Goal: Task Accomplishment & Management: Complete application form

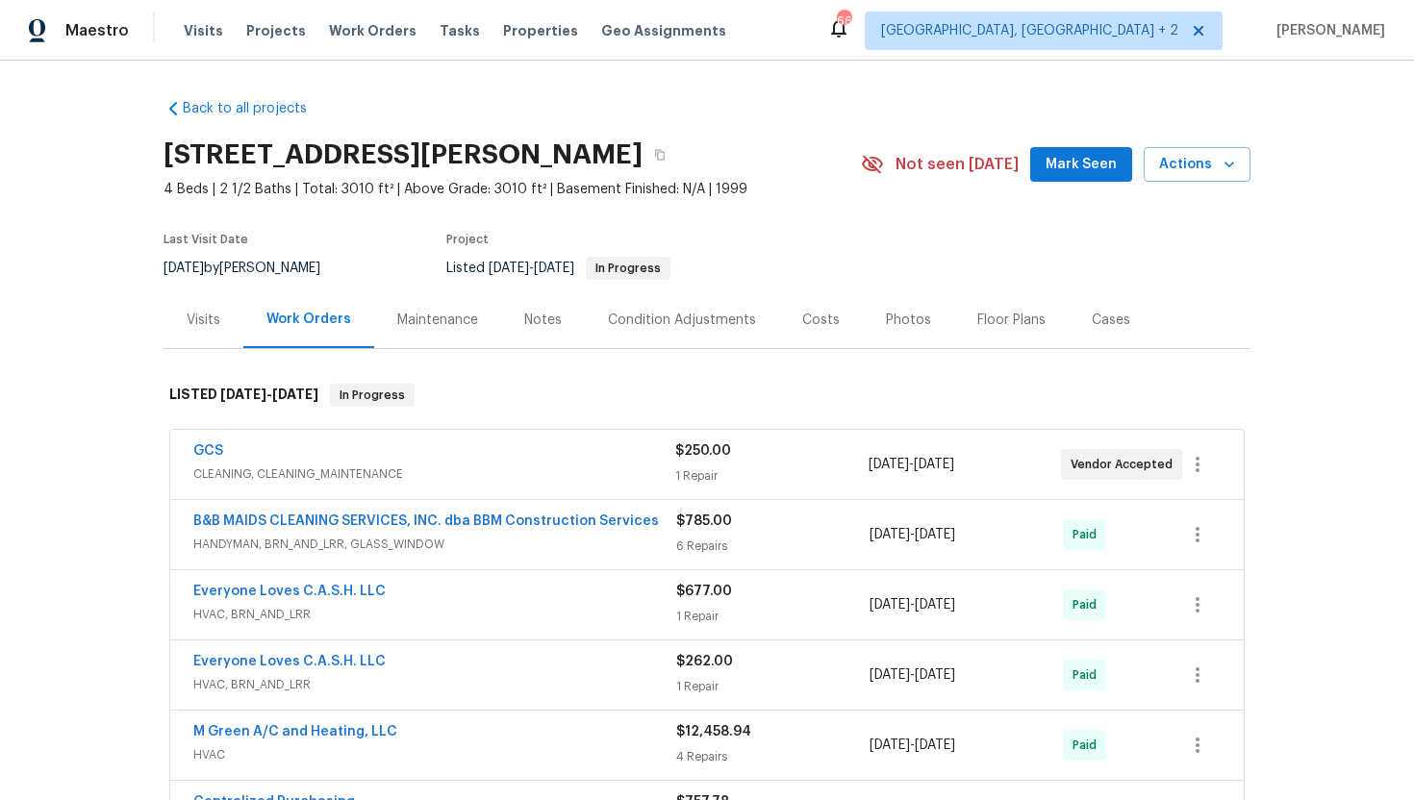
click at [213, 325] on div "Visits" at bounding box center [204, 320] width 34 height 19
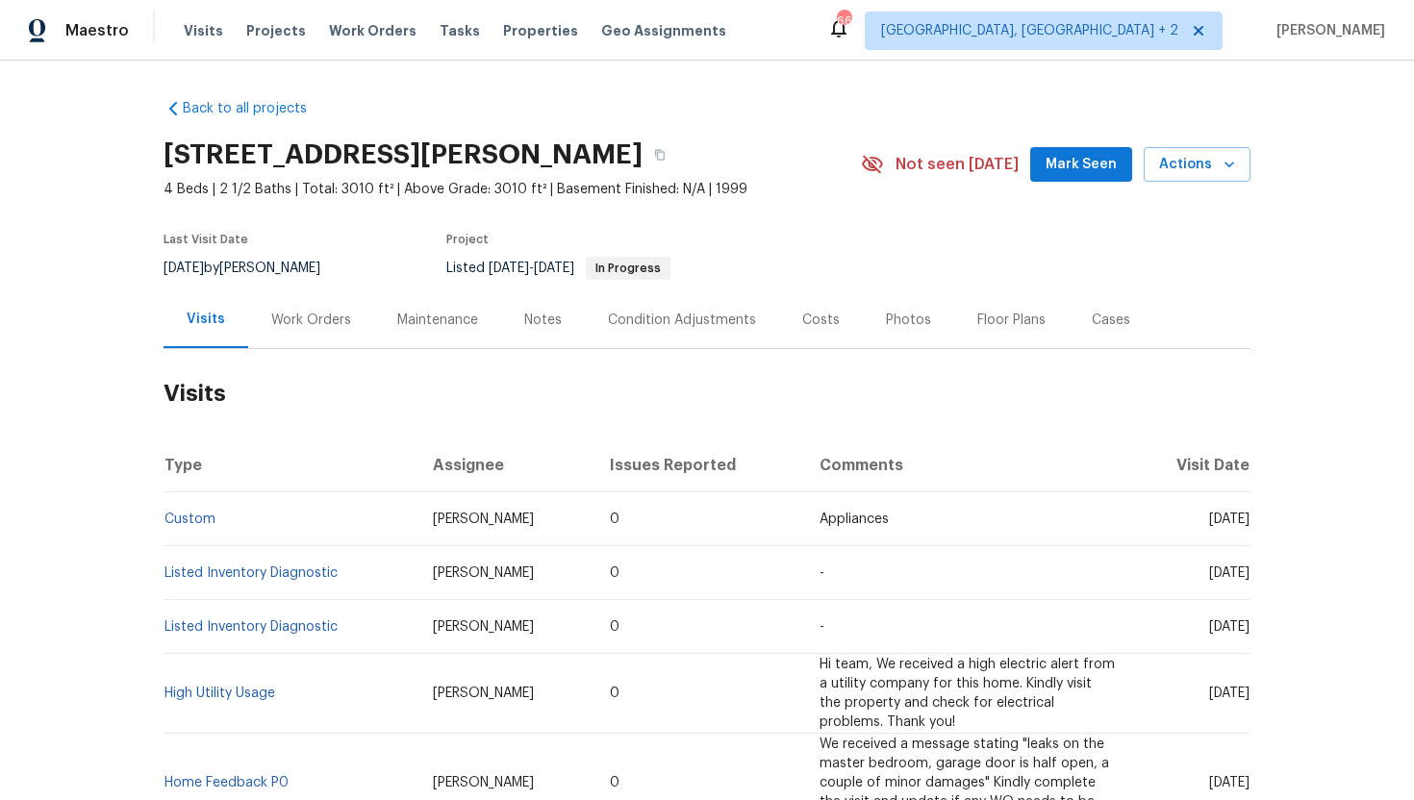
click at [305, 321] on div "Work Orders" at bounding box center [311, 320] width 80 height 19
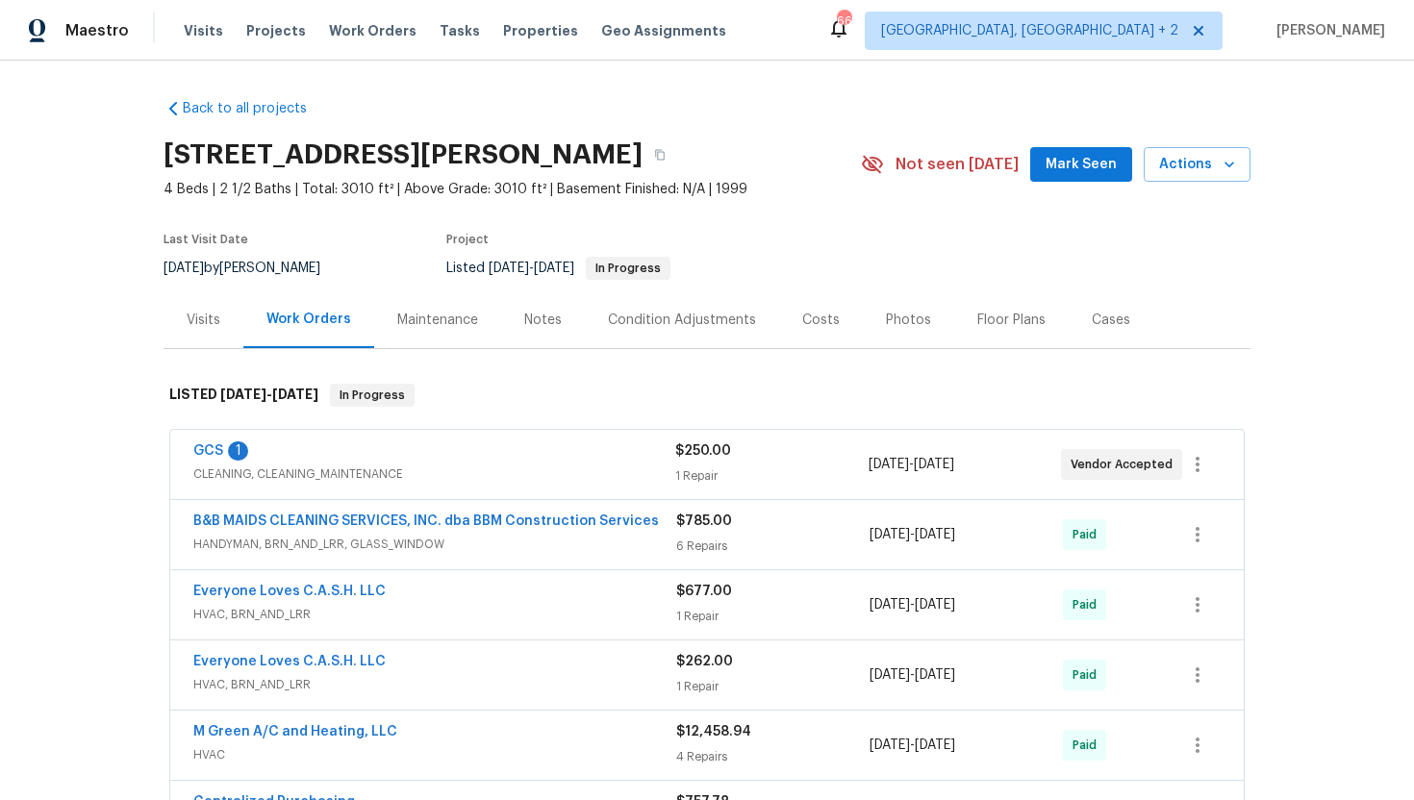
click at [476, 441] on div "GCS 1 CLEANING, CLEANING_MAINTENANCE $250.00 1 Repair 7/10/2025 - 7/12/2025 Ven…" at bounding box center [707, 464] width 1074 height 69
click at [480, 454] on div "GCS 1" at bounding box center [434, 453] width 482 height 23
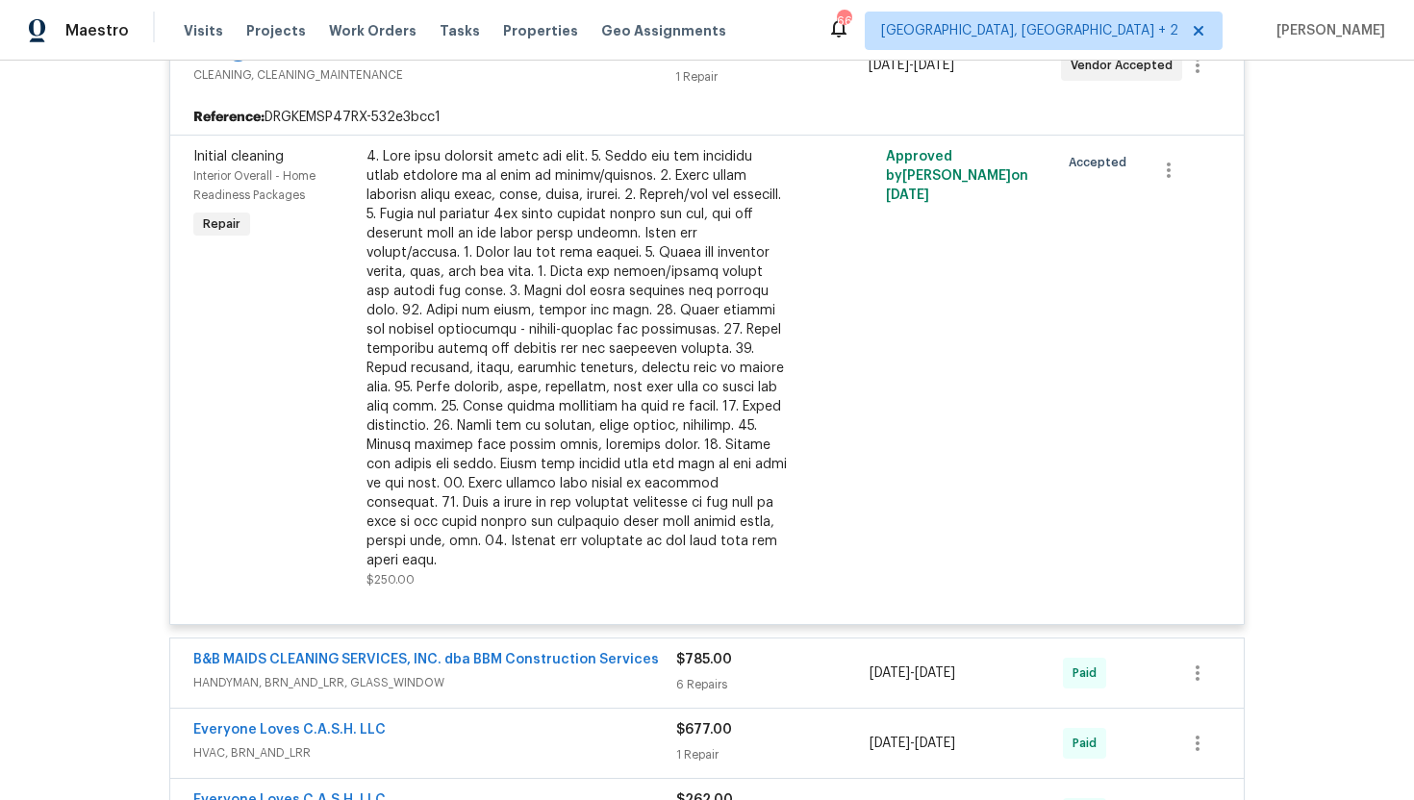
scroll to position [131, 0]
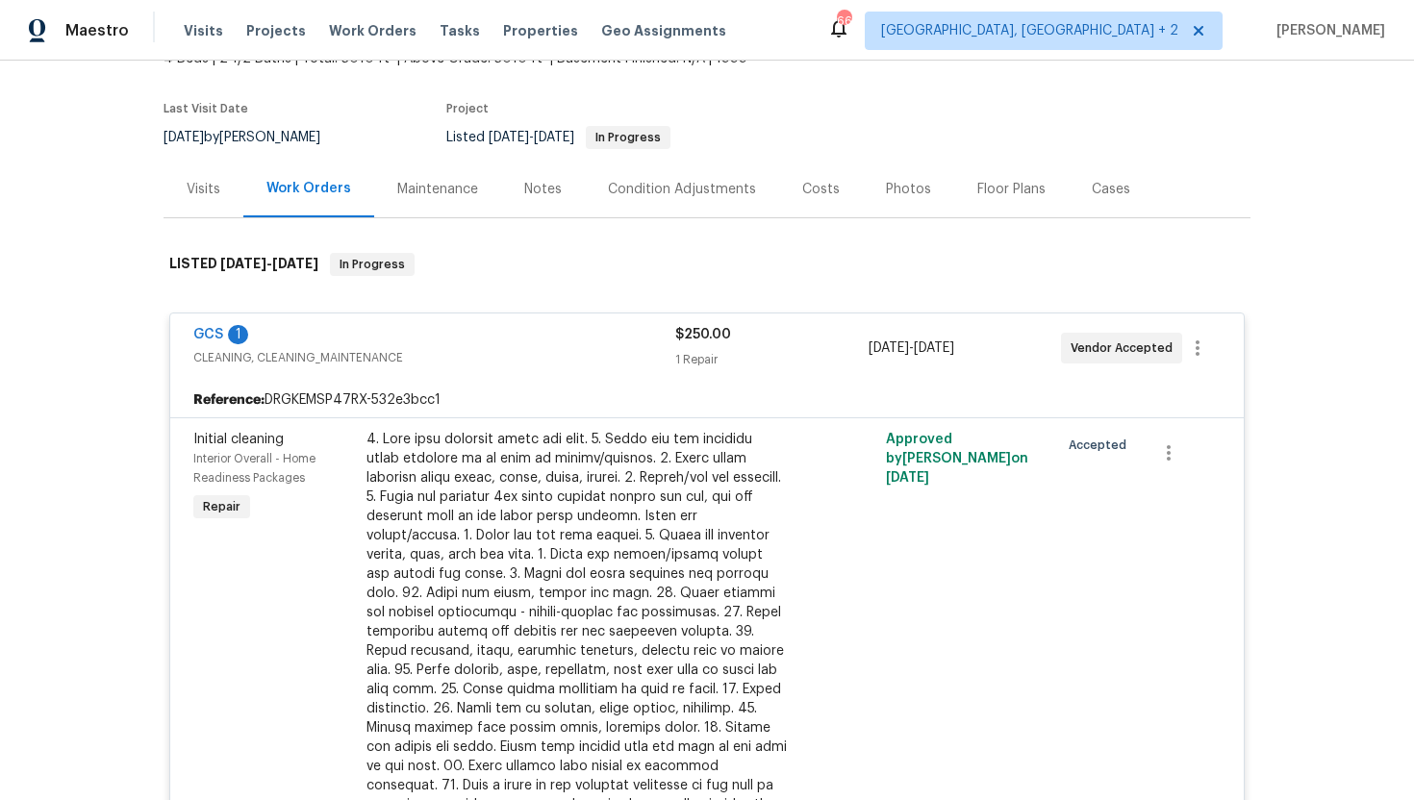
click at [210, 204] on div "Visits" at bounding box center [204, 189] width 80 height 57
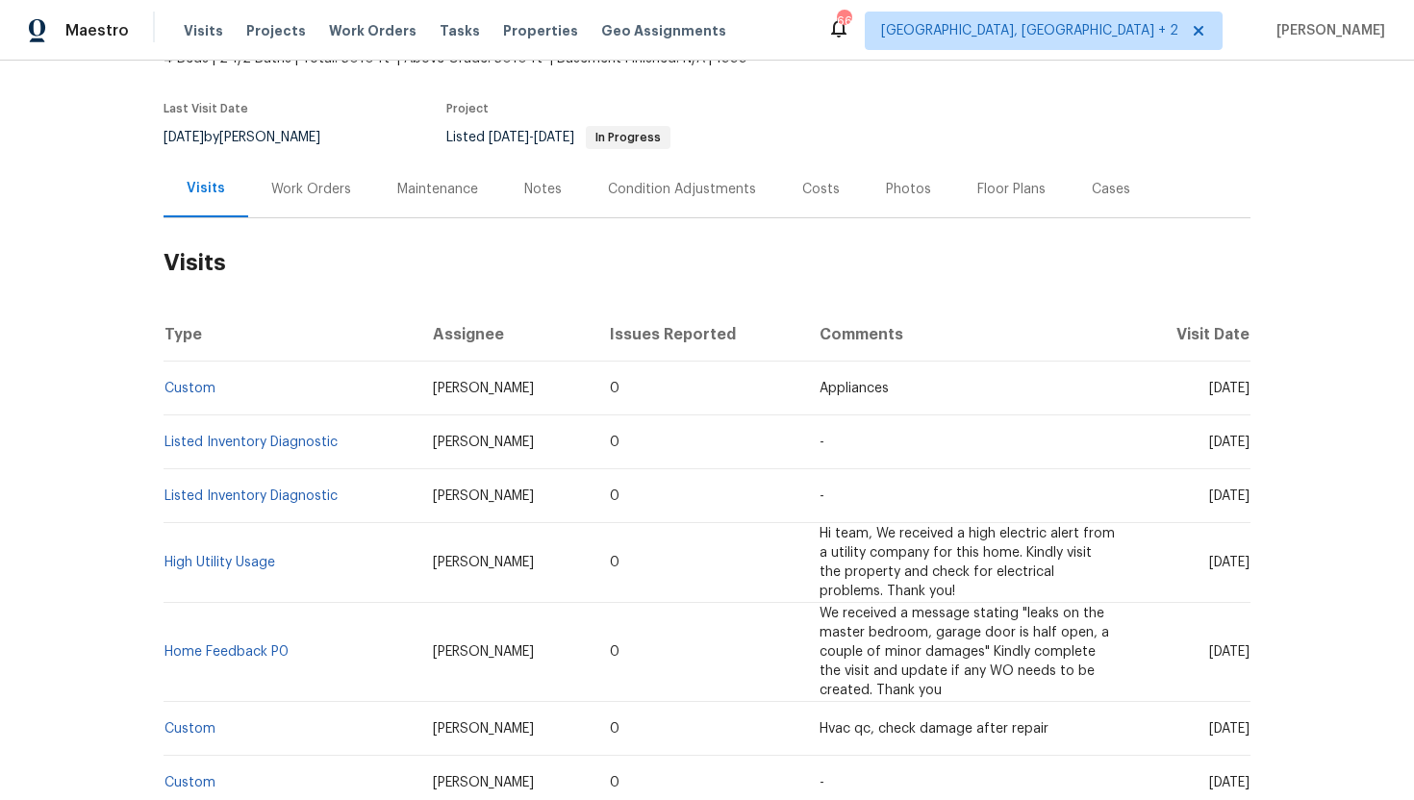
click at [1092, 189] on div "Cases" at bounding box center [1111, 189] width 38 height 19
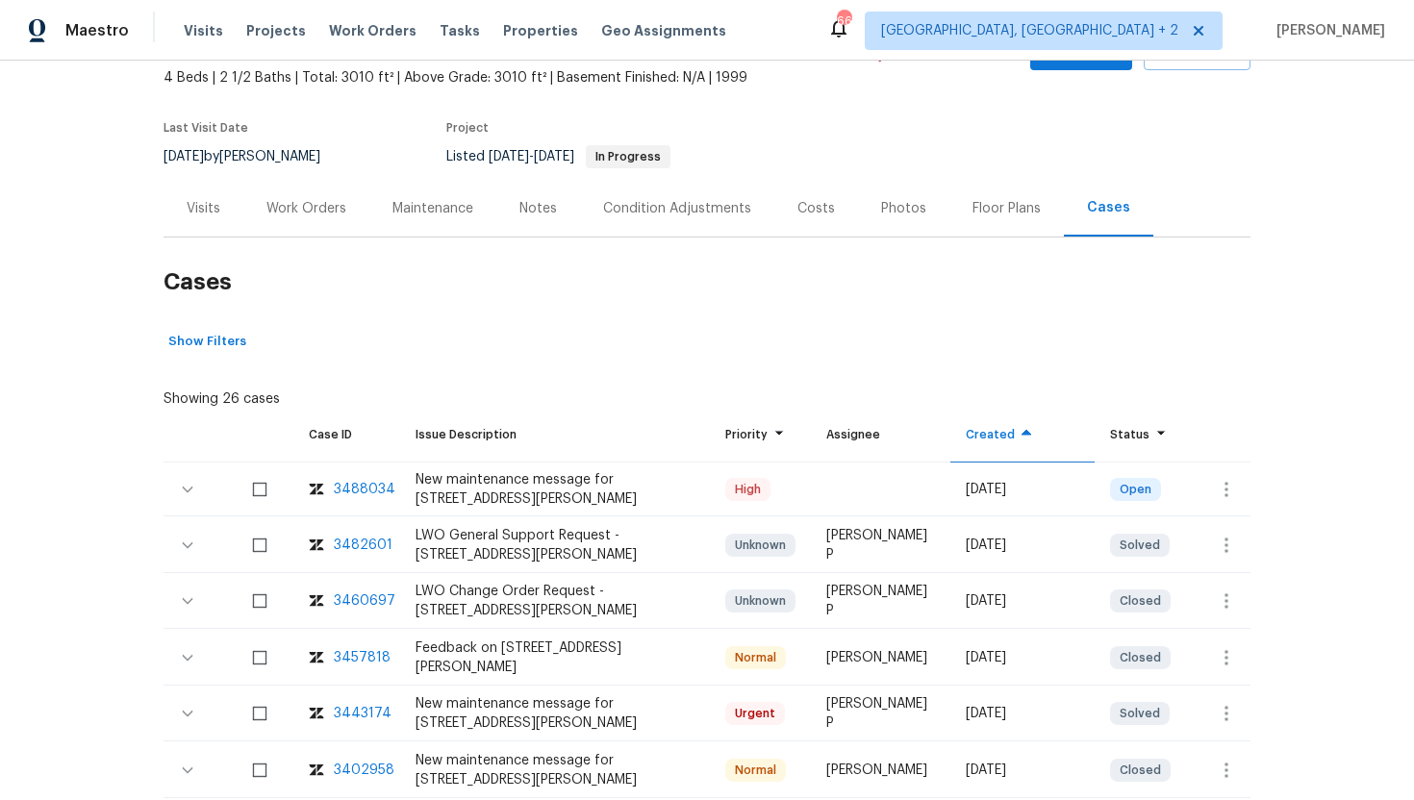
scroll to position [191, 0]
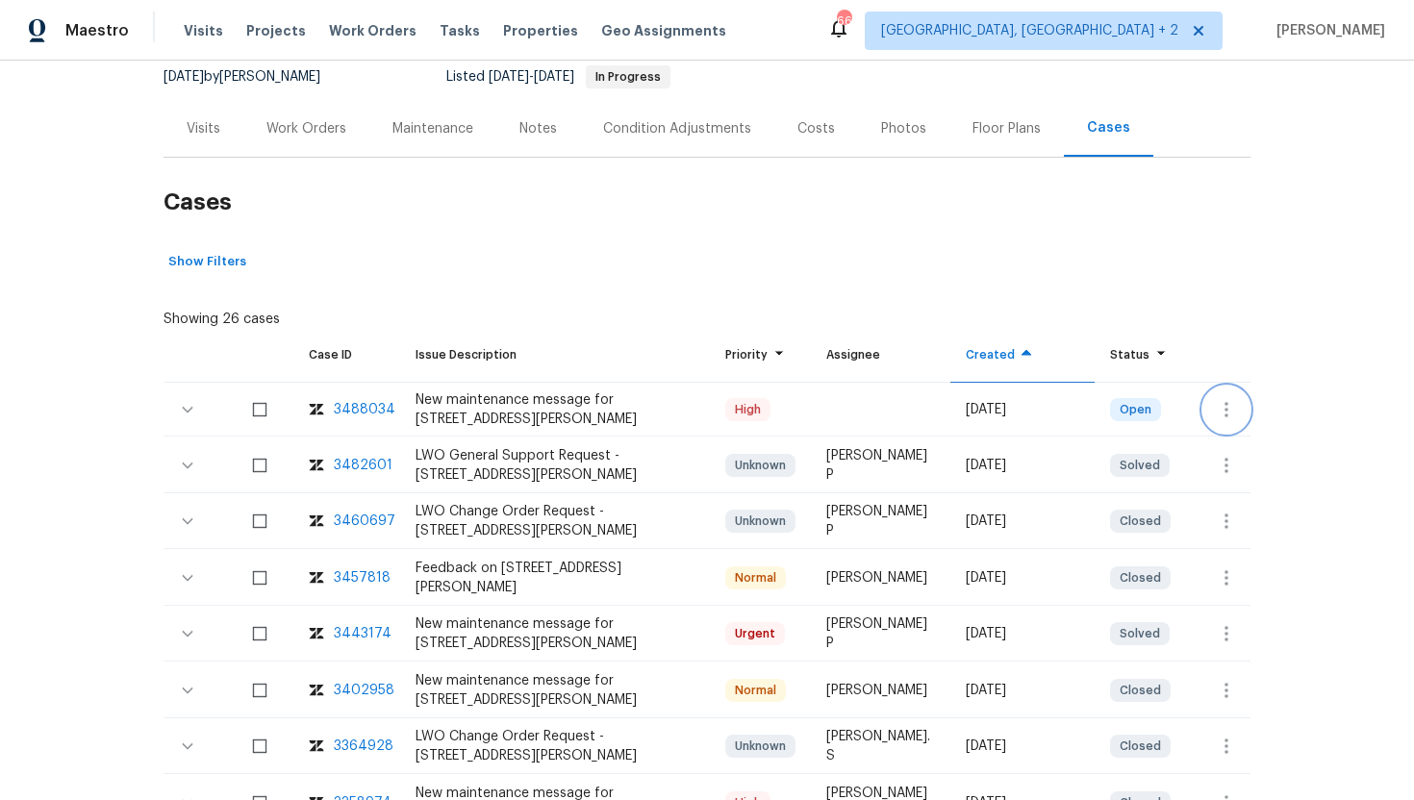
click at [1218, 403] on icon "button" at bounding box center [1226, 409] width 23 height 23
click at [1249, 415] on li "Create a visit" at bounding box center [1301, 410] width 199 height 32
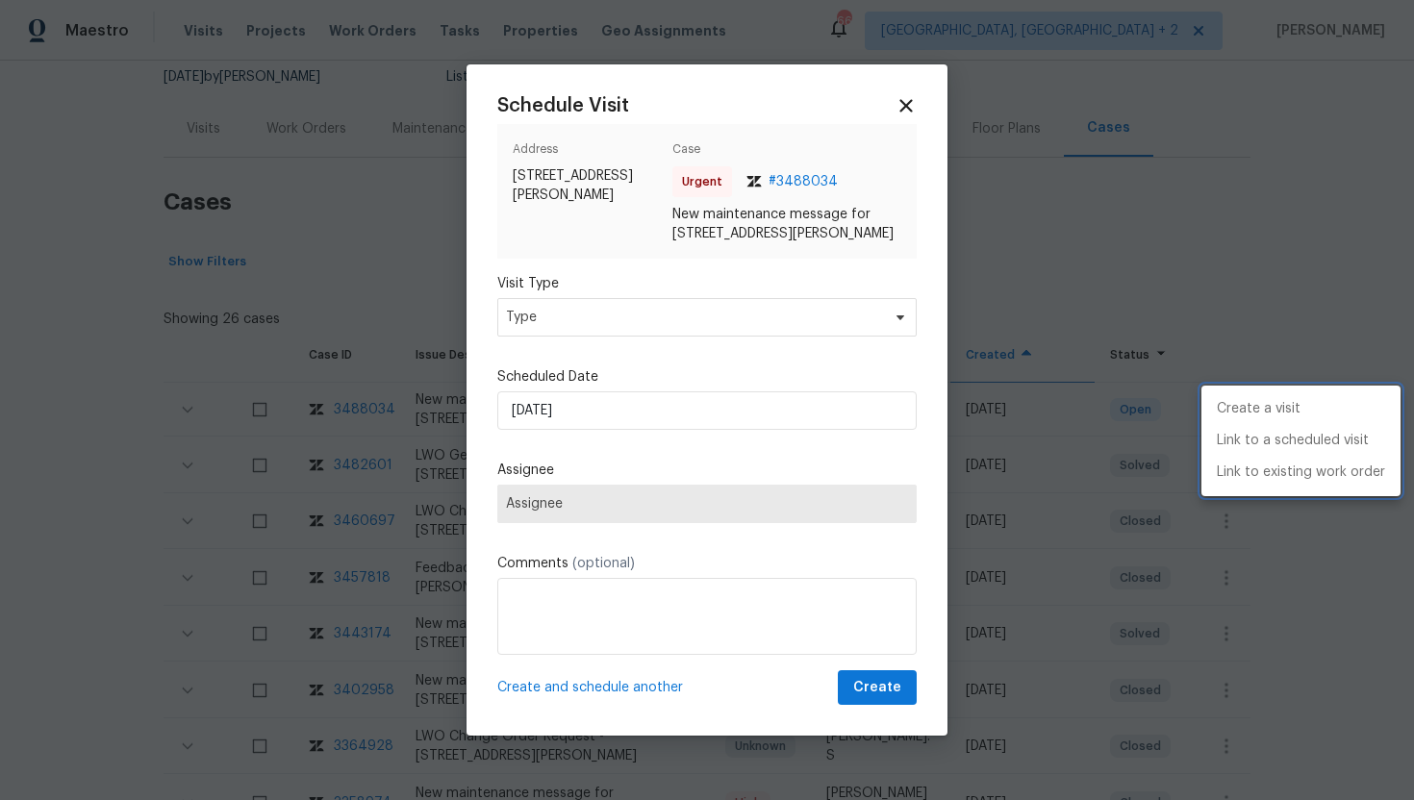
click at [682, 327] on div at bounding box center [707, 400] width 1414 height 800
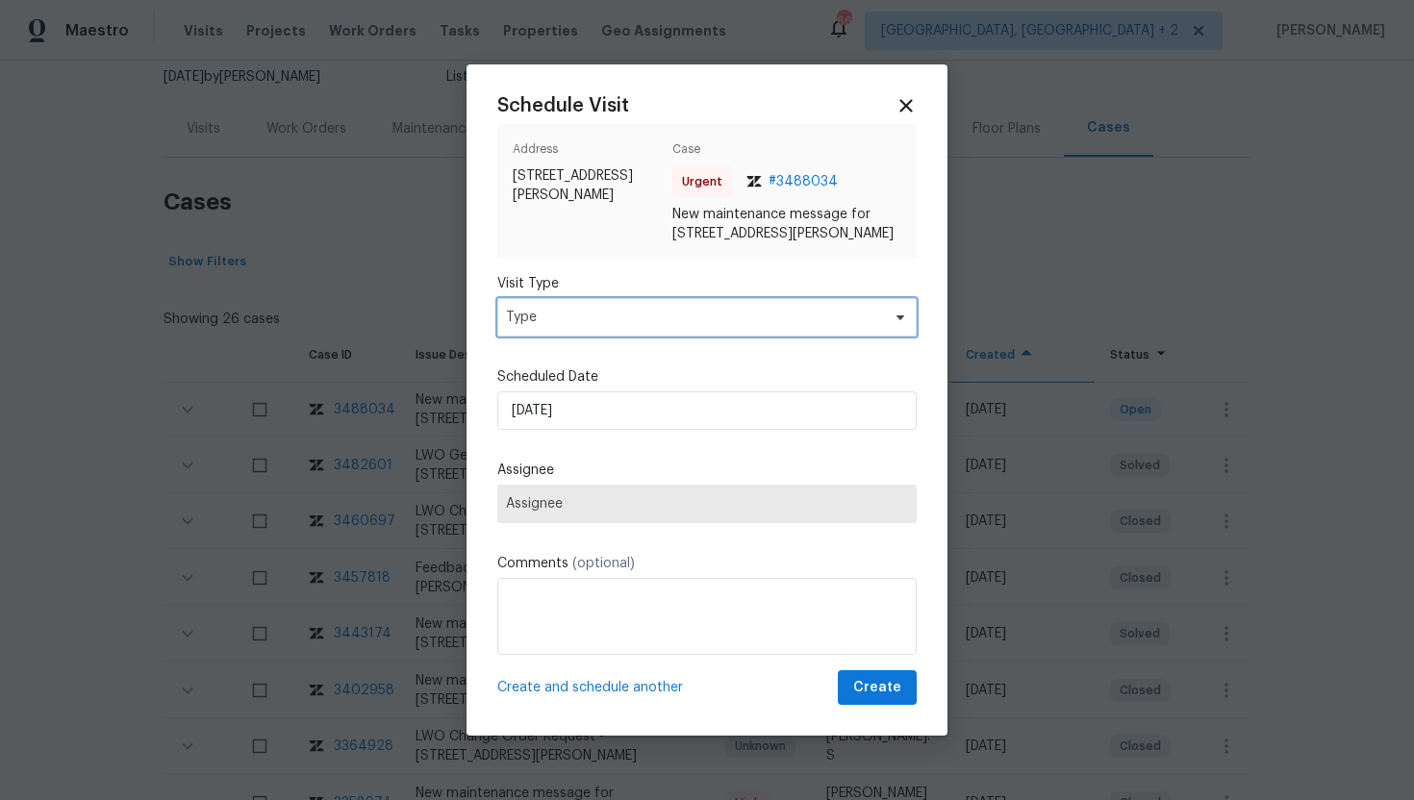
click at [672, 318] on span "Type" at bounding box center [693, 317] width 374 height 19
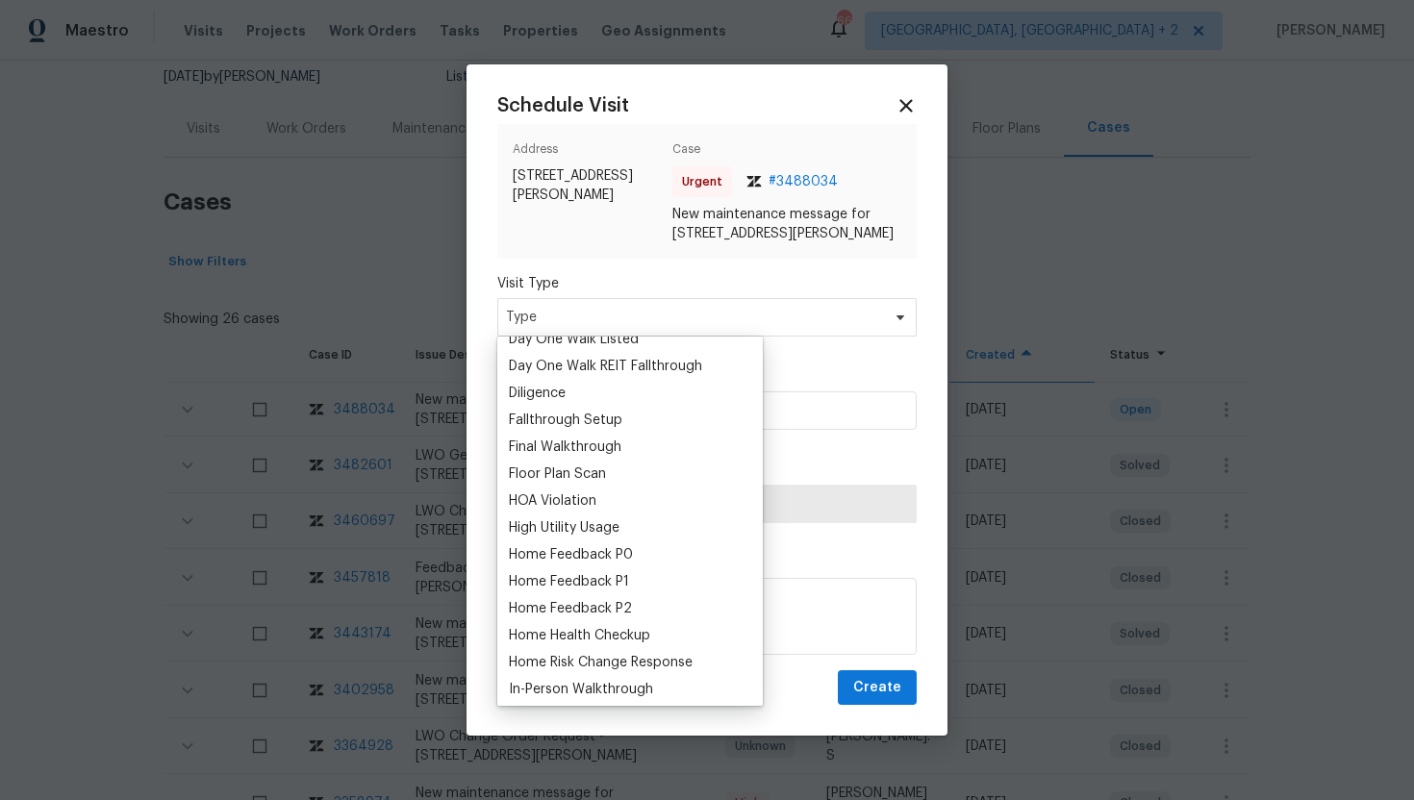
scroll to position [508, 0]
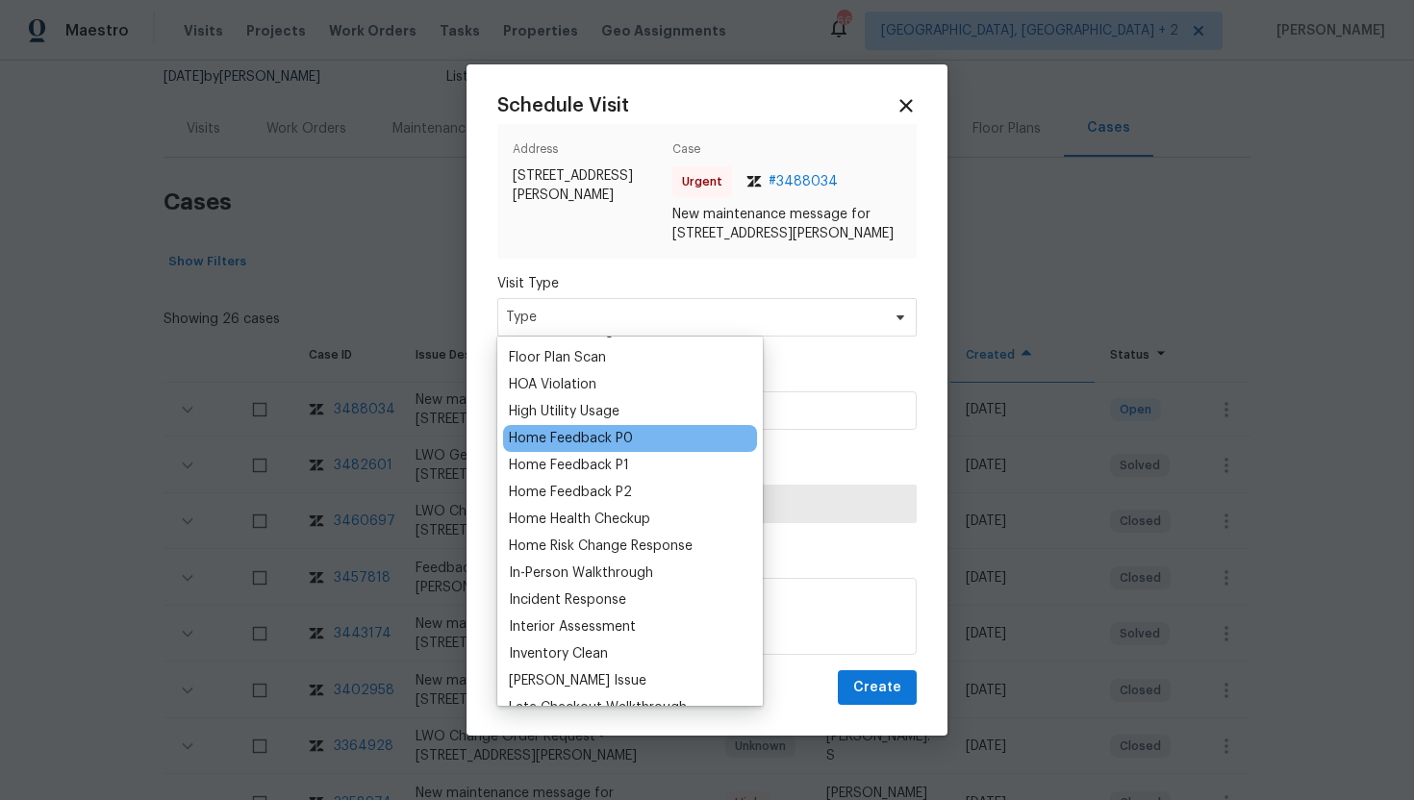
click at [632, 440] on div "Home Feedback P0" at bounding box center [630, 438] width 254 height 27
click at [612, 441] on div "Home Feedback P0" at bounding box center [571, 438] width 124 height 19
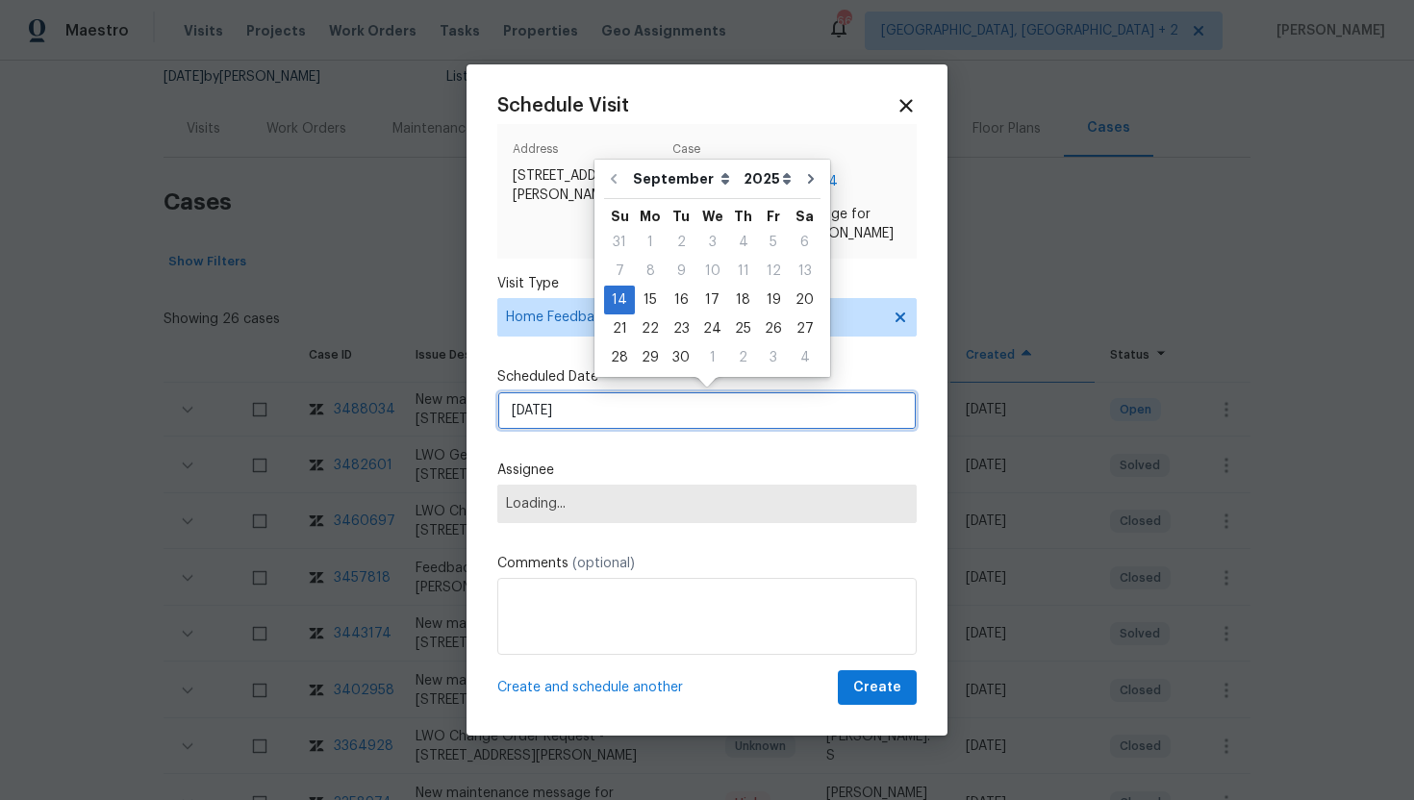
click at [615, 410] on input "9/14/2025" at bounding box center [706, 411] width 419 height 38
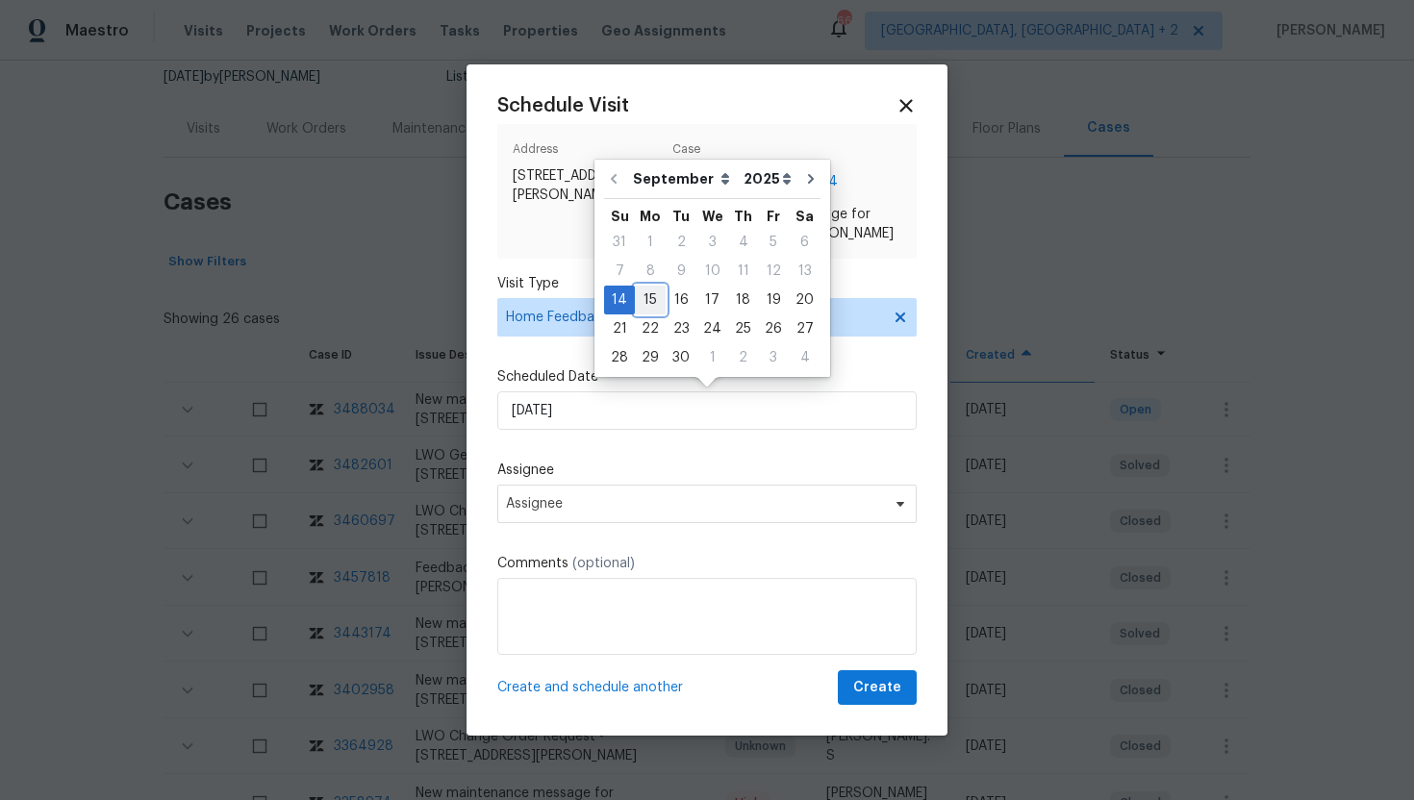
click at [648, 297] on div "15" at bounding box center [650, 300] width 31 height 27
type input "9/15/2025"
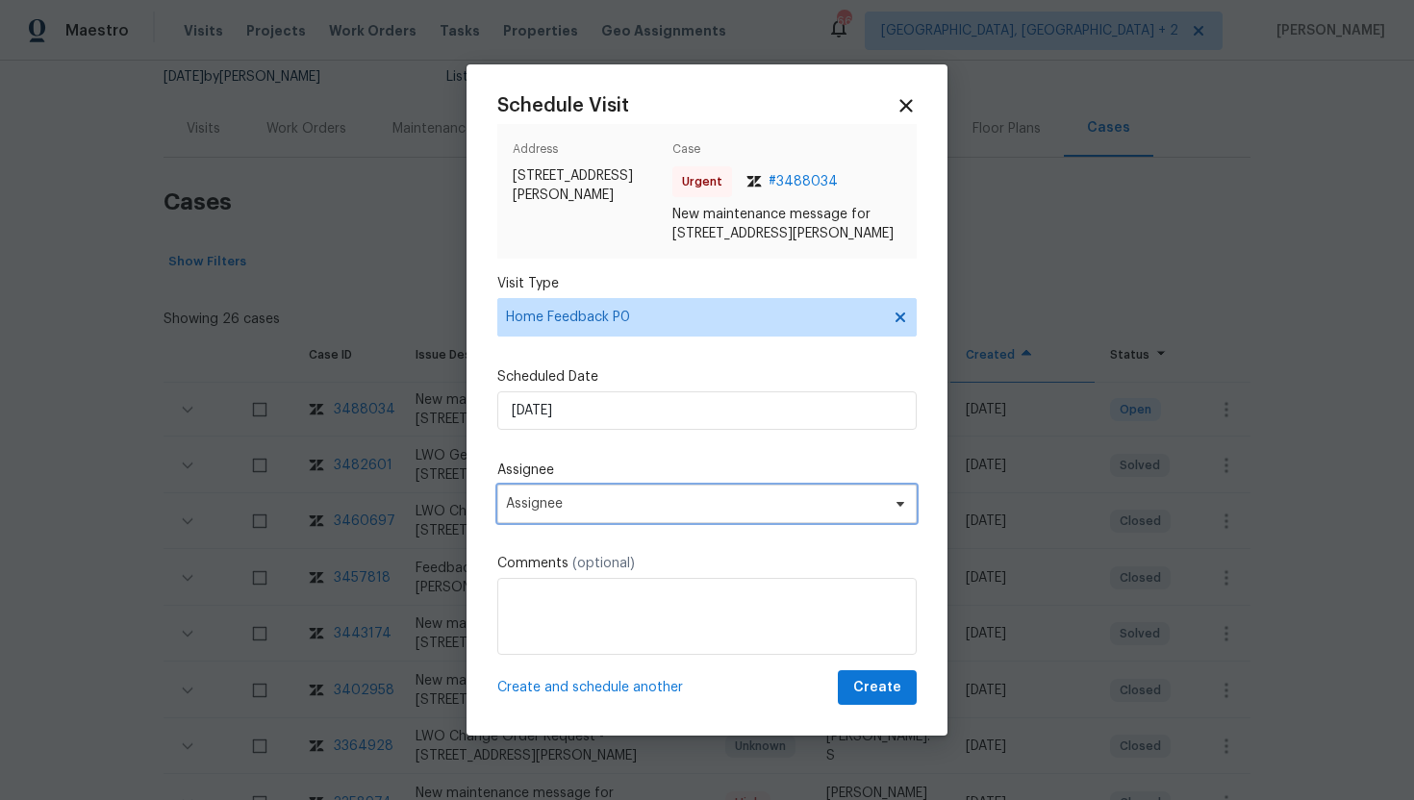
click at [645, 502] on span "Assignee" at bounding box center [694, 503] width 377 height 15
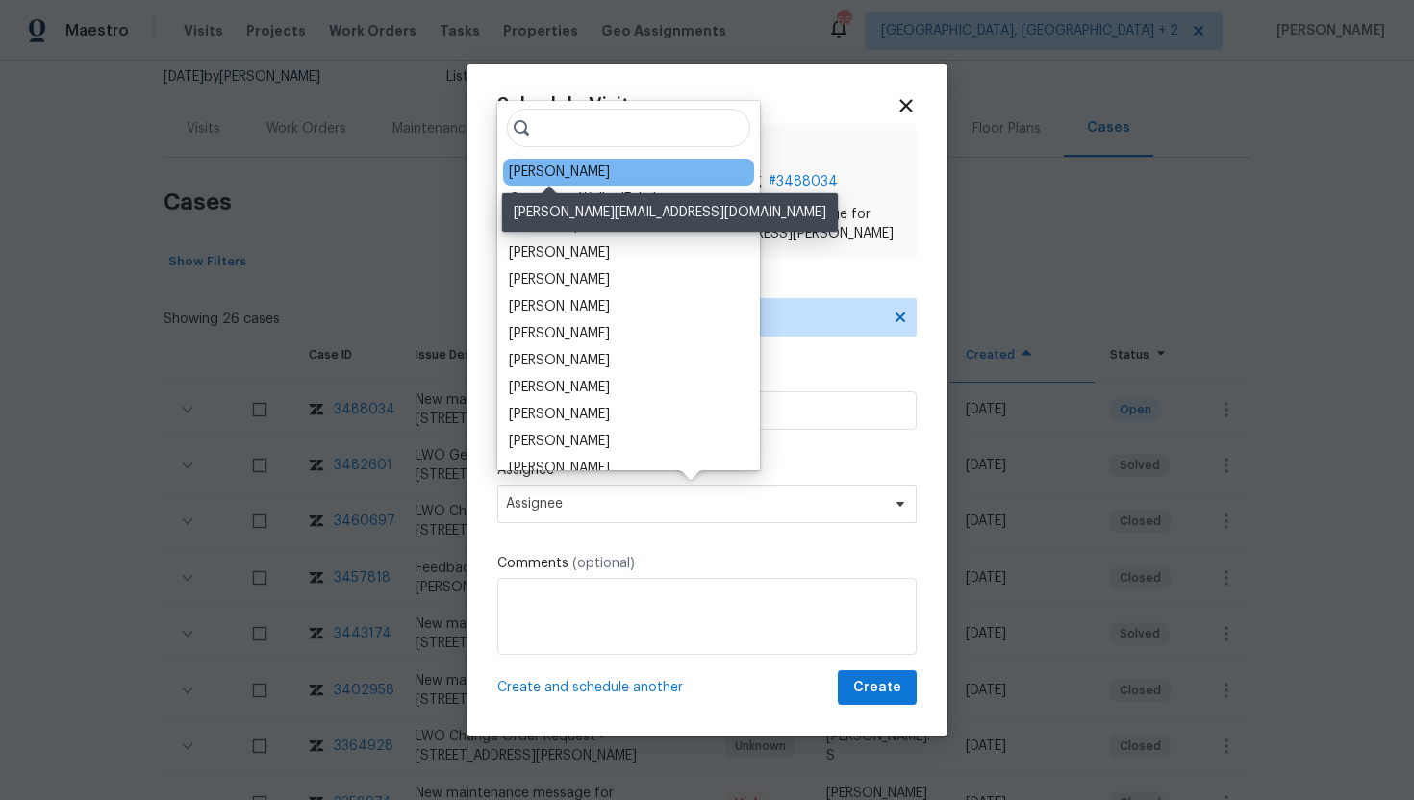
click at [574, 168] on div "Alicia Anices" at bounding box center [559, 172] width 101 height 19
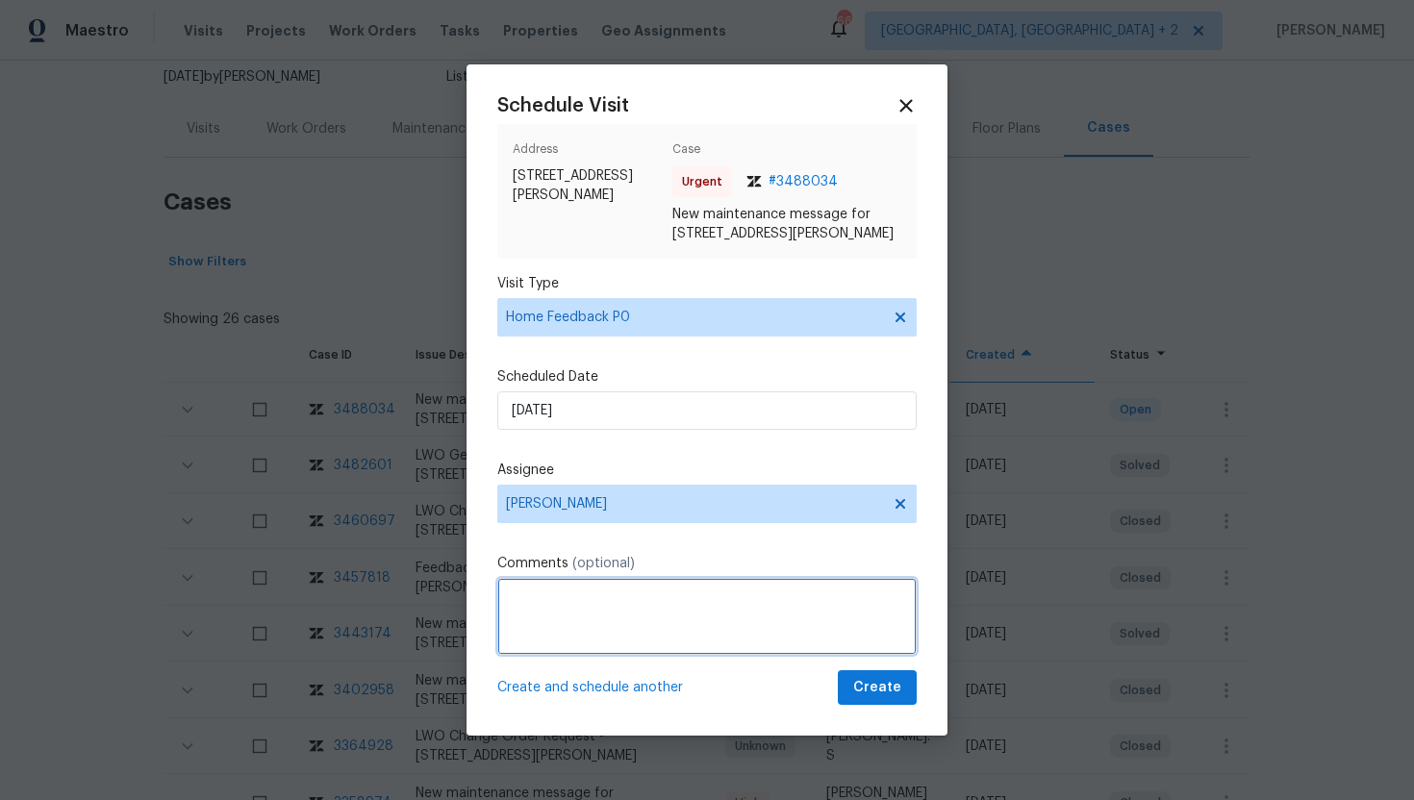
click at [549, 614] on textarea at bounding box center [706, 616] width 419 height 77
paste textarea "We couldn't open door neither lockbox code or doorpad code worked."
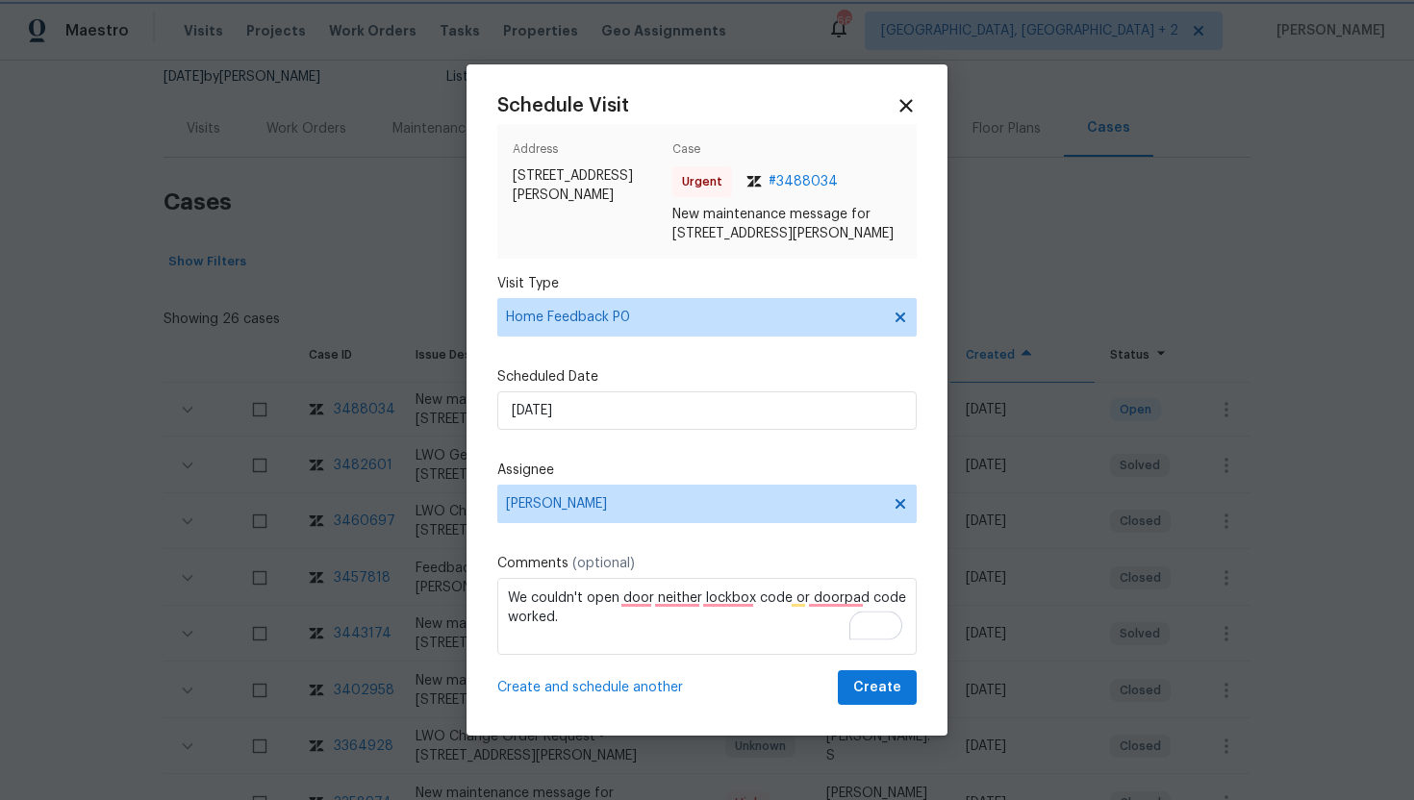
click at [333, 210] on div at bounding box center [707, 400] width 1414 height 800
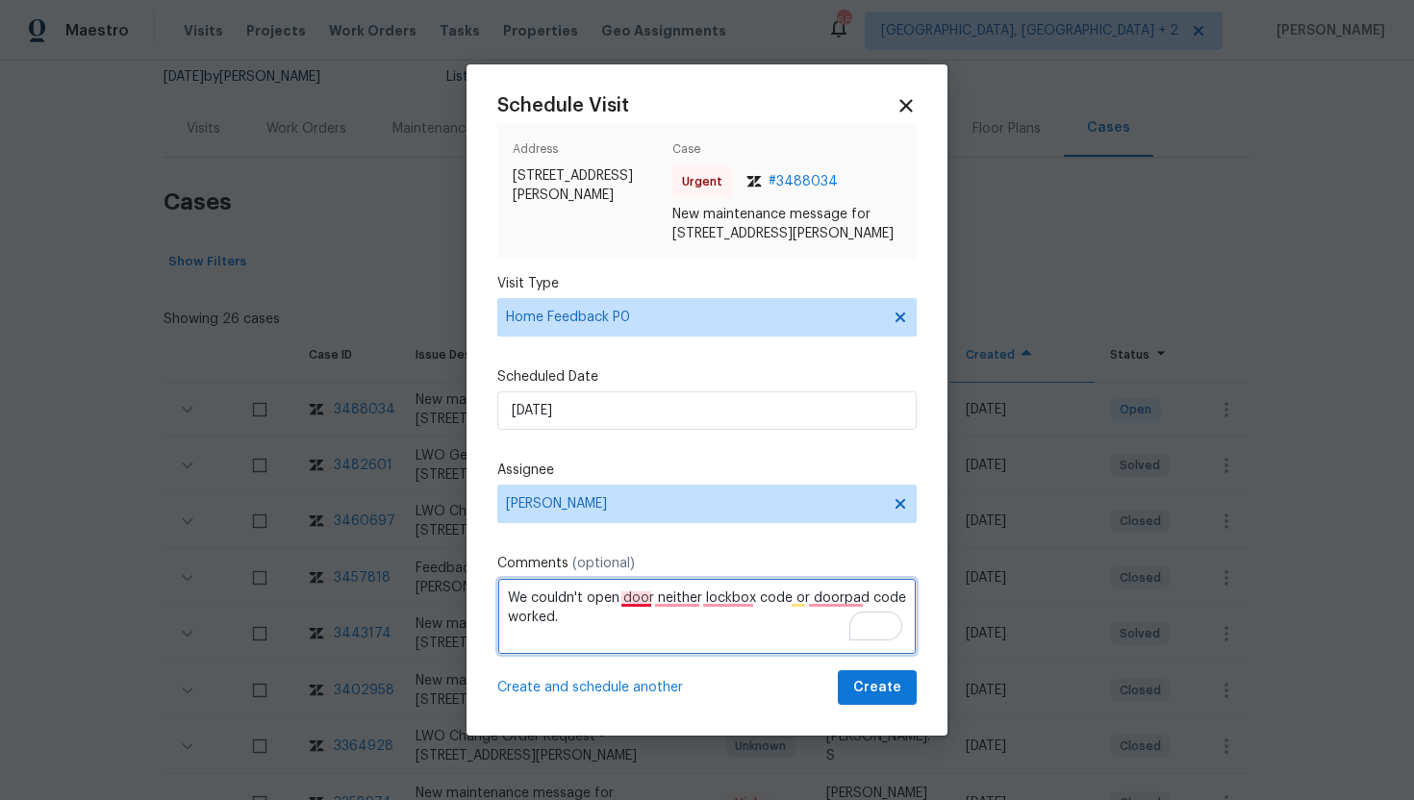
click at [647, 599] on textarea "We couldn't open door neither lockbox code or doorpad code worked." at bounding box center [706, 616] width 419 height 77
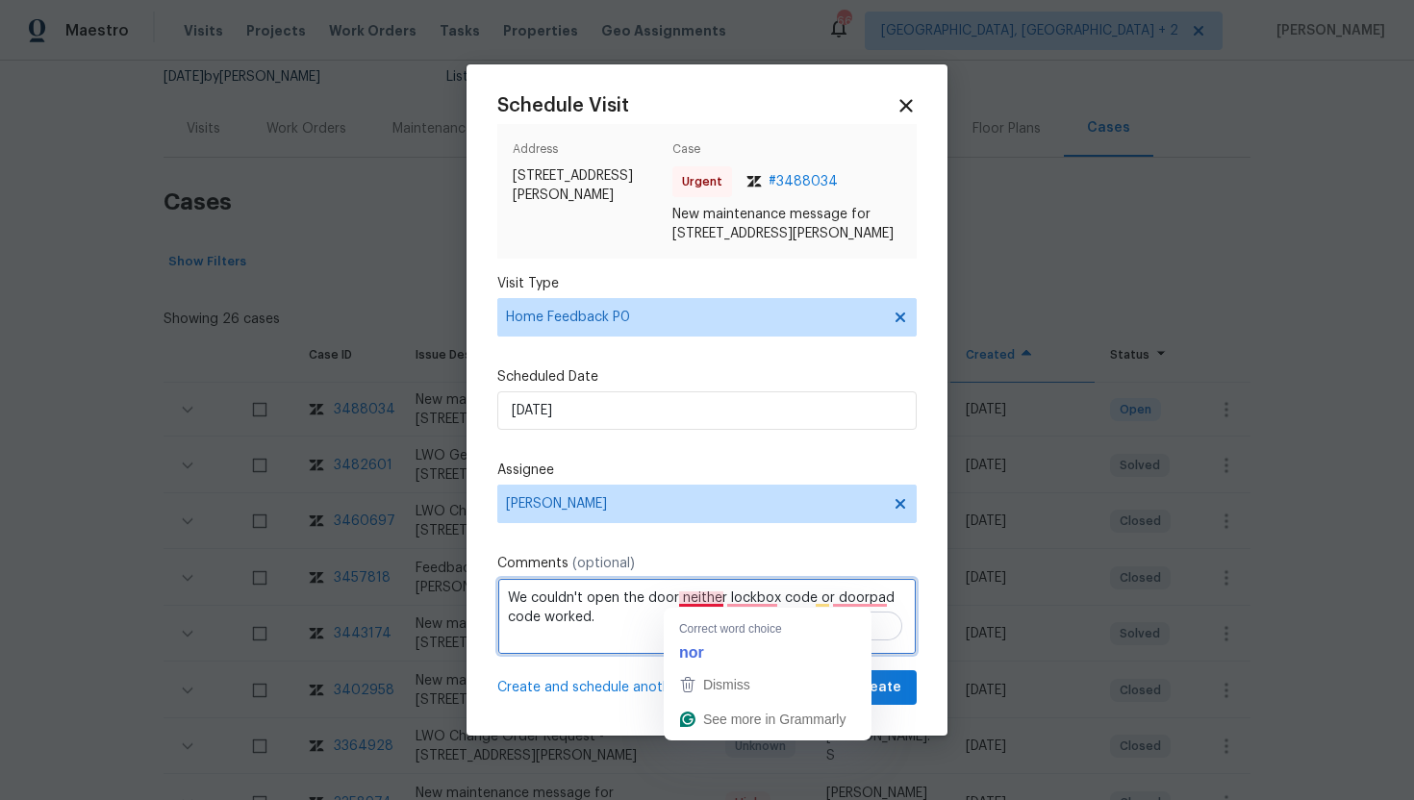
click at [711, 593] on textarea "We couldn't open the door neither lockbox code or doorpad code worked." at bounding box center [706, 616] width 419 height 77
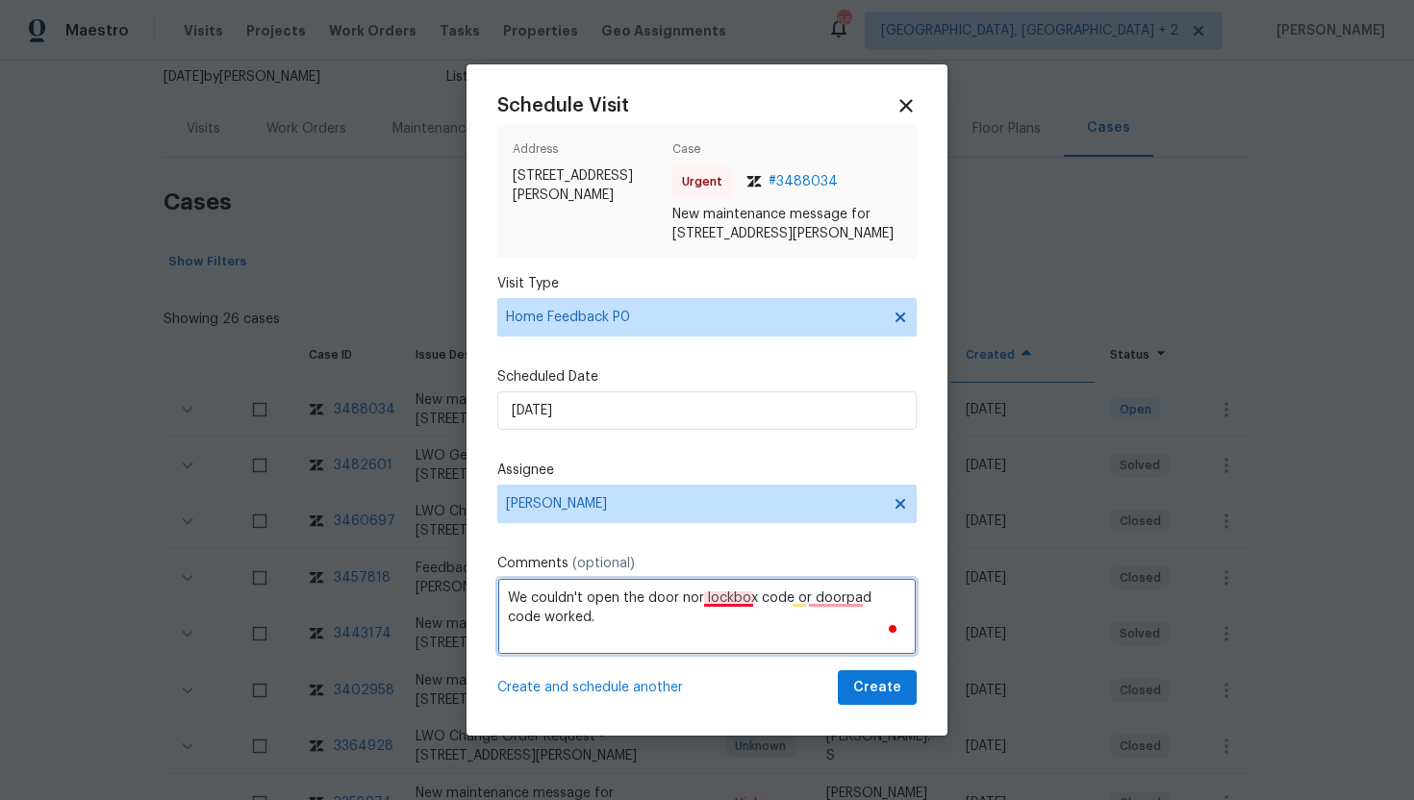
click at [730, 594] on textarea "We couldn't open the door nor lockbox code or doorpad code worked." at bounding box center [706, 616] width 419 height 77
click at [696, 597] on textarea "We couldn't open the door nor lockbox code or doorpad code worked." at bounding box center [706, 616] width 419 height 77
click at [541, 614] on textarea "We couldn't open the door, nor lockbox code or doorpad code worked." at bounding box center [706, 616] width 419 height 77
click at [826, 594] on textarea "We couldn't open the door, nor lockbox code or doorpad code work." at bounding box center [706, 616] width 419 height 77
type textarea "We couldn't open the door, nor lockbox code or doorpad code work."
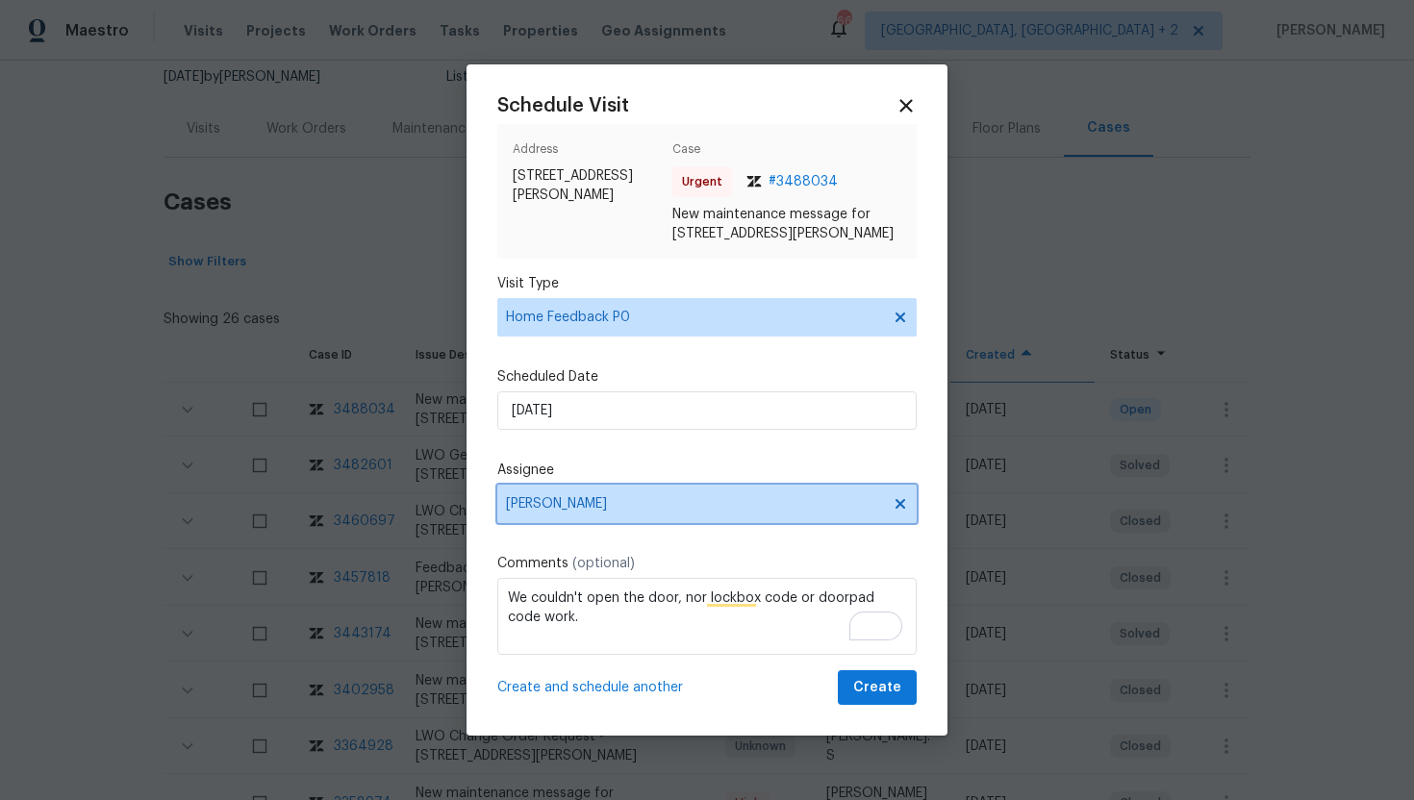
click at [902, 503] on icon at bounding box center [900, 503] width 15 height 15
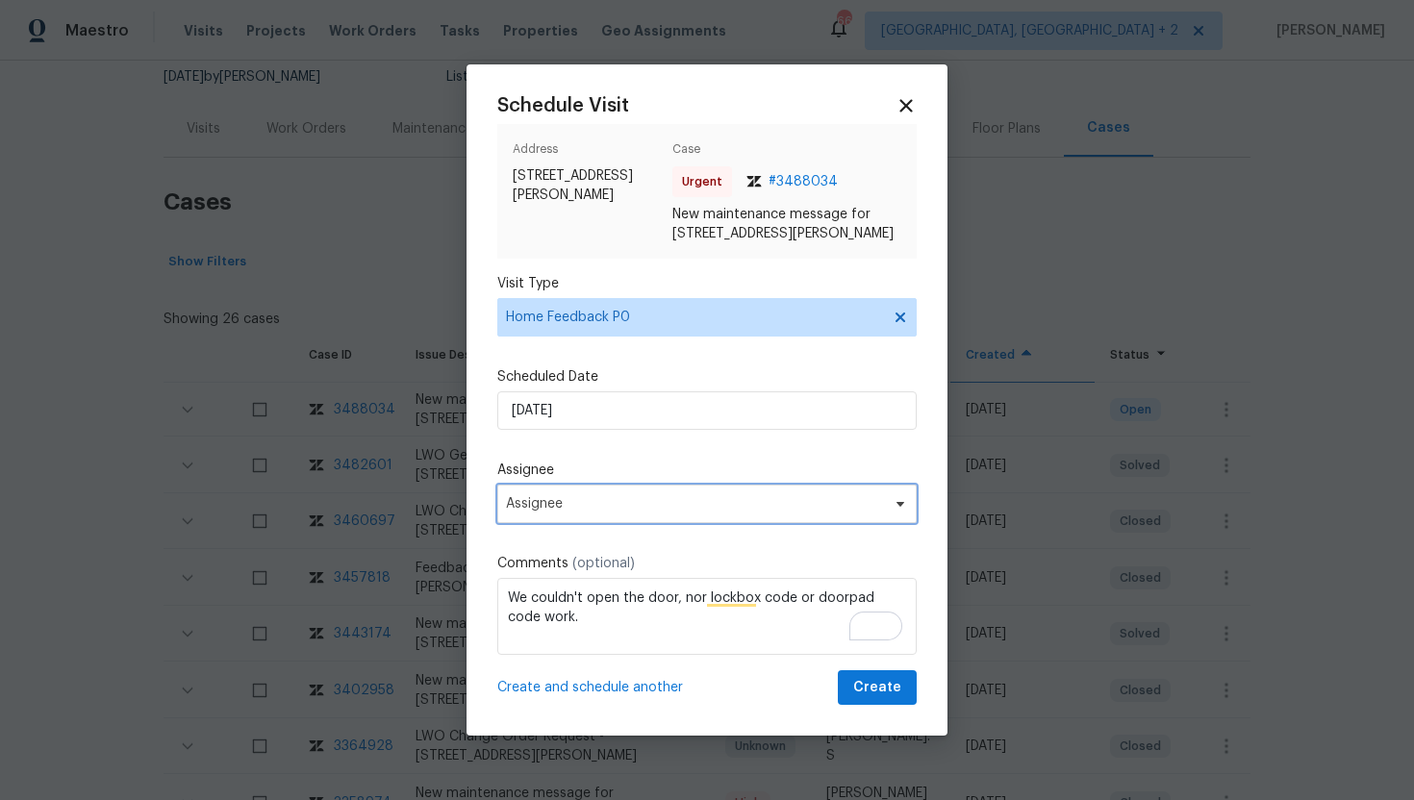
click at [790, 503] on span "Assignee" at bounding box center [694, 503] width 377 height 15
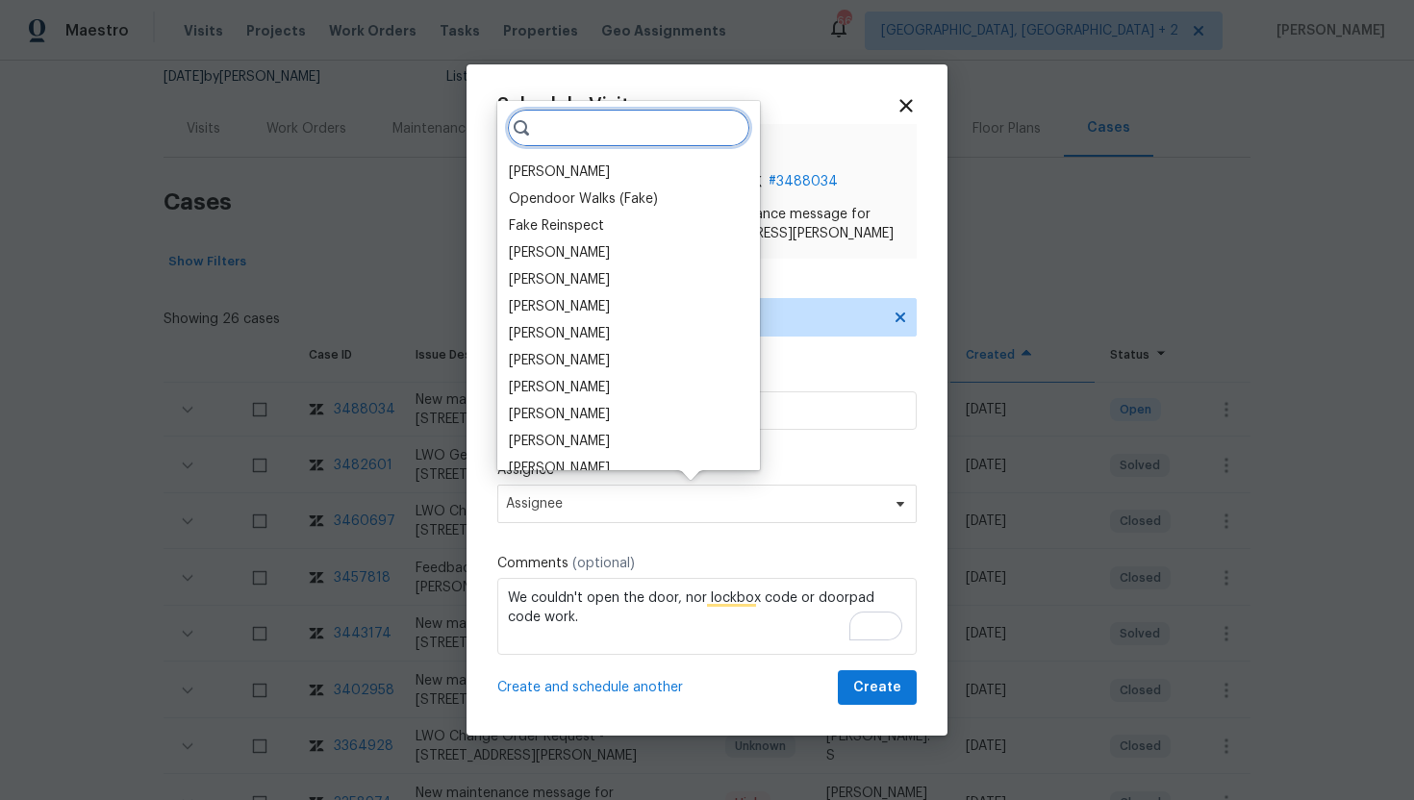
click at [550, 133] on input "search" at bounding box center [628, 128] width 243 height 38
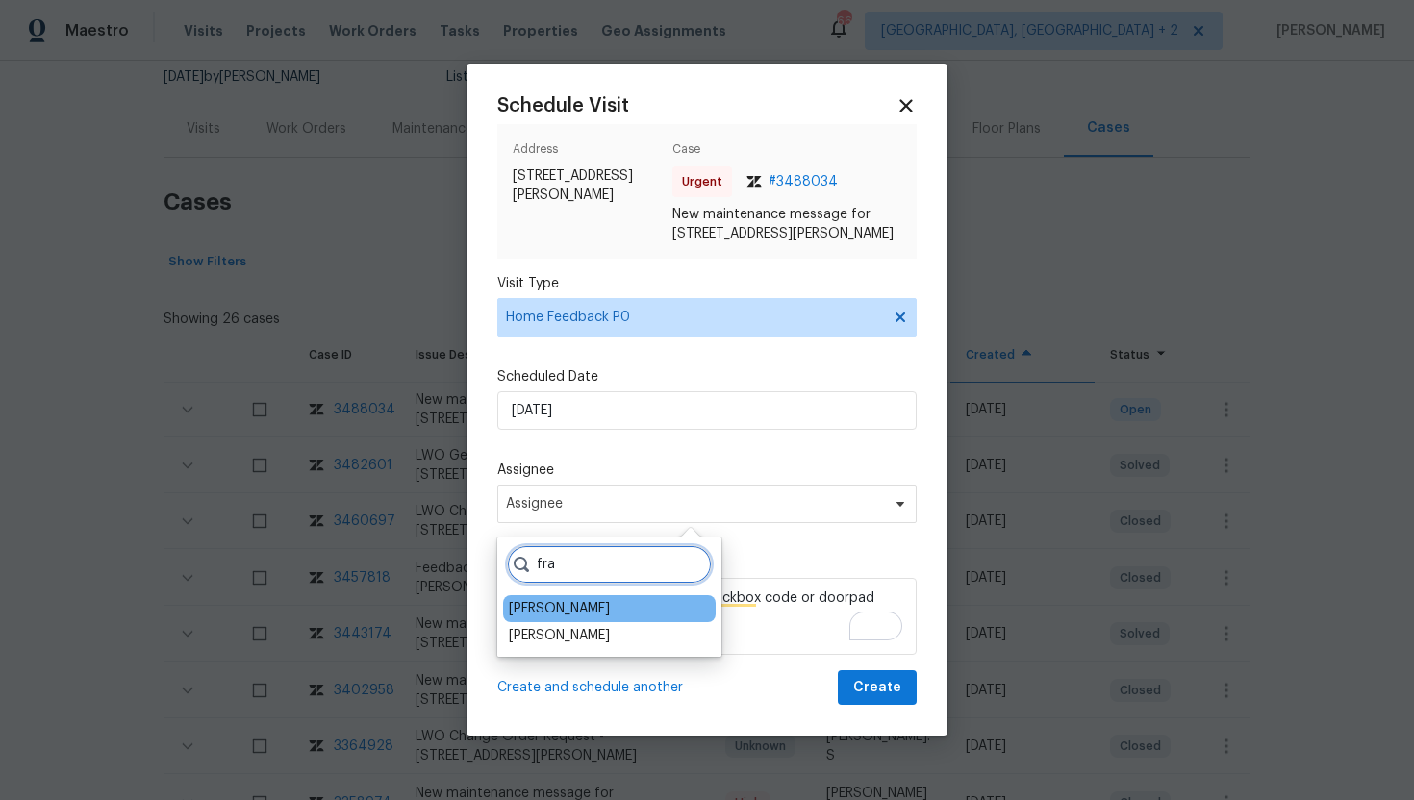
type input "fra"
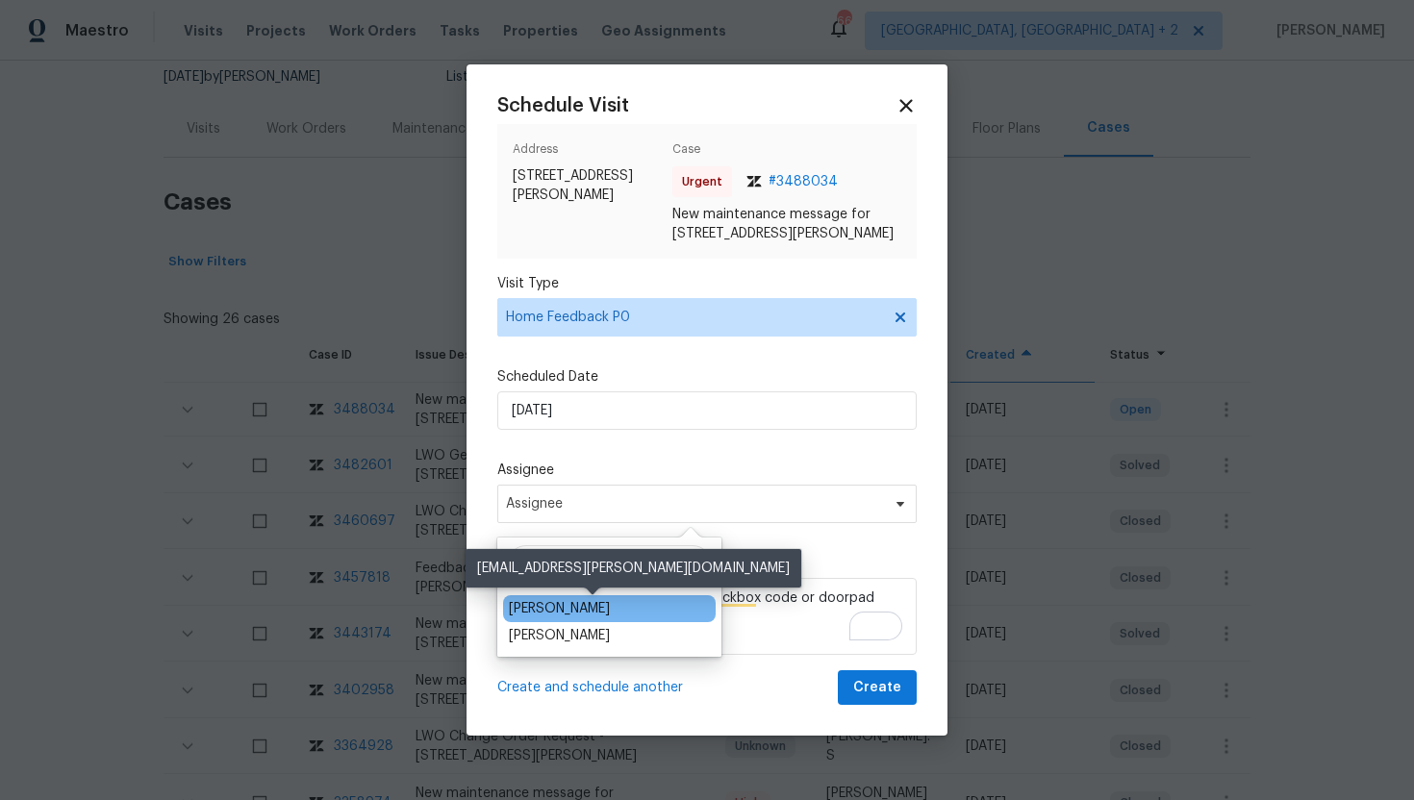
click at [586, 611] on div "Francisco Balcazar Serrato" at bounding box center [559, 608] width 101 height 19
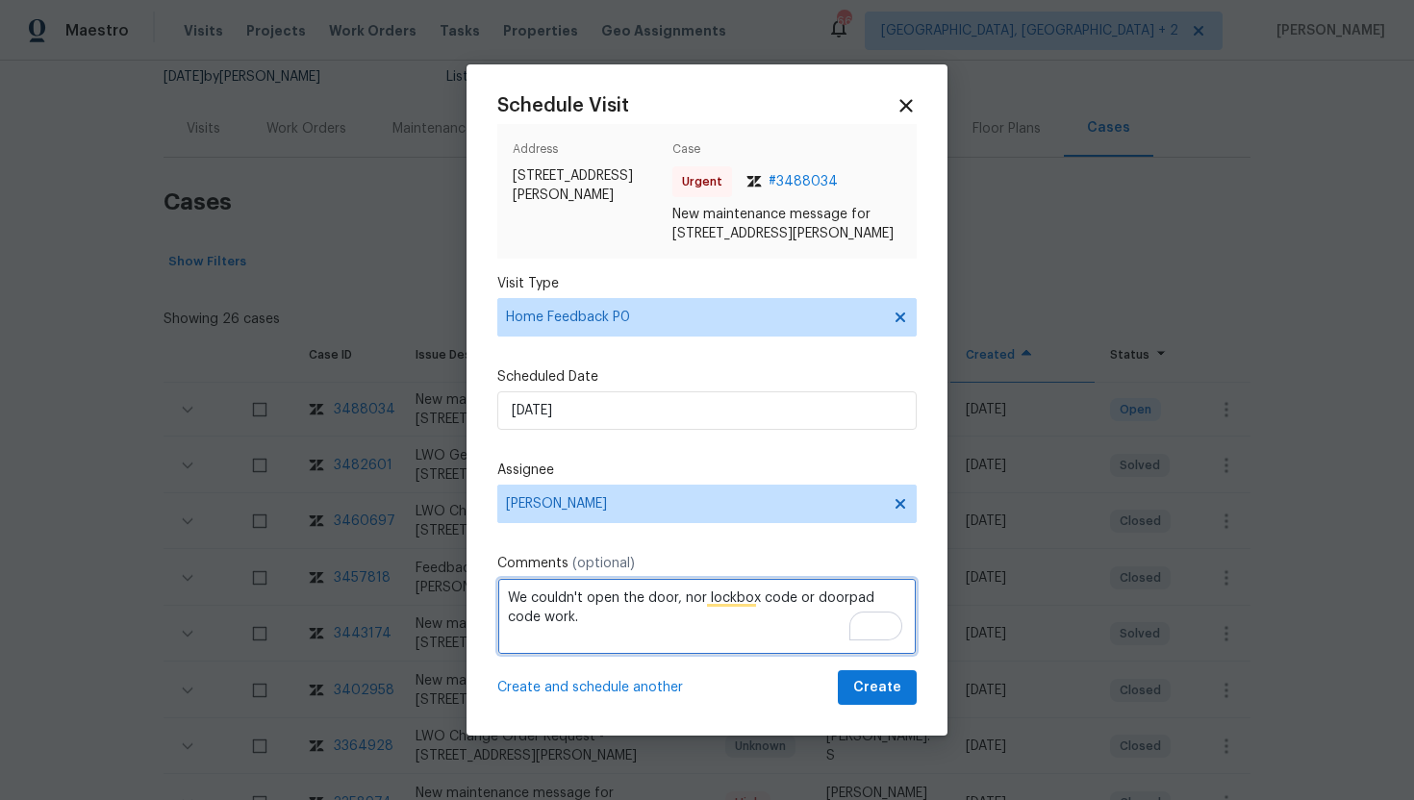
click at [704, 603] on textarea "We couldn't open the door, nor lockbox code or doorpad code work." at bounding box center [706, 616] width 419 height 77
click at [659, 602] on textarea "We couldn't open the door, not lockbox code or doorpad code work." at bounding box center [706, 616] width 419 height 77
click at [515, 621] on textarea "We couldn't open the door; not lockbox code or doorpad code work." at bounding box center [706, 616] width 419 height 77
click at [721, 597] on textarea "We couldn't open the door; not lockbox code or doorpad code worked." at bounding box center [706, 616] width 419 height 77
click at [689, 594] on textarea "We couldn't open the door; not the lockbox code or doorpad code worked." at bounding box center [706, 616] width 419 height 77
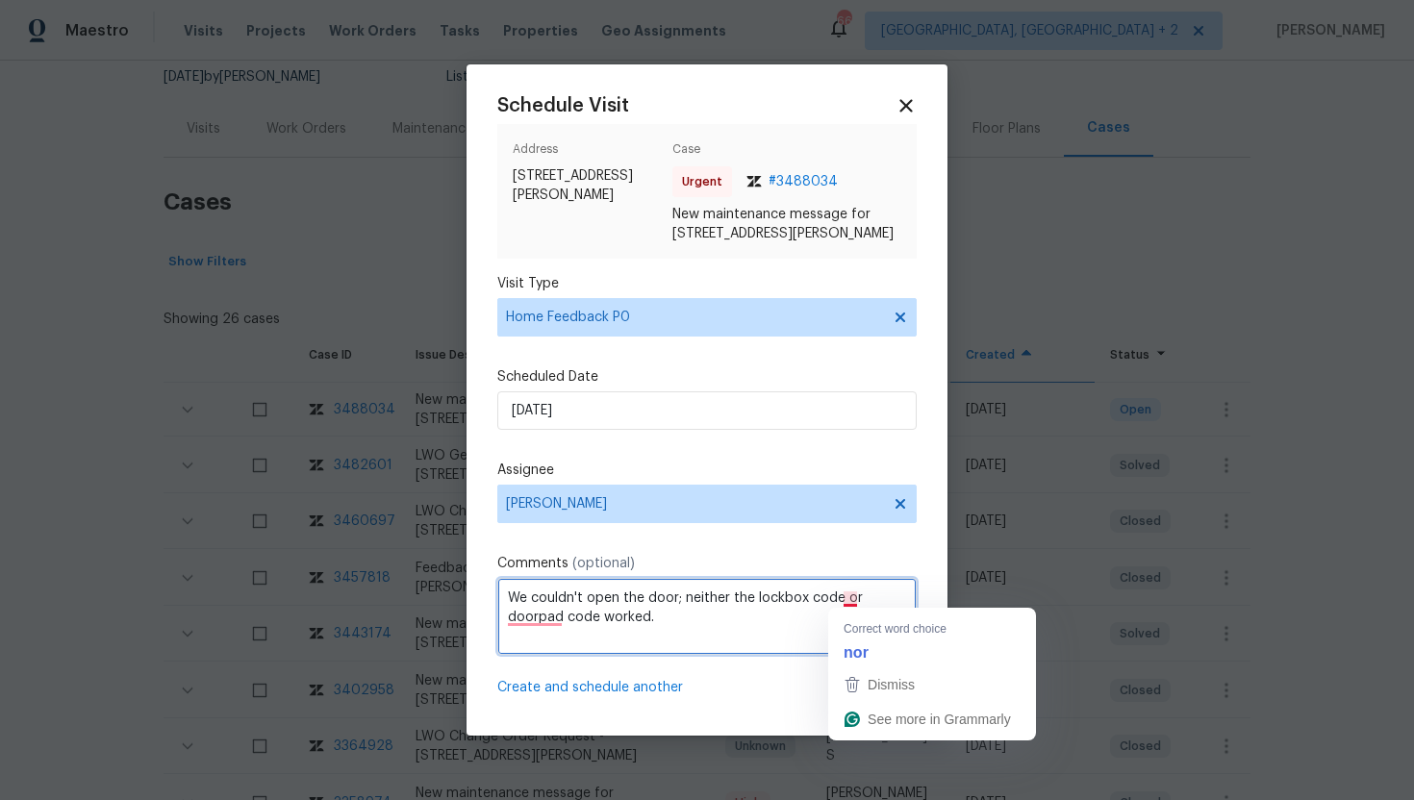
click at [847, 601] on textarea "We couldn't open the door; neither the lockbox code or doorpad code worked." at bounding box center [706, 616] width 419 height 77
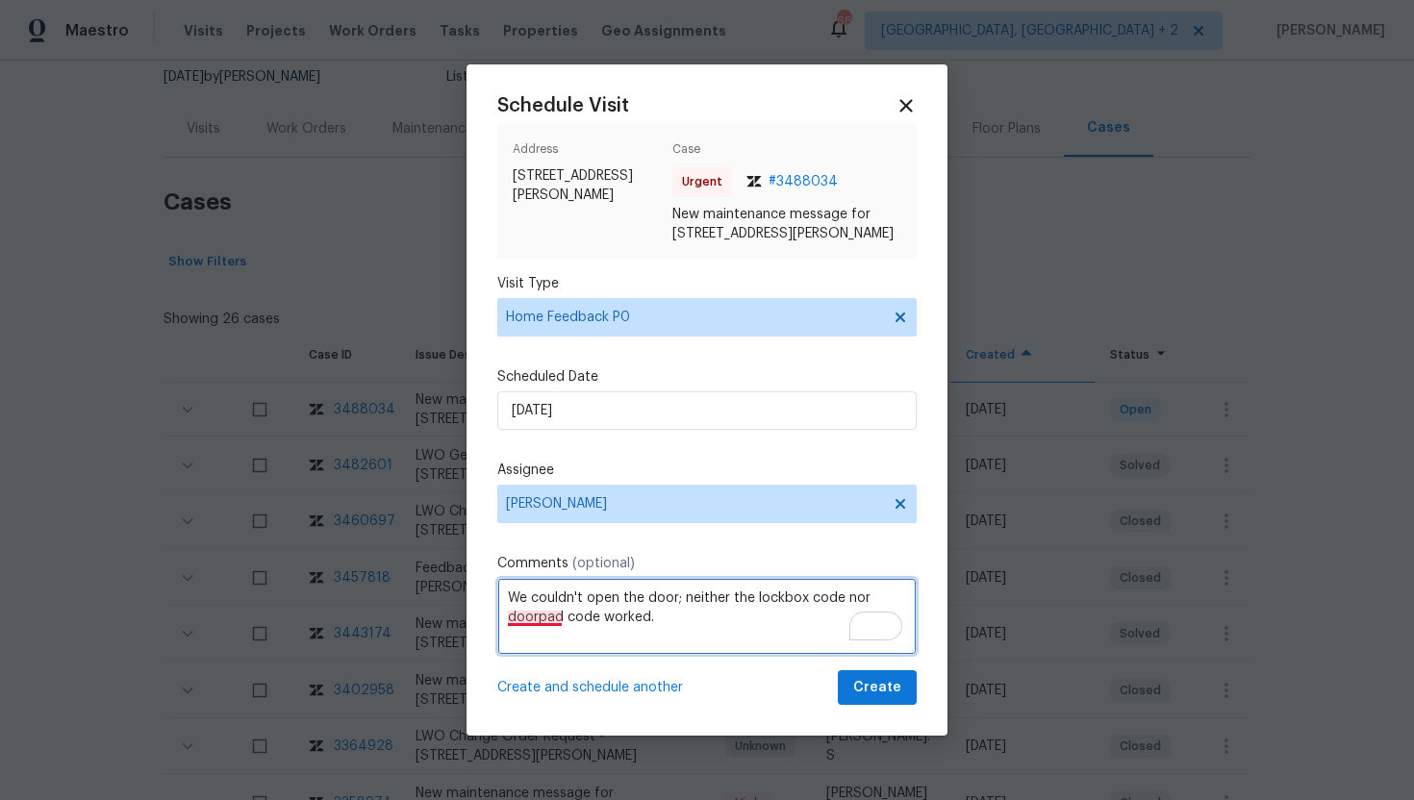
click at [531, 610] on textarea "We couldn't open the door; neither the lockbox code nor doorpad code worked." at bounding box center [706, 616] width 419 height 77
click at [537, 621] on textarea "We couldn't open the door; neither the lockbox code nor doorpad code worked." at bounding box center [706, 616] width 419 height 77
type textarea "We couldn't open the door; neither the lockbox code nor the doorpad code worked."
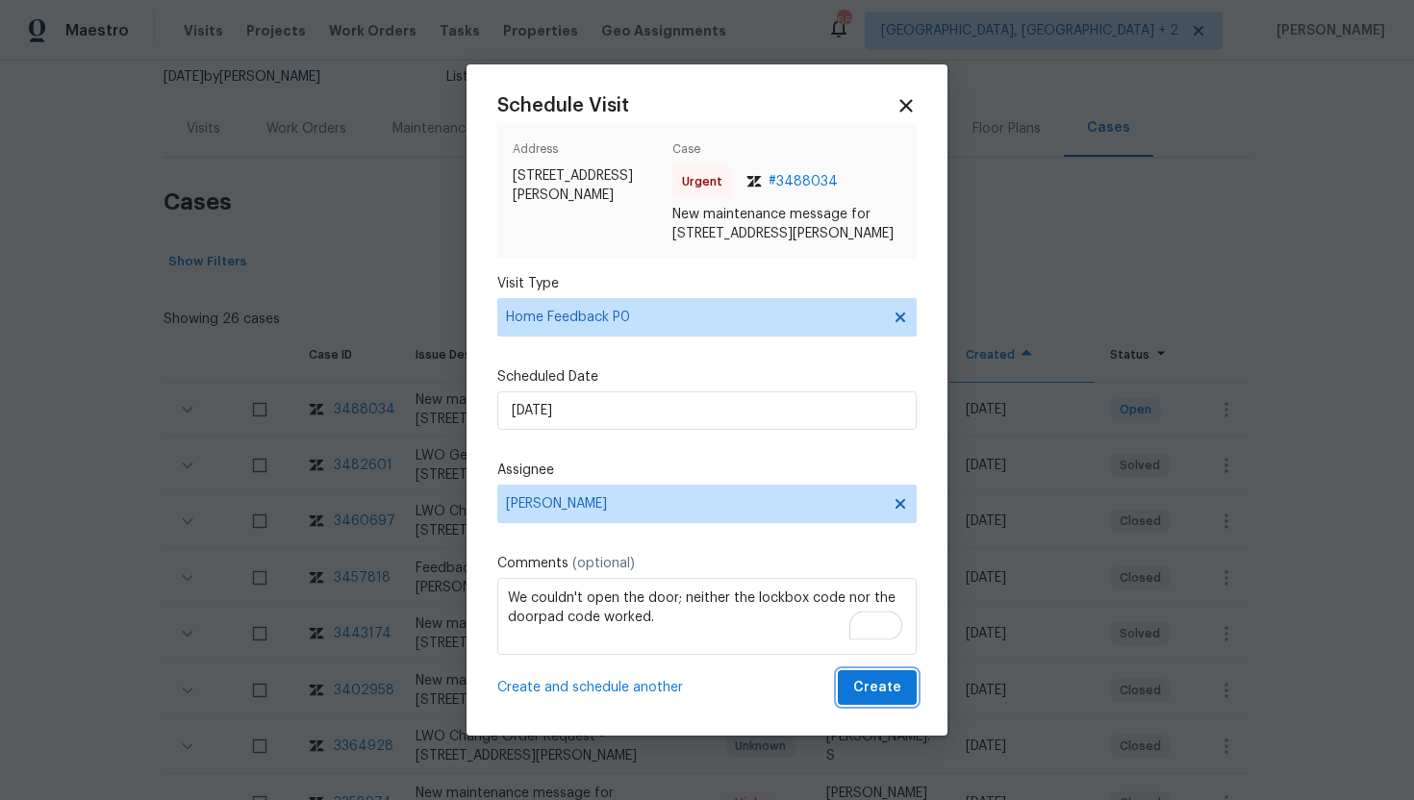
click at [892, 688] on span "Create" at bounding box center [877, 688] width 48 height 24
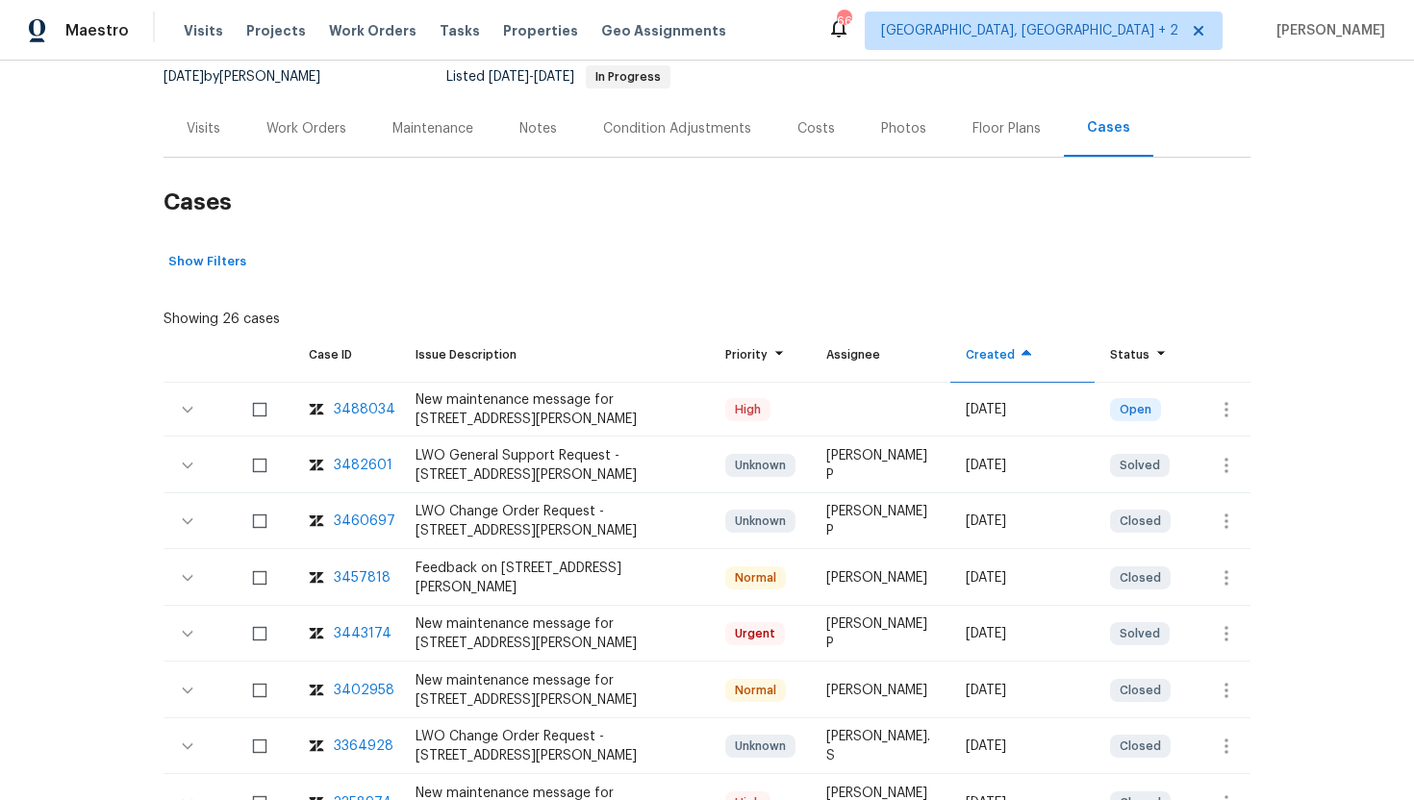
click at [194, 126] on div "Visits" at bounding box center [204, 128] width 34 height 19
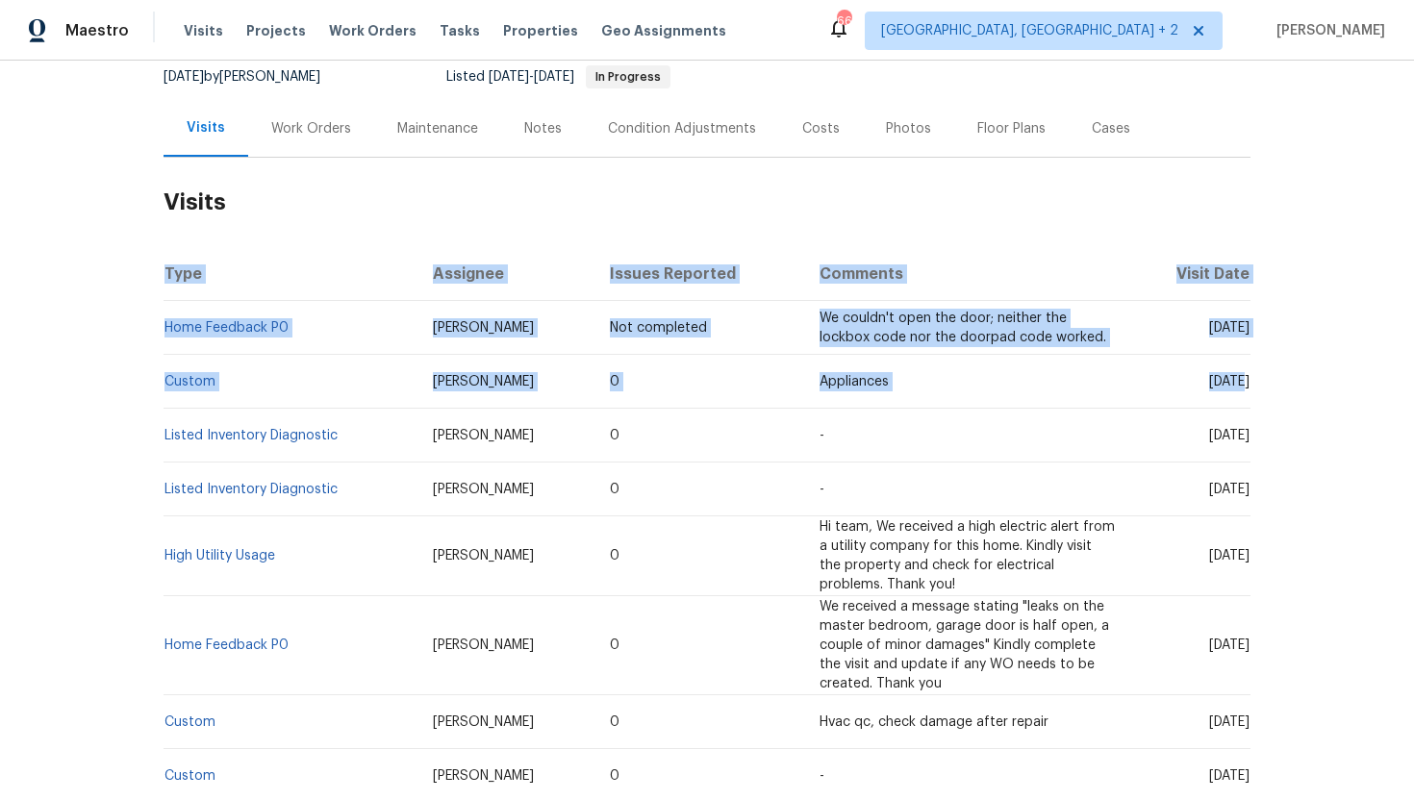
drag, startPoint x: 1170, startPoint y: 381, endPoint x: 1251, endPoint y: 384, distance: 80.9
click at [1251, 384] on div "Back to all projects 810 Patricia Dr, Allen, TX 75002 4 Beds | 2 1/2 Baths | To…" at bounding box center [707, 431] width 1414 height 740
copy span "Sep 03 2025"
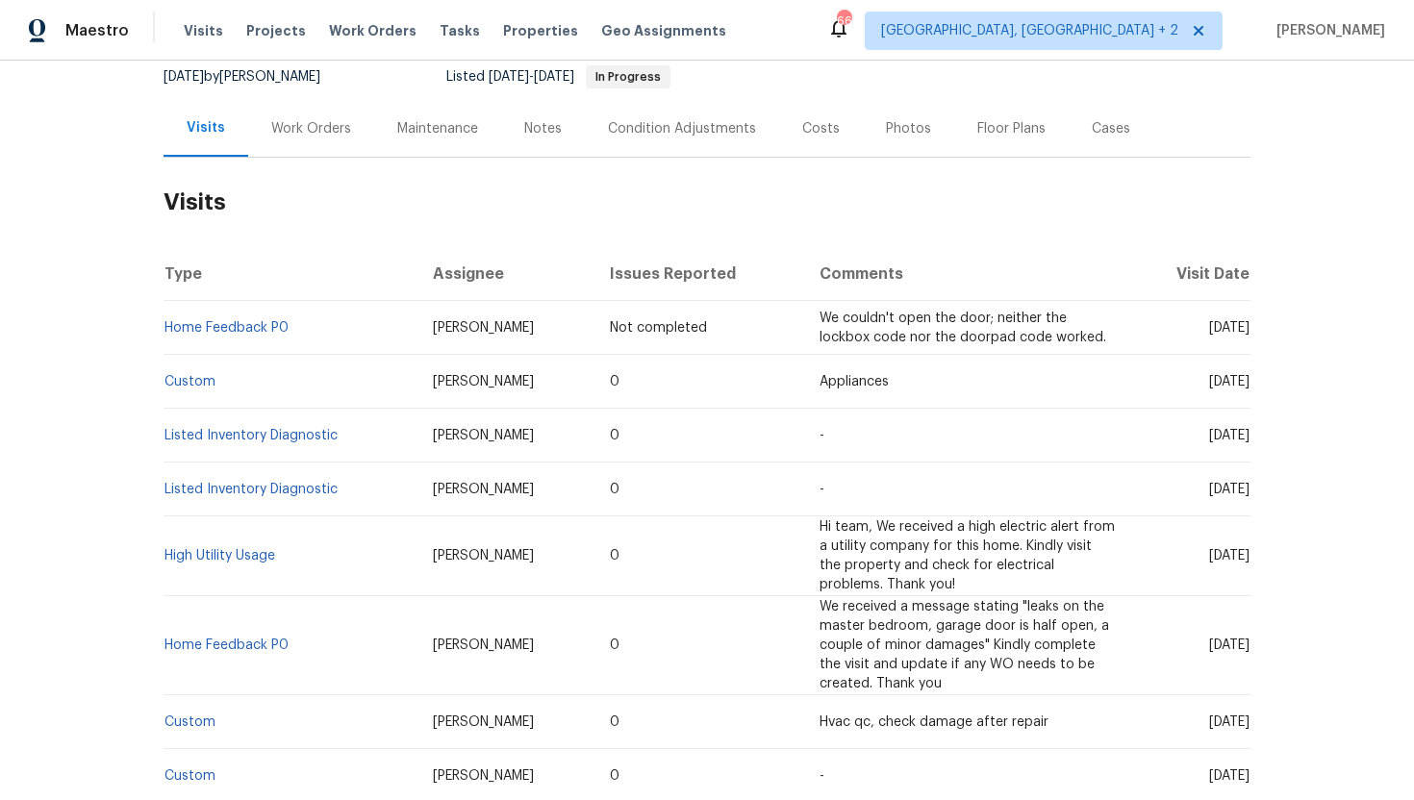
click at [307, 133] on div "Work Orders" at bounding box center [311, 128] width 80 height 19
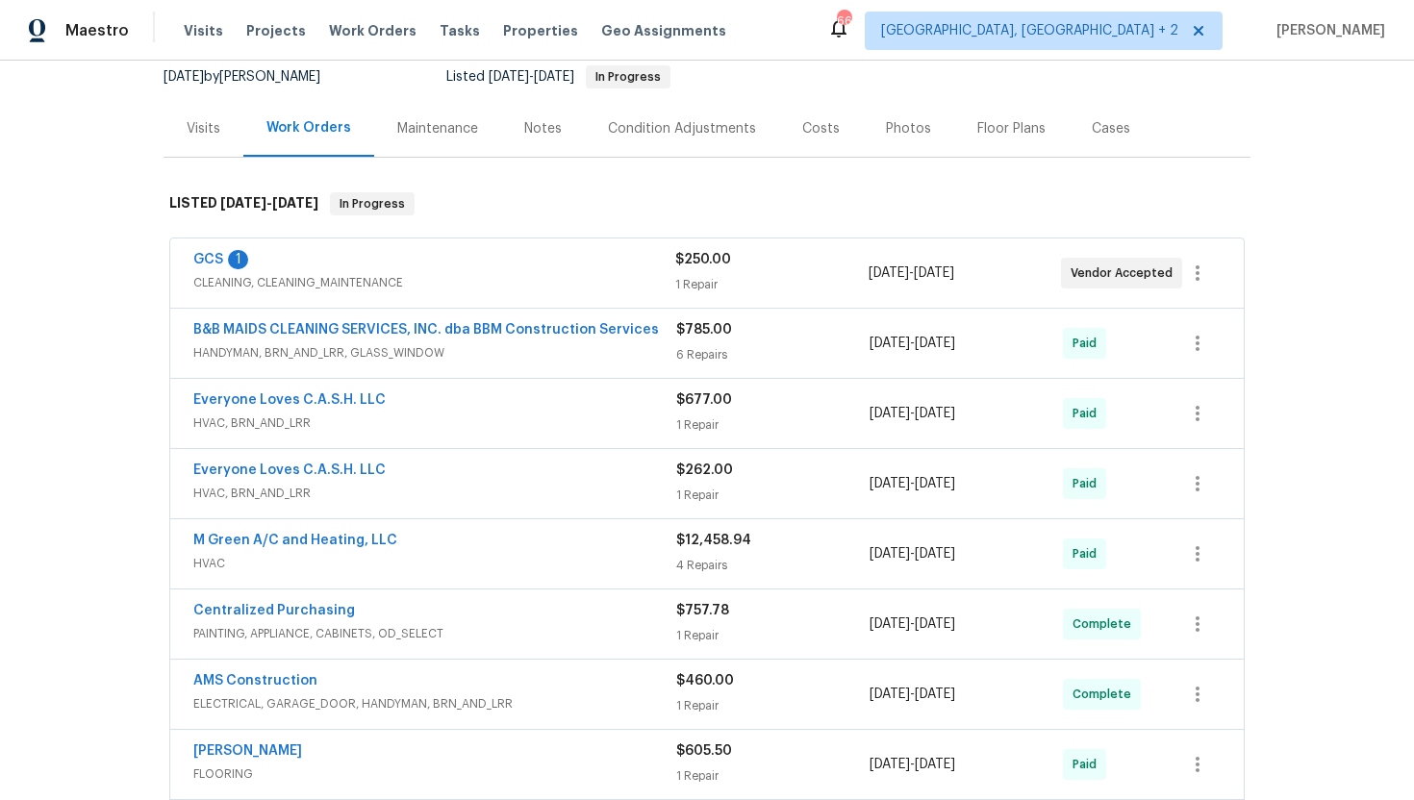
scroll to position [208, 0]
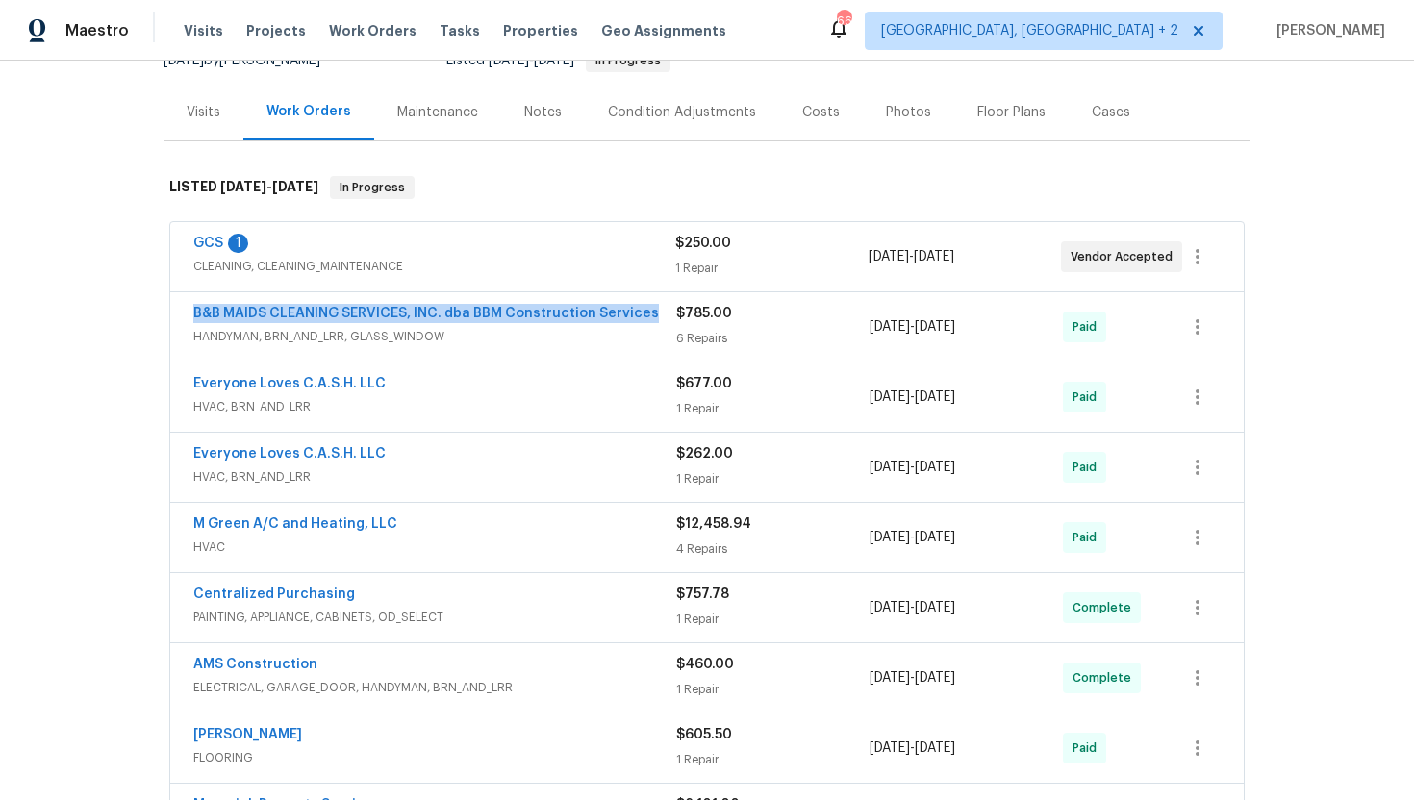
drag, startPoint x: 648, startPoint y: 316, endPoint x: 159, endPoint y: 316, distance: 489.7
click at [159, 316] on div "Back to all projects 810 Patricia Dr, Allen, TX 75002 4 Beds | 2 1/2 Baths | To…" at bounding box center [707, 431] width 1414 height 740
copy link "B&B MAIDS CLEANING SERVICES, INC. dba BBM Construction Services"
drag, startPoint x: 1014, startPoint y: 331, endPoint x: 868, endPoint y: 329, distance: 146.3
click at [868, 329] on div "B&B MAIDS CLEANING SERVICES, INC. dba BBM Construction Services HANDYMAN, BRN_A…" at bounding box center [683, 327] width 981 height 46
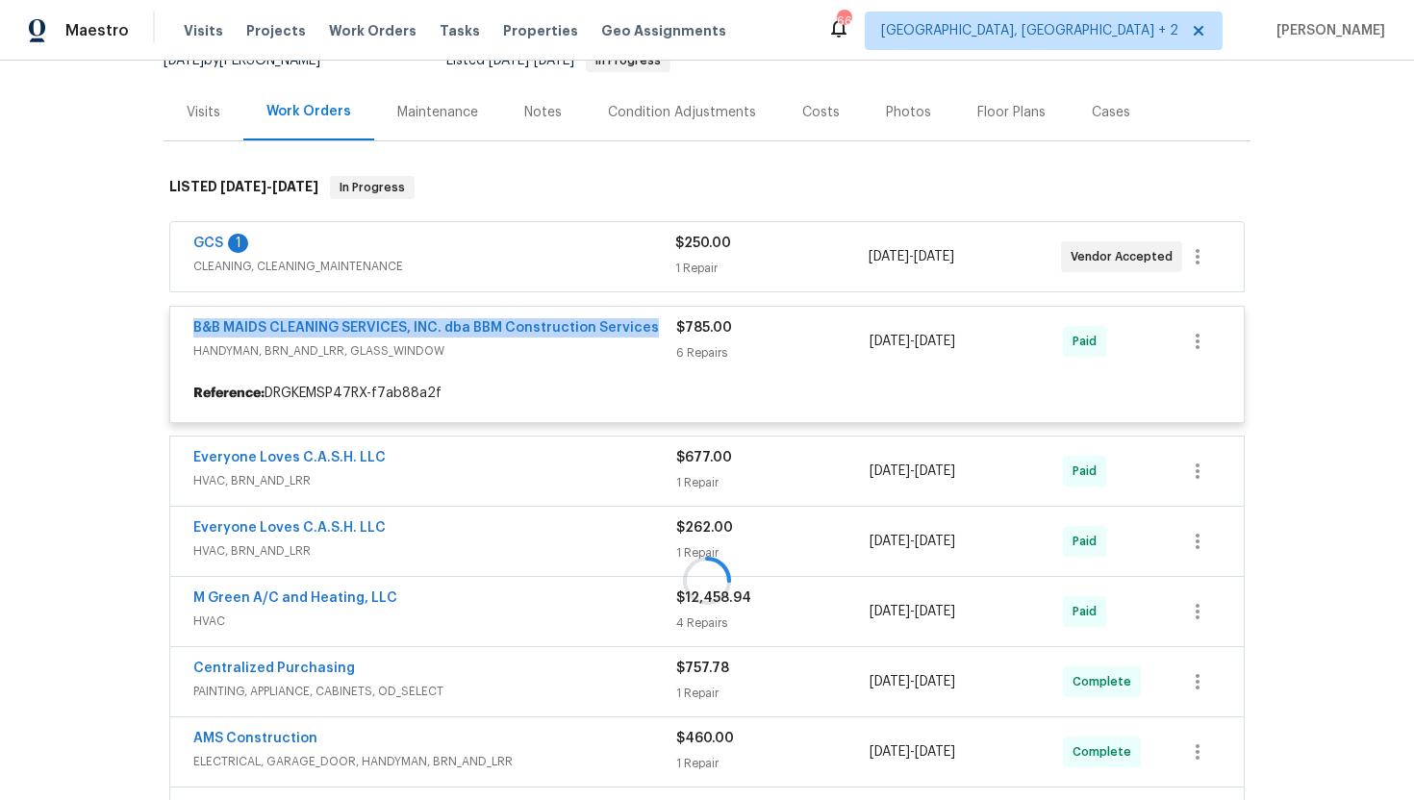
copy div "4/14/2025 - 4/17/2025"
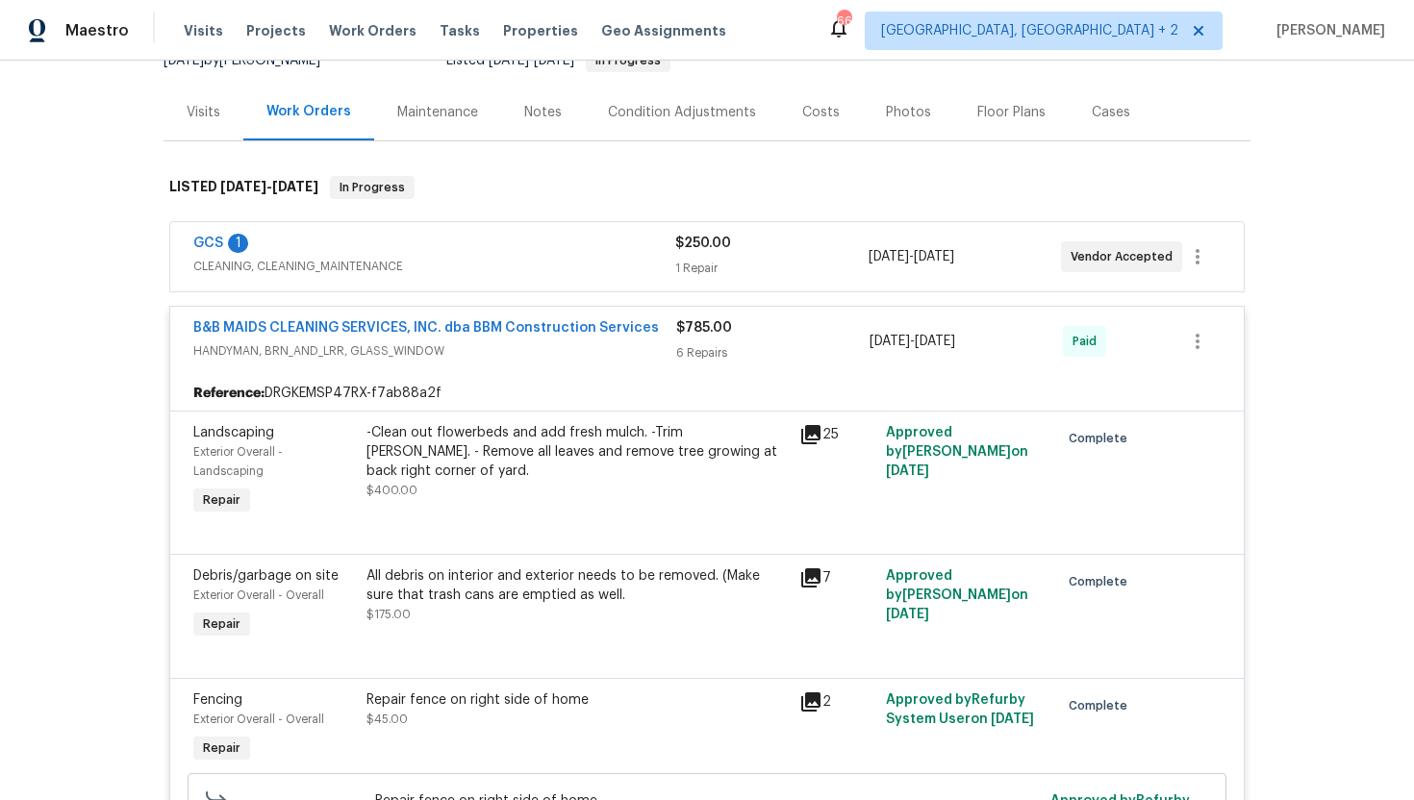
click at [481, 250] on div "GCS 1" at bounding box center [434, 245] width 482 height 23
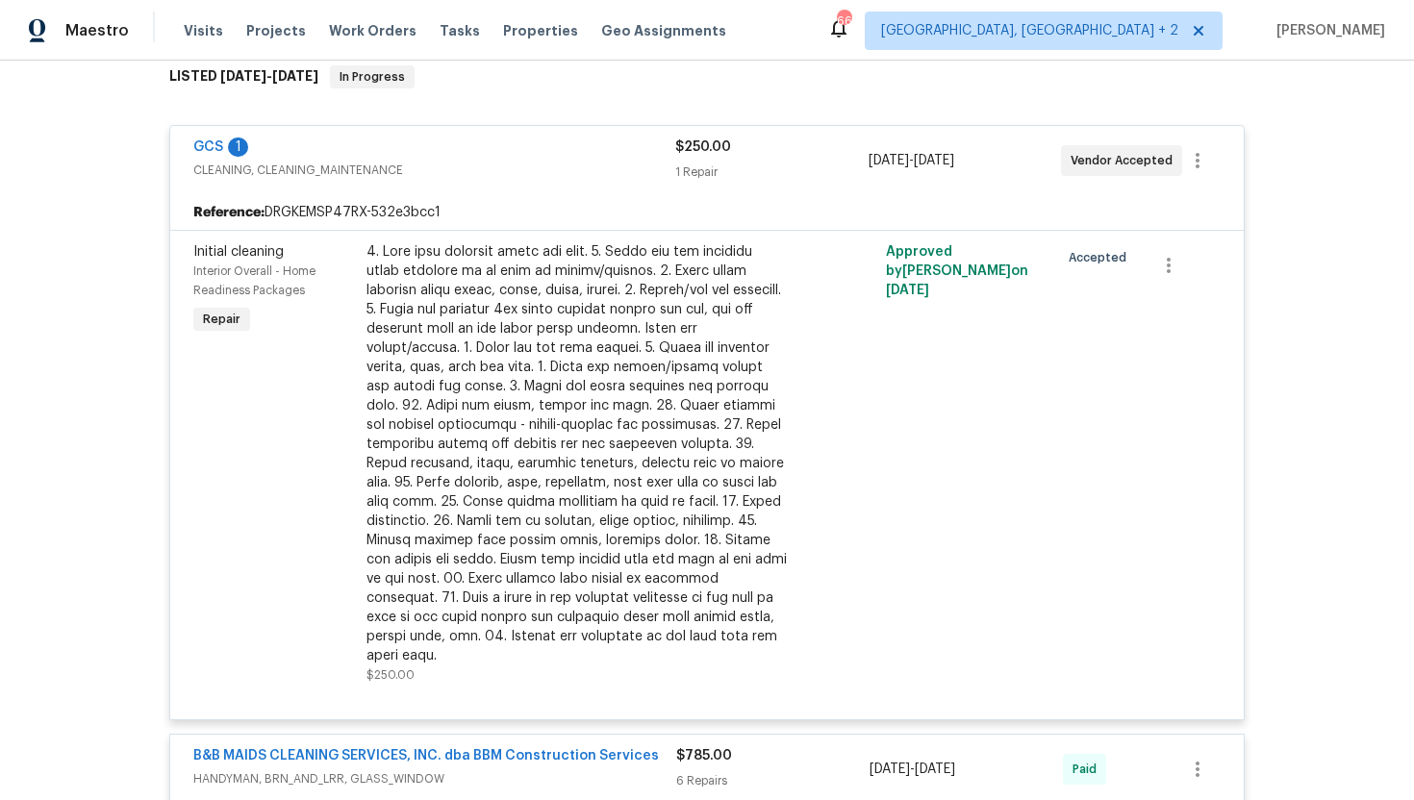
scroll to position [273, 0]
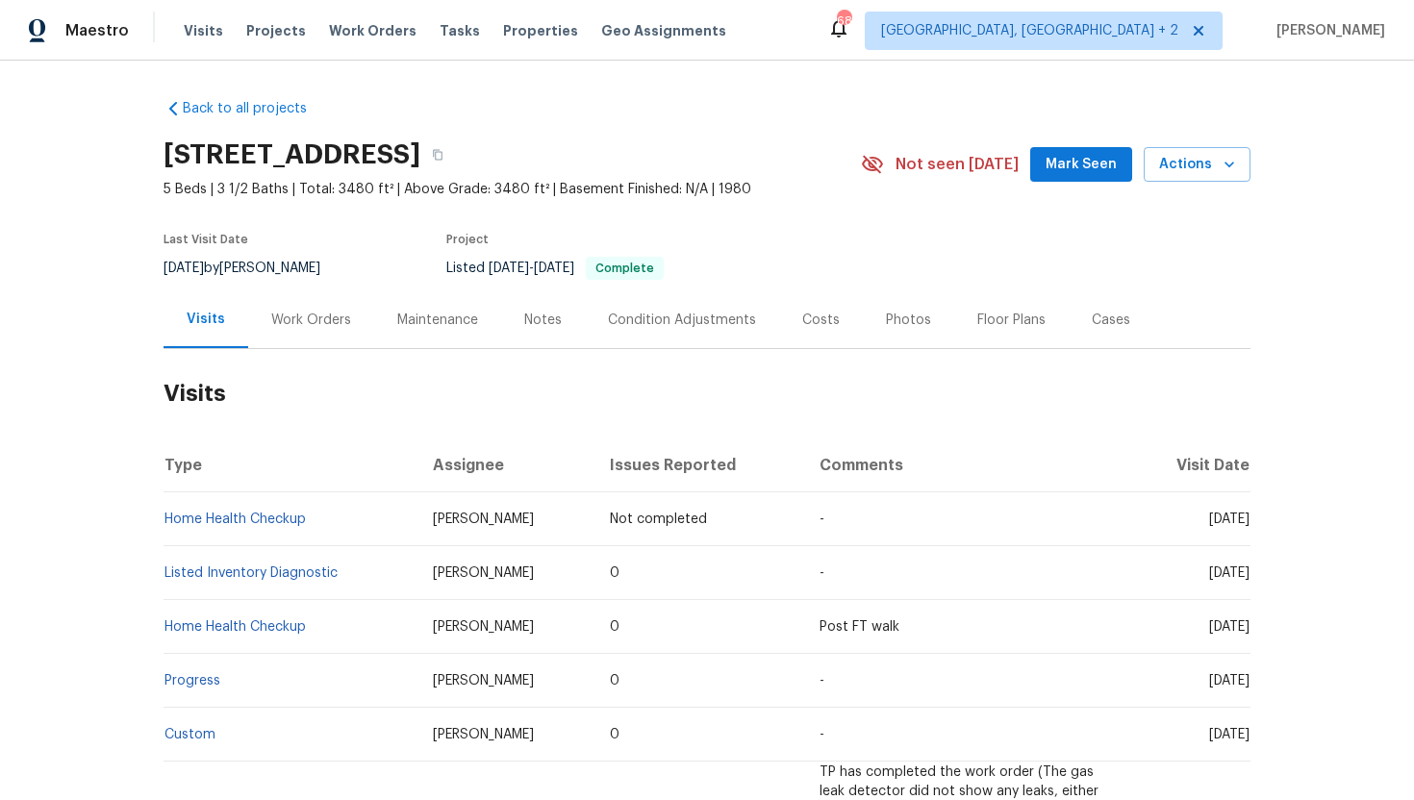
click at [1104, 328] on div "Cases" at bounding box center [1111, 320] width 38 height 19
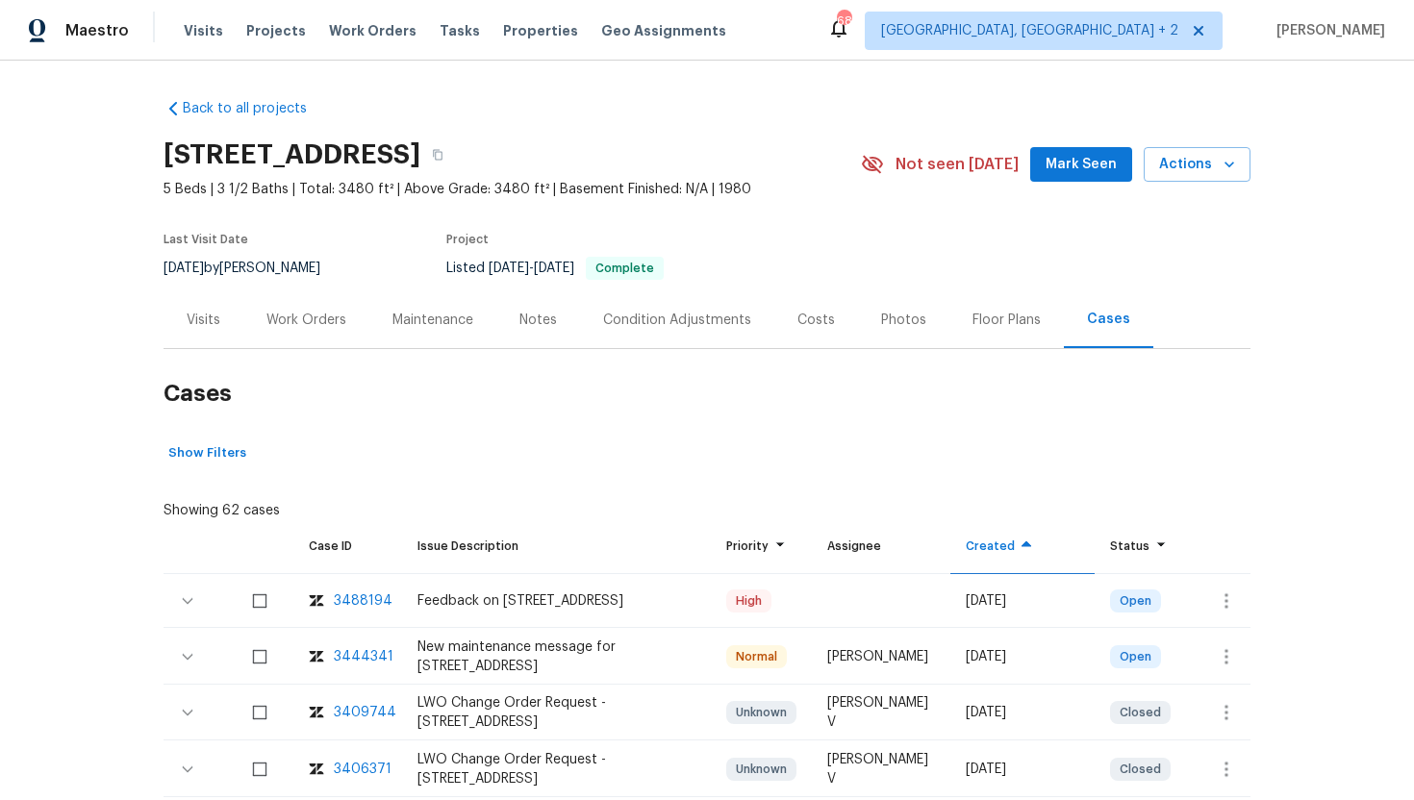
scroll to position [182, 0]
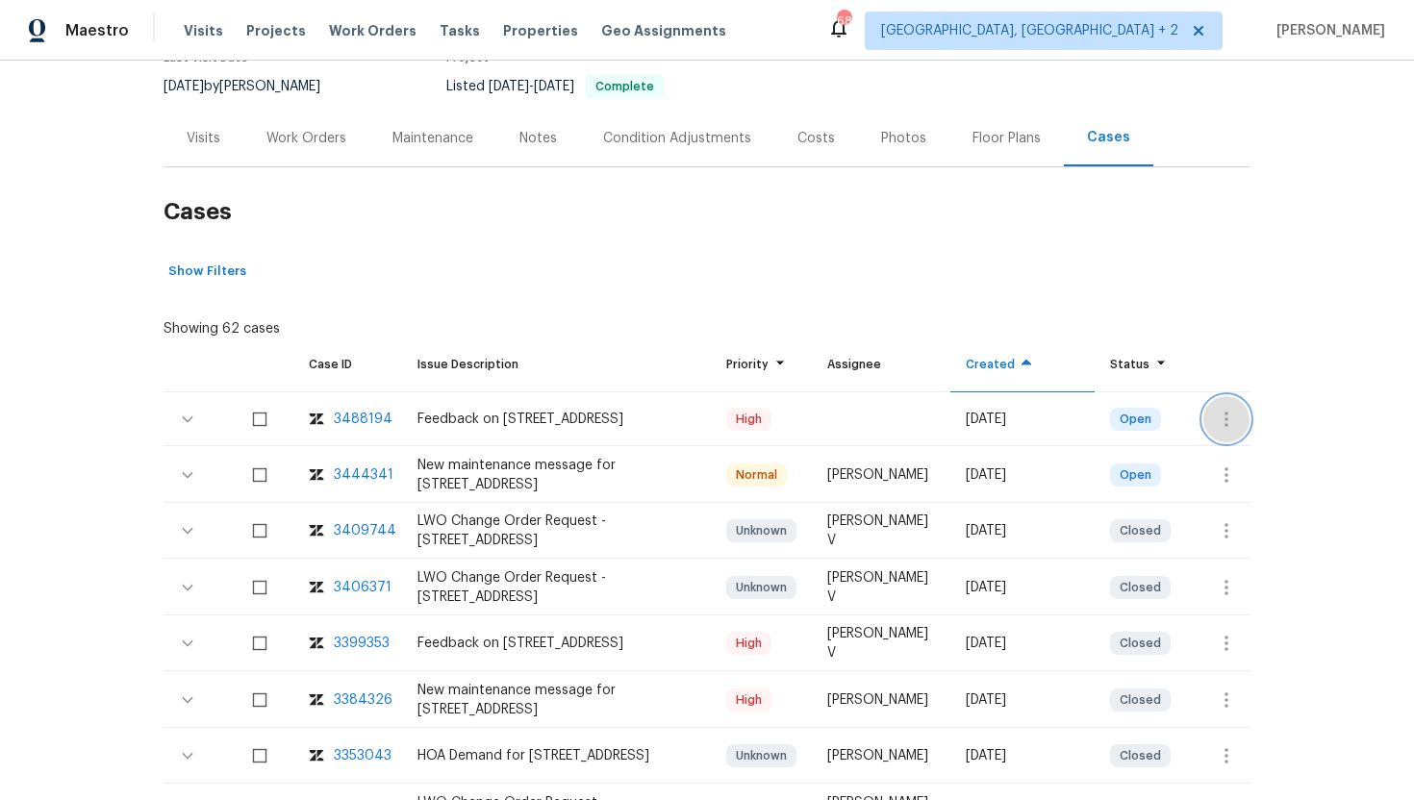
click at [1218, 416] on icon "button" at bounding box center [1226, 419] width 23 height 23
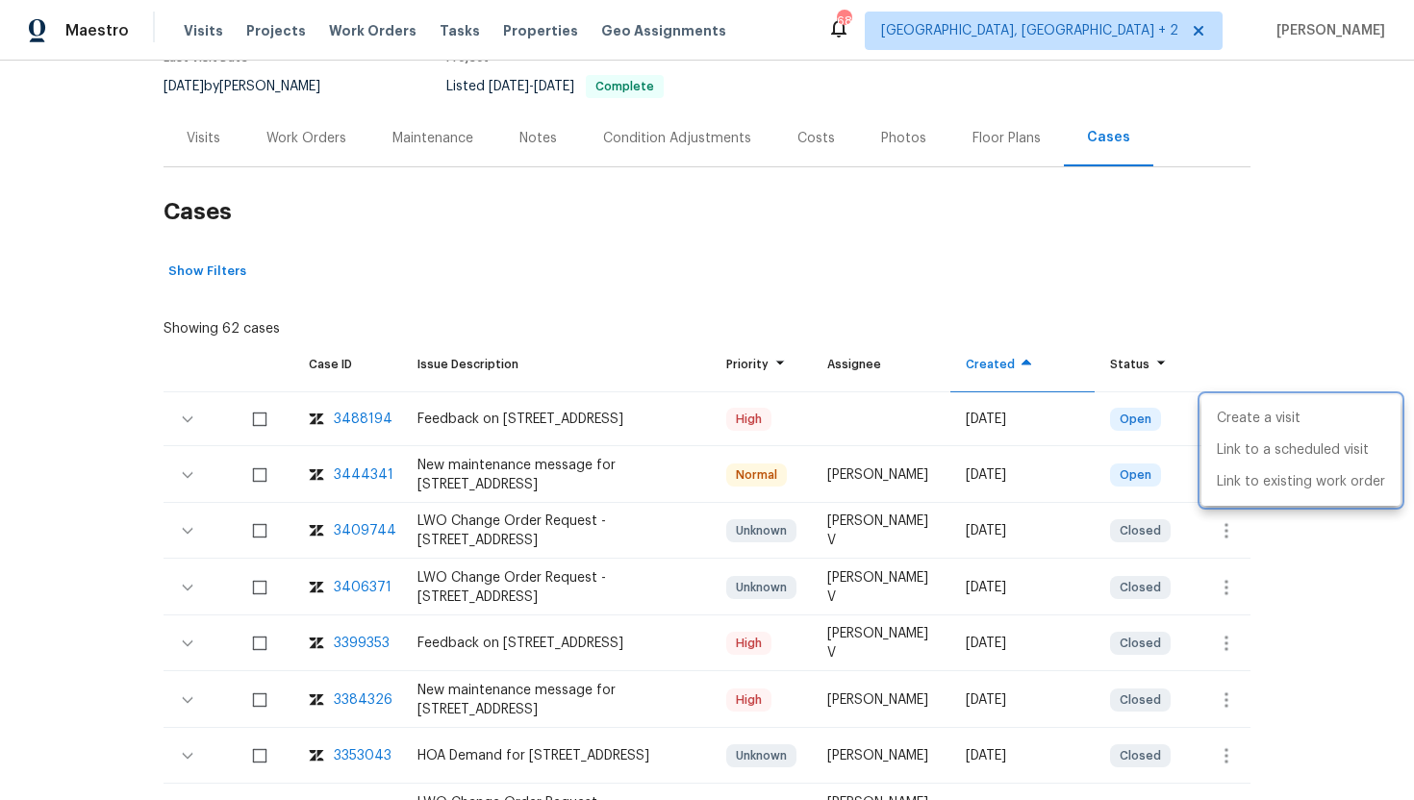
click at [559, 334] on div at bounding box center [707, 400] width 1414 height 800
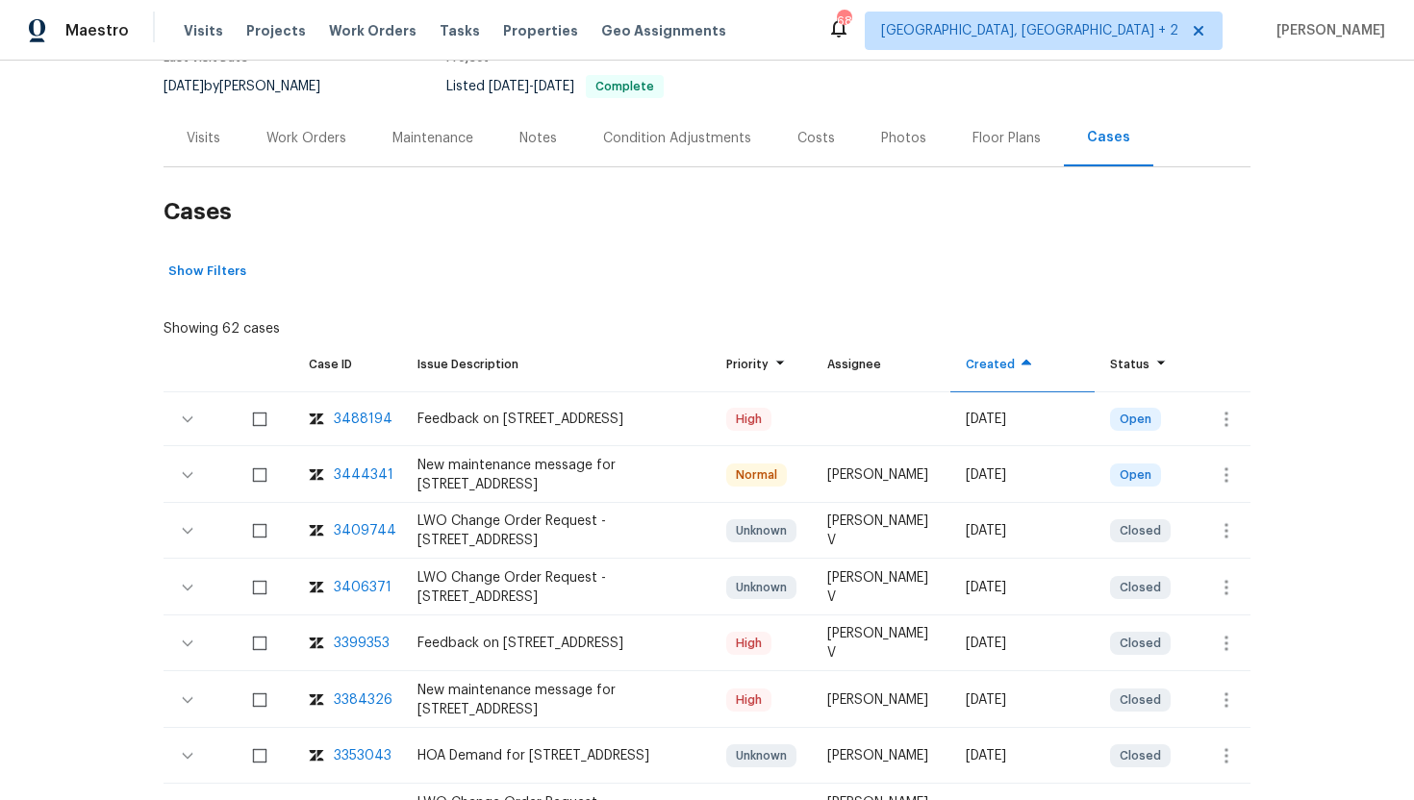
click at [351, 474] on div "3444341" at bounding box center [364, 475] width 60 height 19
click at [220, 132] on div "Visits" at bounding box center [204, 138] width 80 height 57
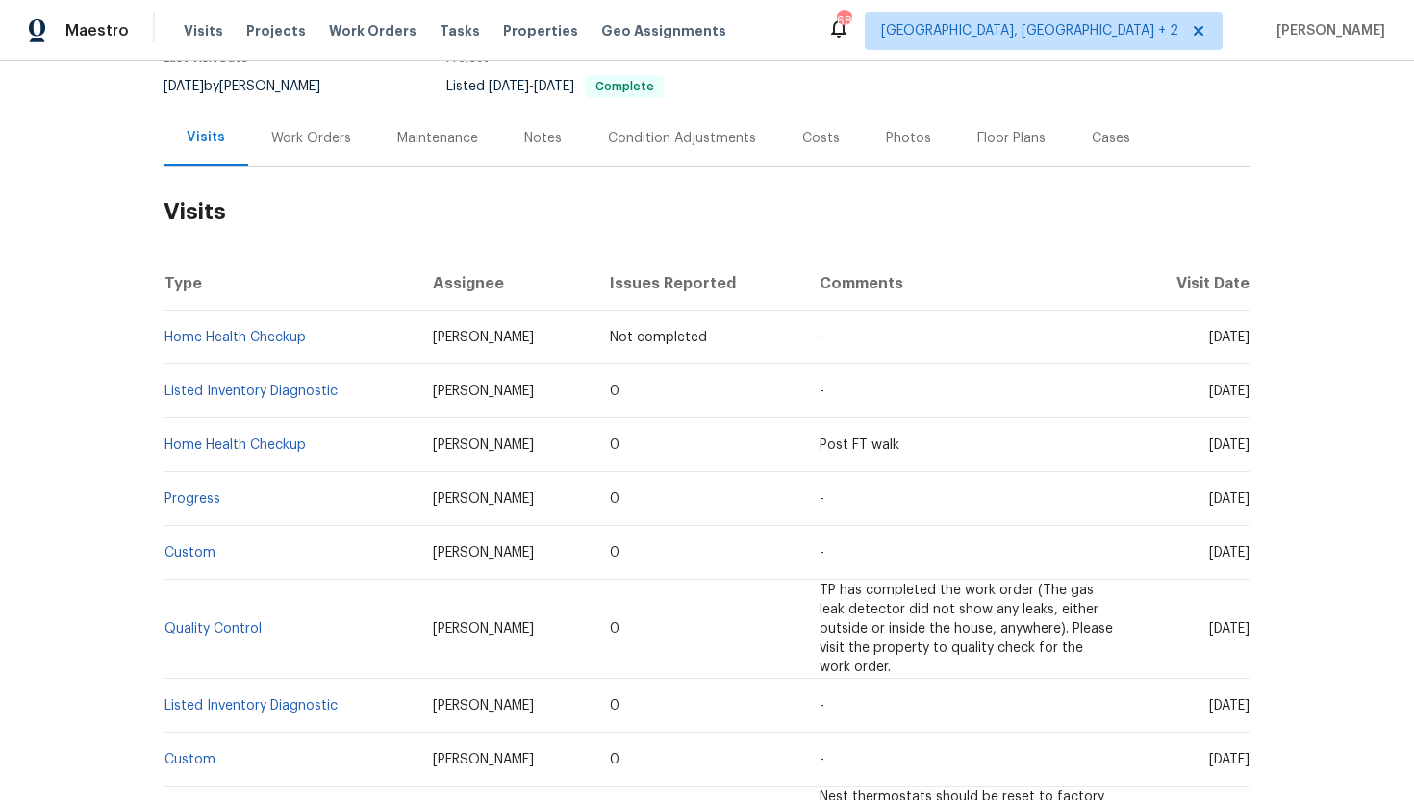
click at [305, 161] on div "Work Orders" at bounding box center [311, 138] width 126 height 57
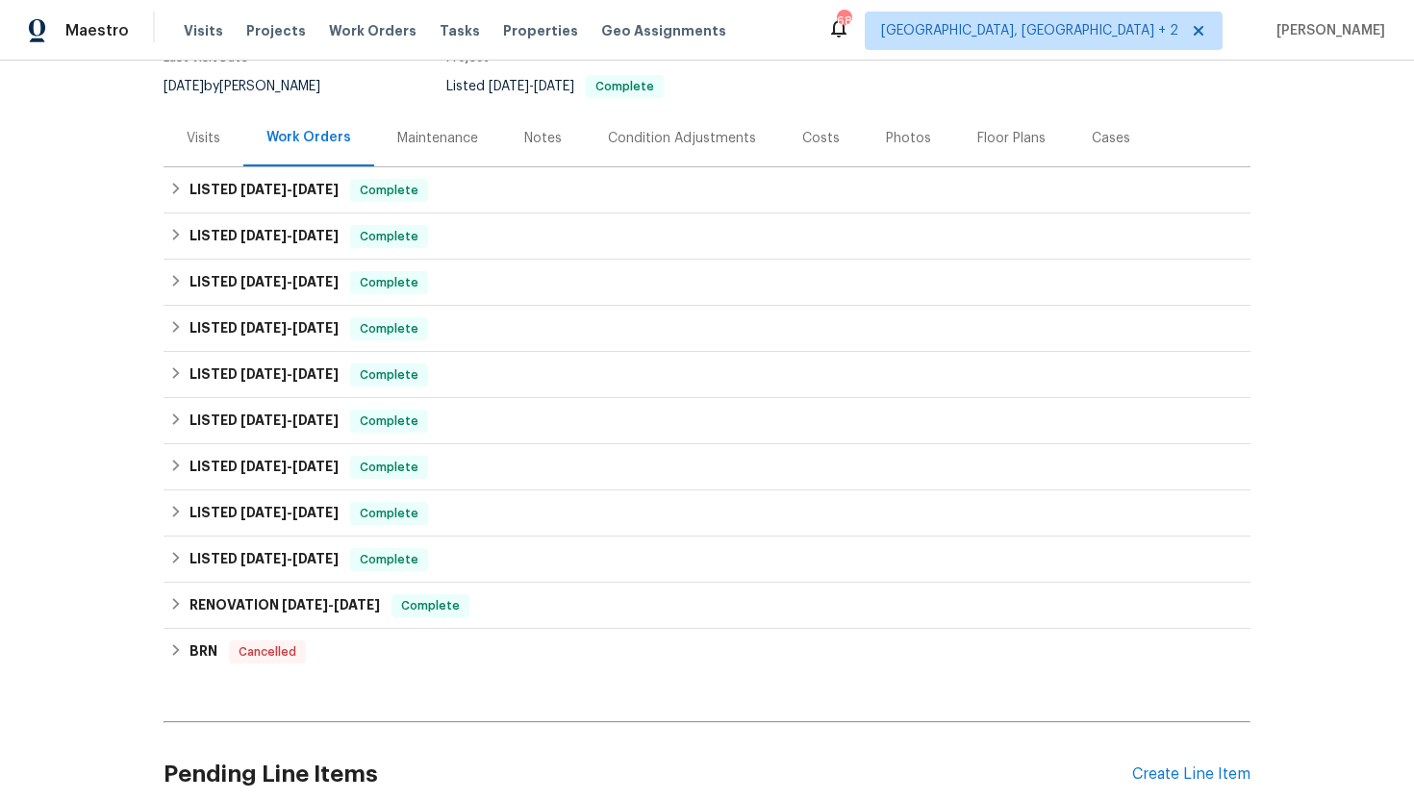
click at [226, 149] on div "Visits" at bounding box center [204, 138] width 80 height 57
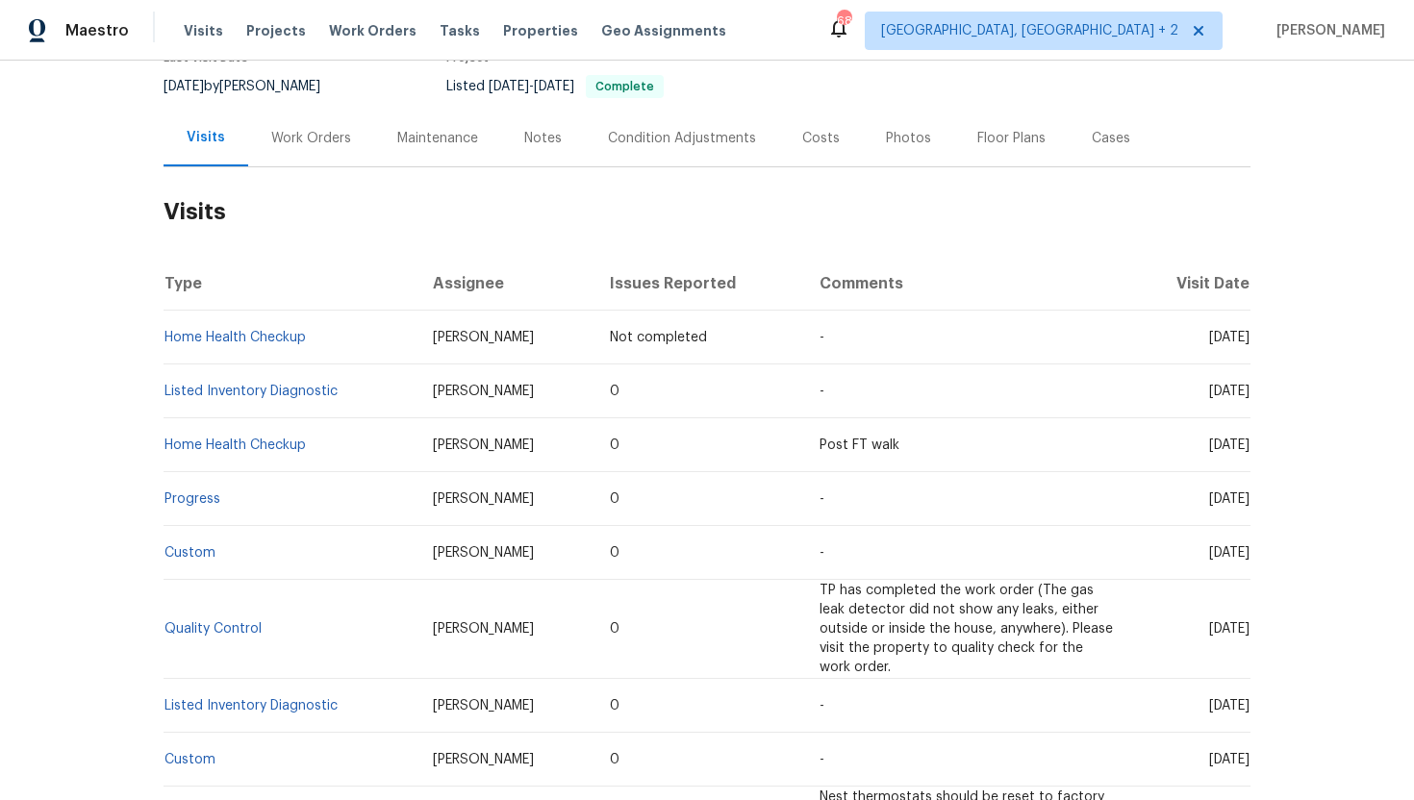
click at [1083, 155] on div "Cases" at bounding box center [1111, 138] width 85 height 57
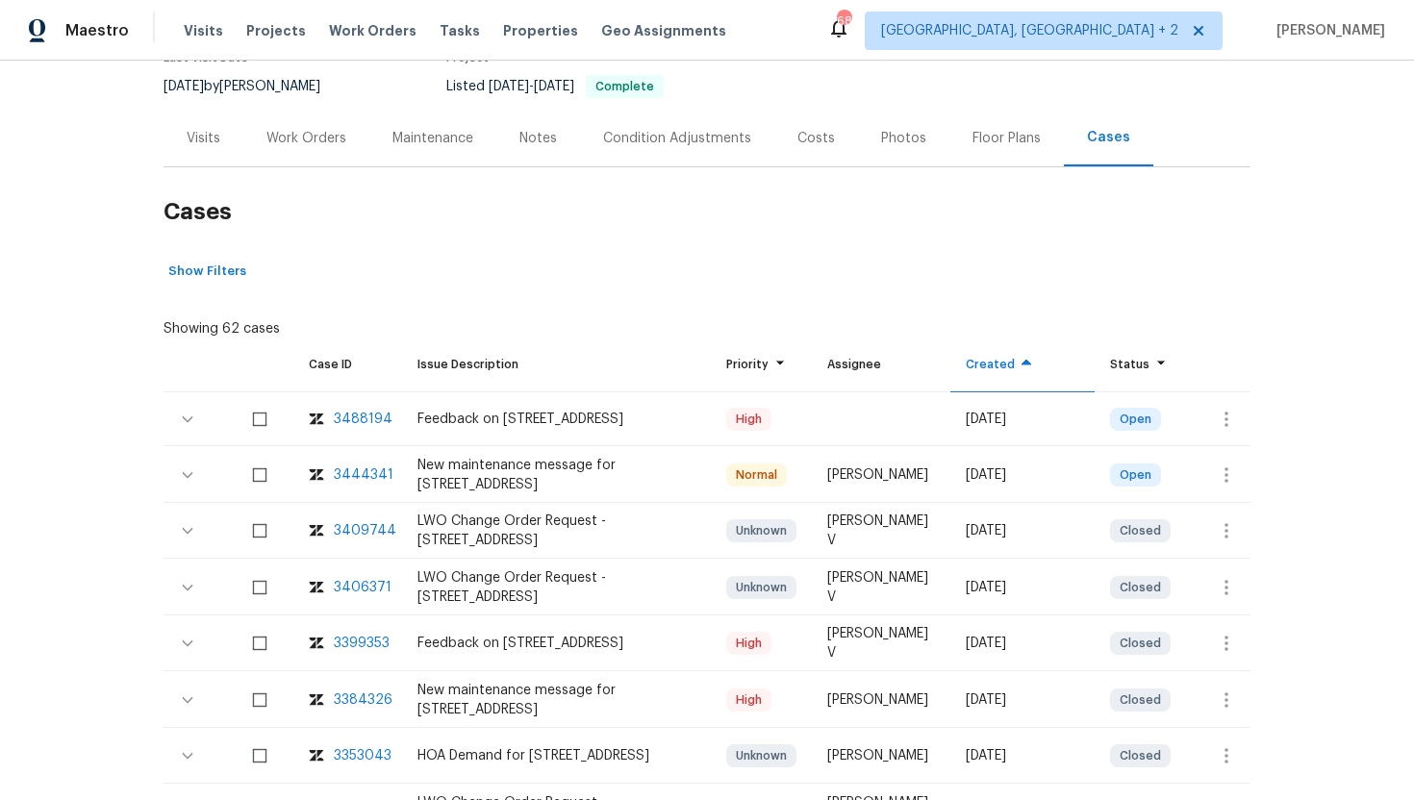
scroll to position [191, 0]
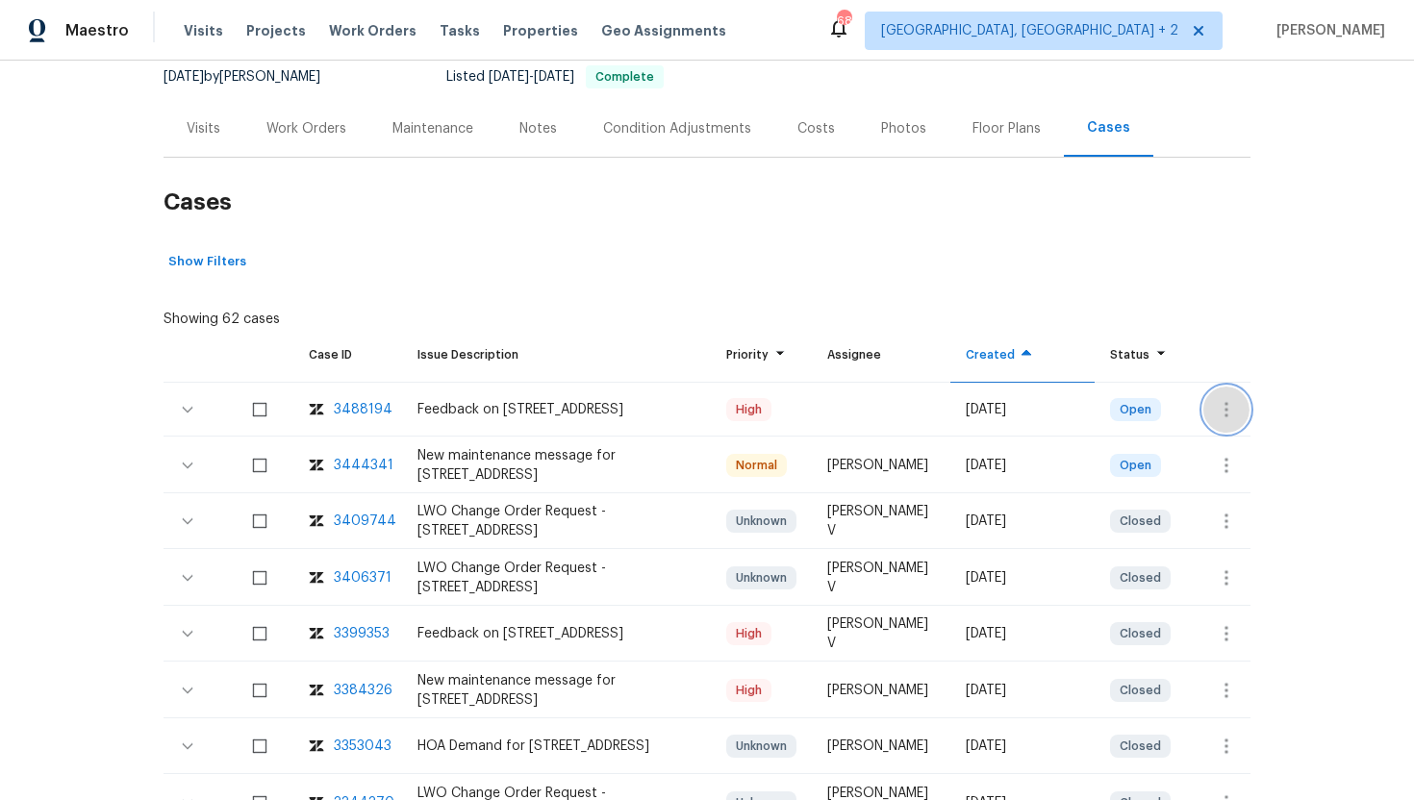
click at [1216, 400] on icon "button" at bounding box center [1226, 409] width 23 height 23
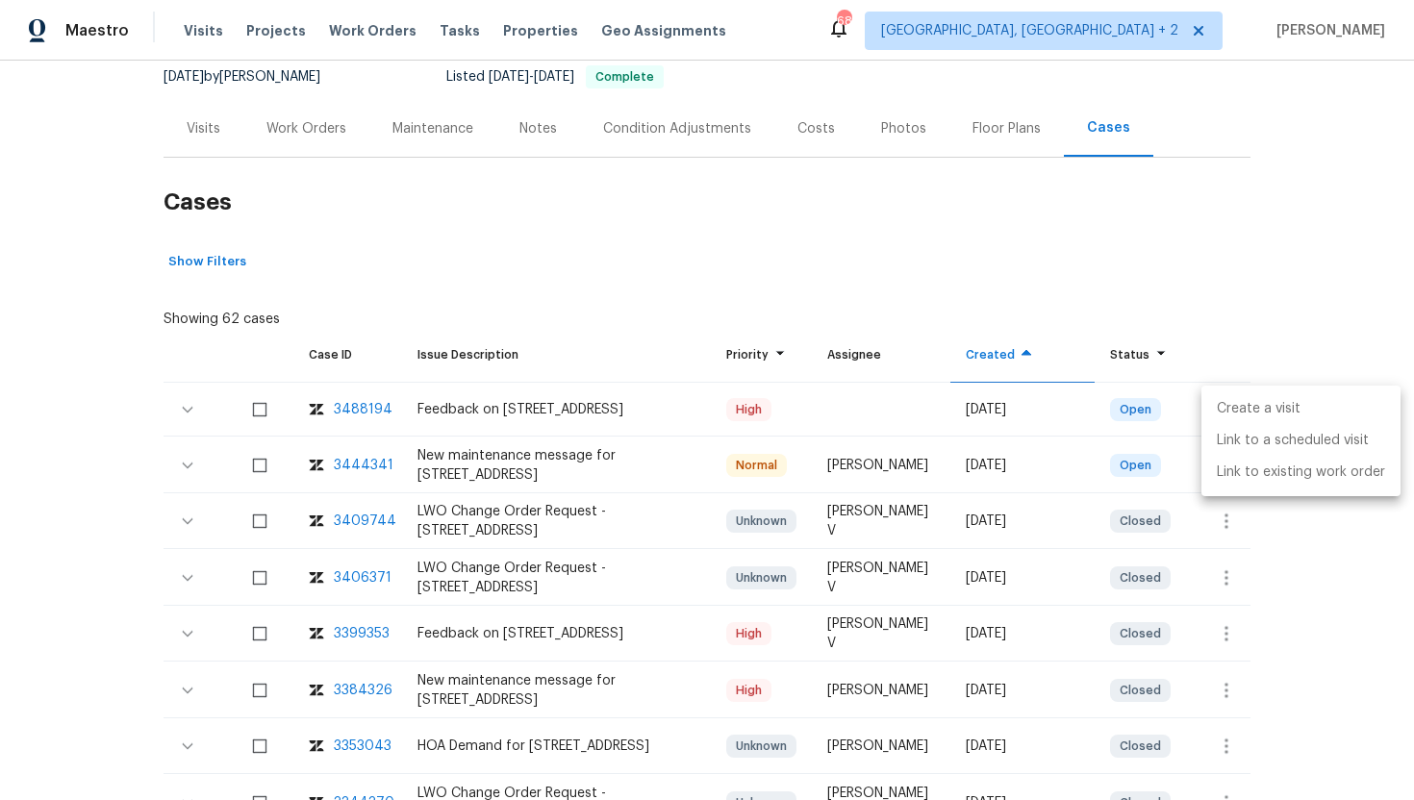
click at [1231, 412] on li "Create a visit" at bounding box center [1301, 410] width 199 height 32
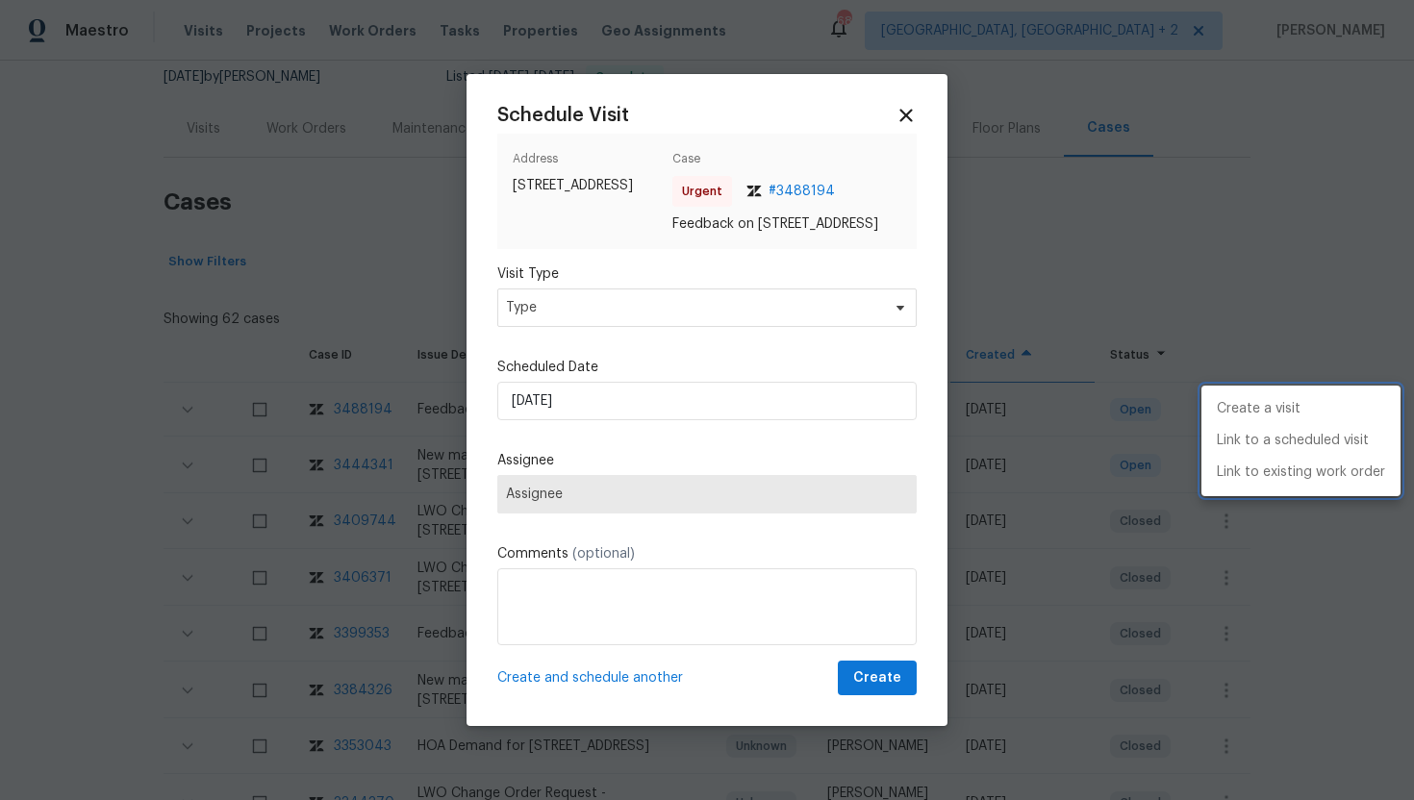
click at [551, 318] on div at bounding box center [707, 400] width 1414 height 800
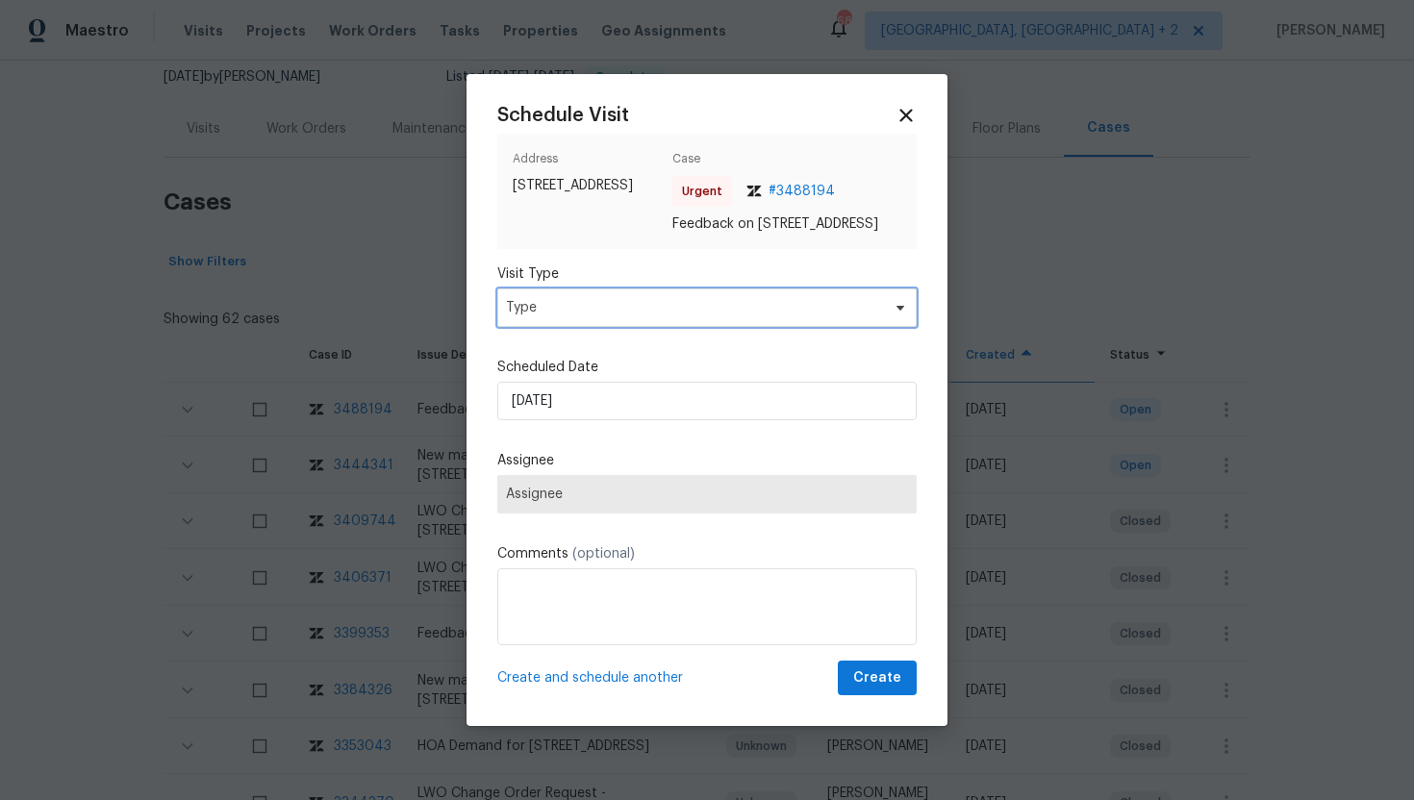
click at [550, 317] on span "Type" at bounding box center [693, 307] width 374 height 19
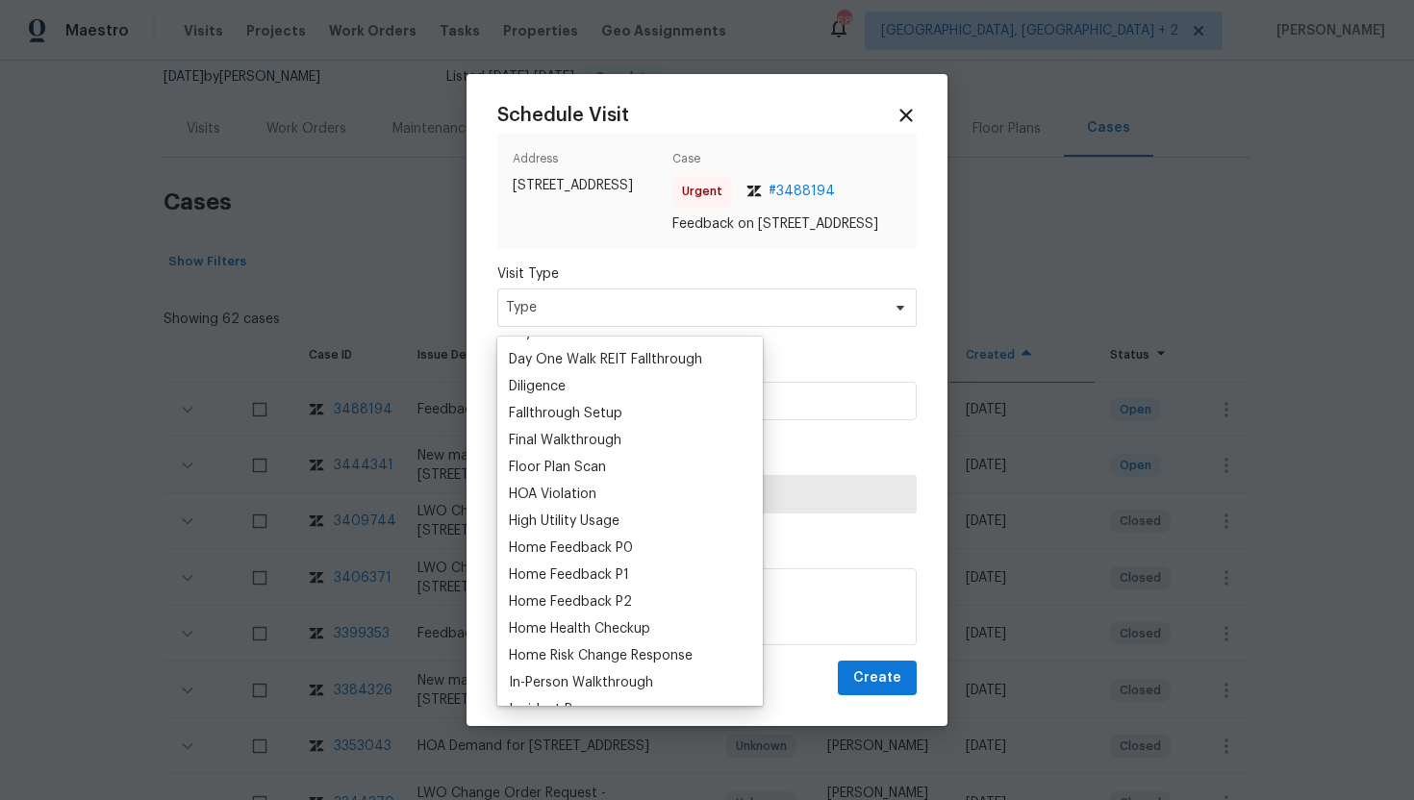
scroll to position [410, 0]
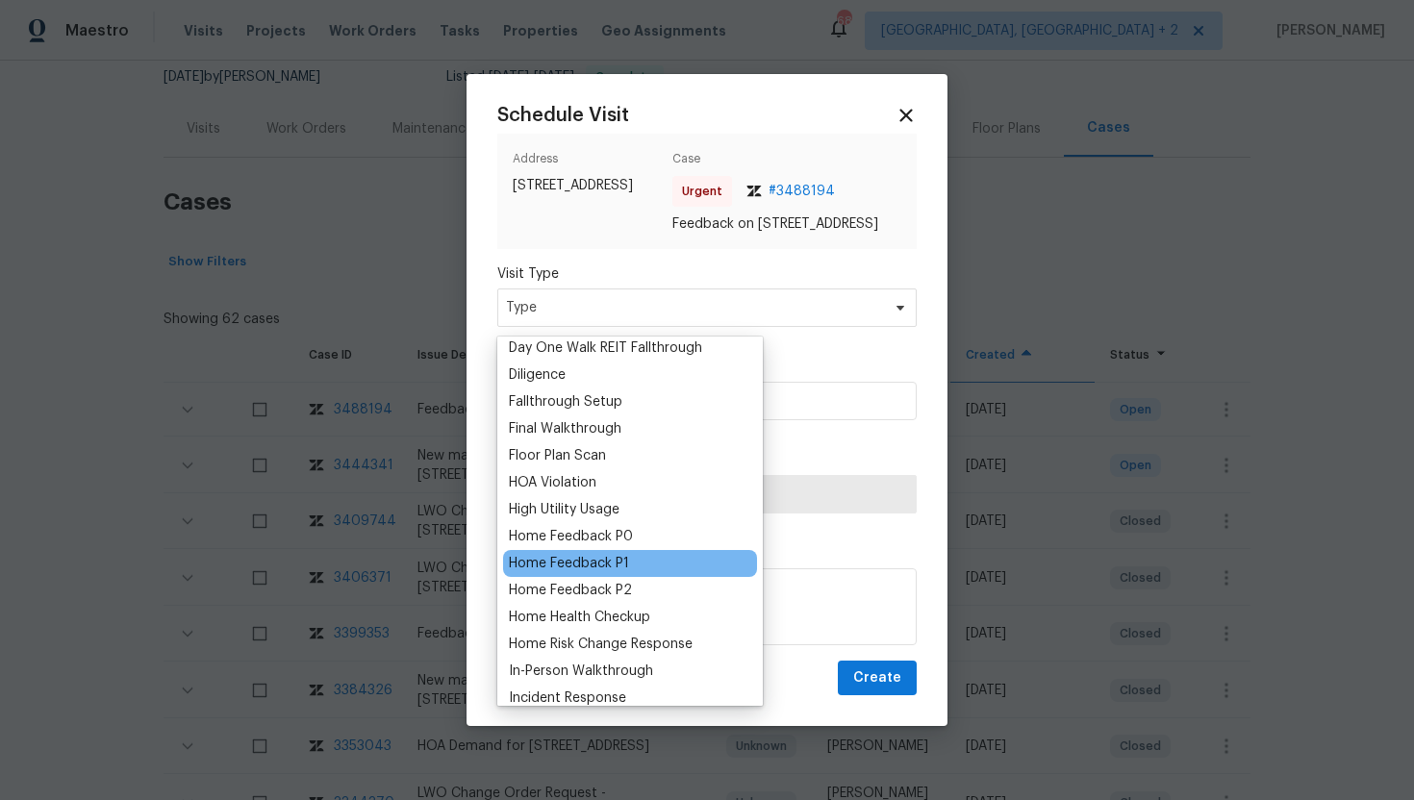
click at [597, 560] on div "Home Feedback P1" at bounding box center [569, 563] width 120 height 19
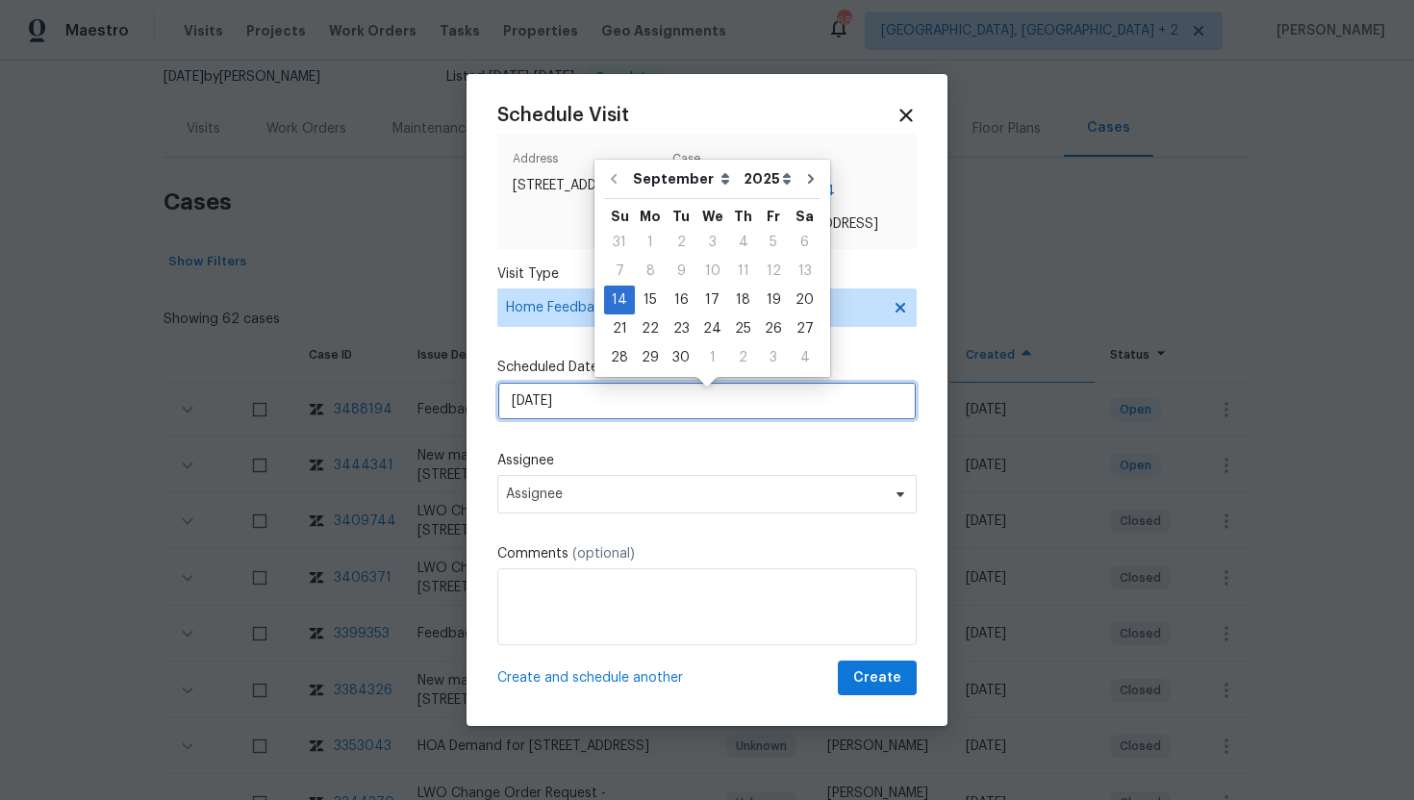
click at [591, 409] on input "[DATE]" at bounding box center [706, 401] width 419 height 38
click at [655, 297] on div "15" at bounding box center [650, 300] width 31 height 27
type input "[DATE]"
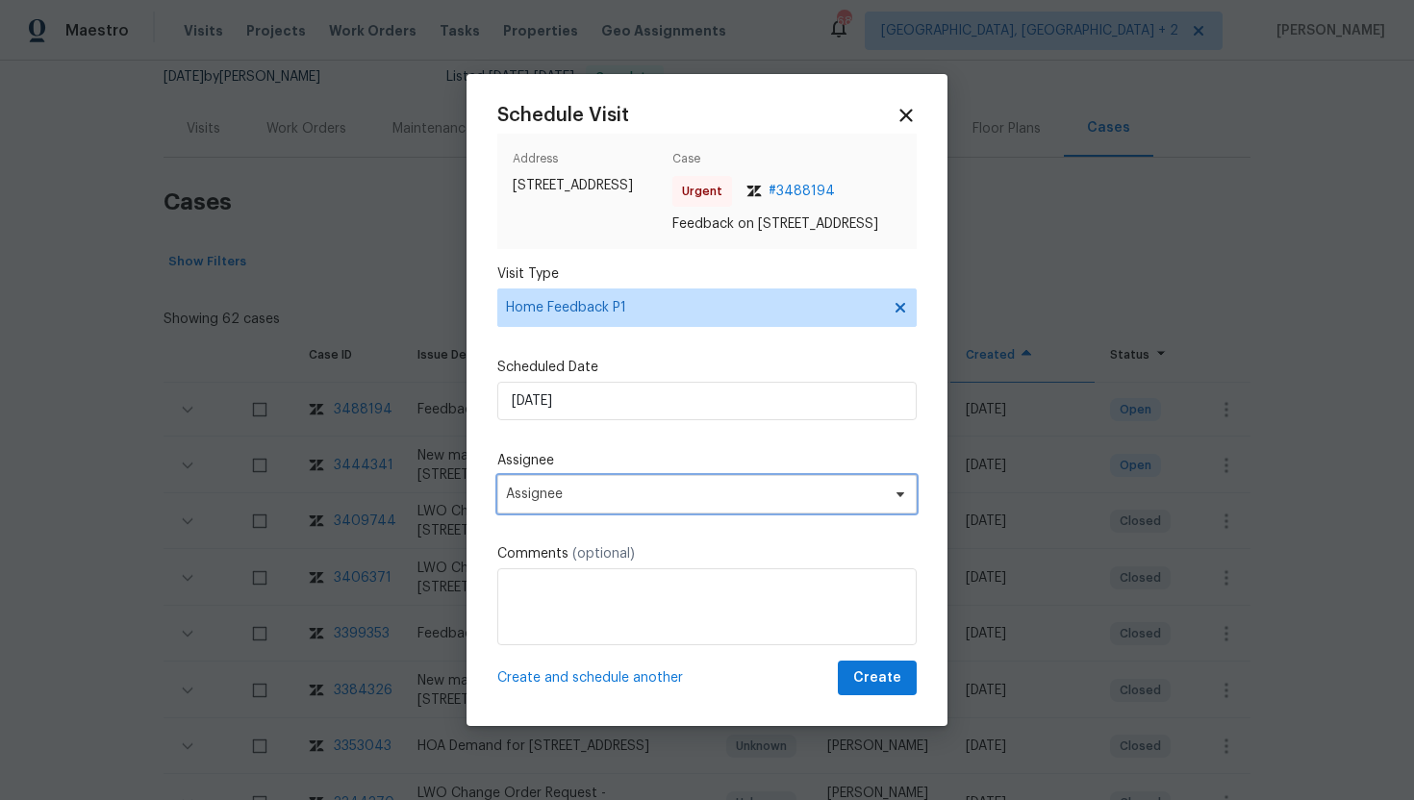
click at [606, 502] on span "Assignee" at bounding box center [694, 494] width 377 height 15
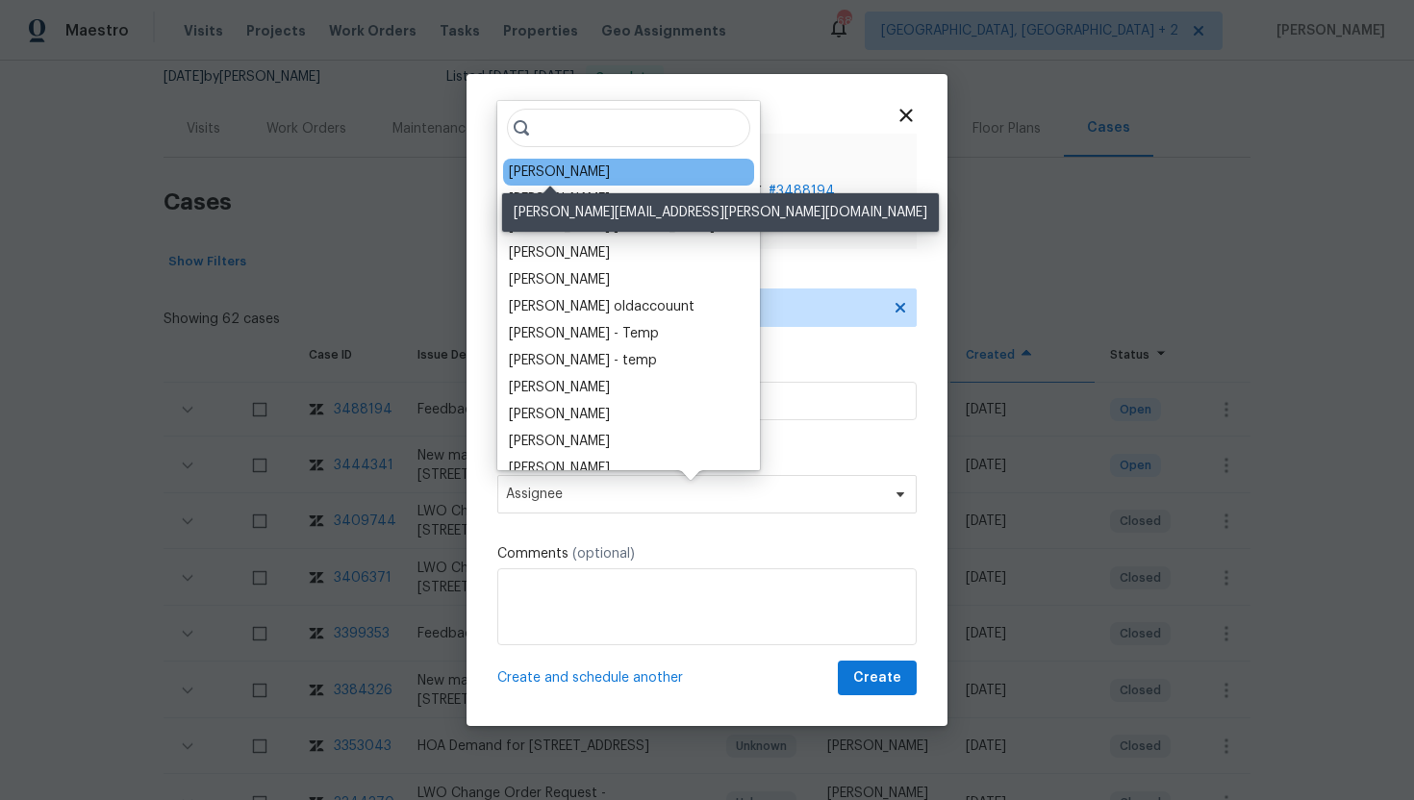
click at [564, 175] on div "Joseph Wolfe" at bounding box center [559, 172] width 101 height 19
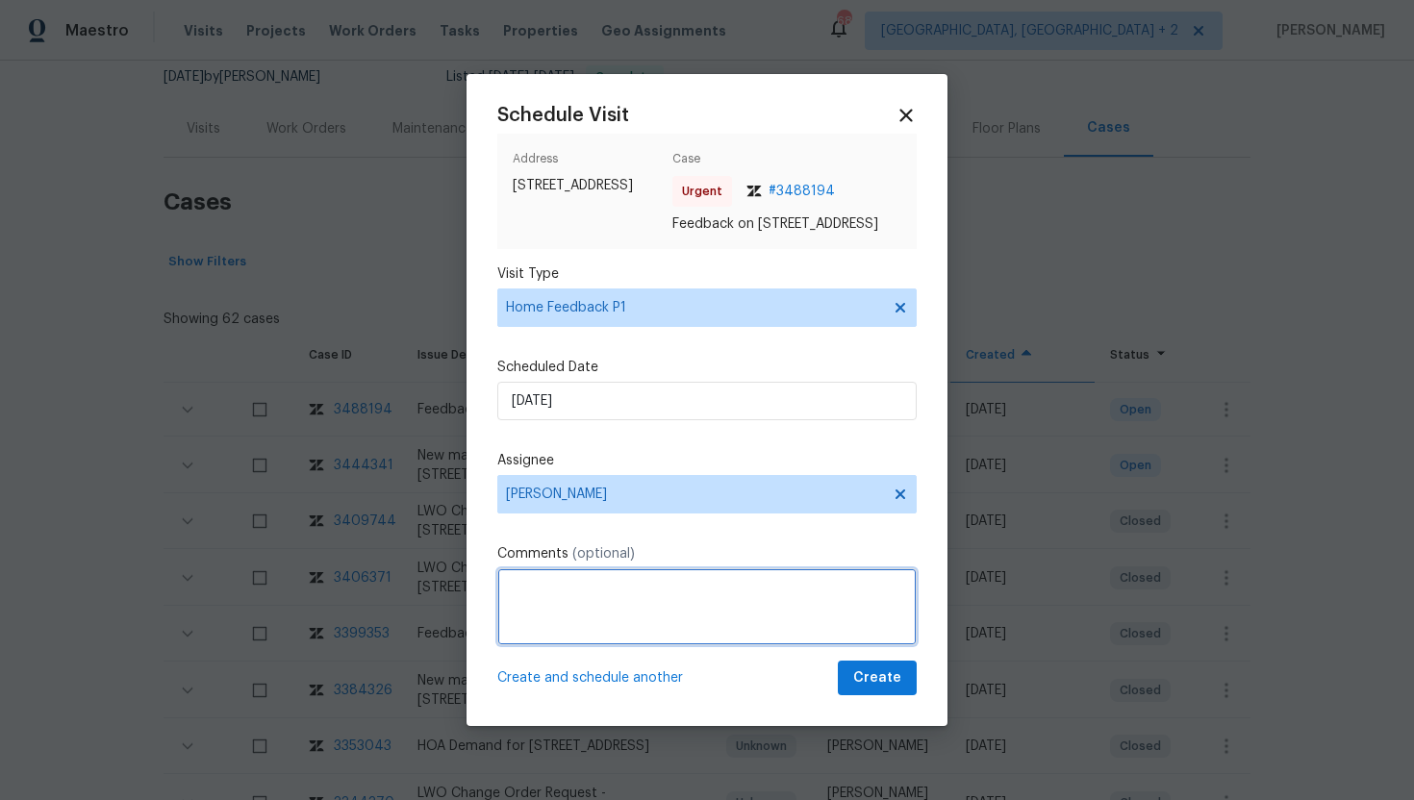
click at [560, 612] on textarea at bounding box center [706, 607] width 419 height 77
paste textarea "House.smells very musty."
click at [548, 598] on textarea "House.smells very musty." at bounding box center [706, 607] width 419 height 77
click at [552, 599] on textarea "House. smells very musty." at bounding box center [706, 607] width 419 height 77
click at [523, 599] on textarea "House smells very musty." at bounding box center [706, 607] width 419 height 77
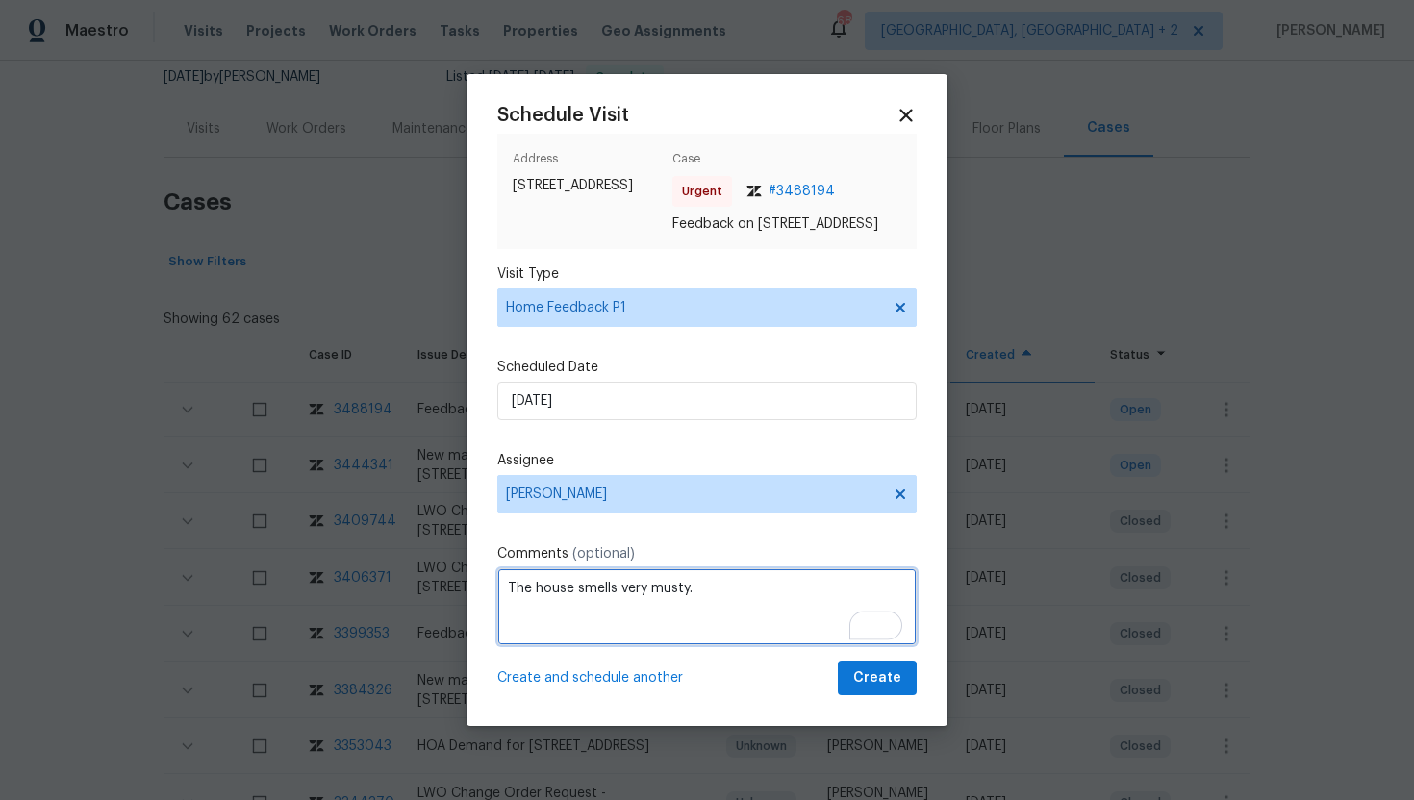
type textarea "The house smells very musty."
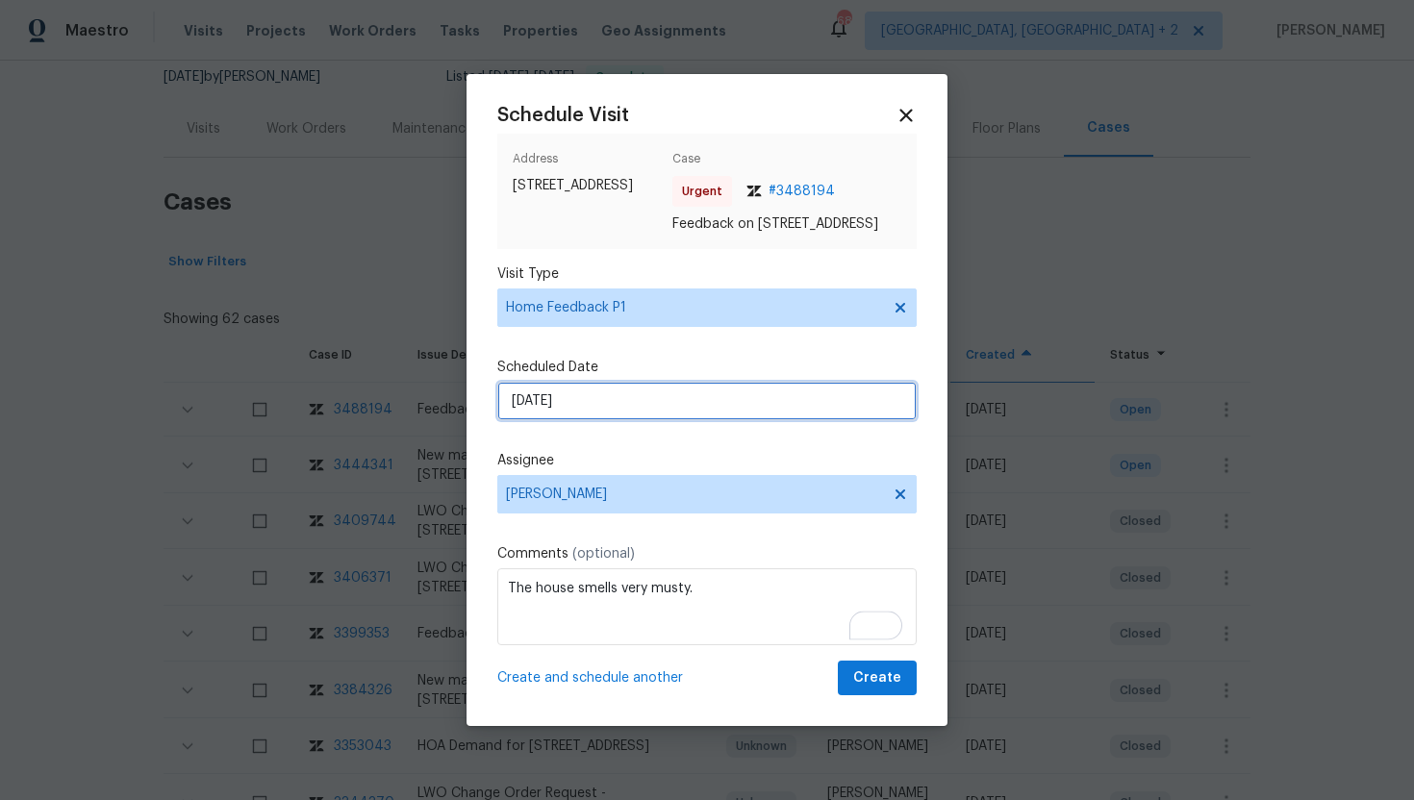
click at [622, 412] on input "9/15/2025" at bounding box center [706, 401] width 419 height 38
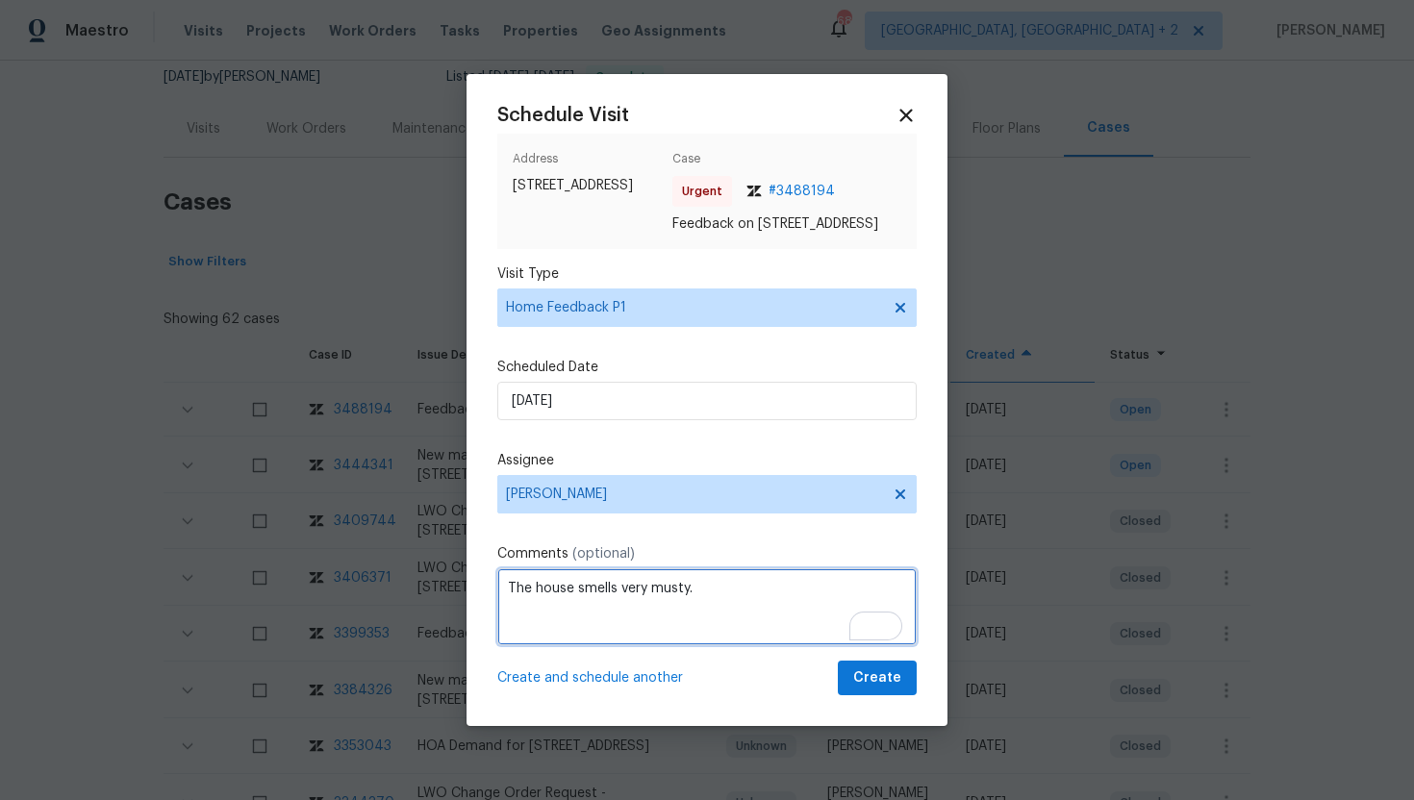
click at [723, 608] on textarea "The house smells very musty." at bounding box center [706, 607] width 419 height 77
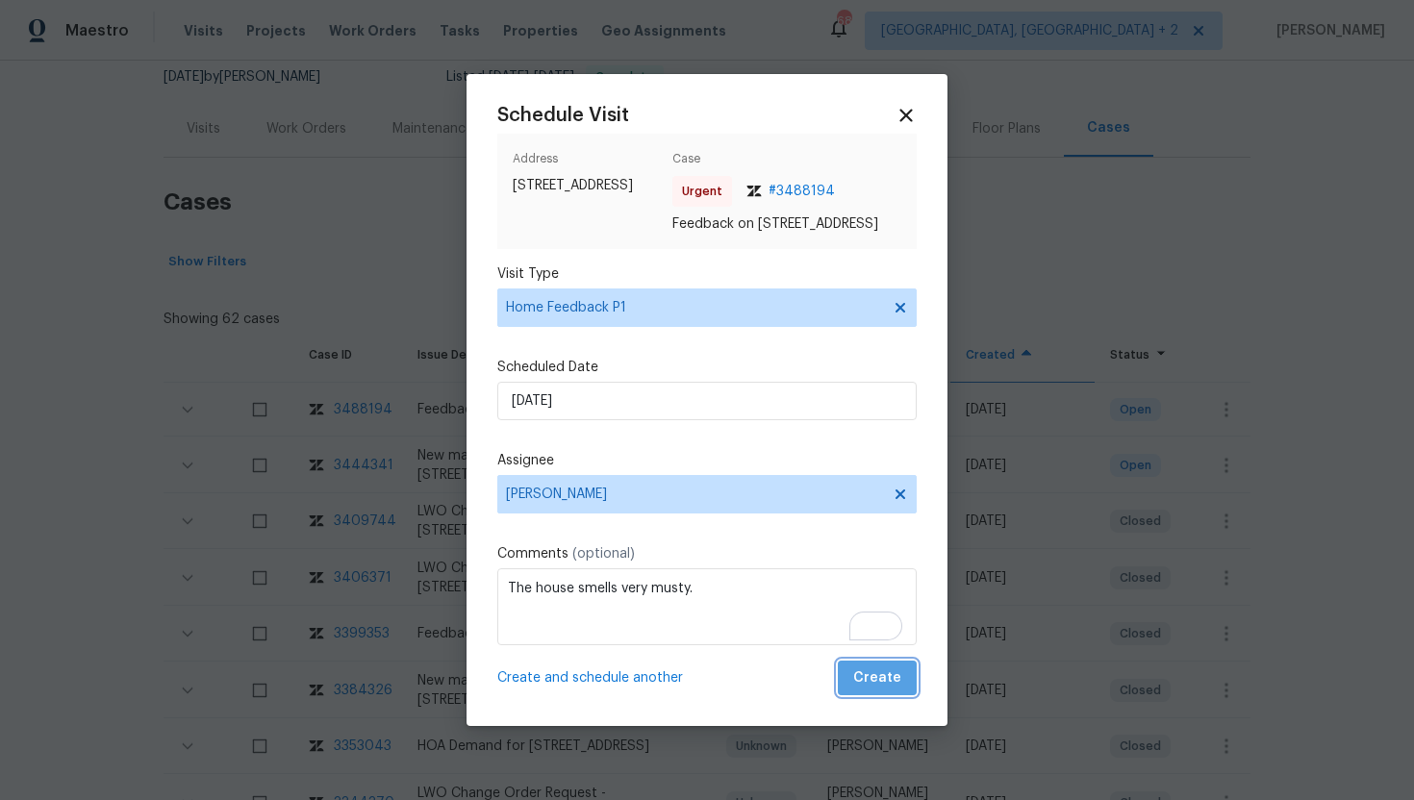
click at [885, 691] on span "Create" at bounding box center [877, 679] width 48 height 24
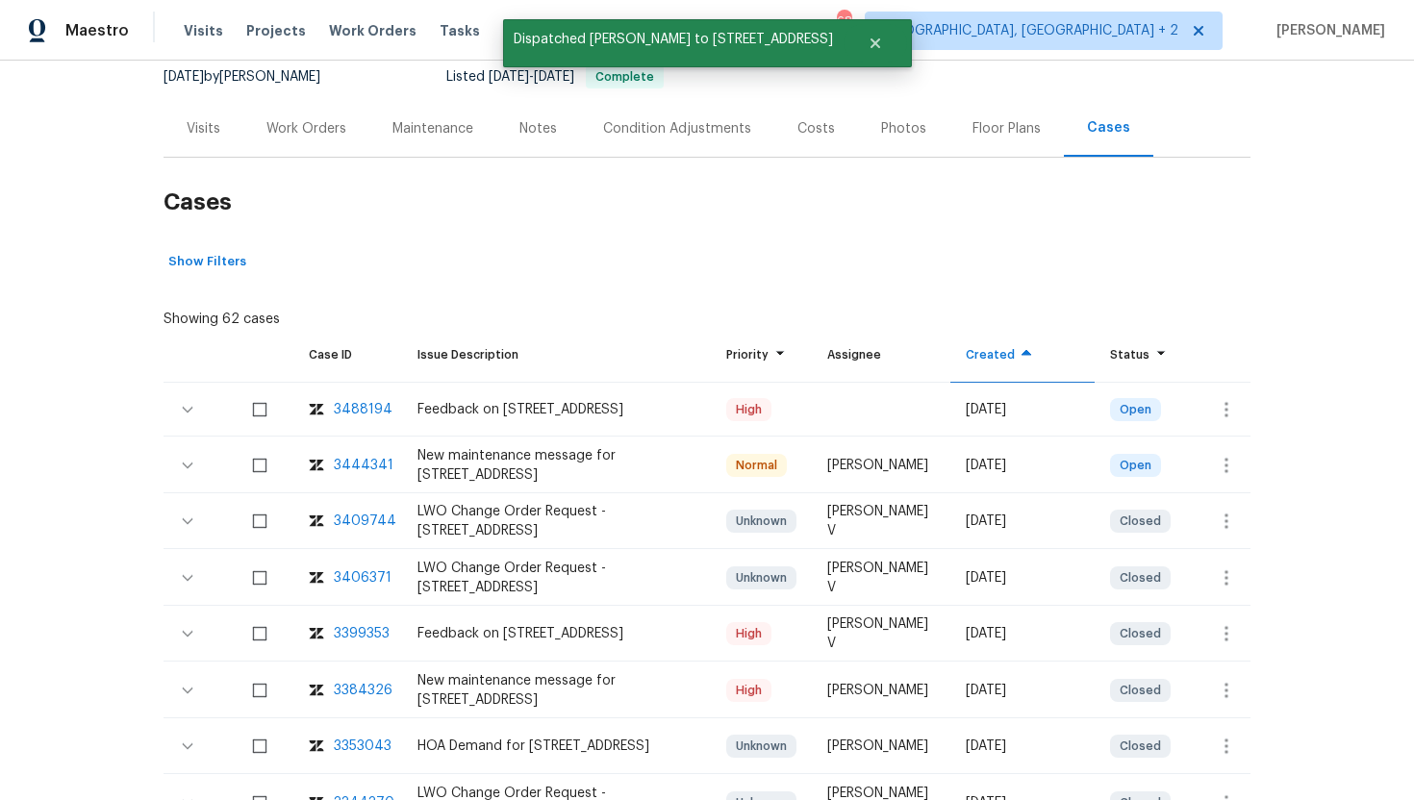
click at [200, 136] on div "Visits" at bounding box center [204, 128] width 34 height 19
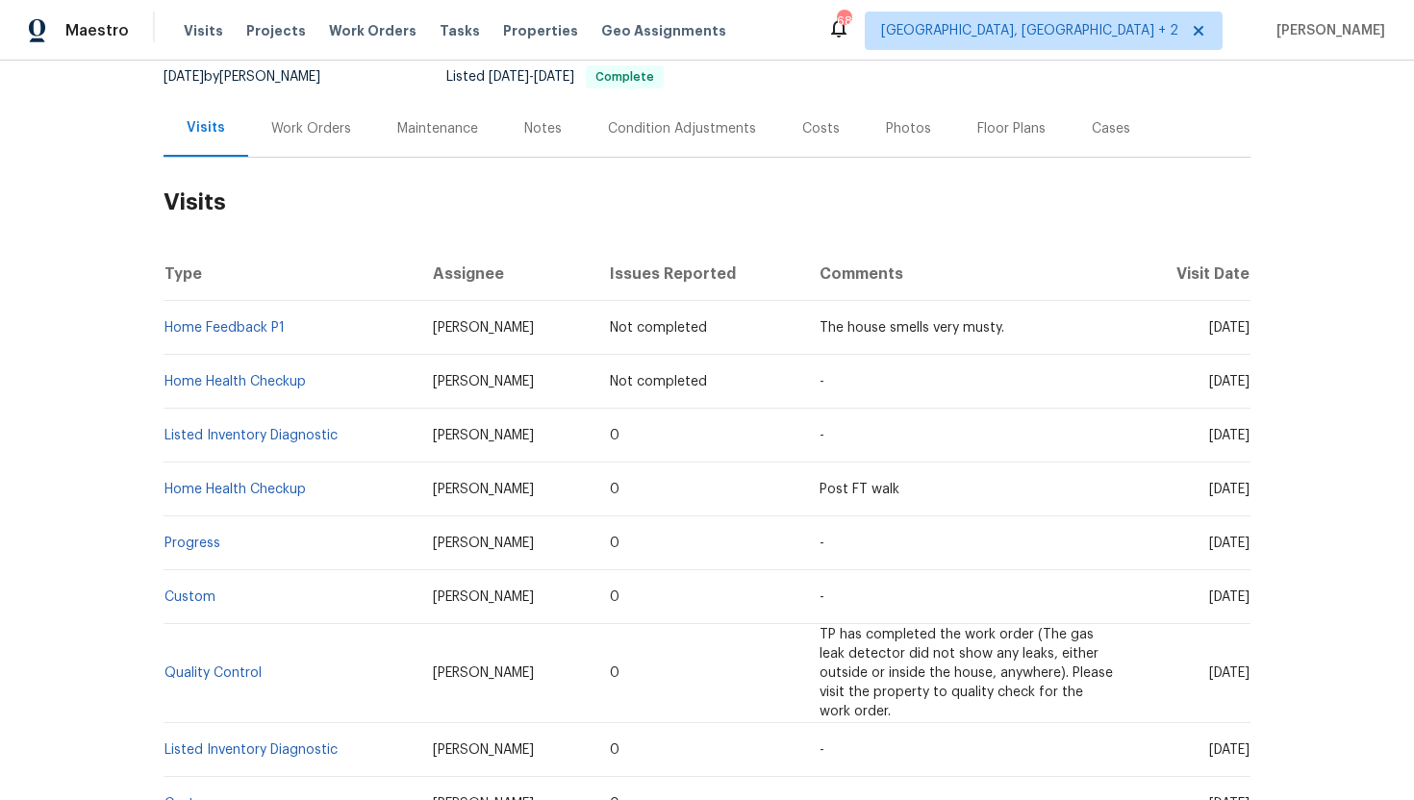
click at [1166, 415] on td "[DATE]" at bounding box center [1191, 436] width 120 height 54
drag, startPoint x: 1176, startPoint y: 382, endPoint x: 1249, endPoint y: 386, distance: 73.2
click at [1249, 386] on span "[DATE]" at bounding box center [1229, 381] width 40 height 13
click at [1199, 389] on td "[DATE]" at bounding box center [1191, 382] width 120 height 54
drag, startPoint x: 1175, startPoint y: 380, endPoint x: 1248, endPoint y: 388, distance: 73.5
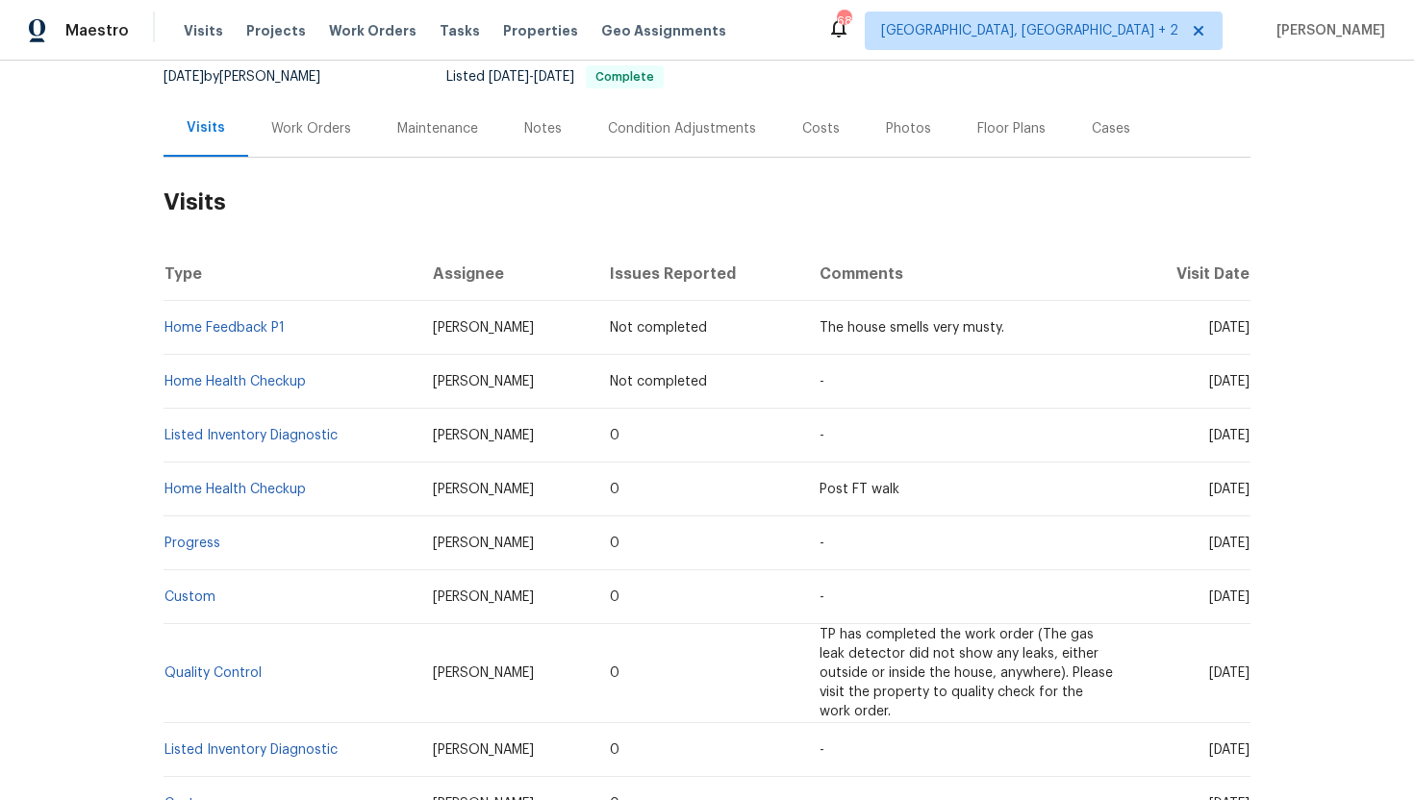
click at [1248, 388] on span "[DATE]" at bounding box center [1229, 381] width 40 height 13
copy span "Sep 10 2025"
click at [297, 146] on div "Work Orders" at bounding box center [311, 128] width 126 height 57
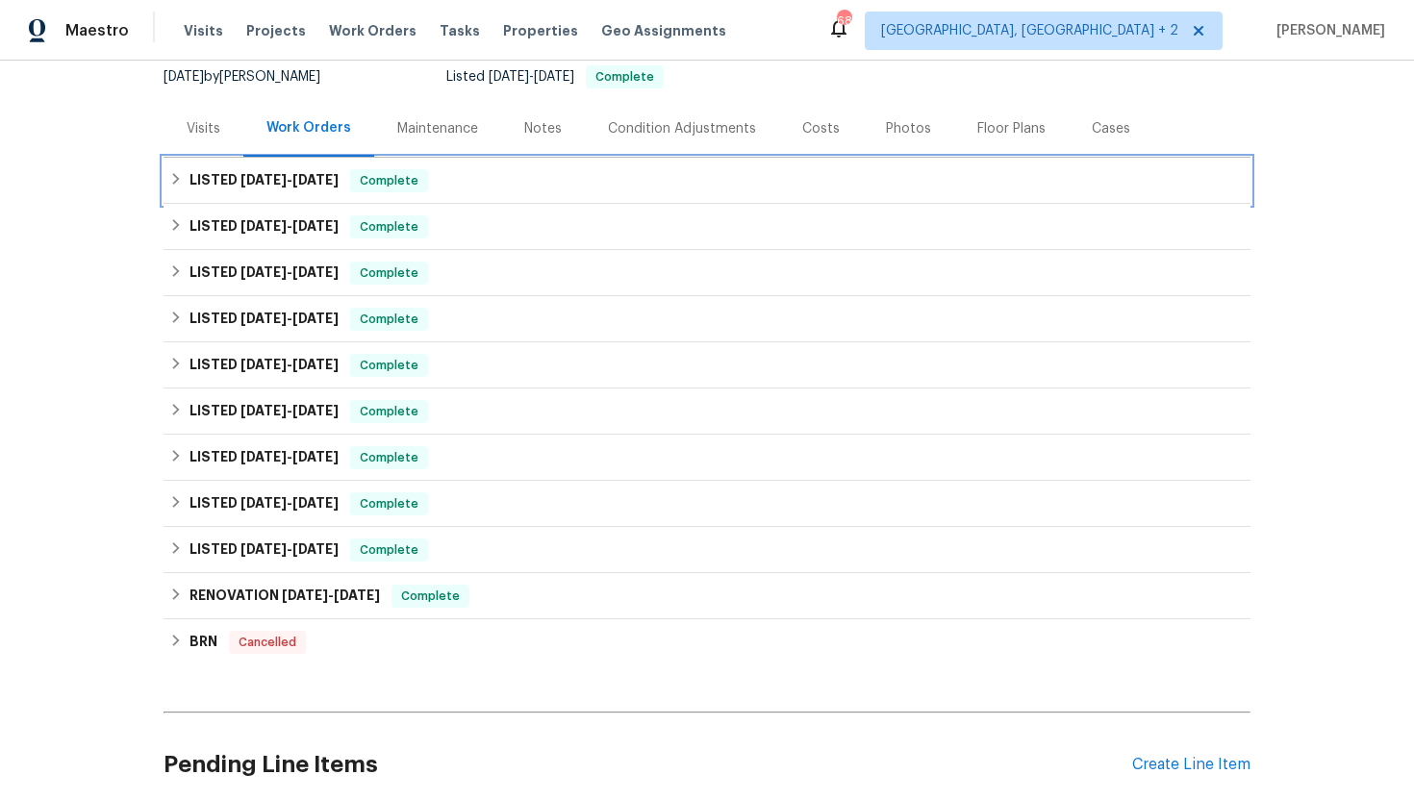
click at [312, 180] on span "8/19/25" at bounding box center [315, 179] width 46 height 13
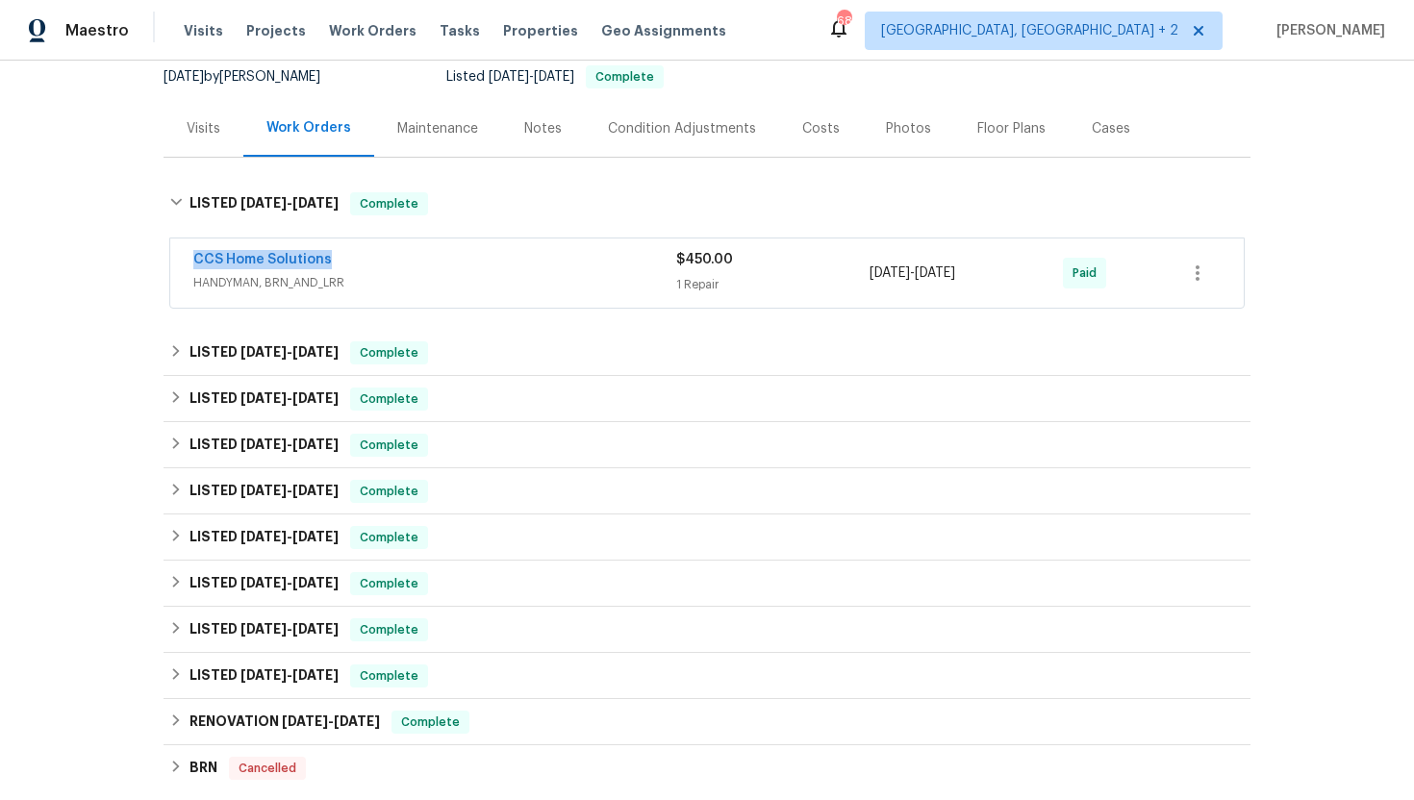
drag, startPoint x: 357, startPoint y: 263, endPoint x: 177, endPoint y: 263, distance: 179.9
click at [177, 263] on div "CCS Home Solutions HANDYMAN, BRN_AND_LRR $450.00 1 Repair 8/11/2025 - 8/19/2025…" at bounding box center [707, 273] width 1074 height 69
copy link "CCS Home Solutions"
click at [948, 299] on div "CCS Home Solutions HANDYMAN, BRN_AND_LRR $450.00 1 Repair 8/11/2025 - 8/19/2025…" at bounding box center [707, 273] width 1074 height 69
drag, startPoint x: 1010, startPoint y: 279, endPoint x: 871, endPoint y: 279, distance: 139.5
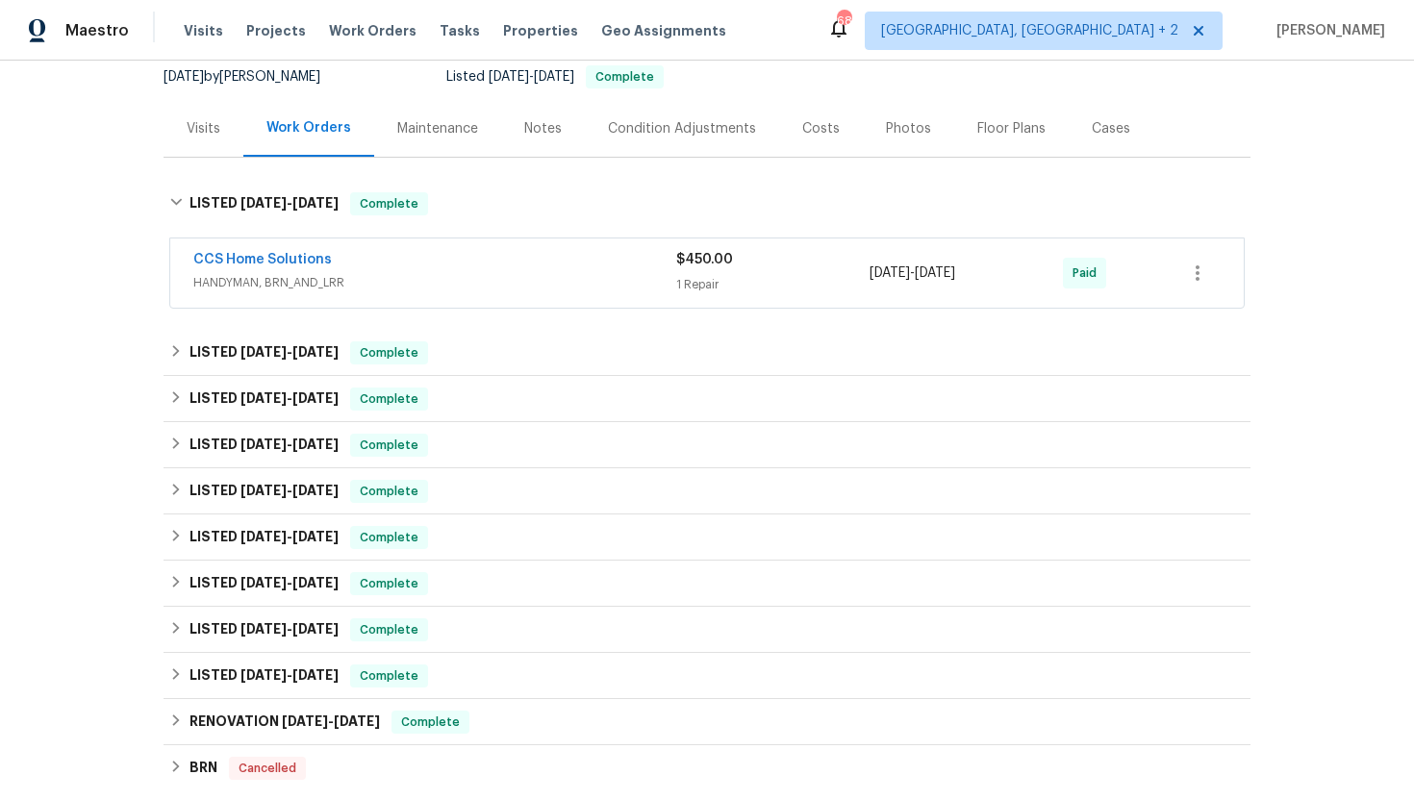
click at [871, 279] on div "8/11/2025 - 8/19/2025" at bounding box center [966, 273] width 193 height 46
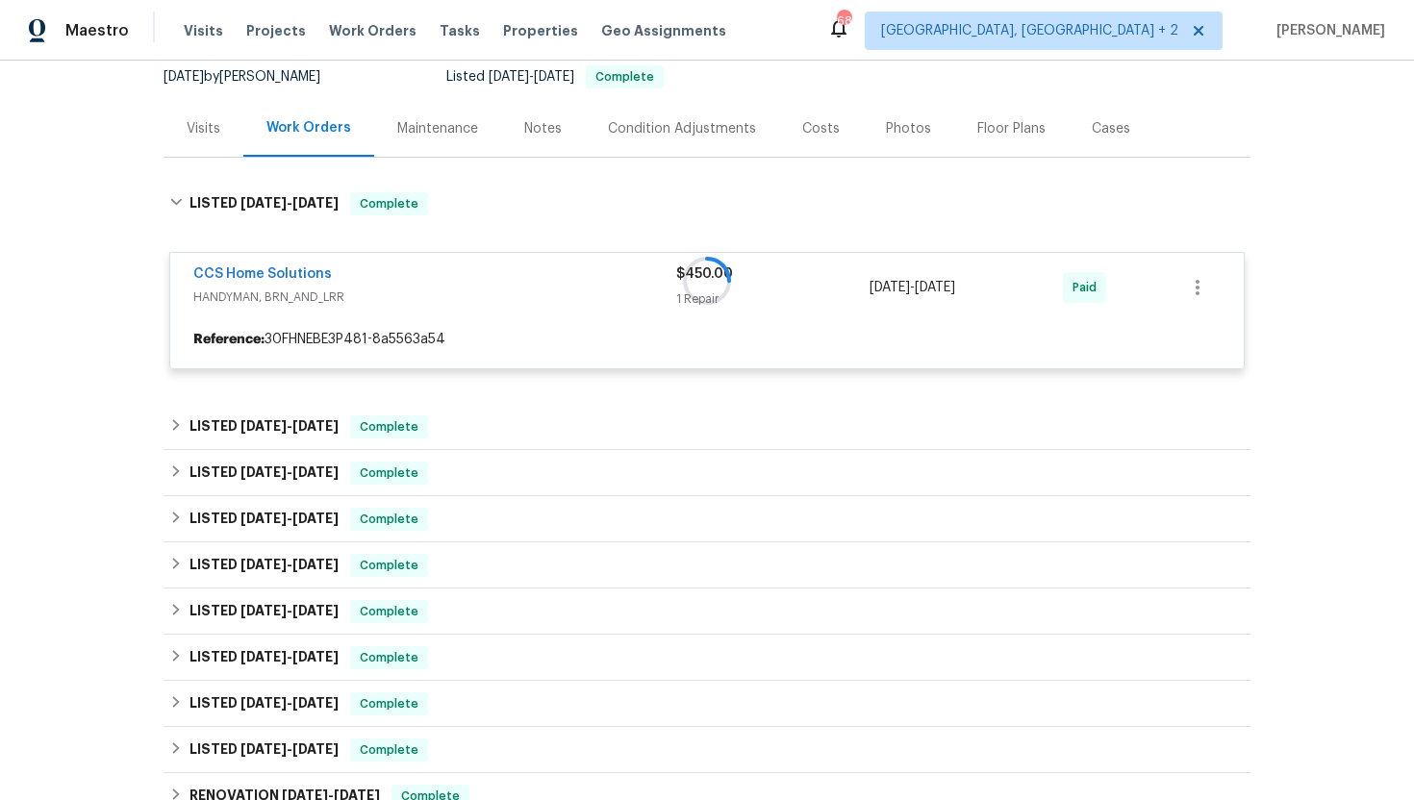
copy span "8/11/2025 - 8/19/2025"
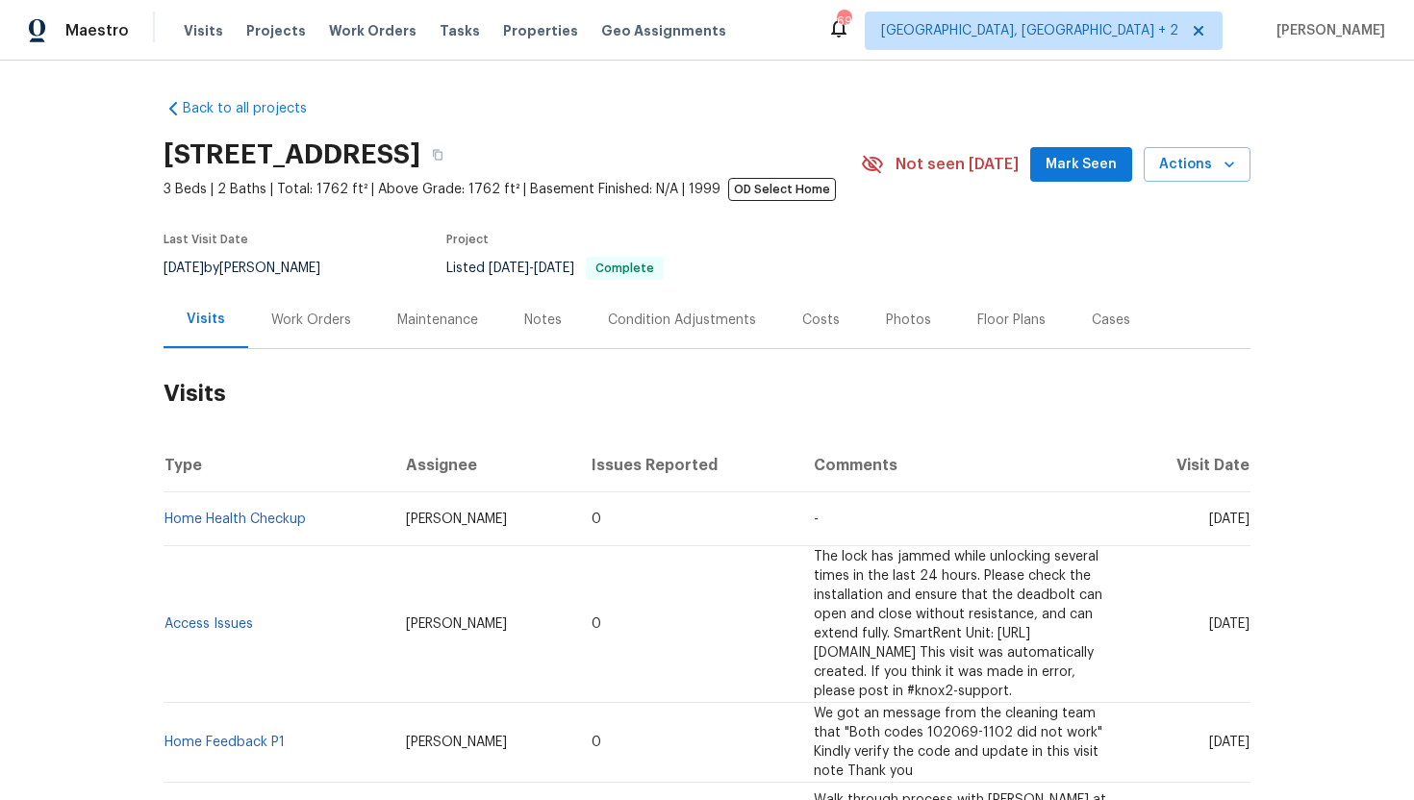
drag, startPoint x: 487, startPoint y: 518, endPoint x: 351, endPoint y: 520, distance: 135.7
click at [391, 520] on td "RonDerrick Jackson" at bounding box center [484, 520] width 187 height 54
copy span "RonDerrick Jackson"
click at [1209, 526] on span "Thu, Aug 14 2025" at bounding box center [1229, 519] width 40 height 13
click at [1209, 521] on span "Thu, Aug 14 2025" at bounding box center [1229, 519] width 40 height 13
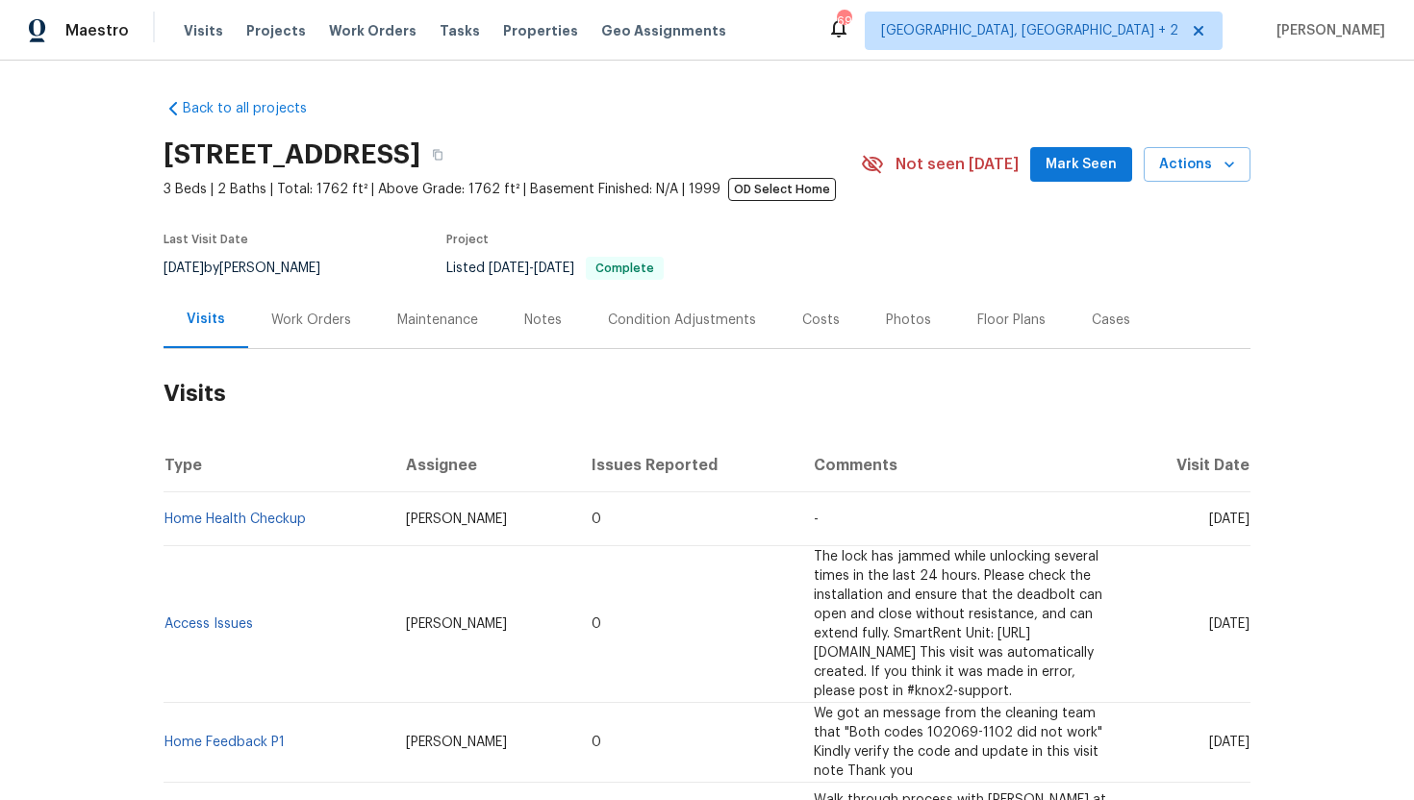
click at [1209, 521] on span "Thu, Aug 14 2025" at bounding box center [1229, 519] width 40 height 13
click at [1187, 537] on td "Thu, Aug 14 2025" at bounding box center [1188, 520] width 126 height 54
drag, startPoint x: 1175, startPoint y: 521, endPoint x: 1247, endPoint y: 524, distance: 72.2
click at [1247, 525] on span "Thu, Aug 14 2025" at bounding box center [1229, 519] width 40 height 13
copy span "Aug 14 2025"
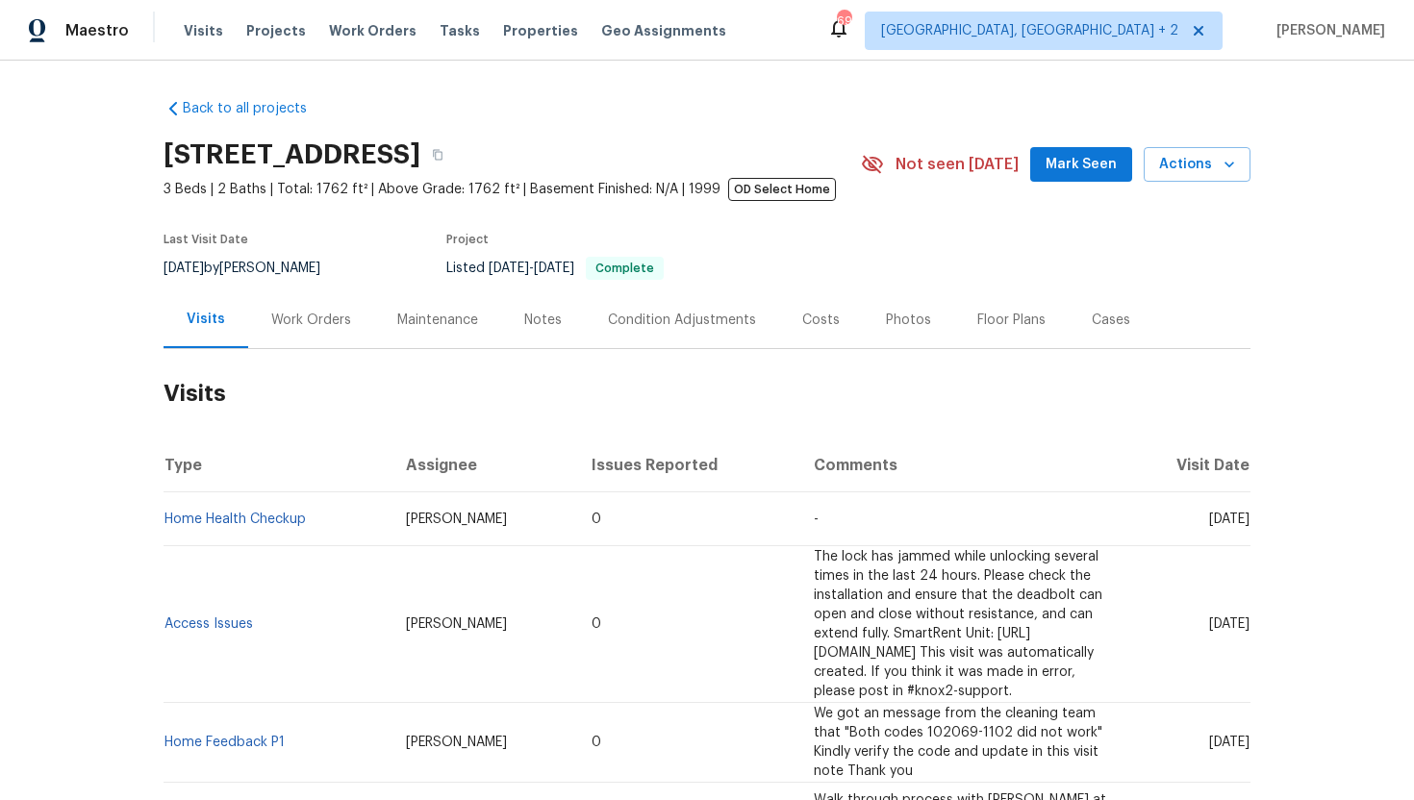
click at [332, 337] on div "Work Orders" at bounding box center [311, 320] width 126 height 57
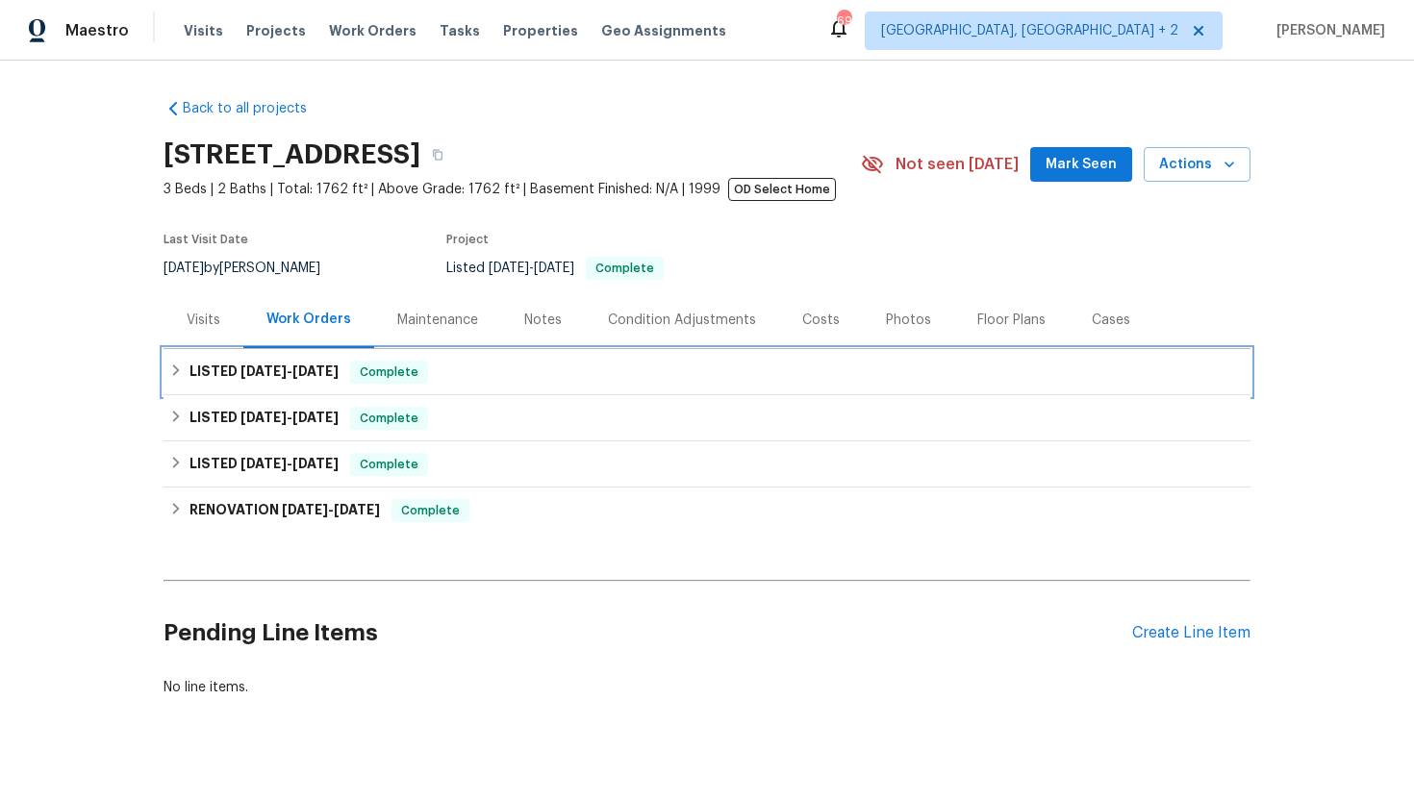
click at [338, 382] on h6 "LISTED 8/21/25 - 8/26/25" at bounding box center [264, 372] width 149 height 23
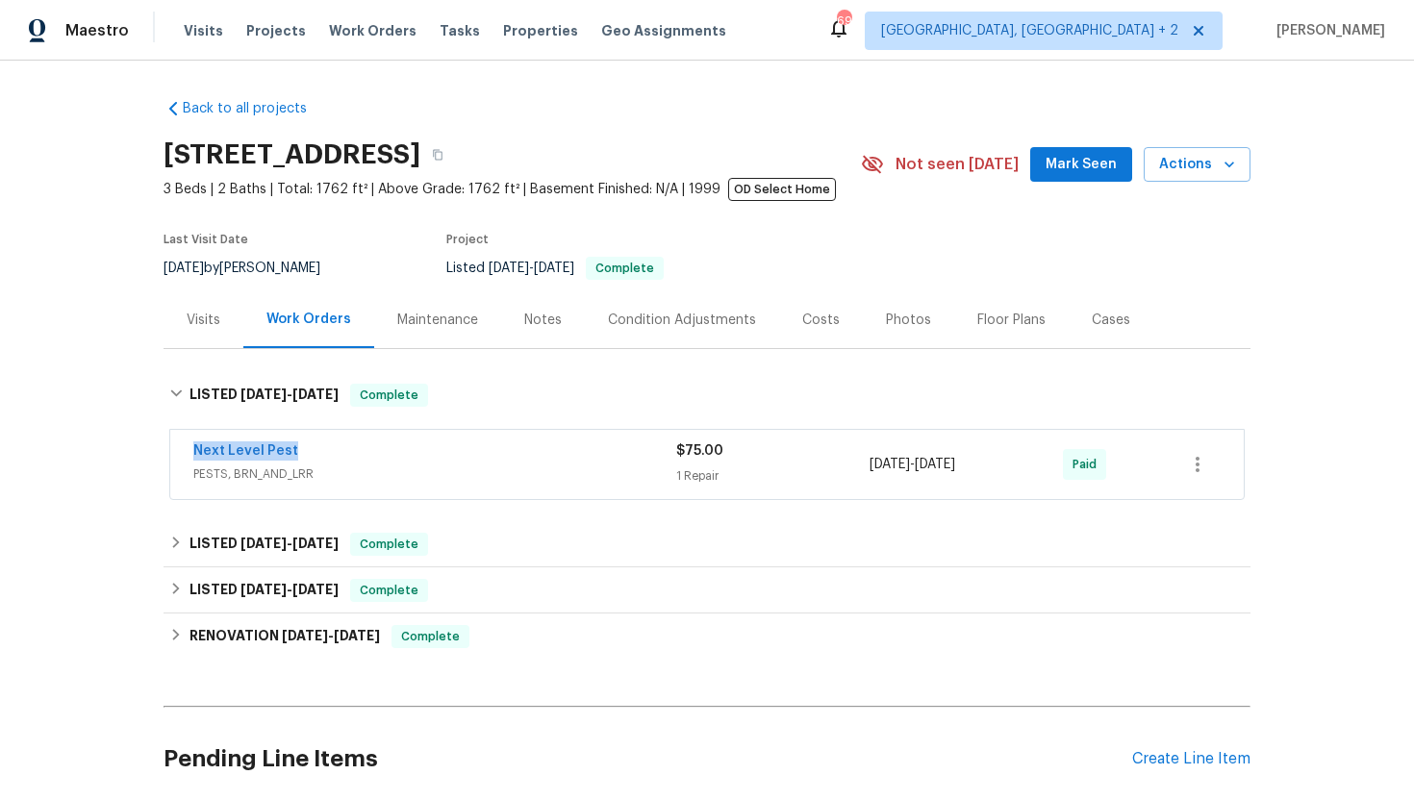
drag, startPoint x: 344, startPoint y: 453, endPoint x: 192, endPoint y: 452, distance: 152.0
click at [192, 452] on div "Next Level Pest PESTS, BRN_AND_LRR $75.00 1 Repair 8/21/2025 - 8/26/2025 Paid" at bounding box center [707, 464] width 1074 height 69
copy link "Next Level Pest"
drag, startPoint x: 1019, startPoint y: 467, endPoint x: 864, endPoint y: 468, distance: 154.9
click at [864, 468] on div "Next Level Pest PESTS, BRN_AND_LRR $75.00 1 Repair 8/21/2025 - 8/26/2025 Paid" at bounding box center [683, 465] width 981 height 46
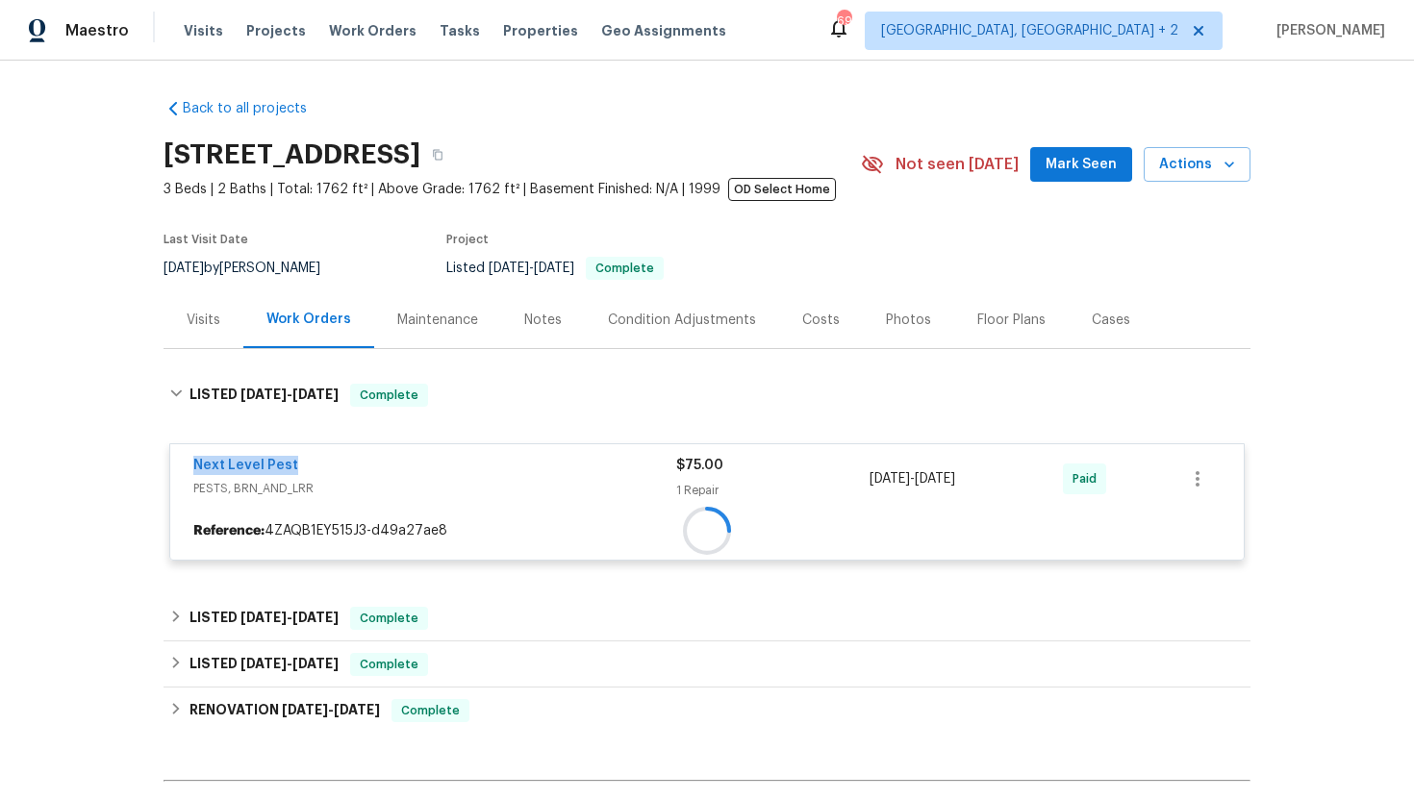
copy div "8/21/2025 - 8/26/2025"
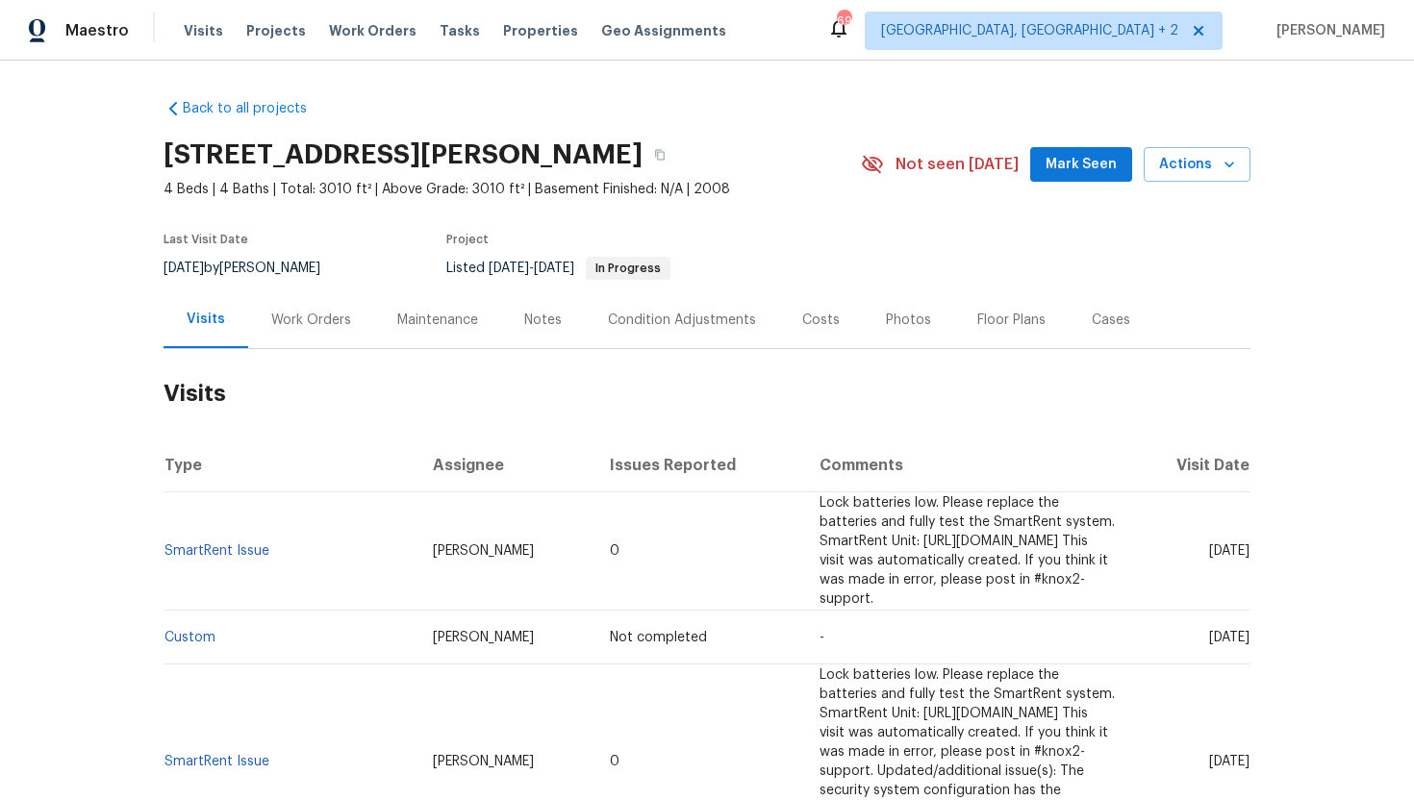
click at [325, 324] on div "Work Orders" at bounding box center [311, 320] width 80 height 19
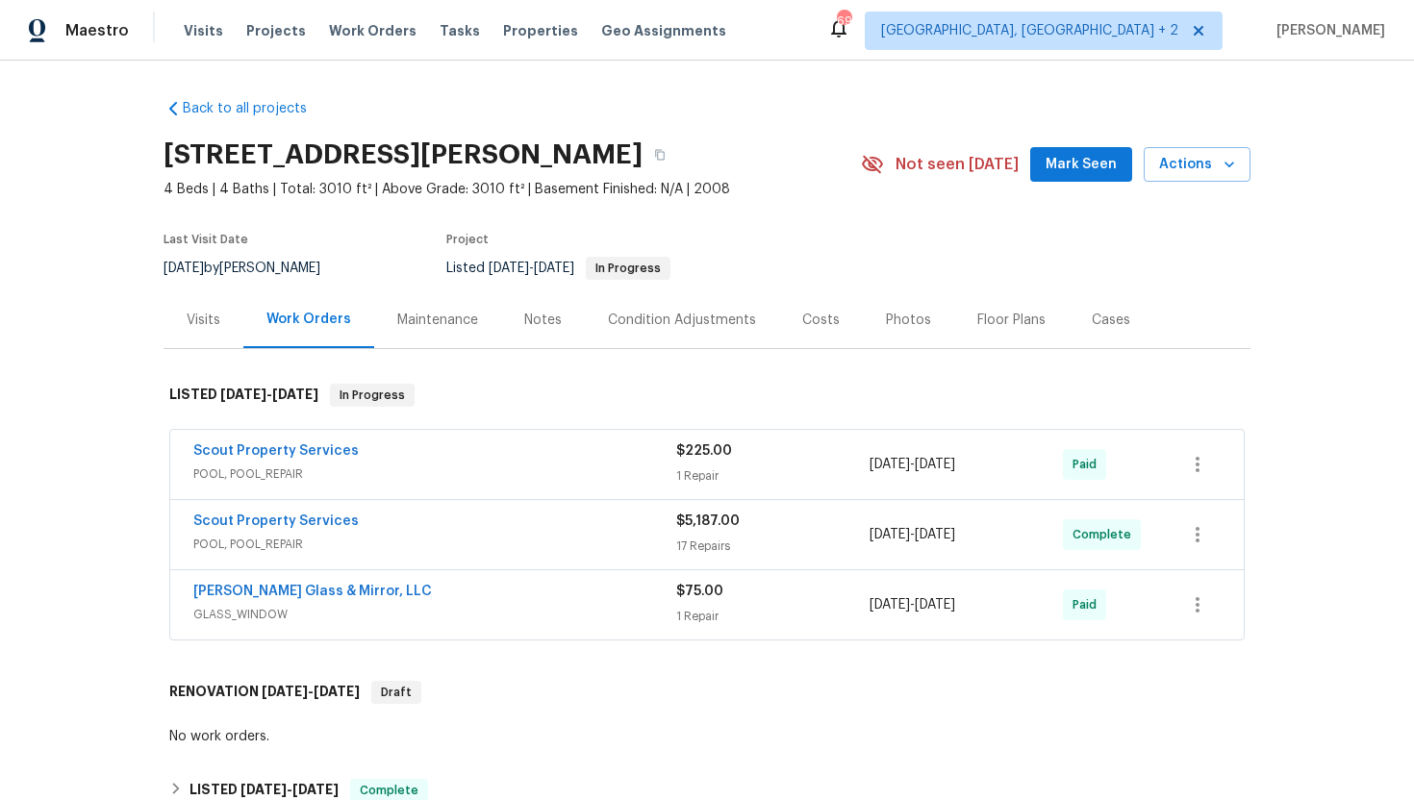
click at [203, 317] on div "Visits" at bounding box center [204, 320] width 34 height 19
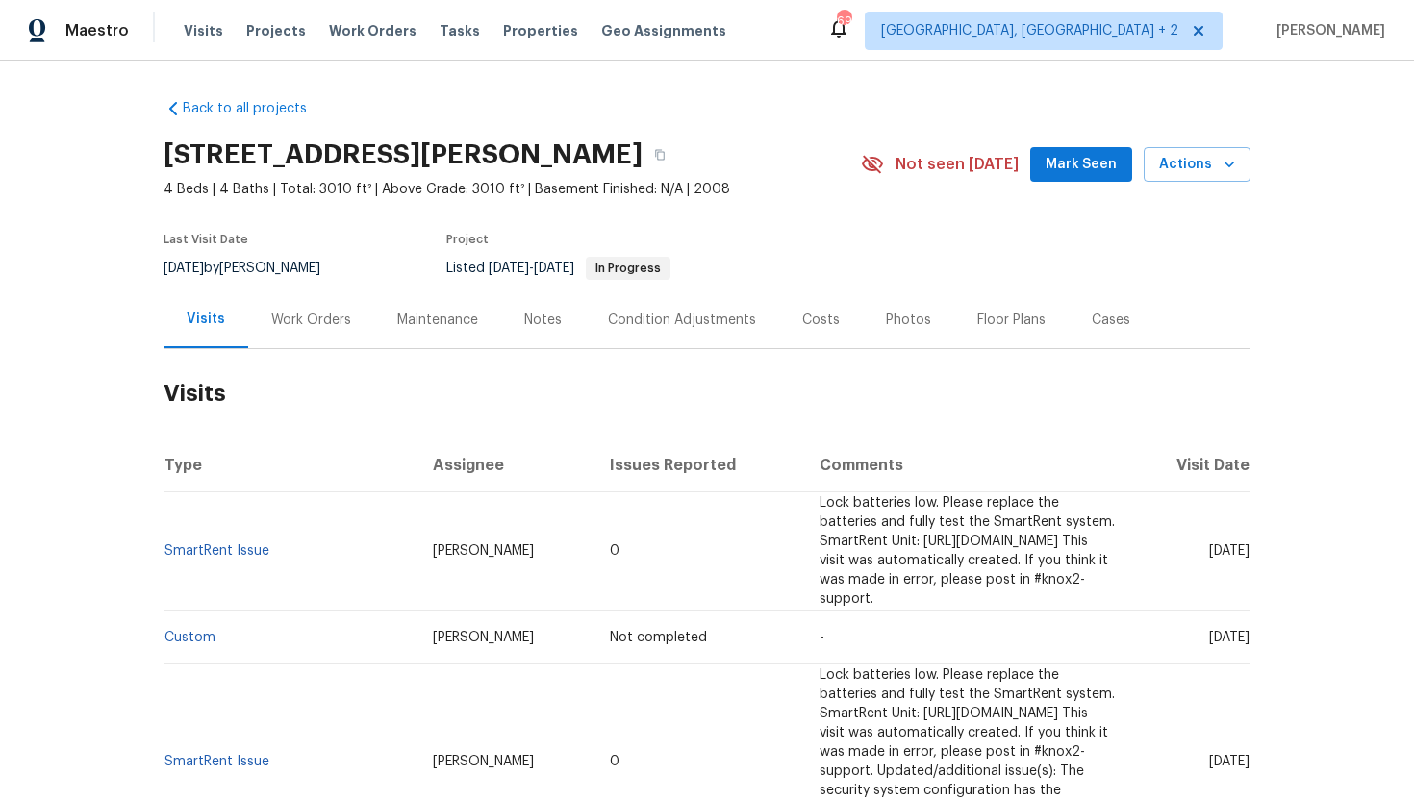
drag, startPoint x: 1173, startPoint y: 543, endPoint x: 1247, endPoint y: 553, distance: 74.8
click at [1247, 553] on td "Fri, Sep 12 2025" at bounding box center [1191, 552] width 120 height 118
copy span "Sep 12 2025"
click at [317, 317] on div "Work Orders" at bounding box center [311, 320] width 80 height 19
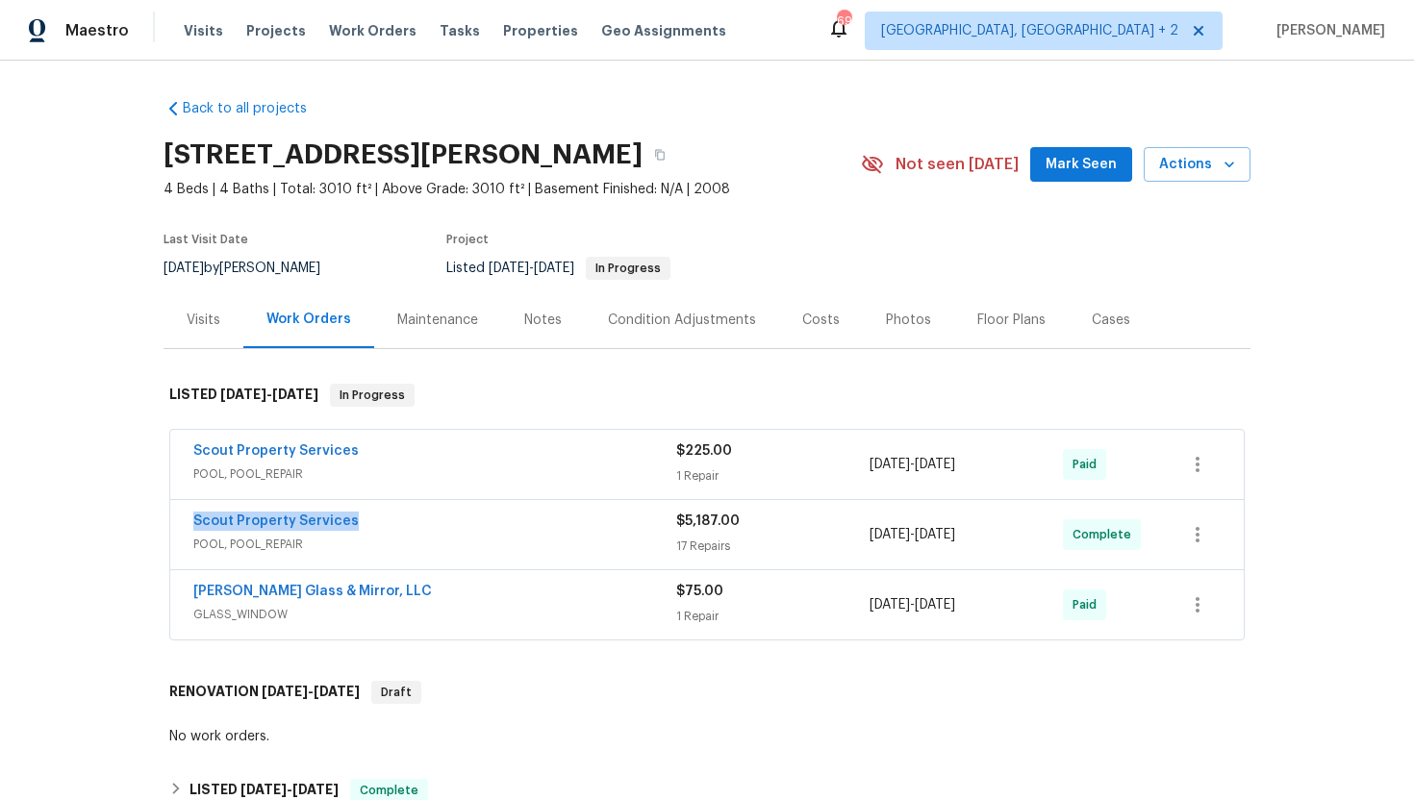
drag, startPoint x: 368, startPoint y: 523, endPoint x: 156, endPoint y: 521, distance: 211.7
click at [156, 522] on div "Back to all projects 32436 Fern Parke Way, Fernandina Beach, FL 32034 4 Beds | …" at bounding box center [707, 431] width 1414 height 740
copy link "Scout Property Services"
drag, startPoint x: 1028, startPoint y: 538, endPoint x: 851, endPoint y: 535, distance: 177.1
click at [850, 536] on div "Scout Property Services POOL, POOL_REPAIR $5,187.00 17 Repairs 8/20/2025 - 8/25…" at bounding box center [683, 535] width 981 height 46
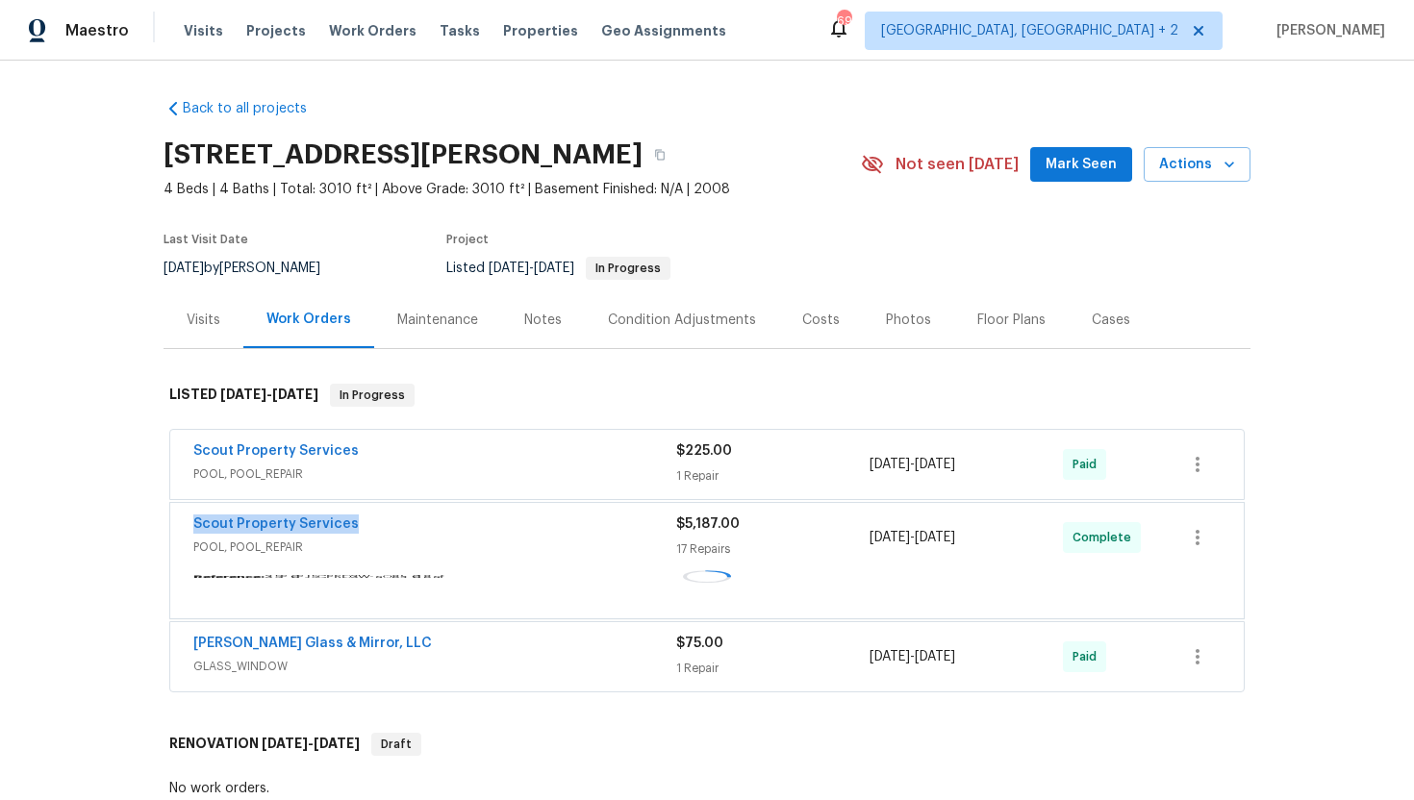
copy div "17 Repairs 8/20/2025 - 8/25/2025"
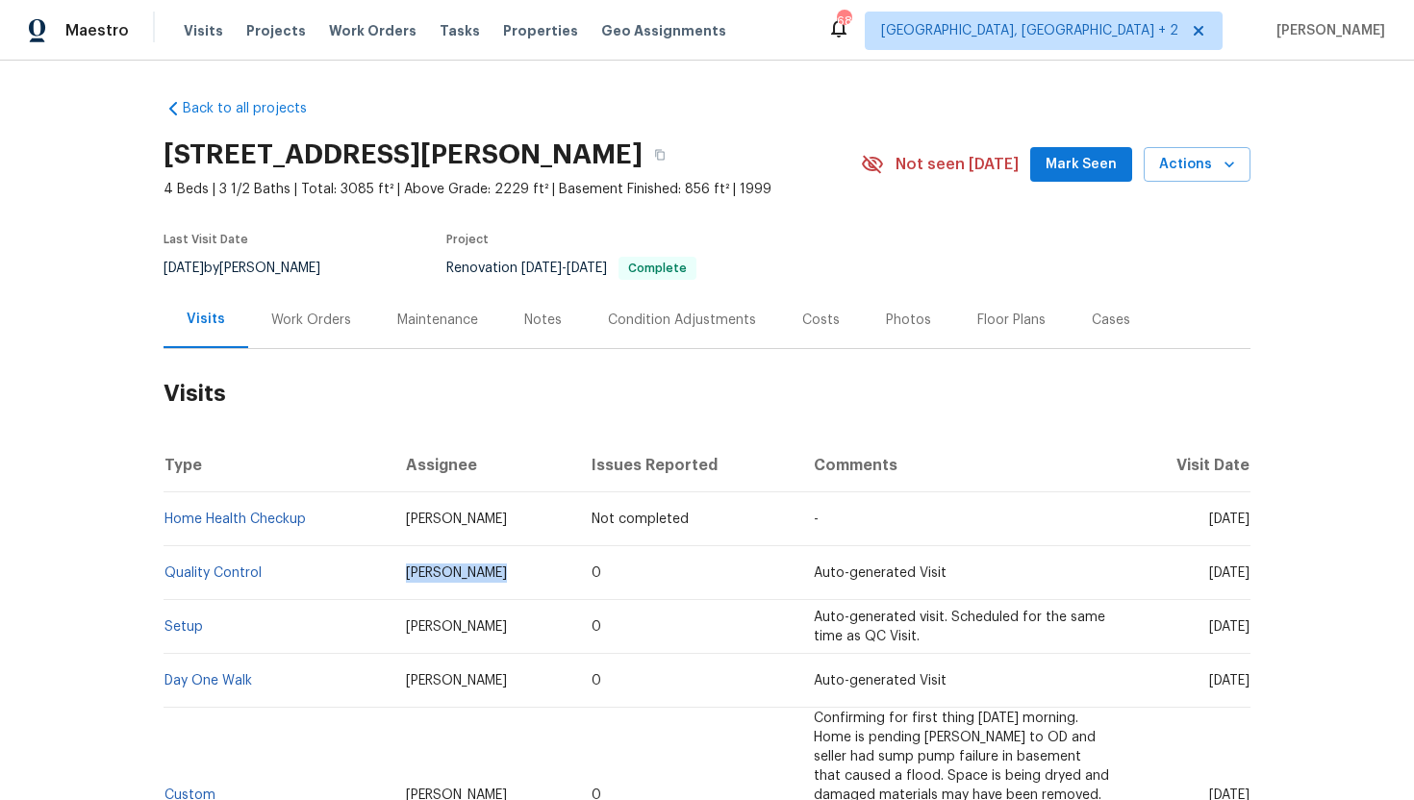
drag, startPoint x: 486, startPoint y: 578, endPoint x: 398, endPoint y: 578, distance: 87.6
click at [398, 578] on td "[PERSON_NAME]" at bounding box center [484, 573] width 187 height 54
copy span "[PERSON_NAME]"
click at [1227, 602] on td "[DATE]" at bounding box center [1188, 627] width 126 height 54
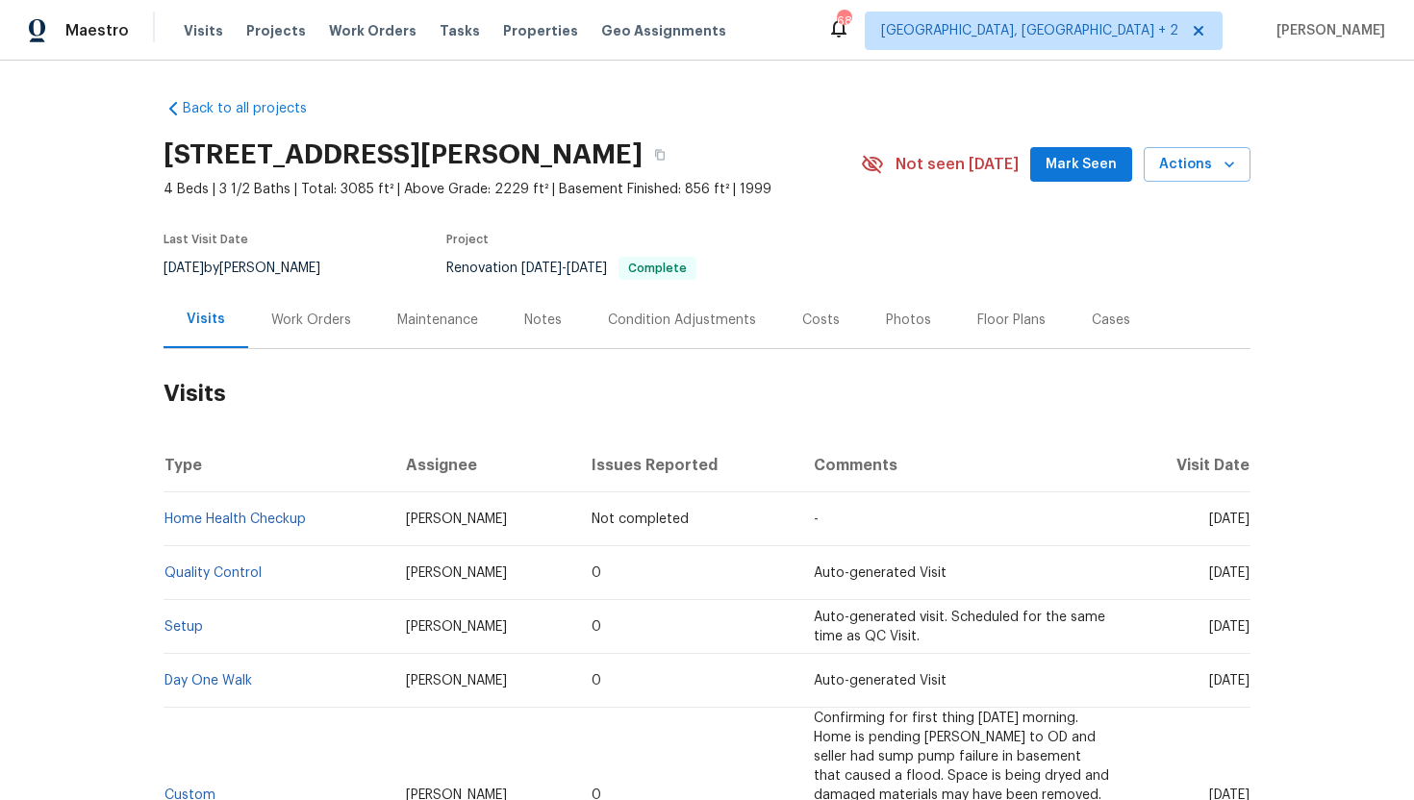
drag, startPoint x: 1182, startPoint y: 574, endPoint x: 1247, endPoint y: 580, distance: 64.7
click at [1247, 580] on td "[DATE]" at bounding box center [1188, 573] width 126 height 54
copy span "[DATE]"
click at [317, 327] on div "Work Orders" at bounding box center [311, 320] width 80 height 19
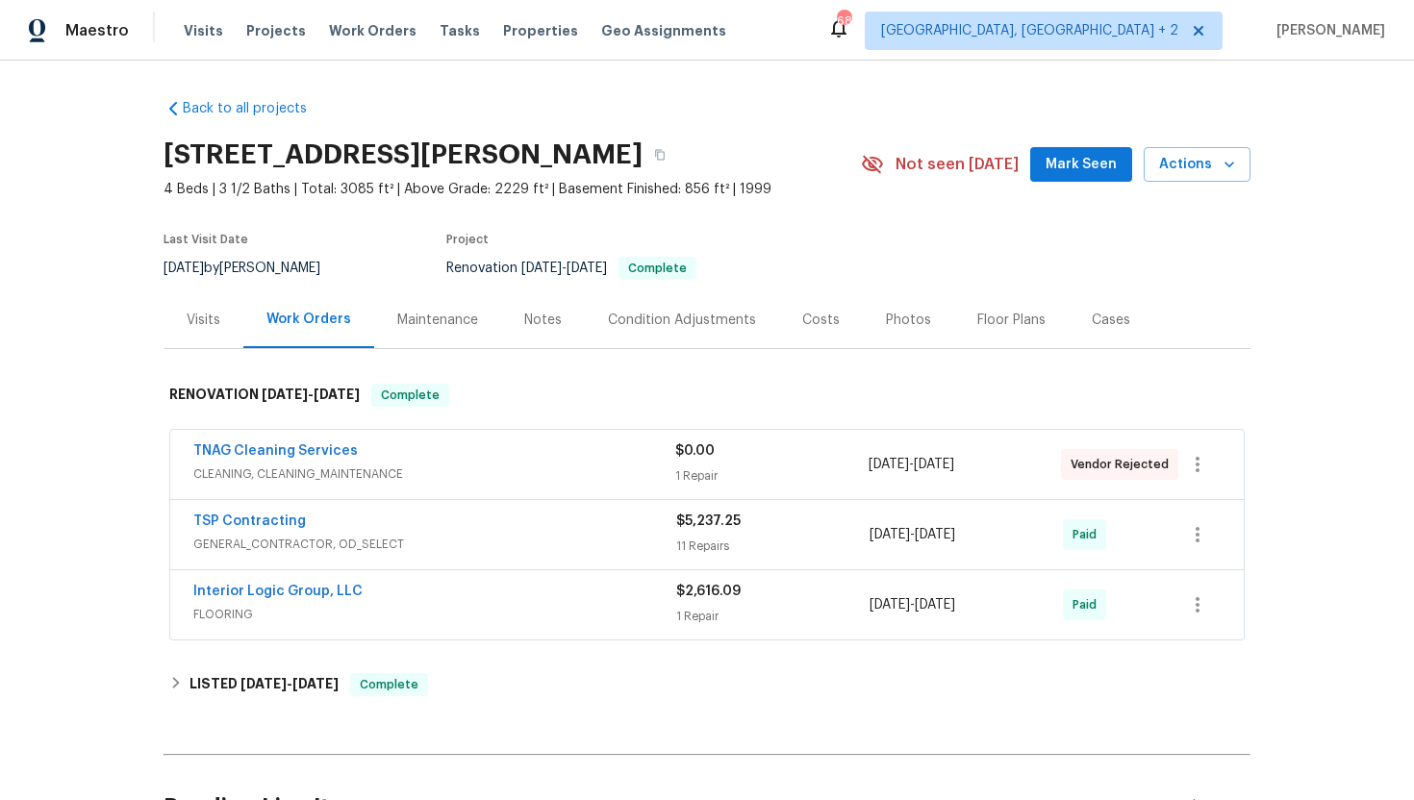
scroll to position [122, 0]
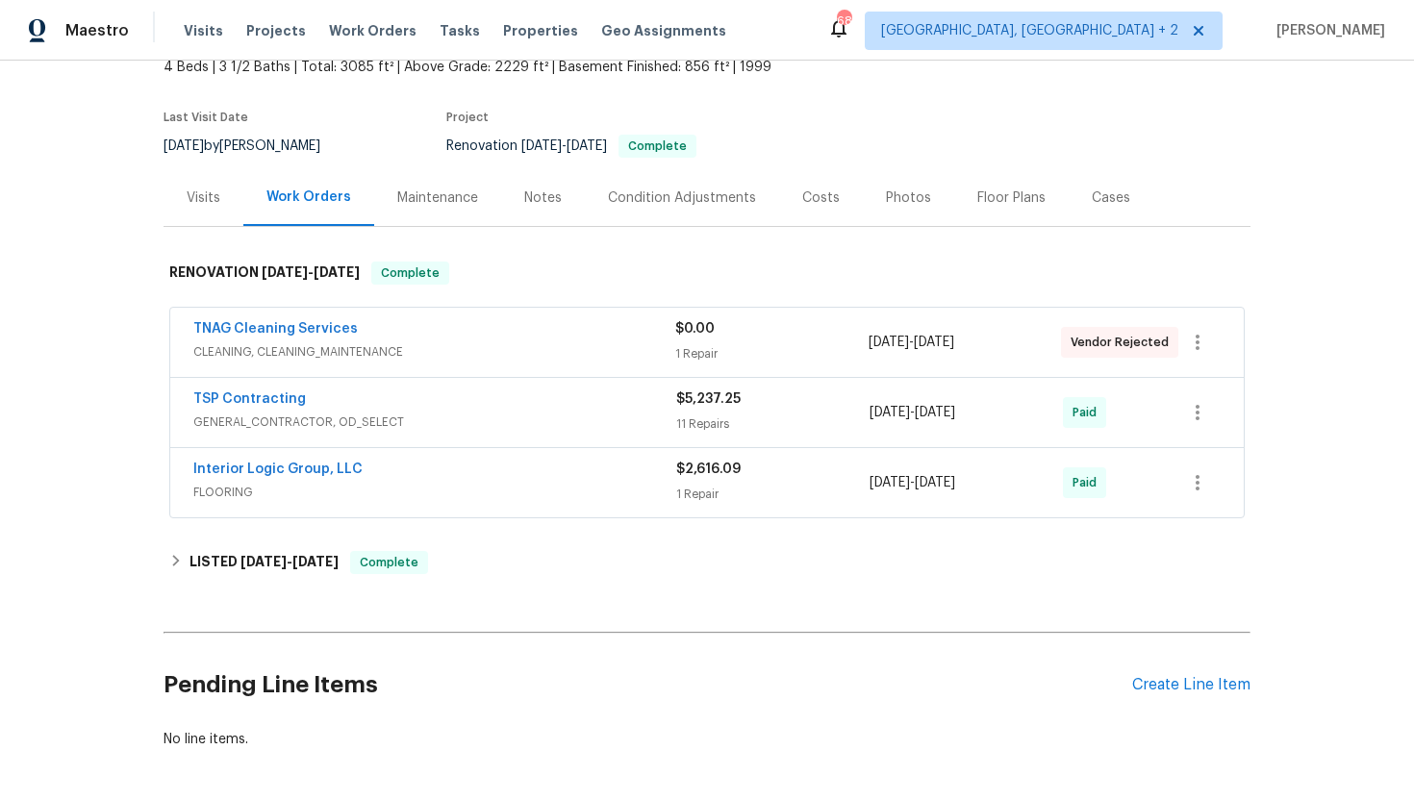
click at [418, 426] on span "GENERAL_CONTRACTOR, OD_SELECT" at bounding box center [434, 422] width 483 height 19
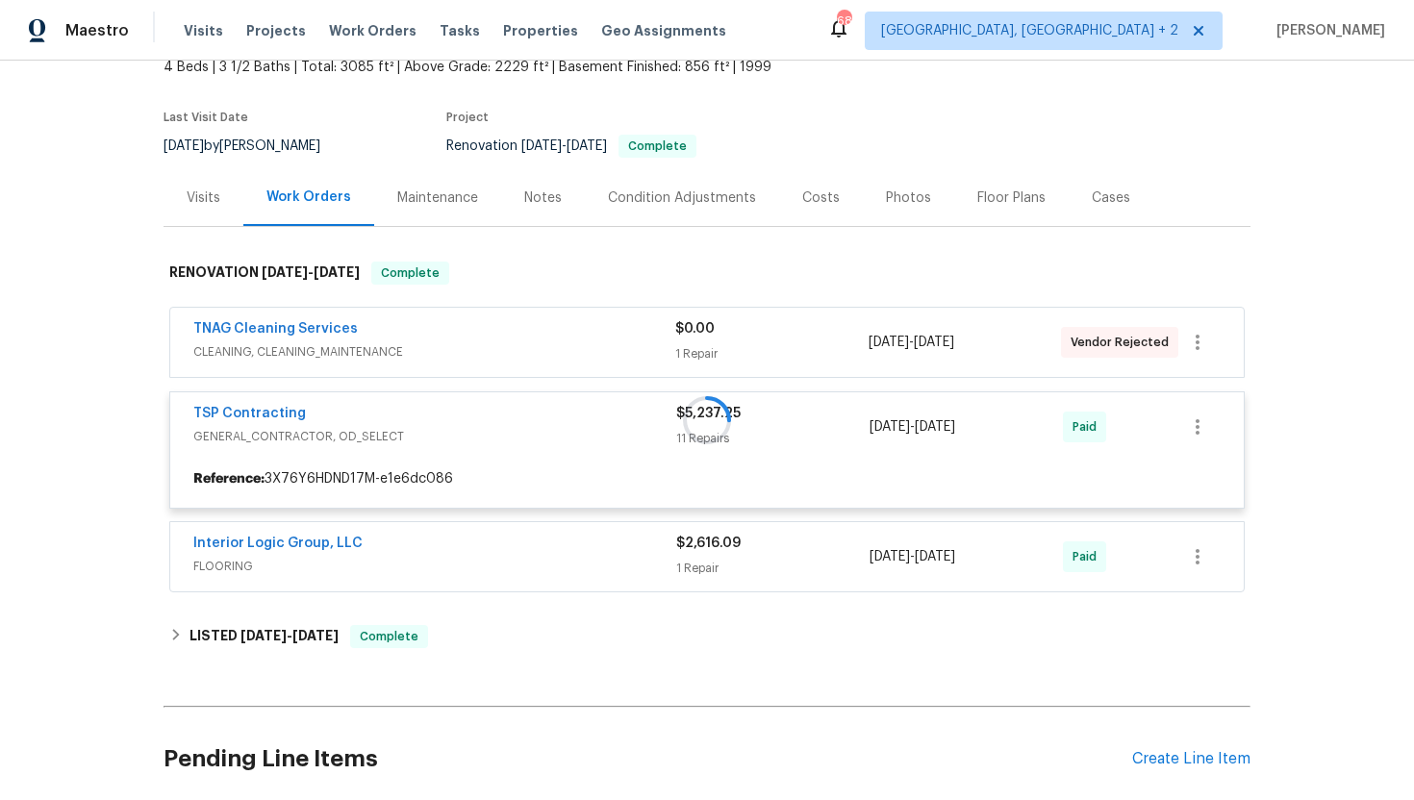
scroll to position [124, 0]
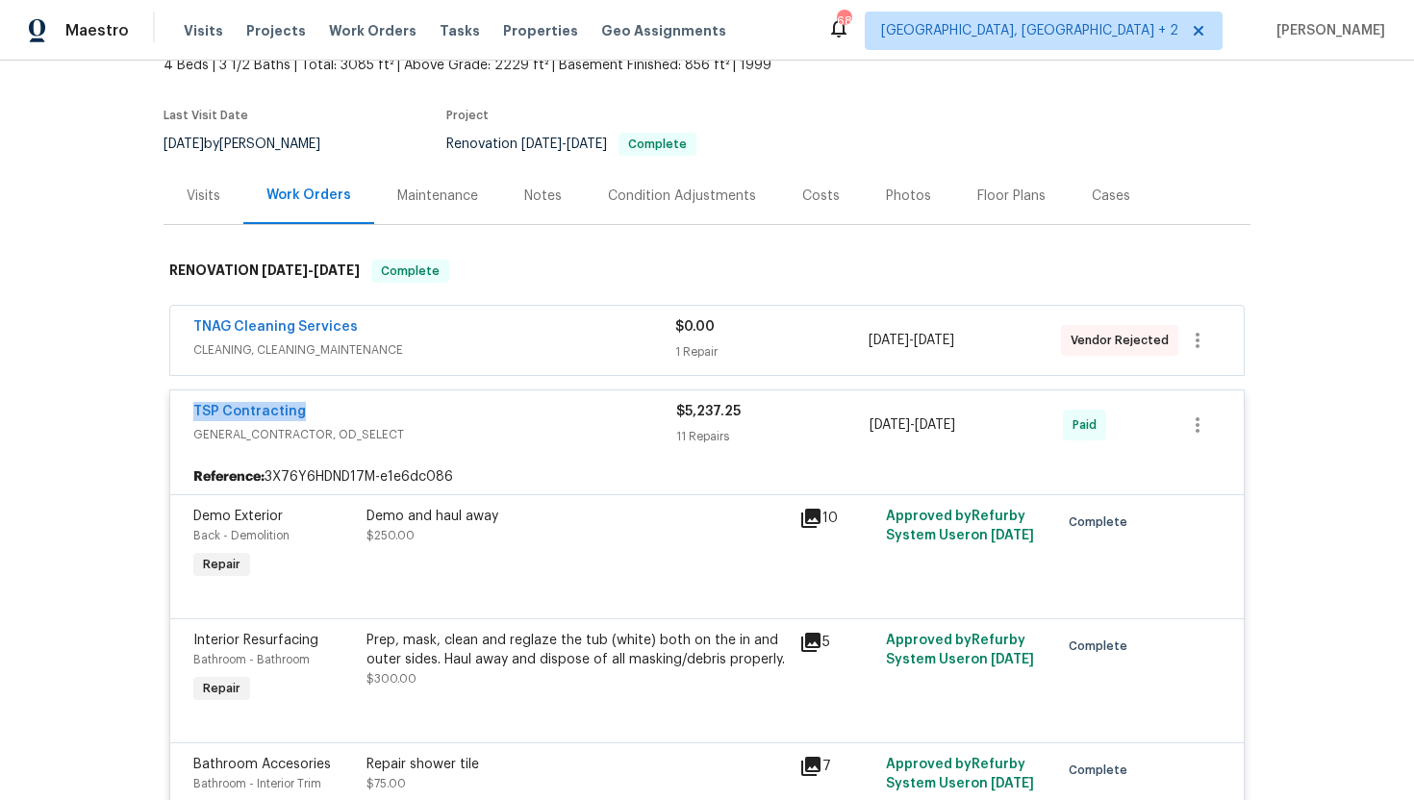
drag, startPoint x: 343, startPoint y: 414, endPoint x: 164, endPoint y: 414, distance: 179.0
copy link "TSP Contracting"
drag, startPoint x: 1018, startPoint y: 427, endPoint x: 848, endPoint y: 427, distance: 170.3
click at [847, 427] on div "TSP Contracting GENERAL_CONTRACTOR, OD_SELECT $5,237.25 11 Repairs [DATE] - [DA…" at bounding box center [683, 425] width 981 height 46
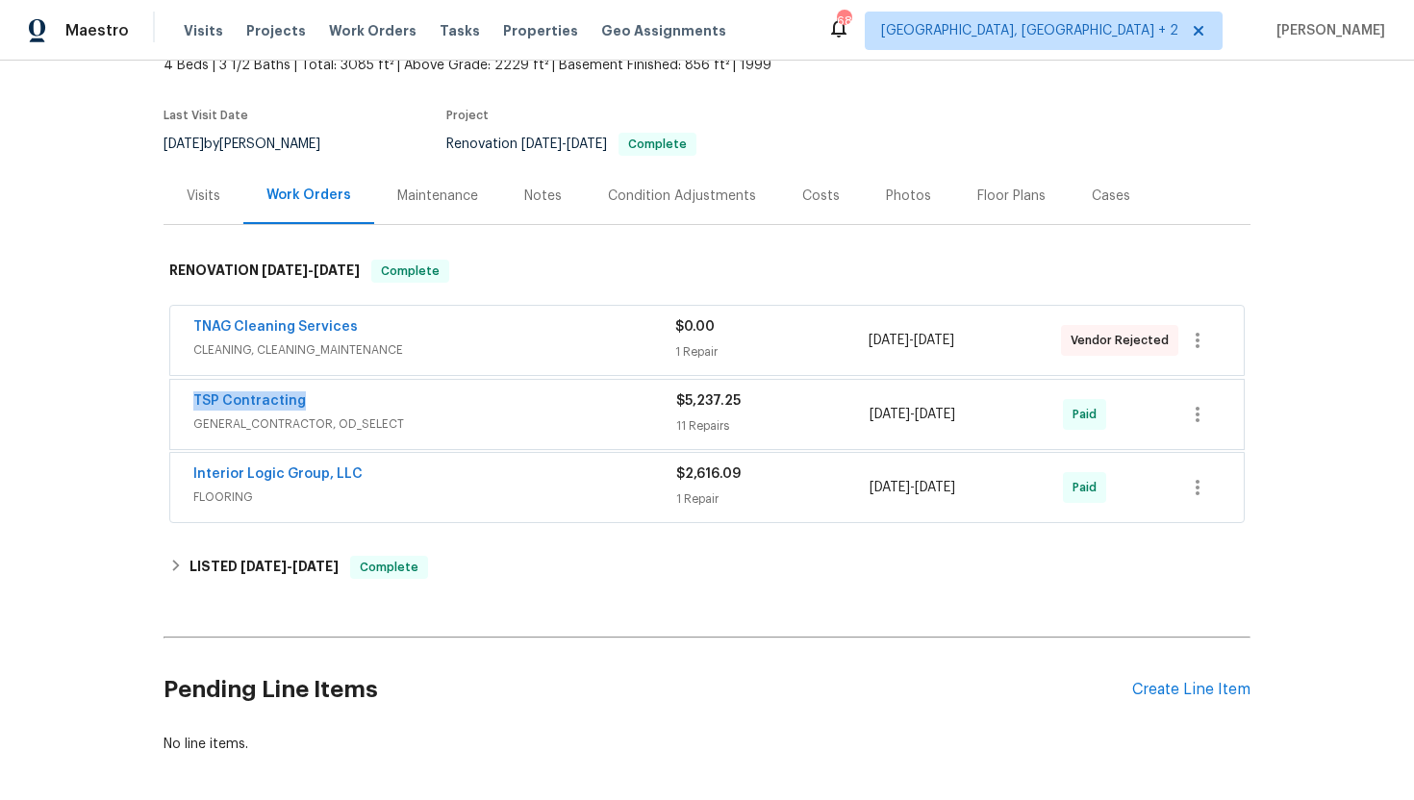
copy div "[DATE] - [DATE]"
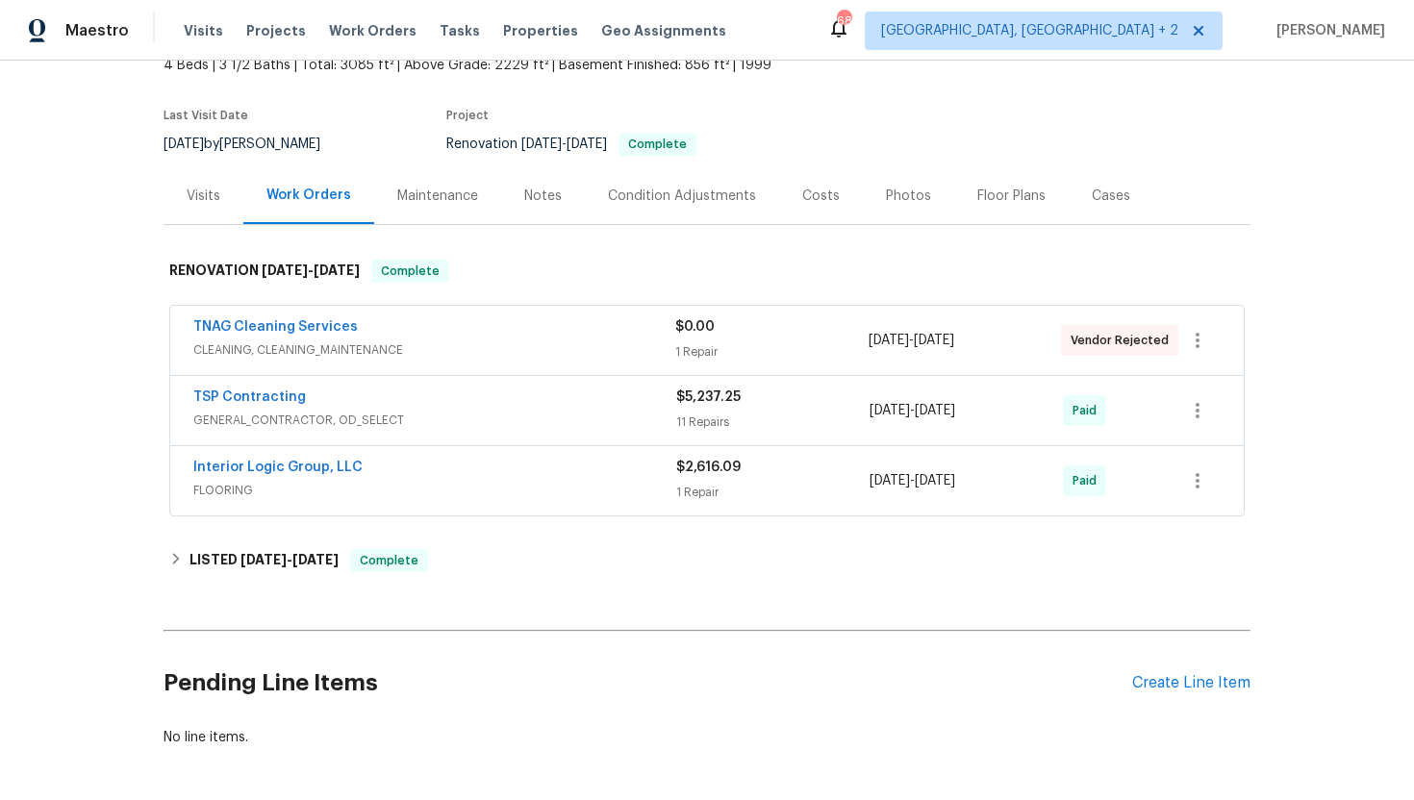
click at [212, 193] on div "Visits" at bounding box center [204, 196] width 34 height 19
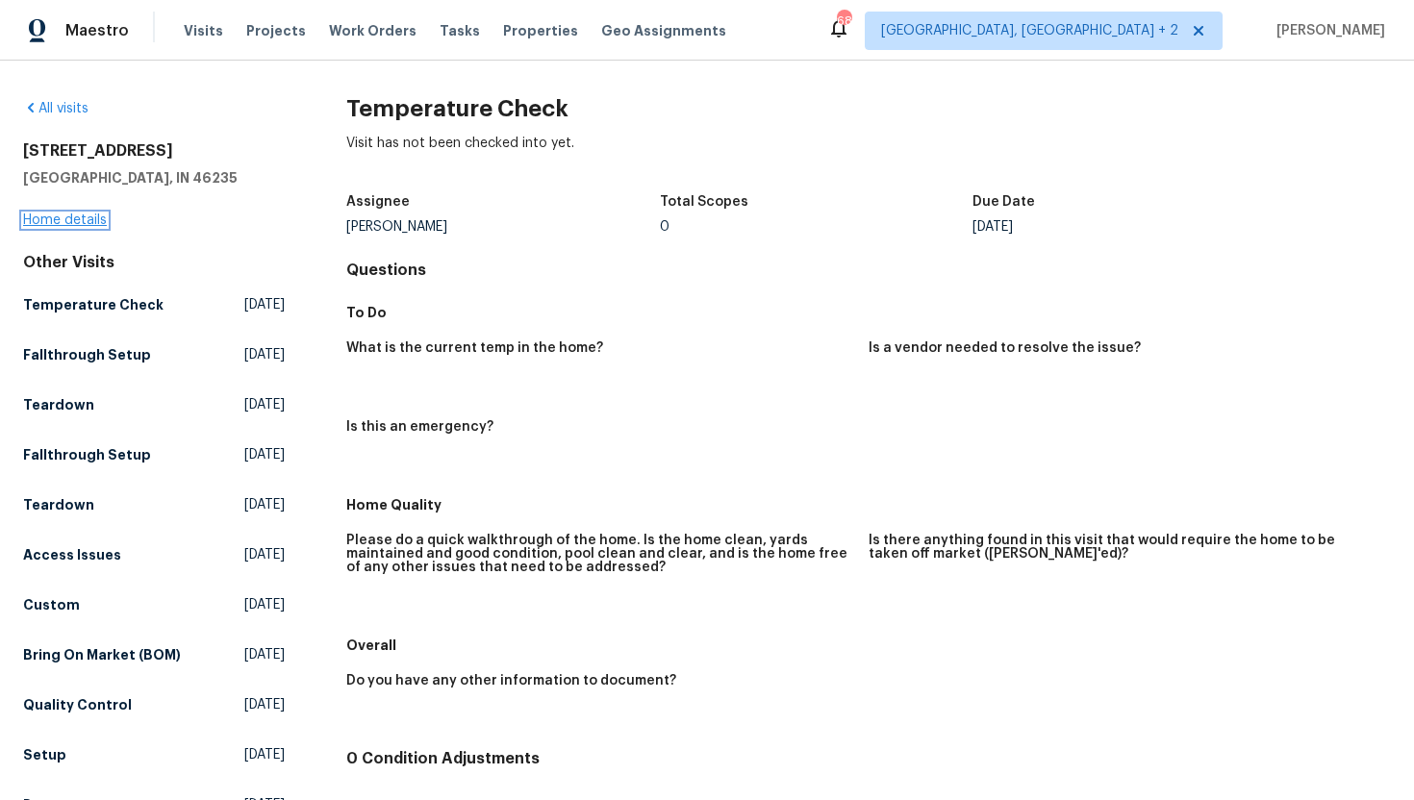
click at [79, 224] on link "Home details" at bounding box center [65, 220] width 84 height 13
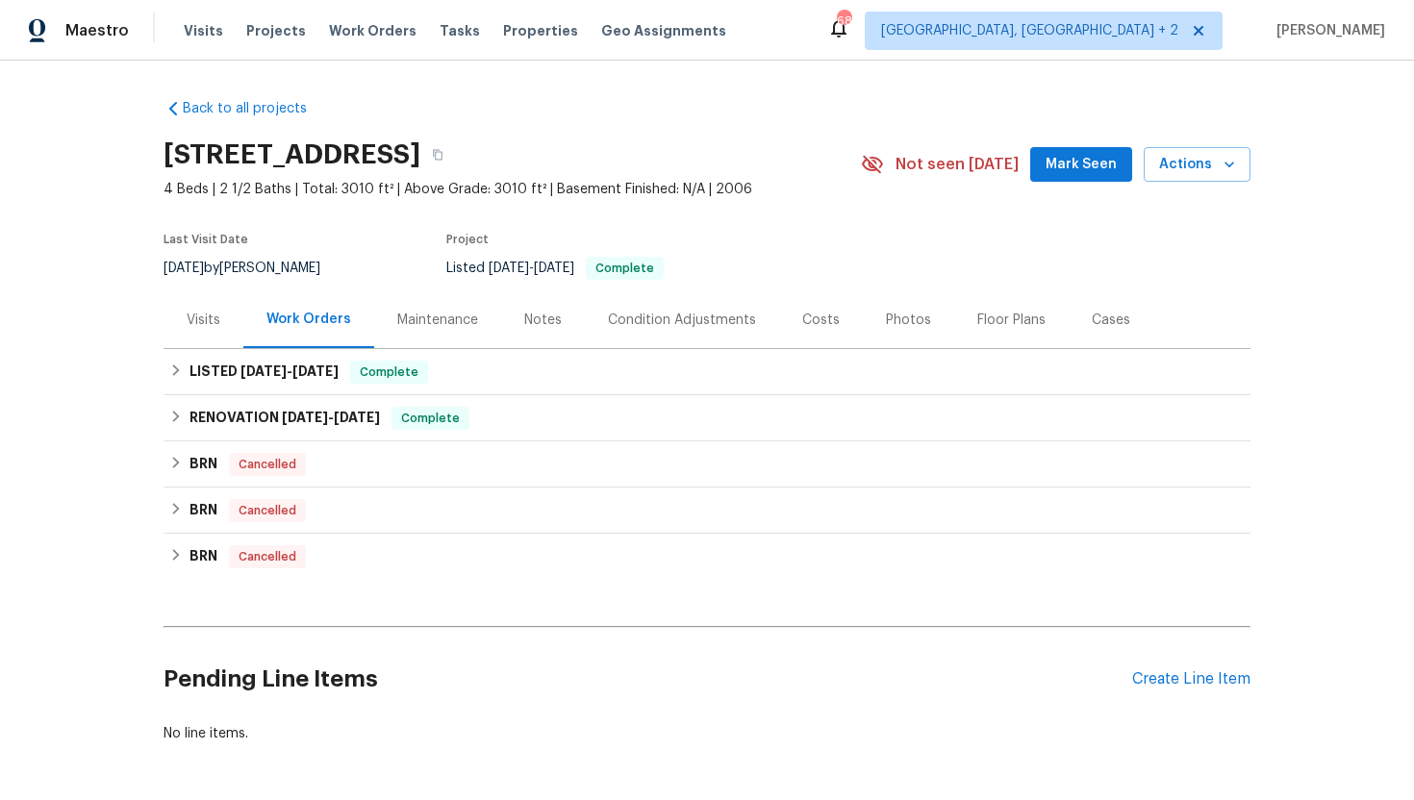
click at [219, 331] on div "Visits" at bounding box center [204, 320] width 80 height 57
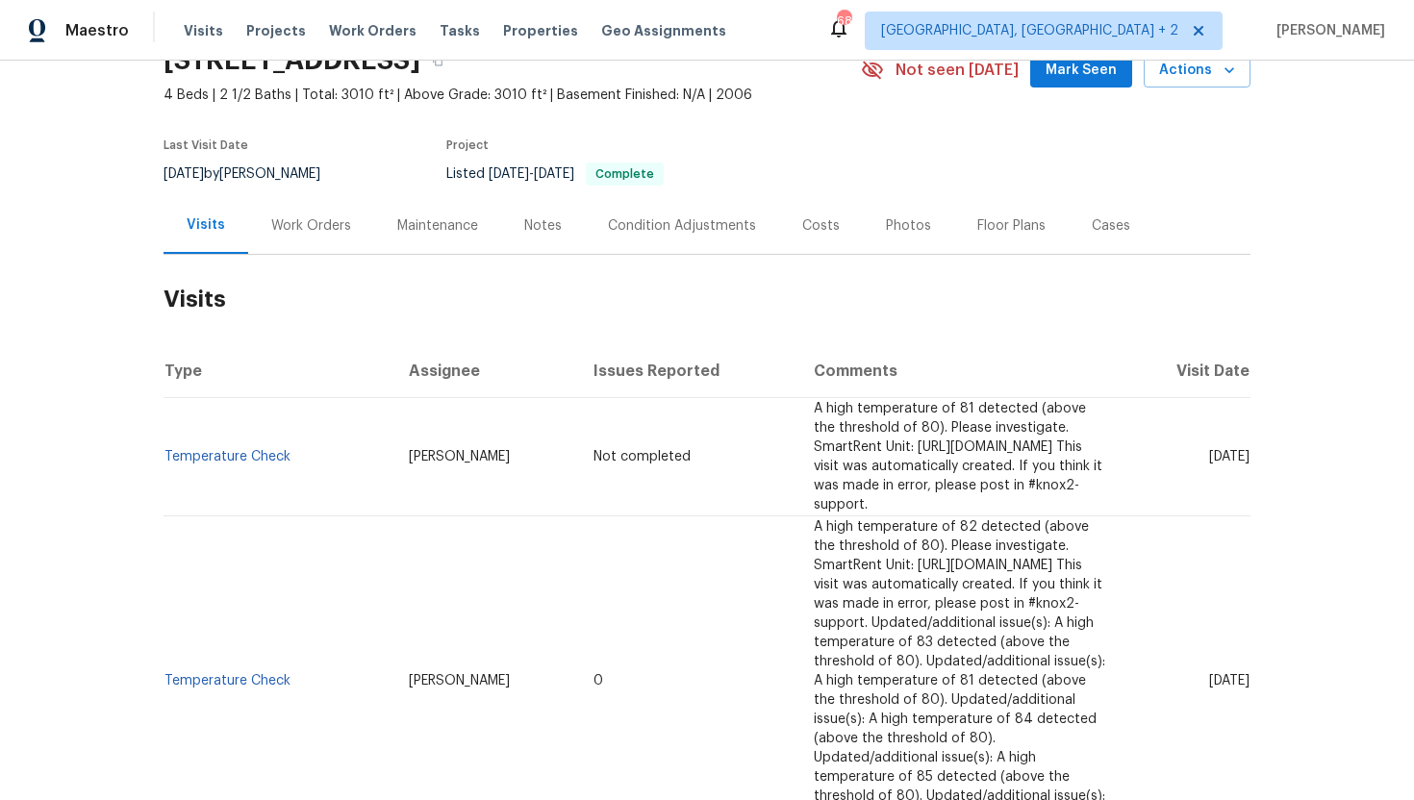
scroll to position [102, 0]
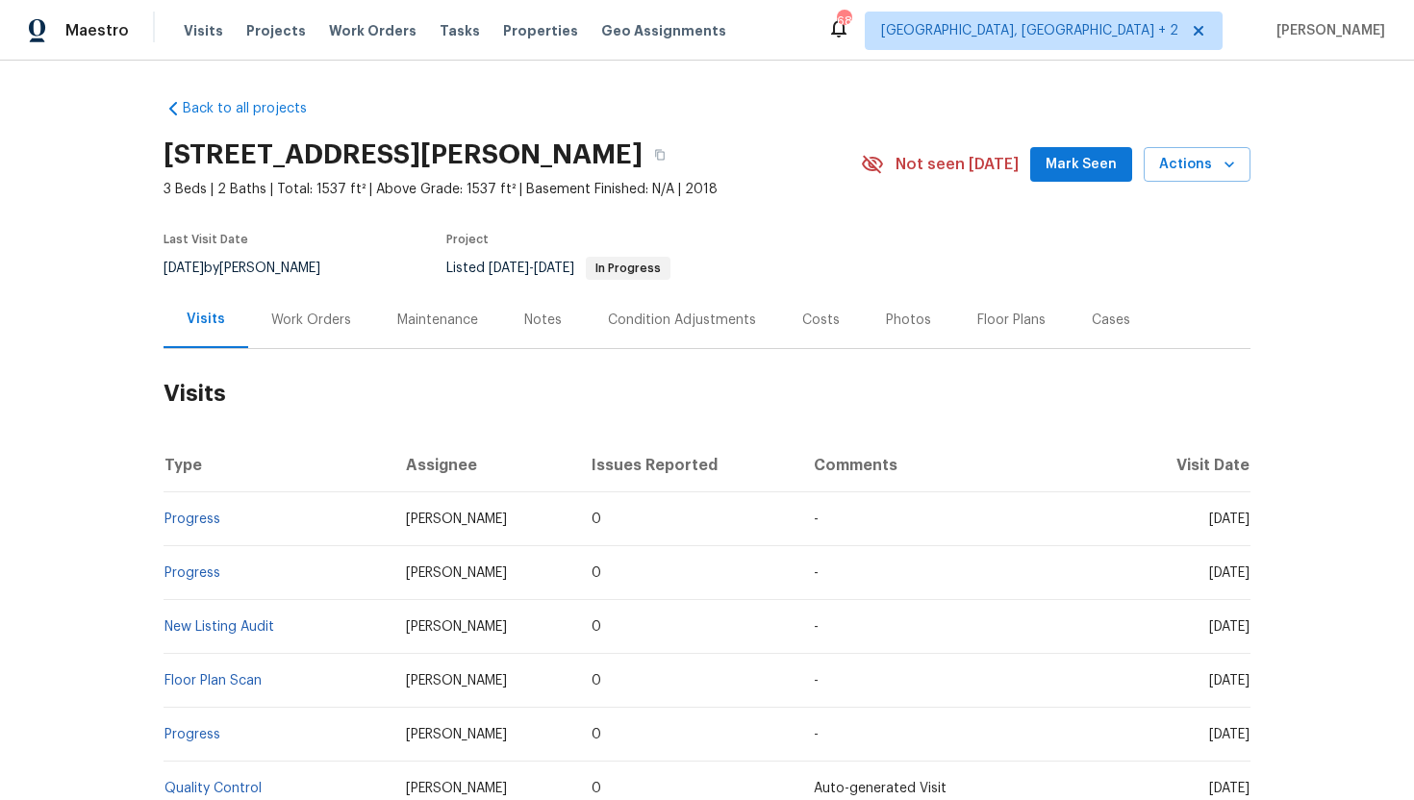
click at [1081, 335] on div "Cases" at bounding box center [1111, 320] width 85 height 57
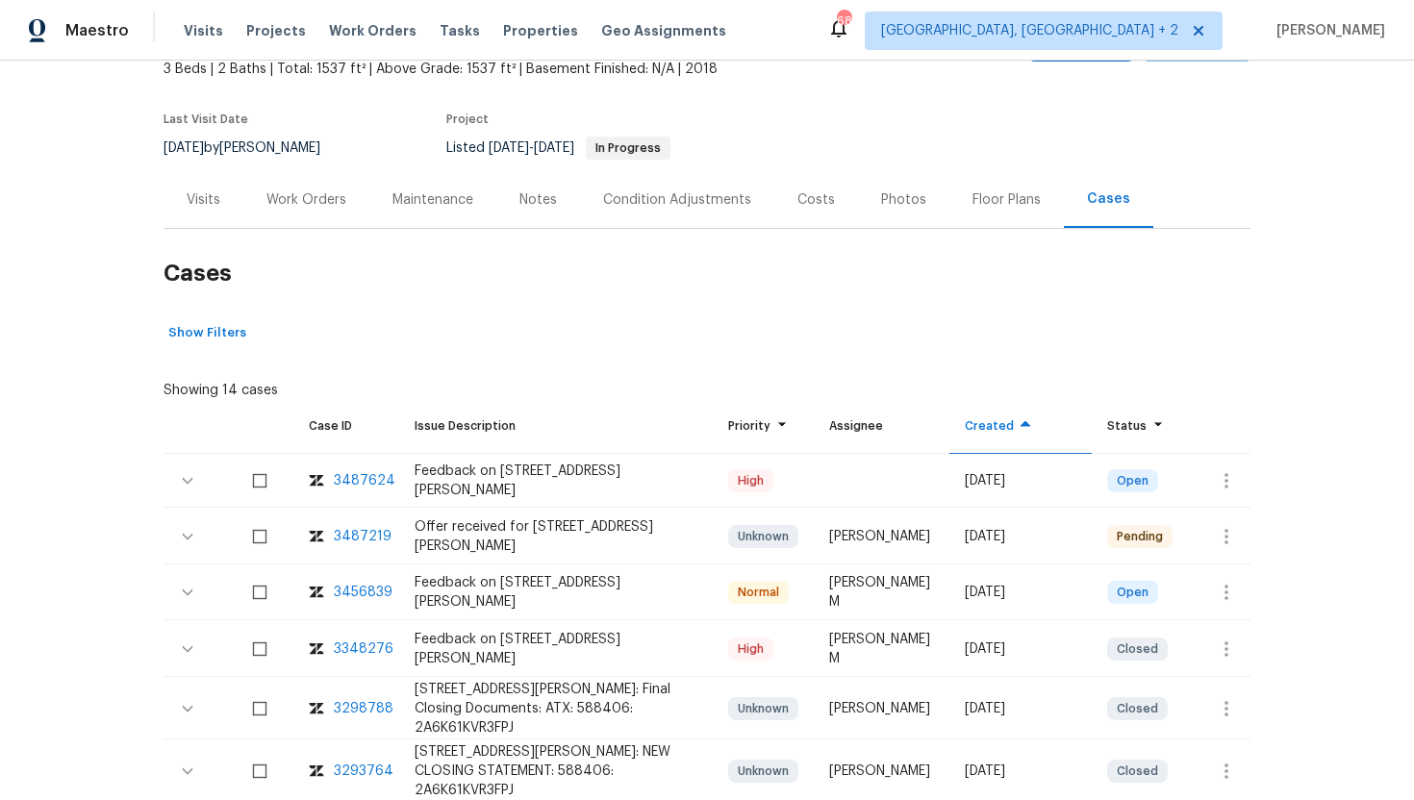
scroll to position [220, 0]
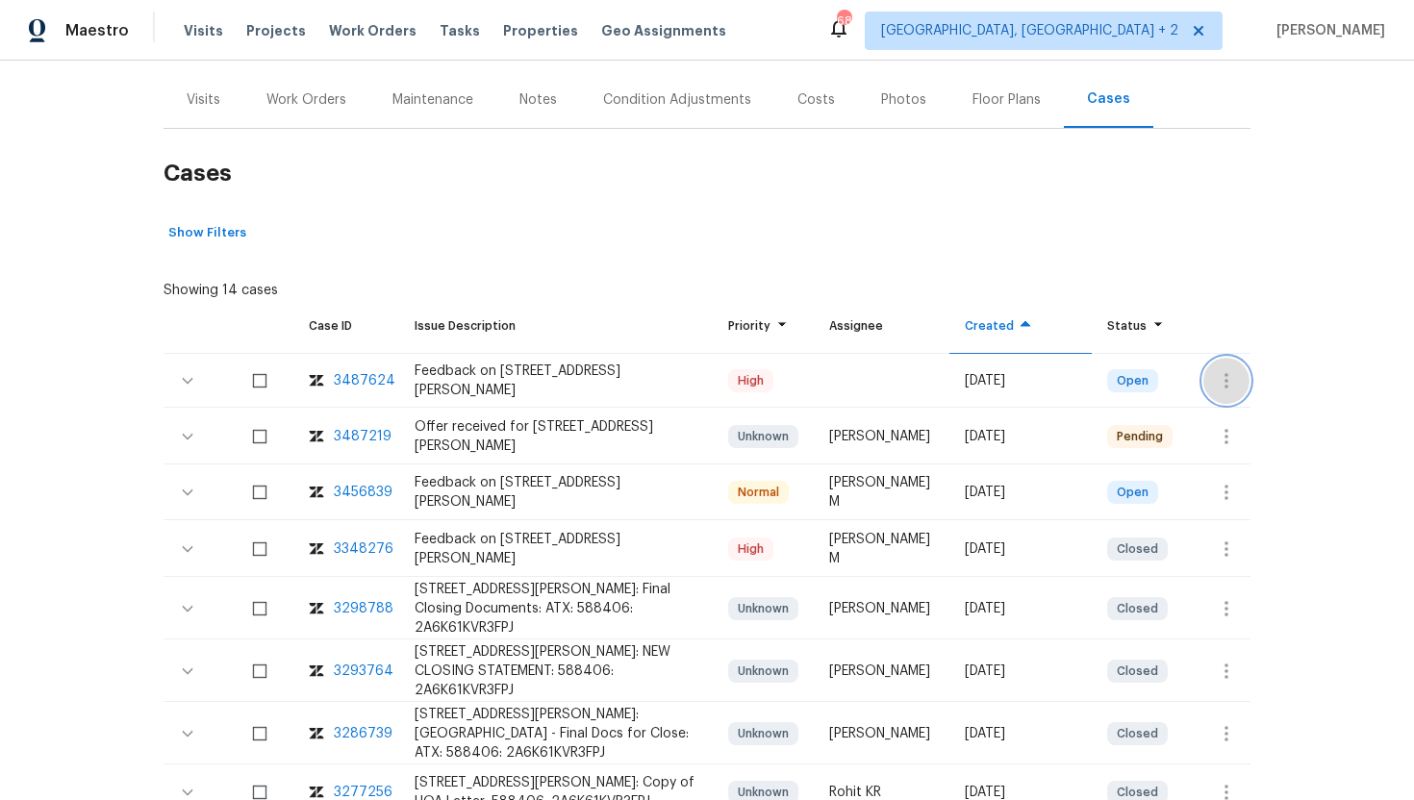
click at [1216, 374] on icon "button" at bounding box center [1226, 380] width 23 height 23
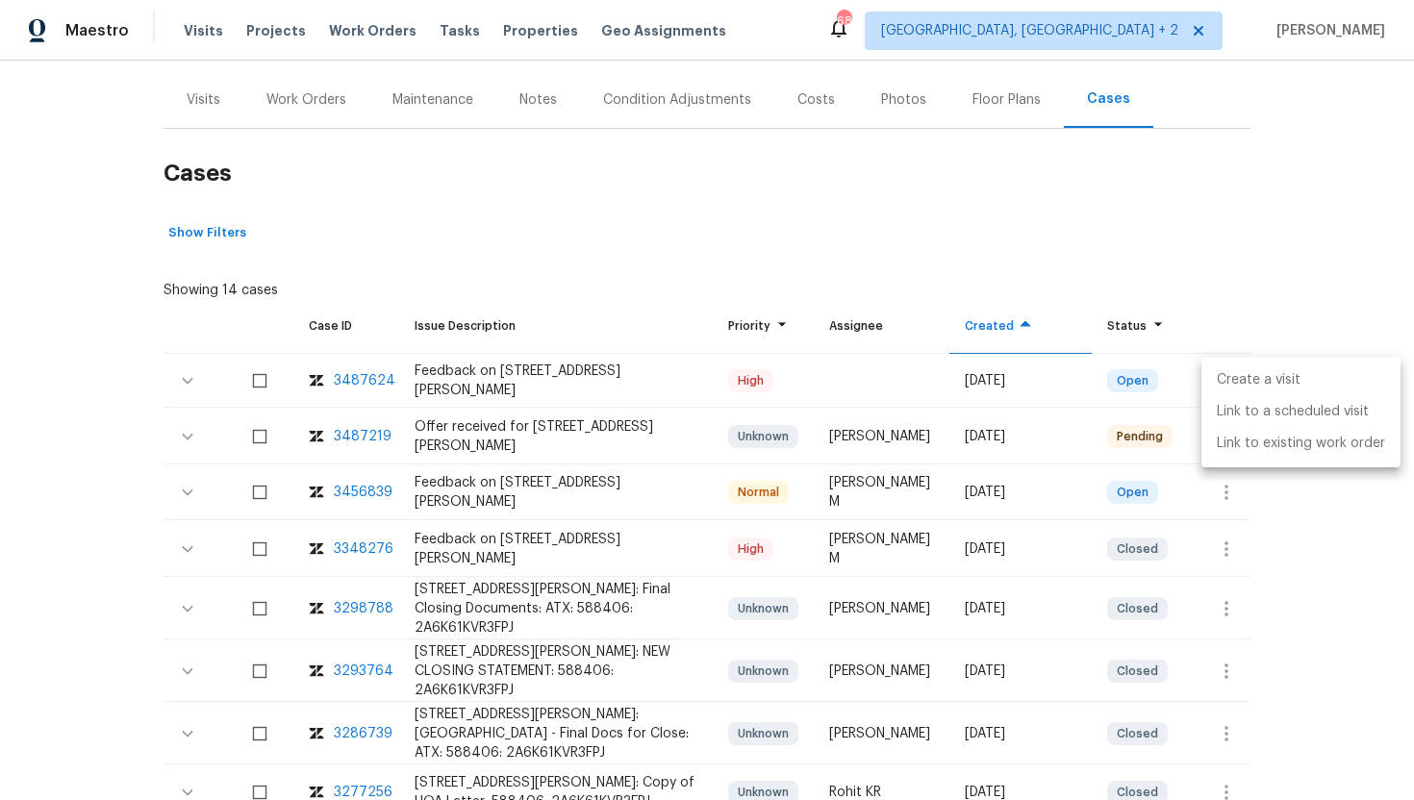
click at [1254, 381] on li "Create a visit" at bounding box center [1301, 381] width 199 height 32
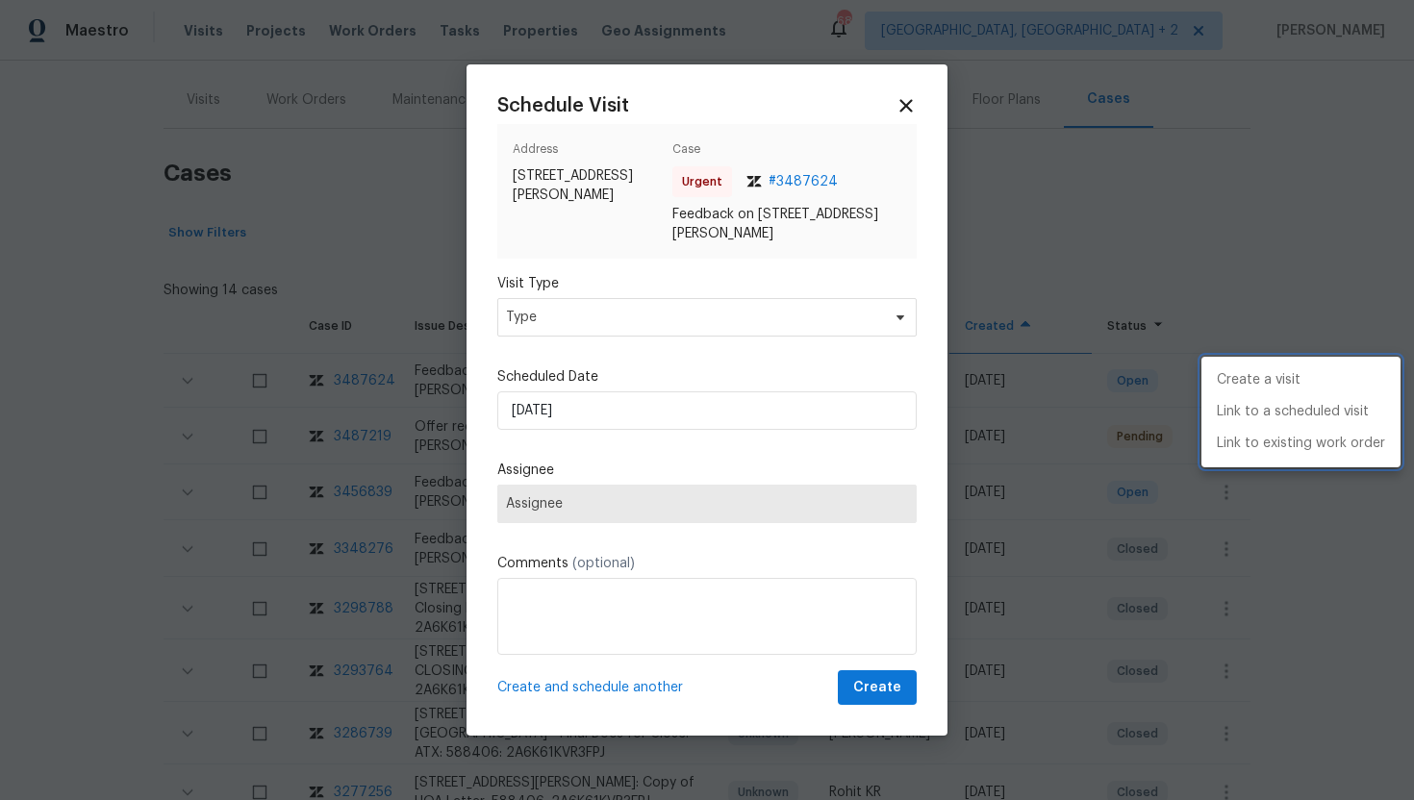
click at [623, 303] on div at bounding box center [707, 400] width 1414 height 800
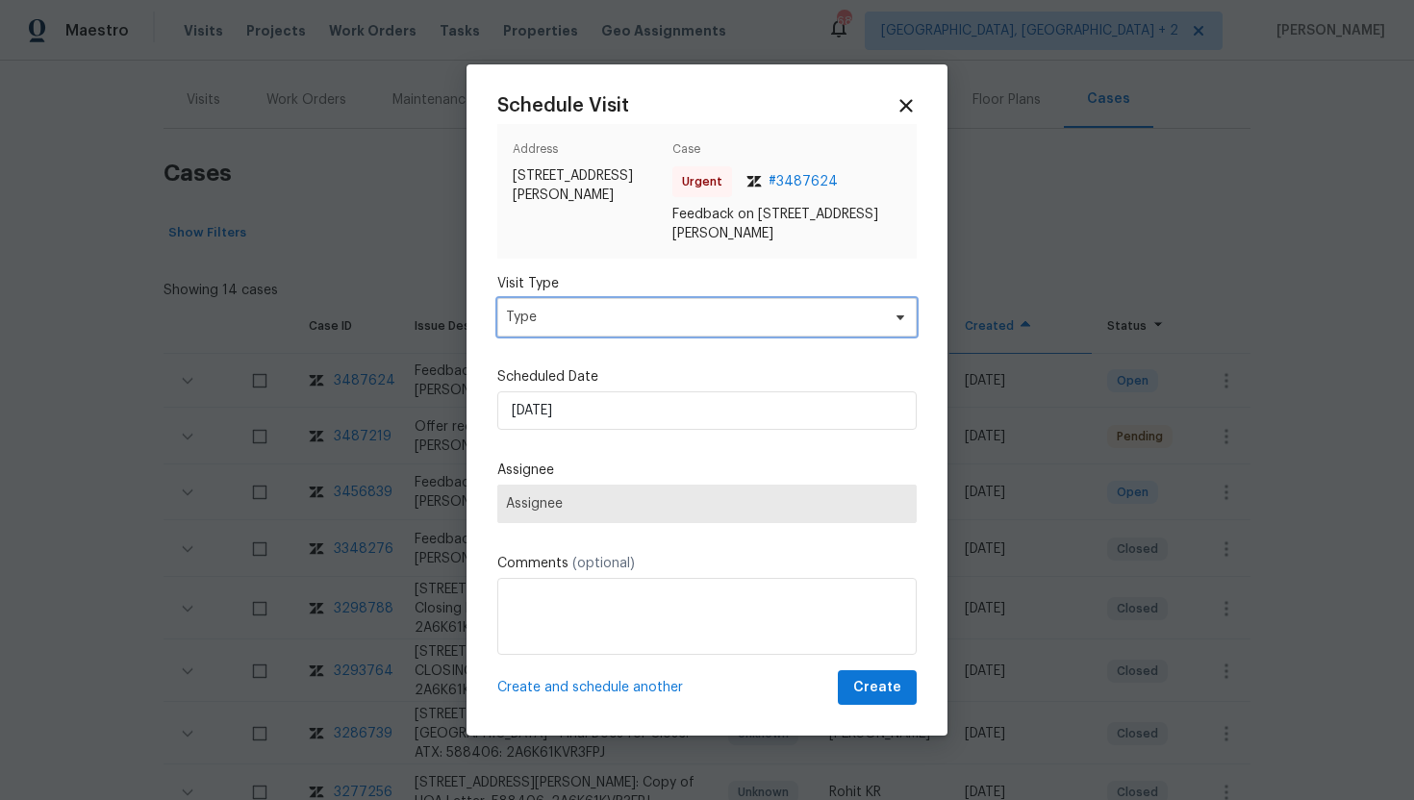
click at [614, 319] on span "Type" at bounding box center [693, 317] width 374 height 19
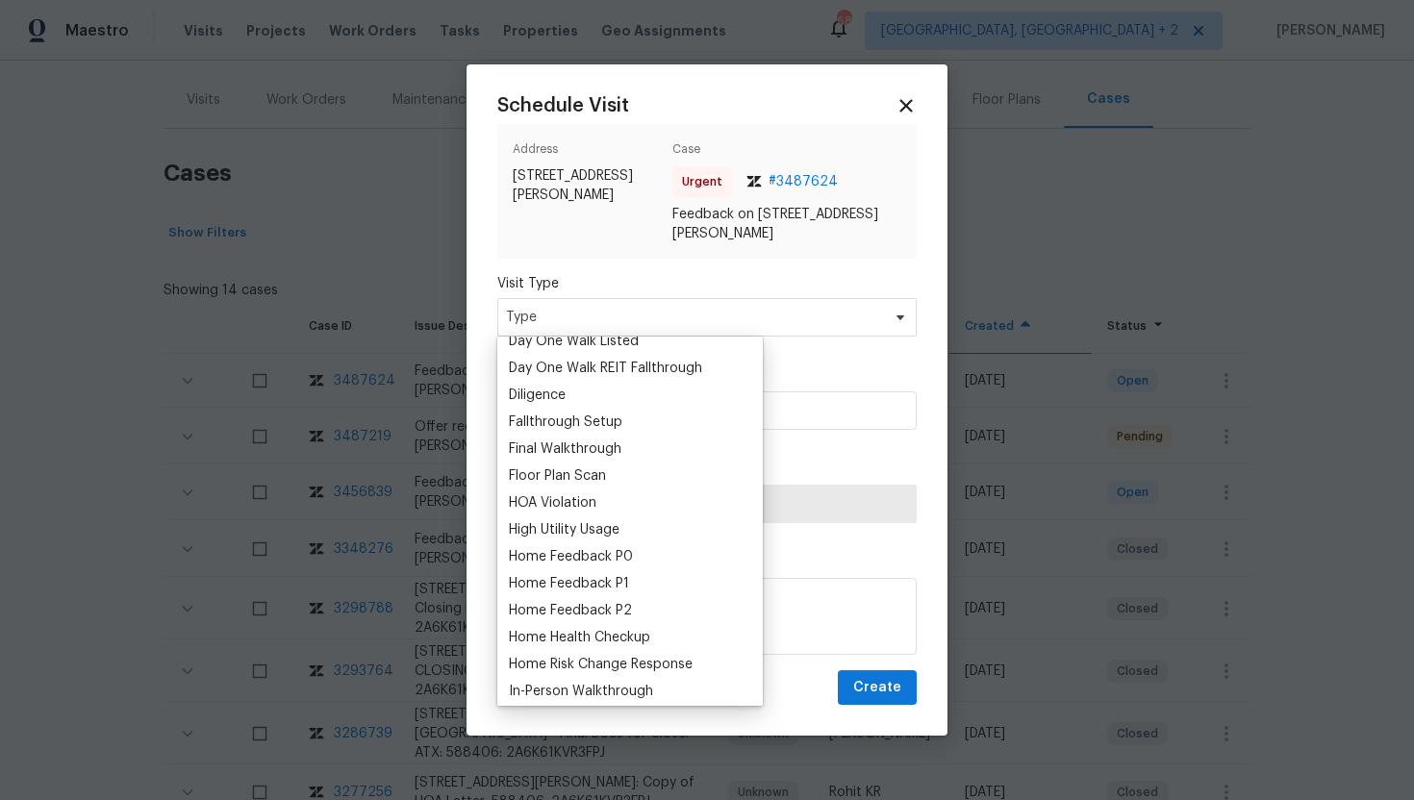
scroll to position [433, 0]
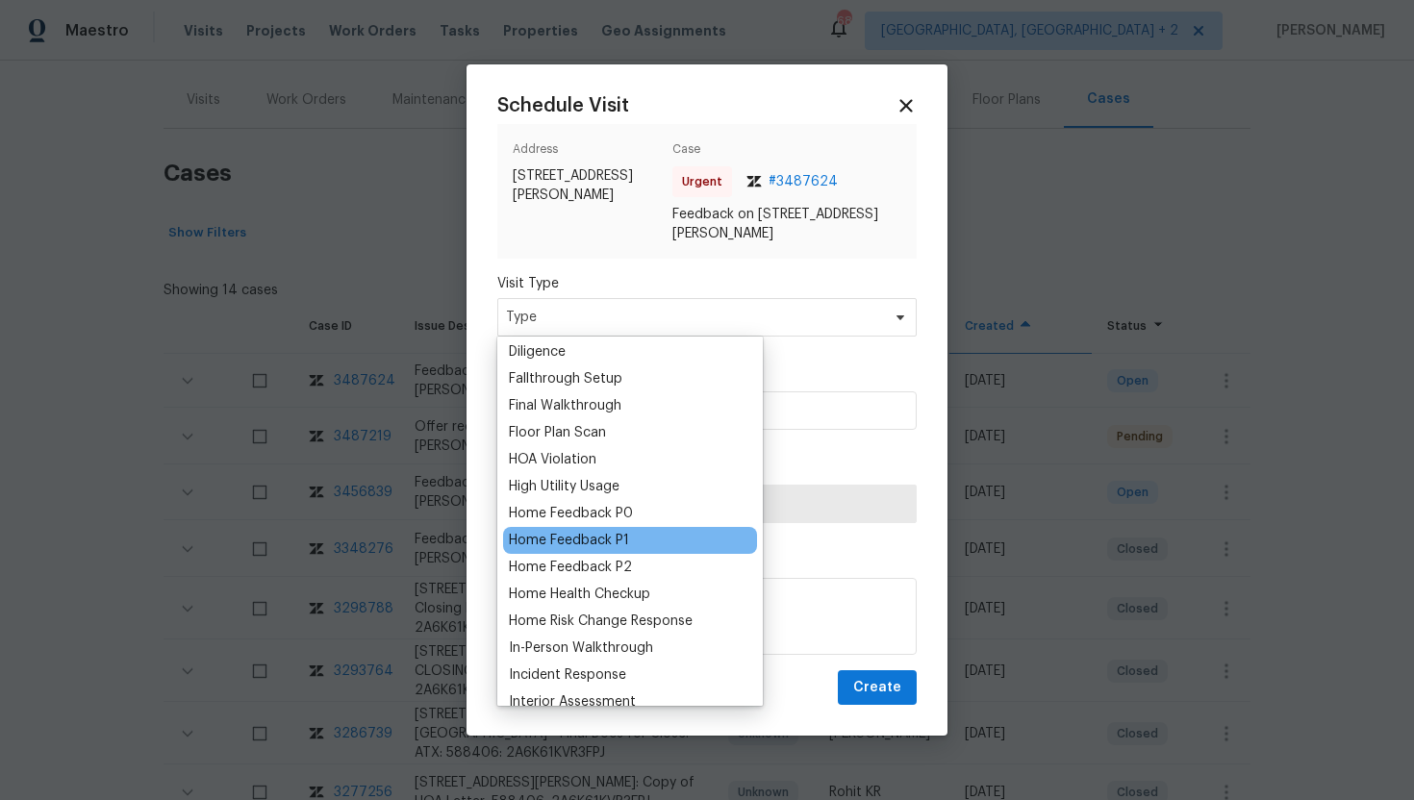
click at [613, 539] on div "Home Feedback P1" at bounding box center [569, 540] width 120 height 19
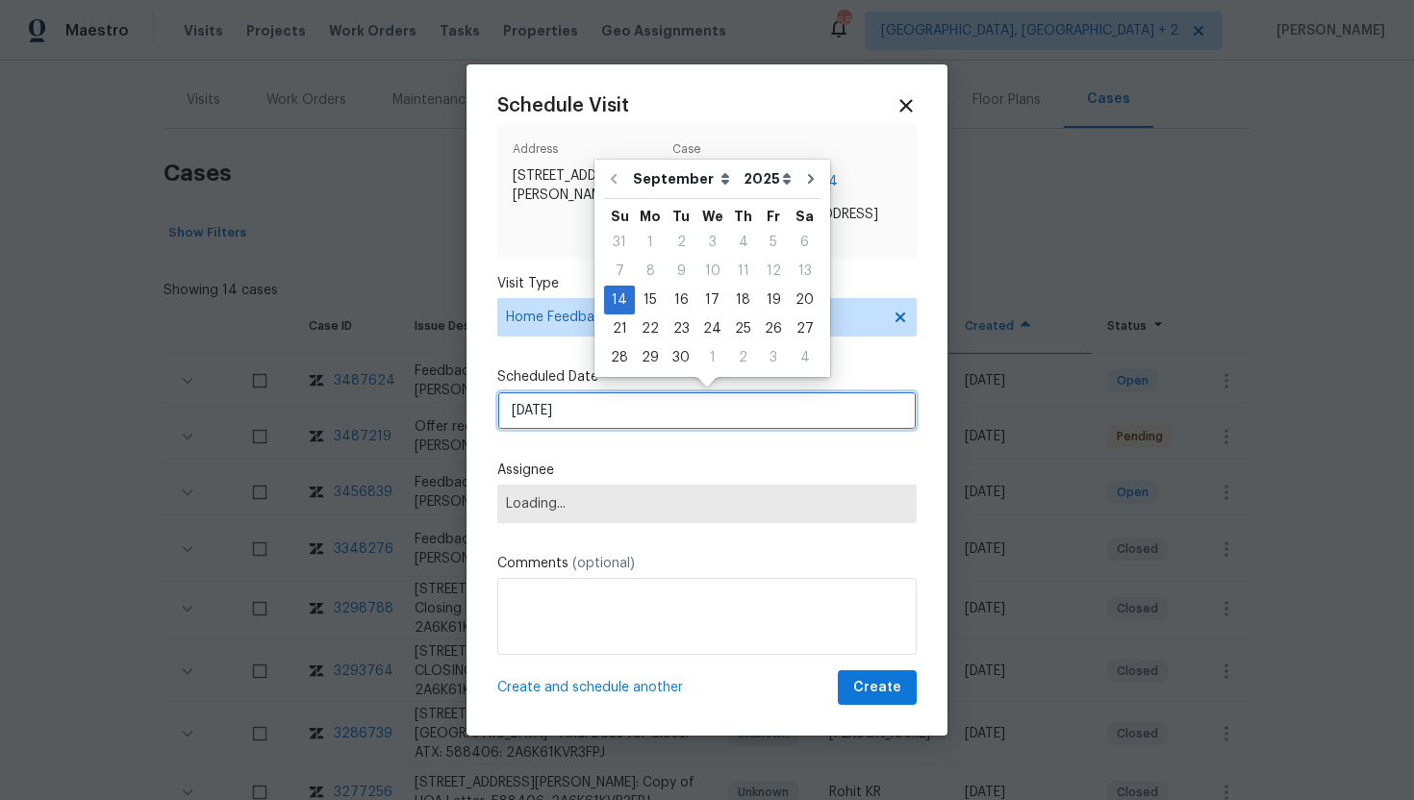
click at [612, 419] on input "[DATE]" at bounding box center [706, 411] width 419 height 38
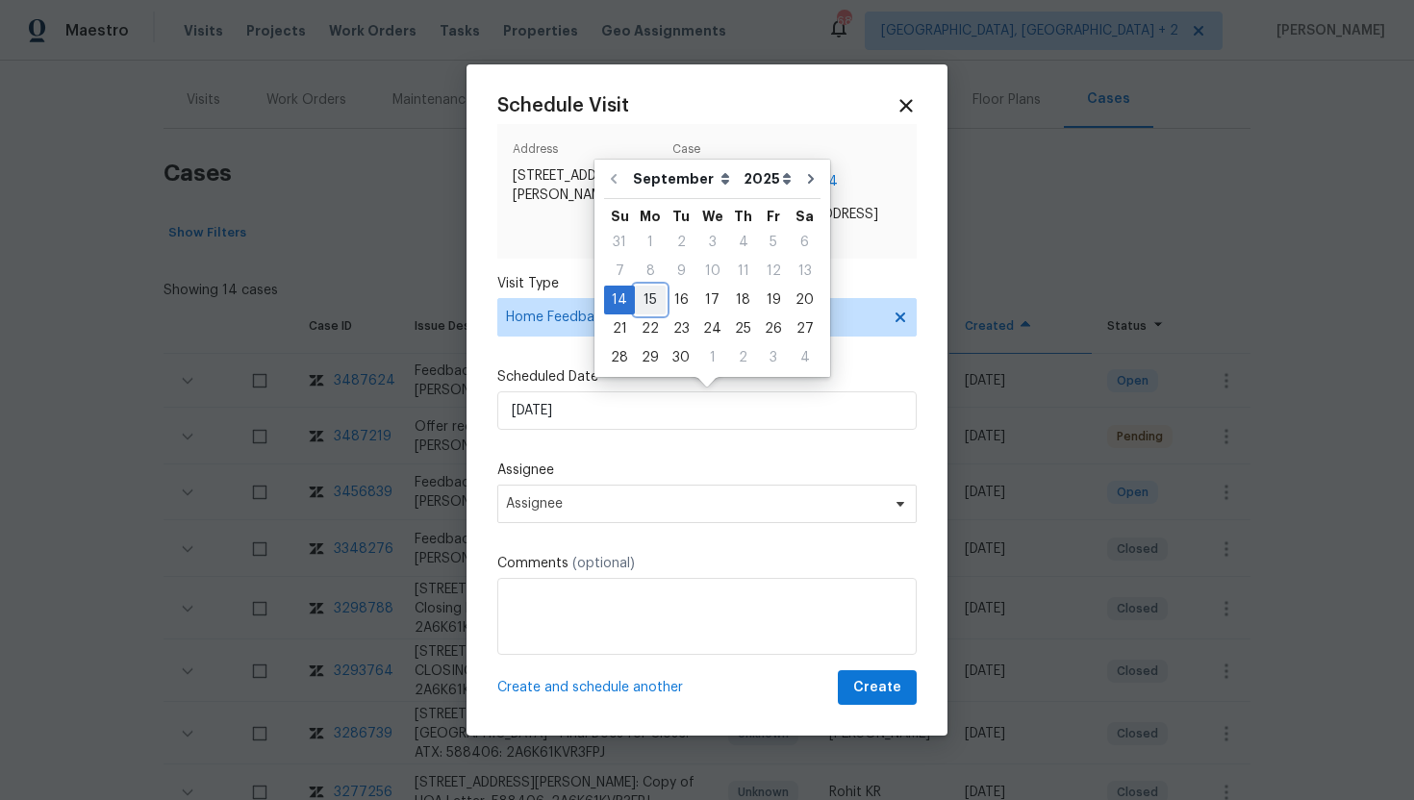
click at [650, 296] on div "15" at bounding box center [650, 300] width 31 height 27
type input "[DATE]"
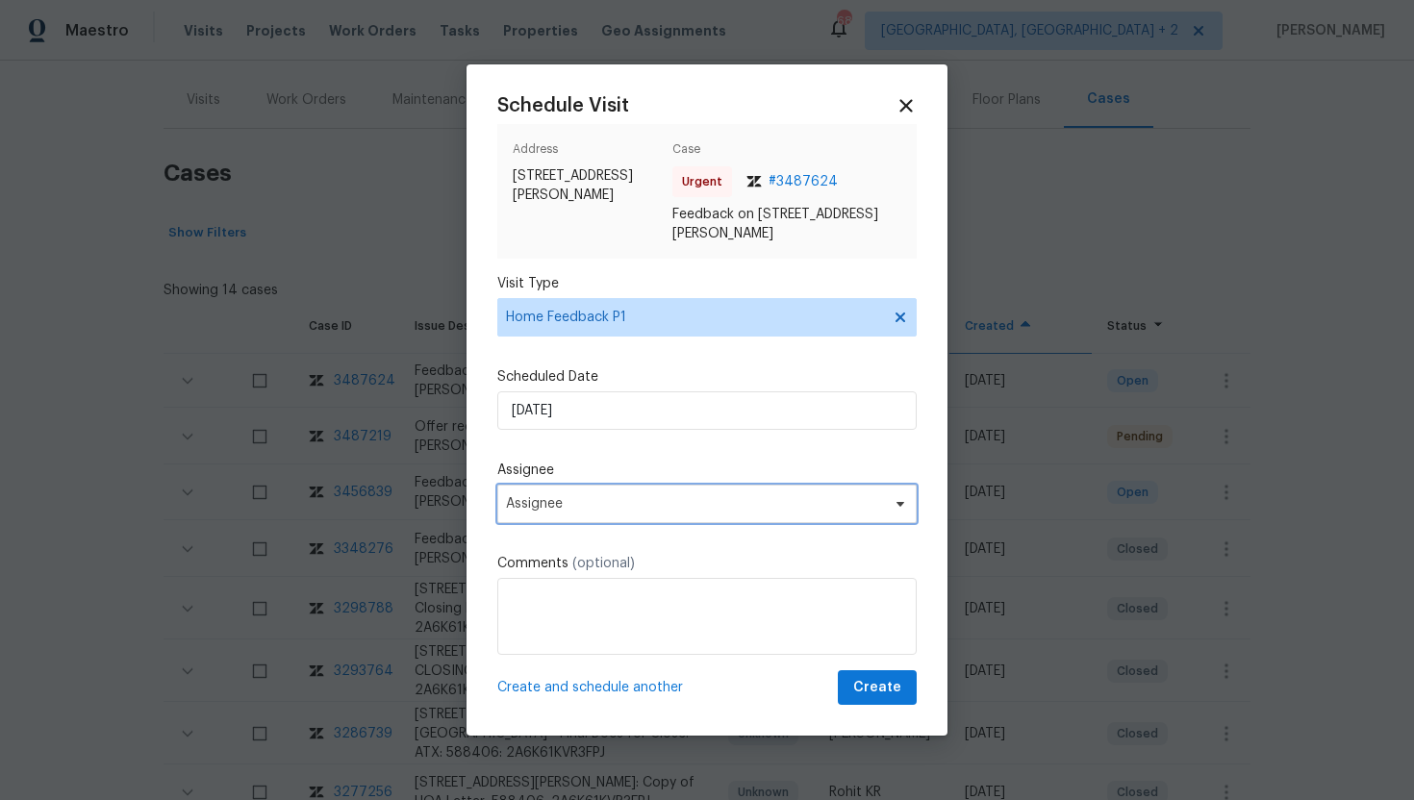
click at [633, 516] on span "Assignee" at bounding box center [706, 504] width 419 height 38
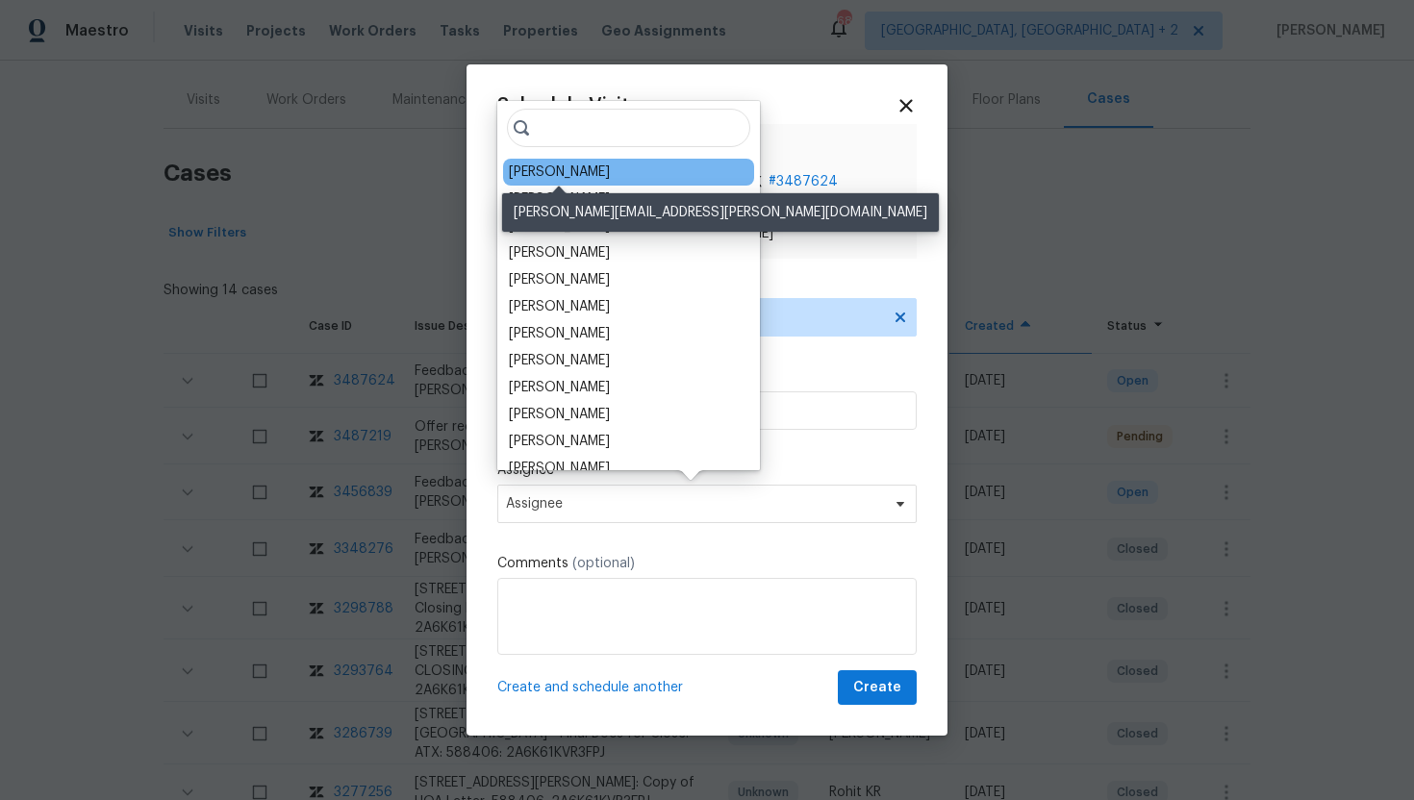
click at [561, 166] on div "[PERSON_NAME]" at bounding box center [559, 172] width 101 height 19
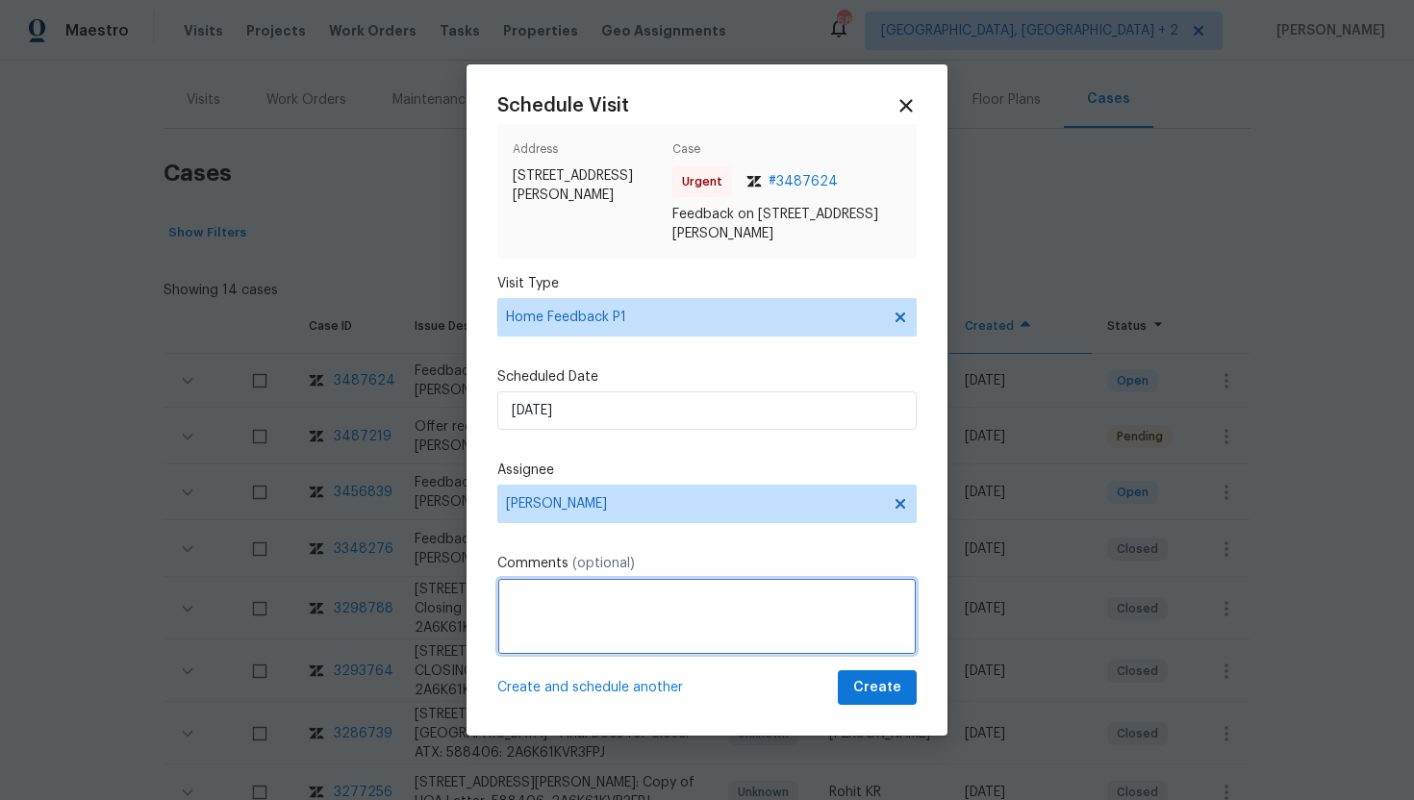
click at [565, 629] on textarea at bounding box center [706, 616] width 419 height 77
paste textarea "Feedback Message: no access method working"
click at [653, 600] on textarea "Feedback Message: no access method working" at bounding box center [706, 616] width 419 height 77
click at [649, 600] on textarea "Feedback Message: no access method working" at bounding box center [706, 616] width 419 height 77
click at [772, 597] on textarea "Feedback Message: No access method working" at bounding box center [706, 616] width 419 height 77
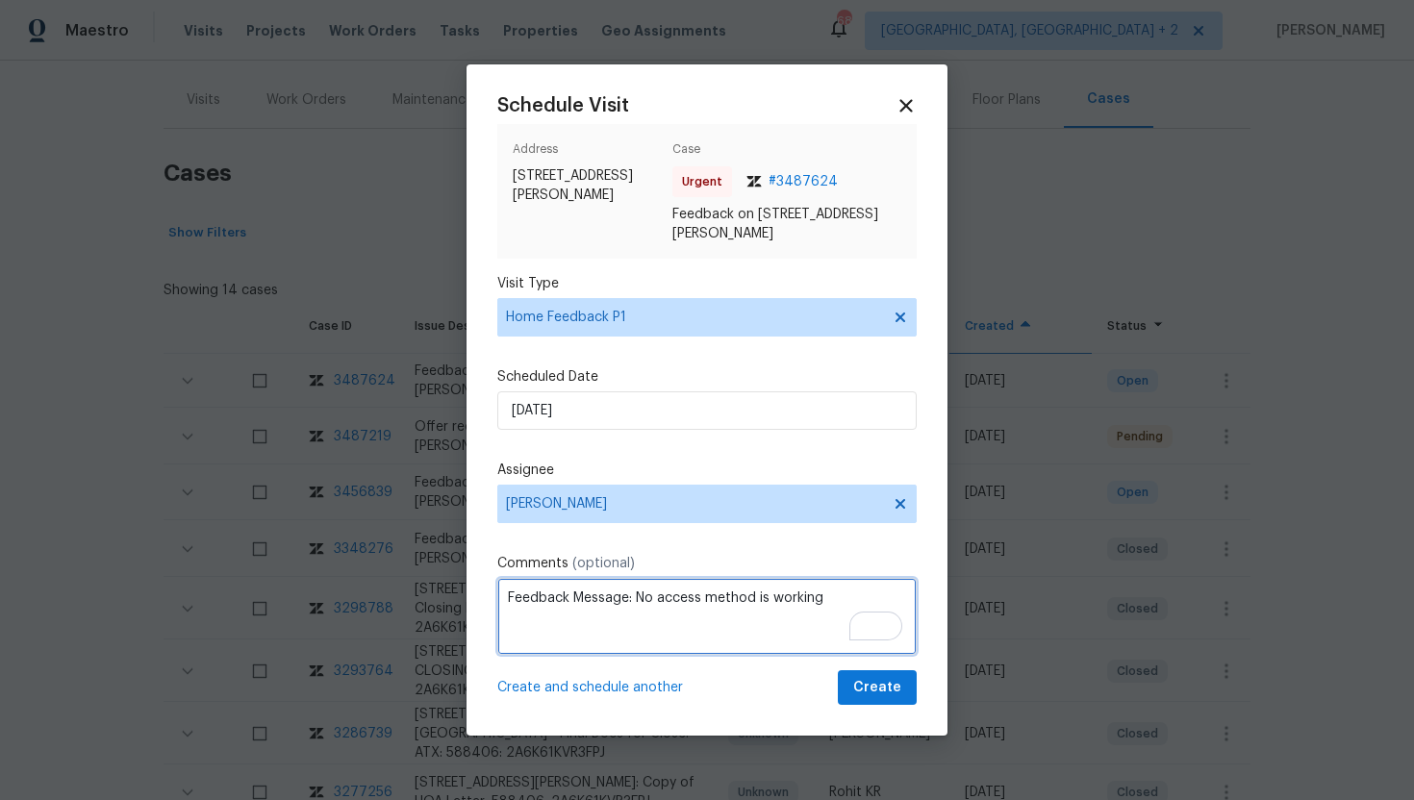
type textarea "Feedback Message: No access method is working"
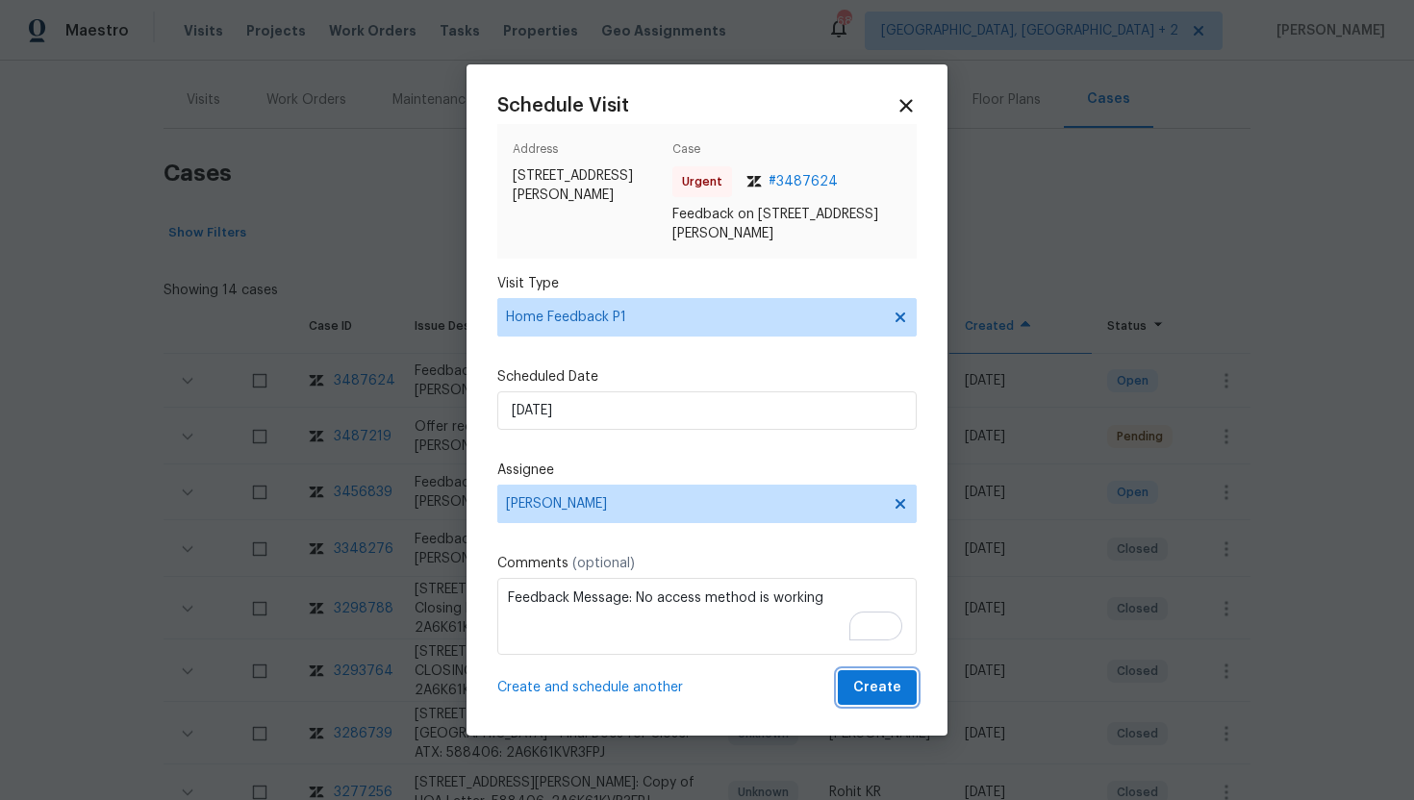
click at [864, 692] on span "Create" at bounding box center [877, 688] width 48 height 24
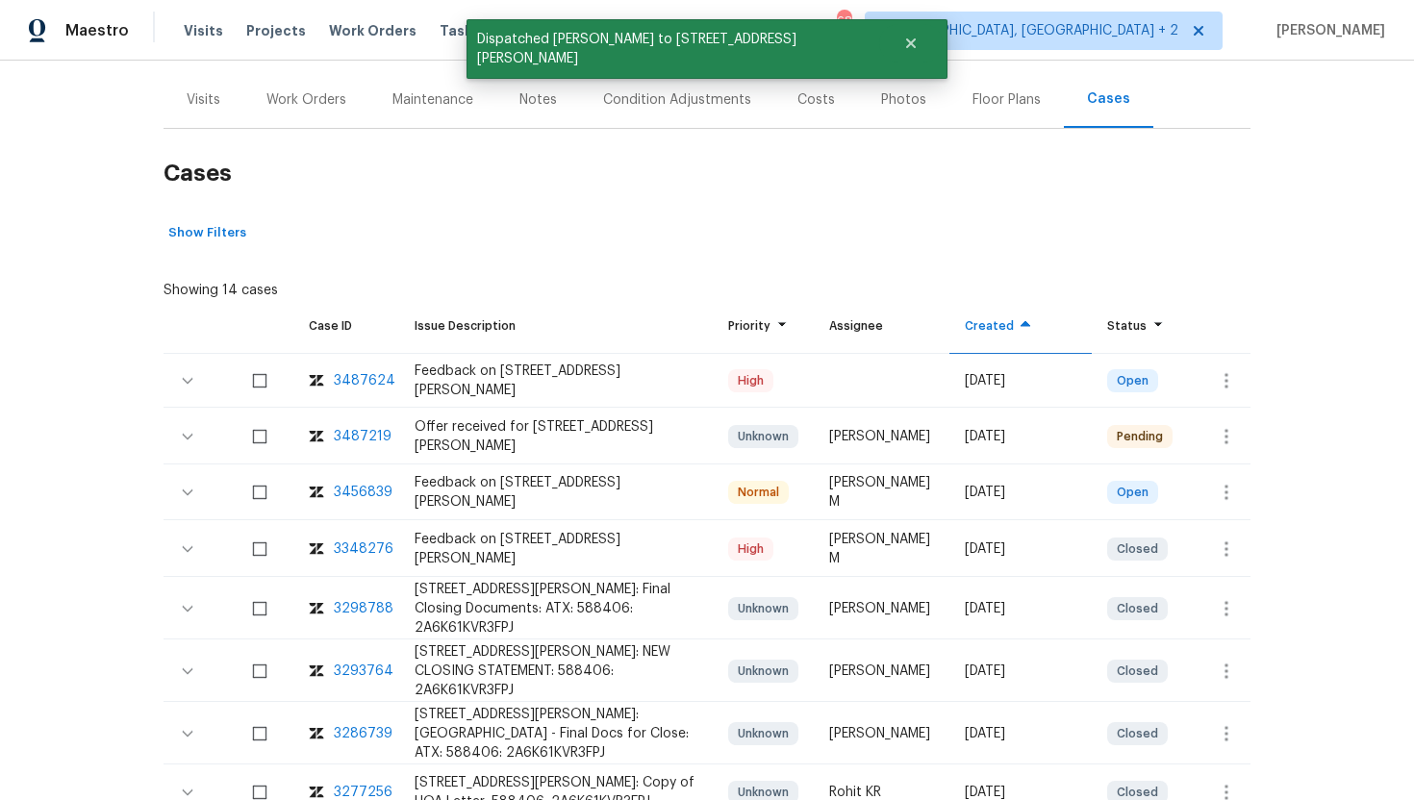
click at [195, 106] on div "Visits" at bounding box center [204, 99] width 34 height 19
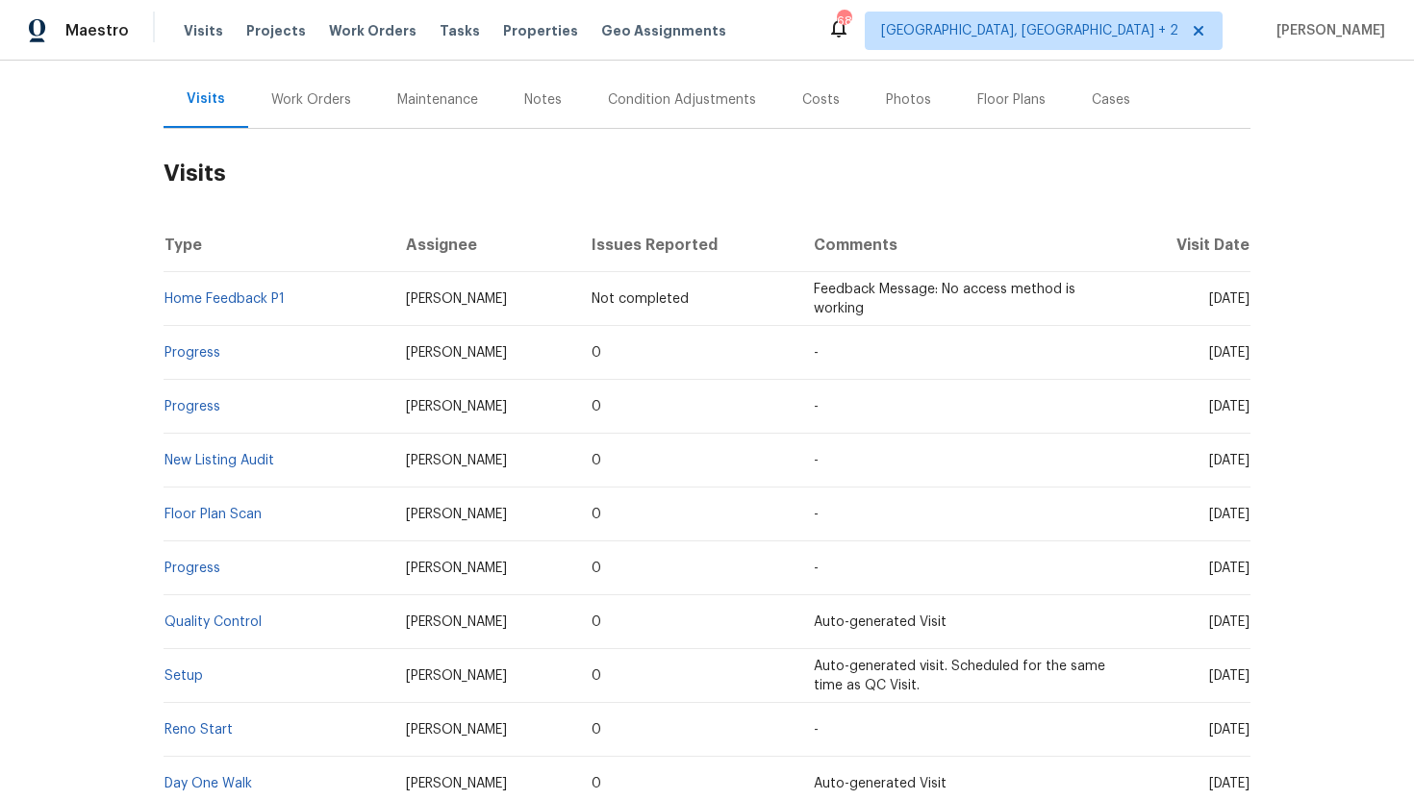
click at [1125, 397] on td "[DATE]" at bounding box center [1188, 407] width 126 height 54
drag, startPoint x: 1172, startPoint y: 353, endPoint x: 1247, endPoint y: 356, distance: 75.1
click at [1248, 356] on span "[DATE]" at bounding box center [1229, 352] width 40 height 13
copy span "[DATE]"
click at [306, 98] on div "Work Orders" at bounding box center [311, 99] width 80 height 19
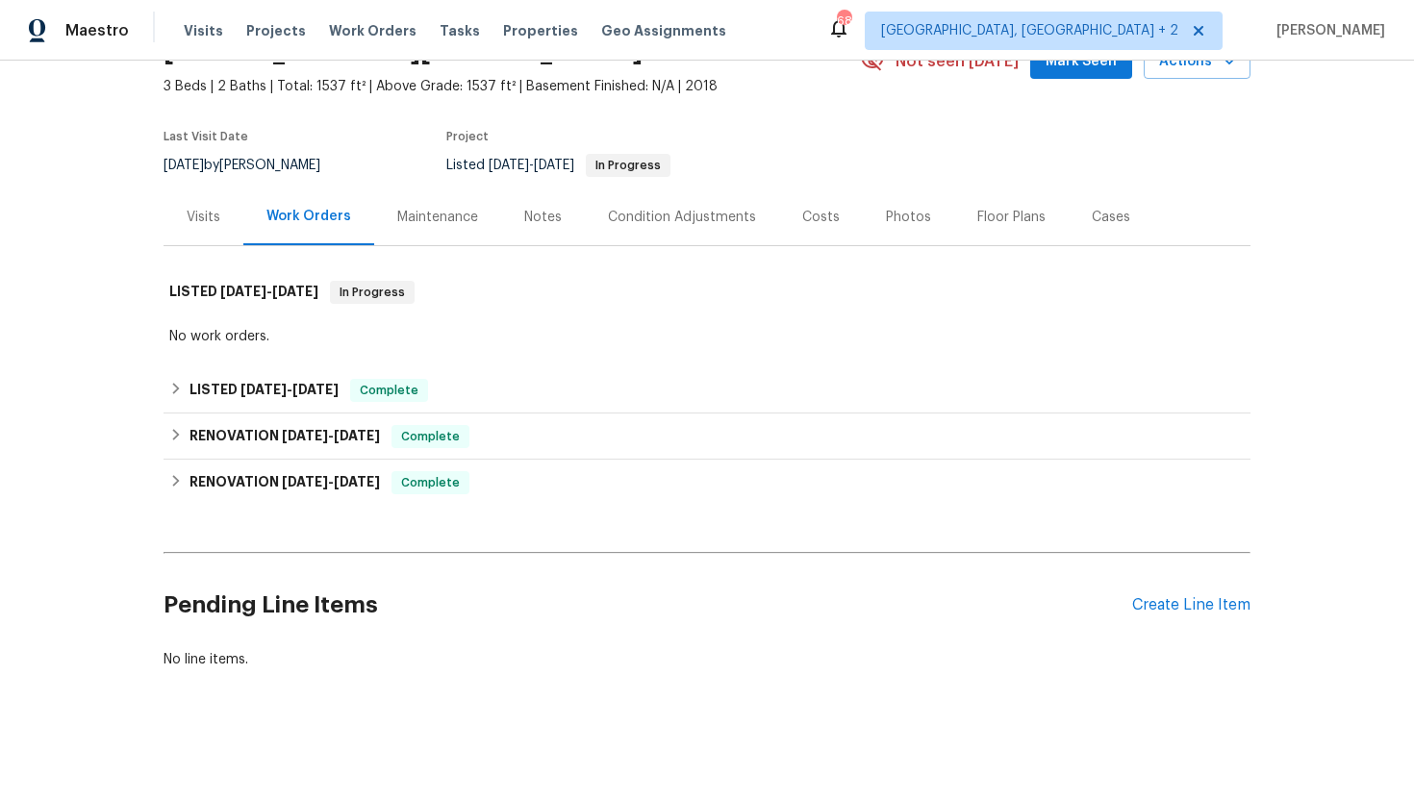
scroll to position [103, 0]
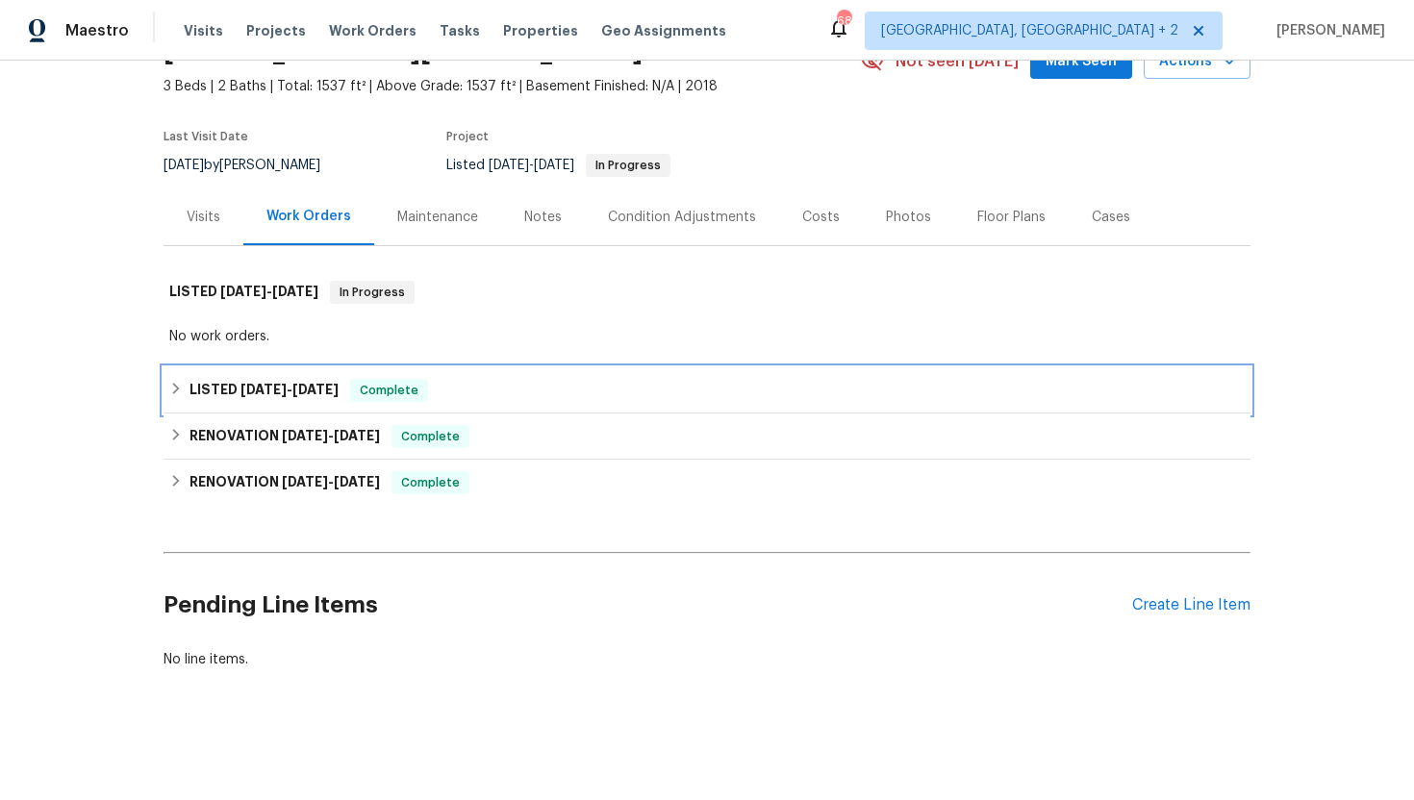
click at [317, 383] on span "[DATE]" at bounding box center [315, 389] width 46 height 13
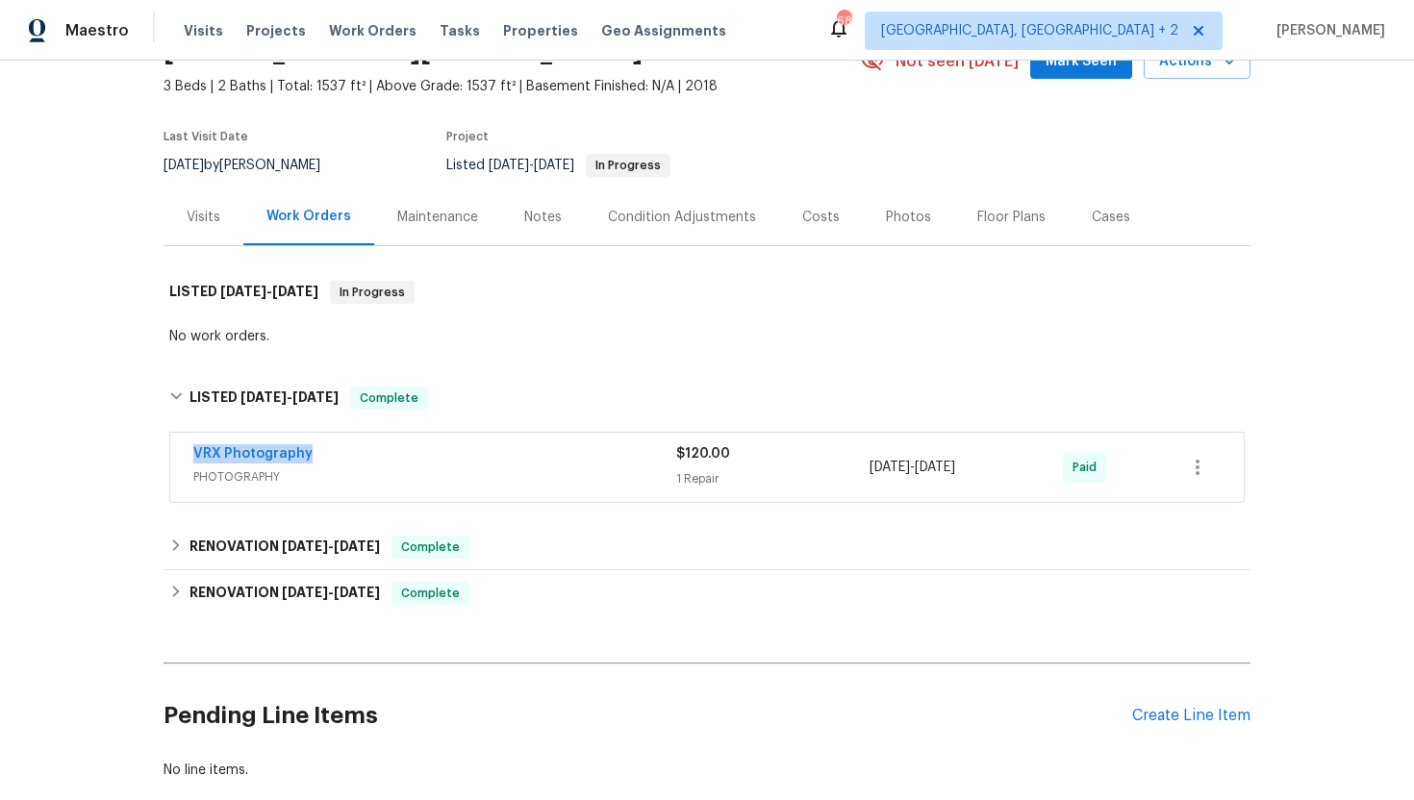
drag, startPoint x: 364, startPoint y: 456, endPoint x: 177, endPoint y: 455, distance: 186.7
click at [177, 455] on div "VRX Photography PHOTOGRAPHY $120.00 1 Repair [DATE] - [DATE] Paid" at bounding box center [707, 467] width 1074 height 69
copy link "VRX Photography"
drag, startPoint x: 1005, startPoint y: 472, endPoint x: 847, endPoint y: 471, distance: 158.8
click at [847, 471] on div "VRX Photography PHOTOGRAPHY $120.00 1 Repair [DATE] - [DATE] Paid" at bounding box center [683, 468] width 981 height 46
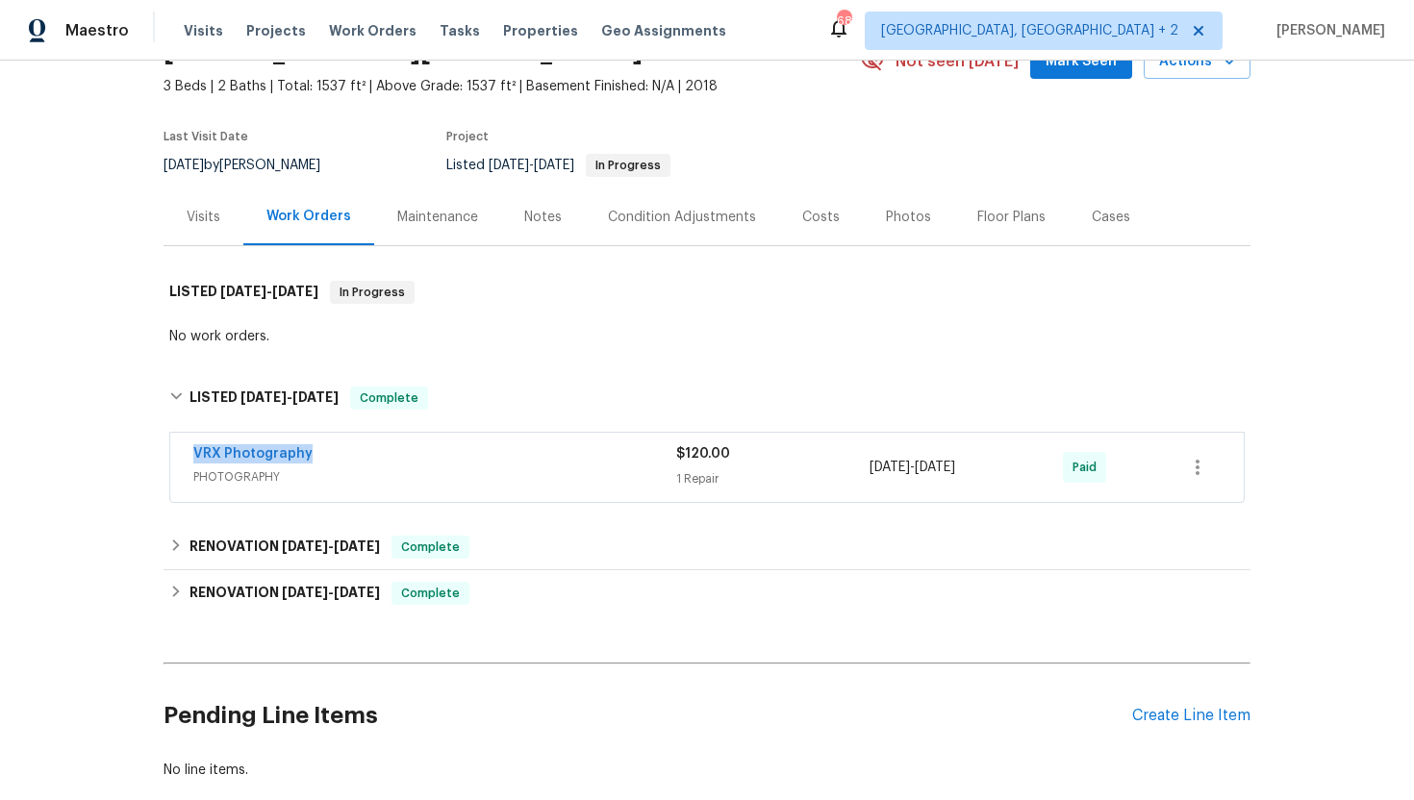
copy div "[DATE] - [DATE]"
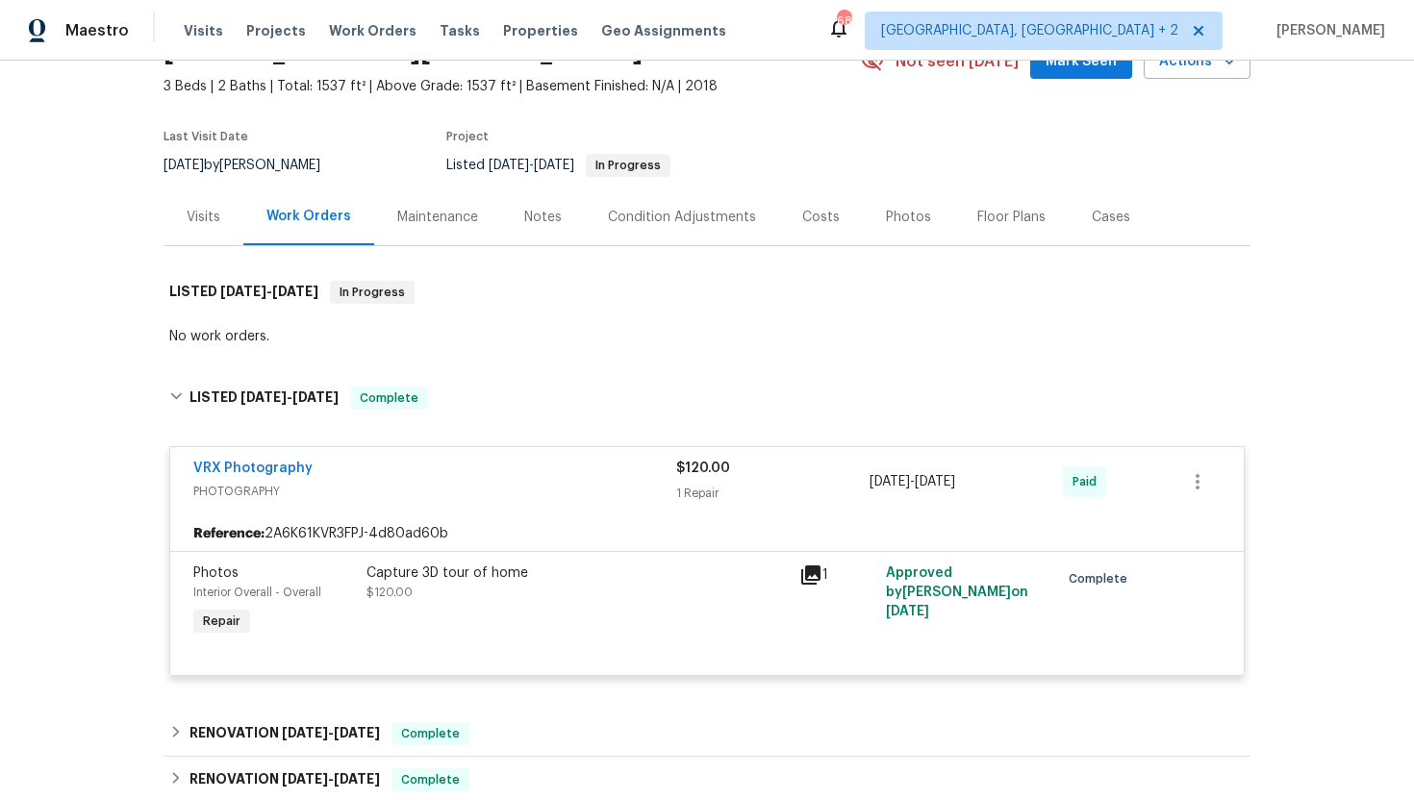
click at [196, 235] on div "Visits" at bounding box center [204, 217] width 80 height 57
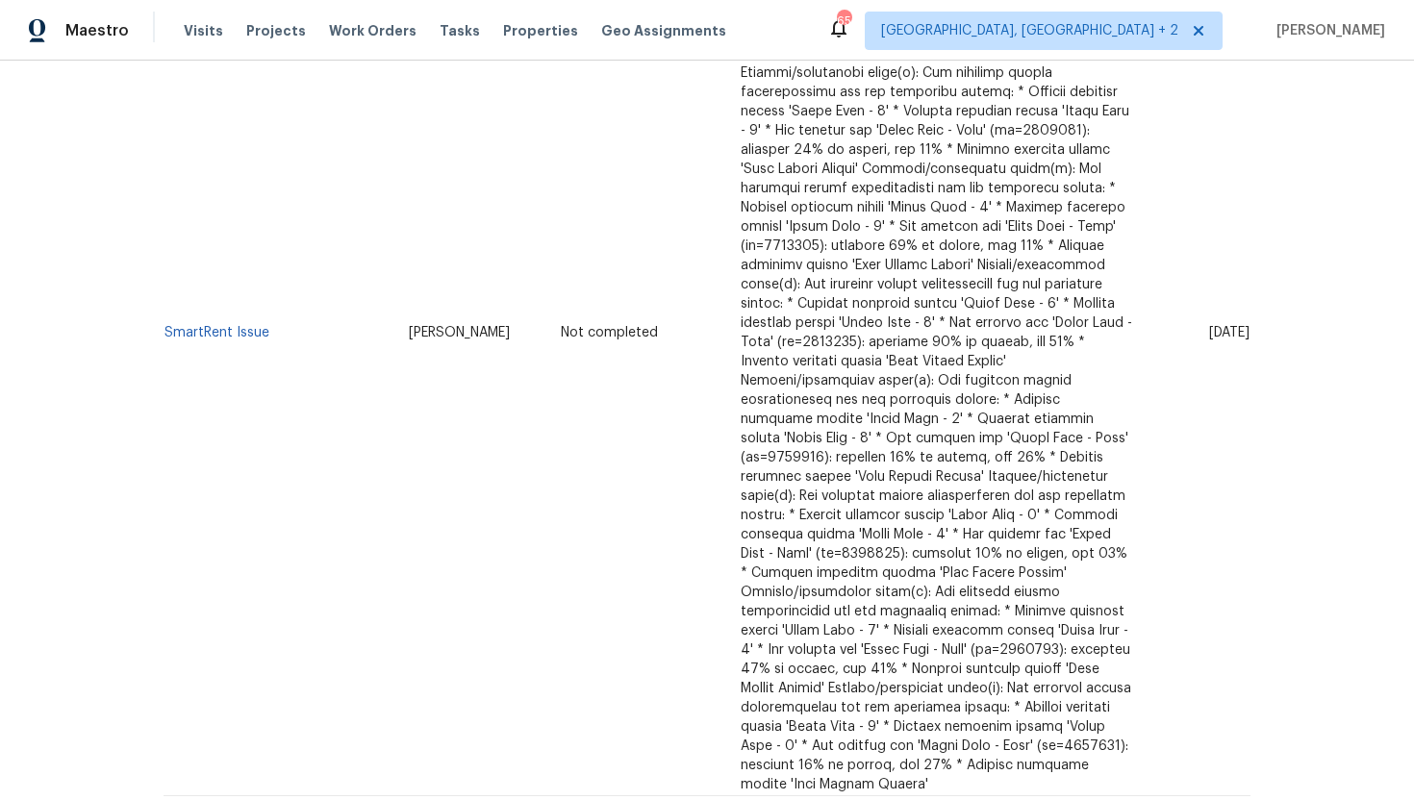
scroll to position [849, 0]
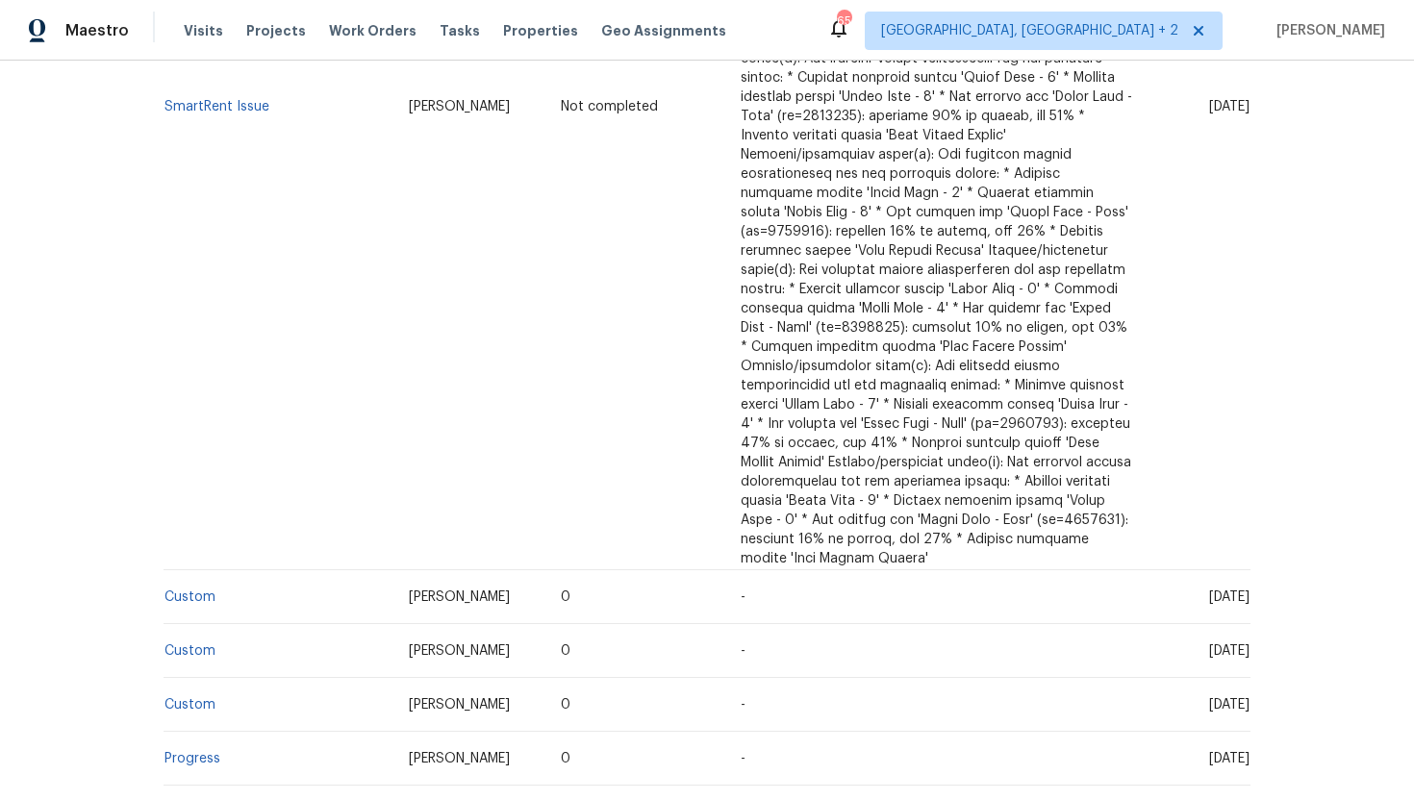
drag, startPoint x: 1174, startPoint y: 536, endPoint x: 1246, endPoint y: 545, distance: 72.7
click at [1246, 591] on span "[DATE]" at bounding box center [1229, 597] width 40 height 13
copy span "[DATE]"
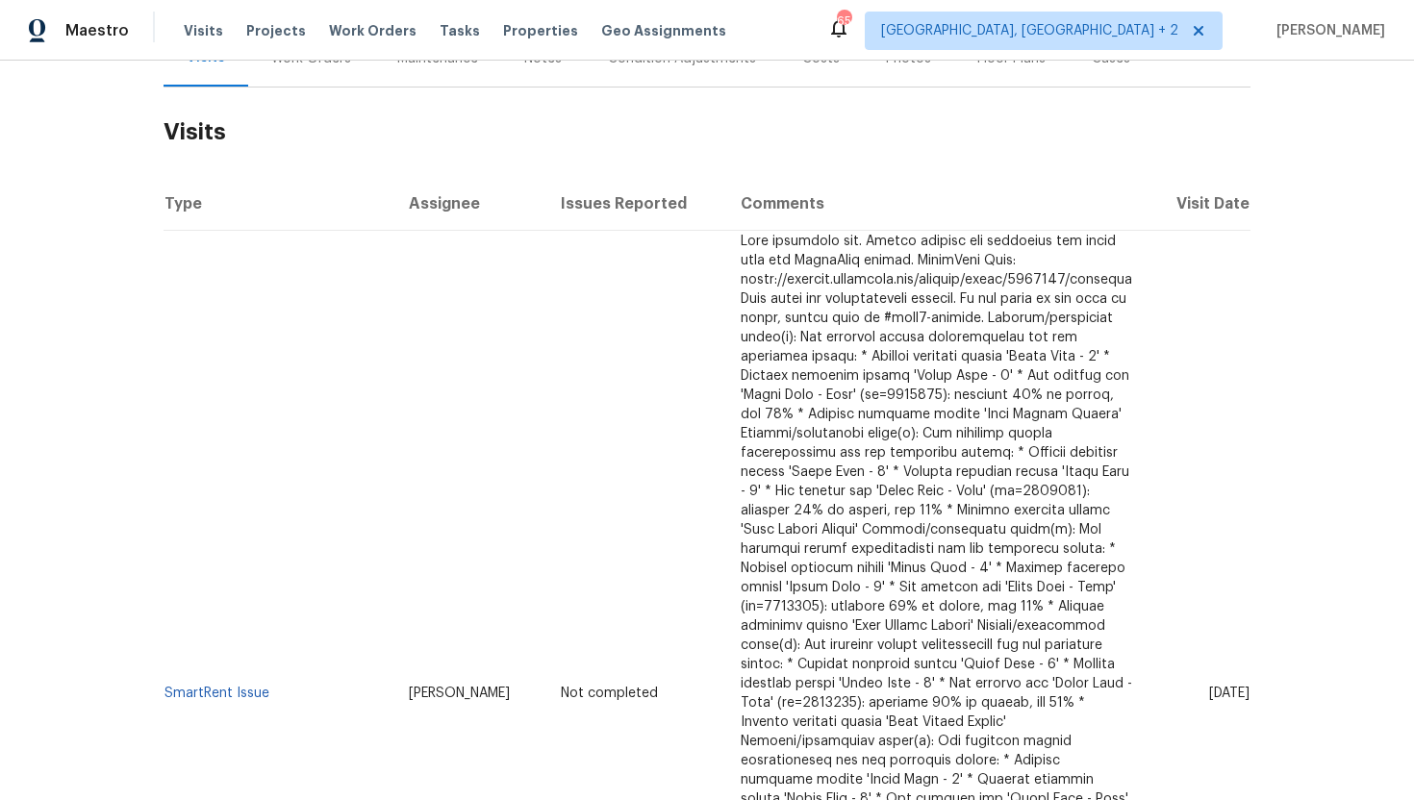
scroll to position [0, 0]
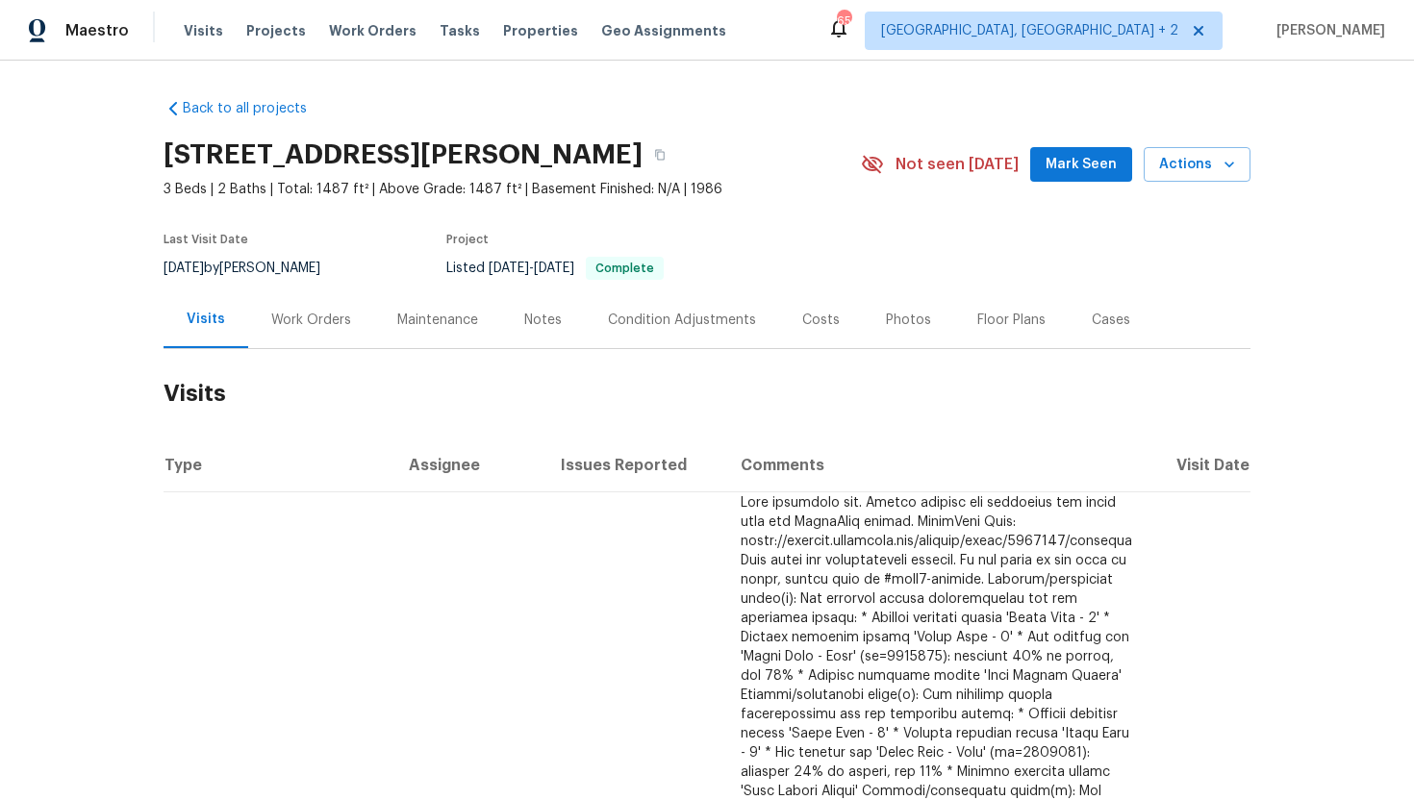
click at [320, 330] on div "Work Orders" at bounding box center [311, 320] width 126 height 57
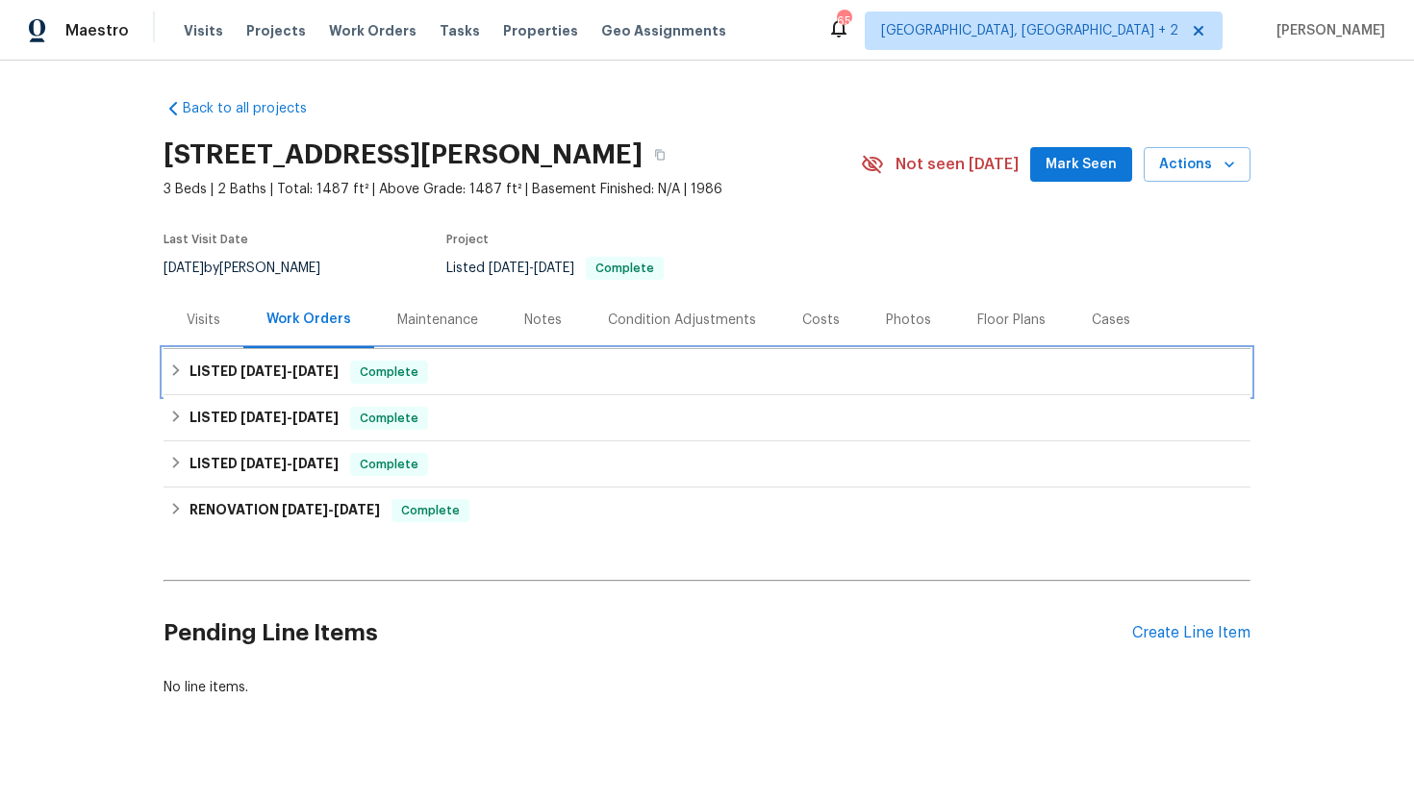
click at [364, 382] on div "Complete" at bounding box center [389, 372] width 78 height 23
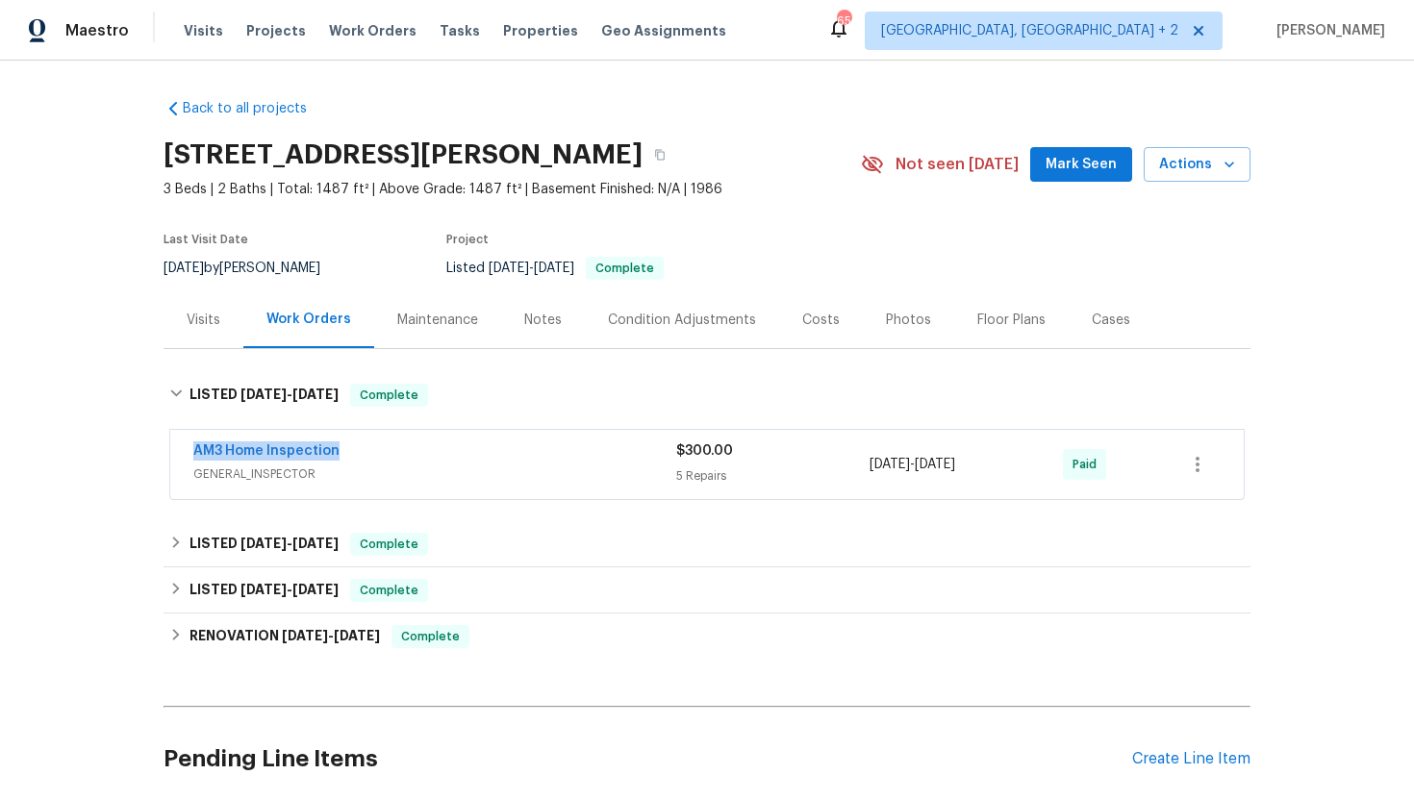
drag, startPoint x: 357, startPoint y: 451, endPoint x: 190, endPoint y: 450, distance: 167.4
click at [190, 450] on div "AM3 Home Inspection GENERAL_INSPECTOR $300.00 5 Repairs 5/5/2025 - 5/5/2025 Paid" at bounding box center [707, 464] width 1074 height 69
copy link "AM3 Home Inspection"
drag, startPoint x: 1004, startPoint y: 462, endPoint x: 855, endPoint y: 463, distance: 148.2
click at [854, 463] on div "AM3 Home Inspection GENERAL_INSPECTOR $300.00 5 Repairs 5/5/2025 - 5/5/2025 Paid" at bounding box center [683, 465] width 981 height 46
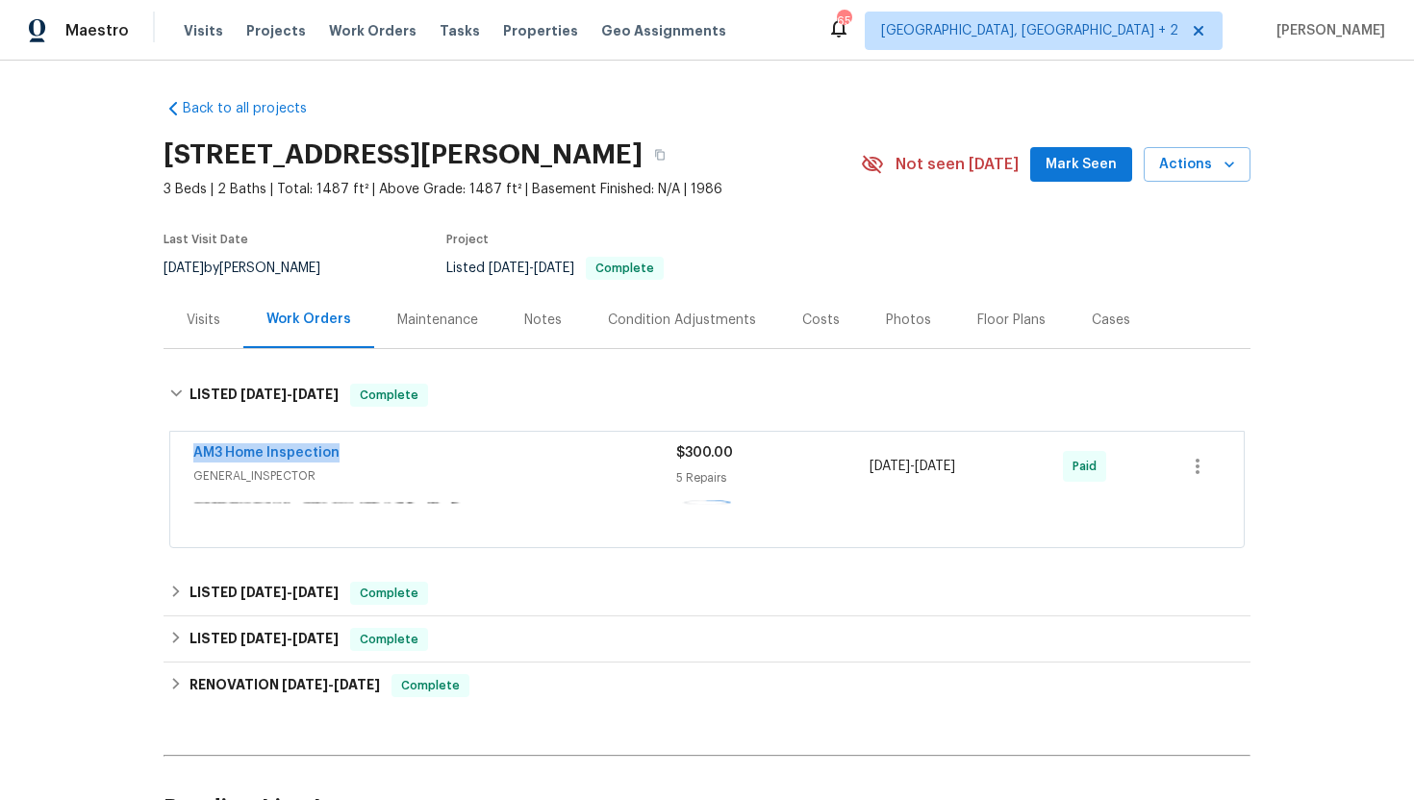
copy div "5 Repairs 5/5/2025 - 5/5/2025"
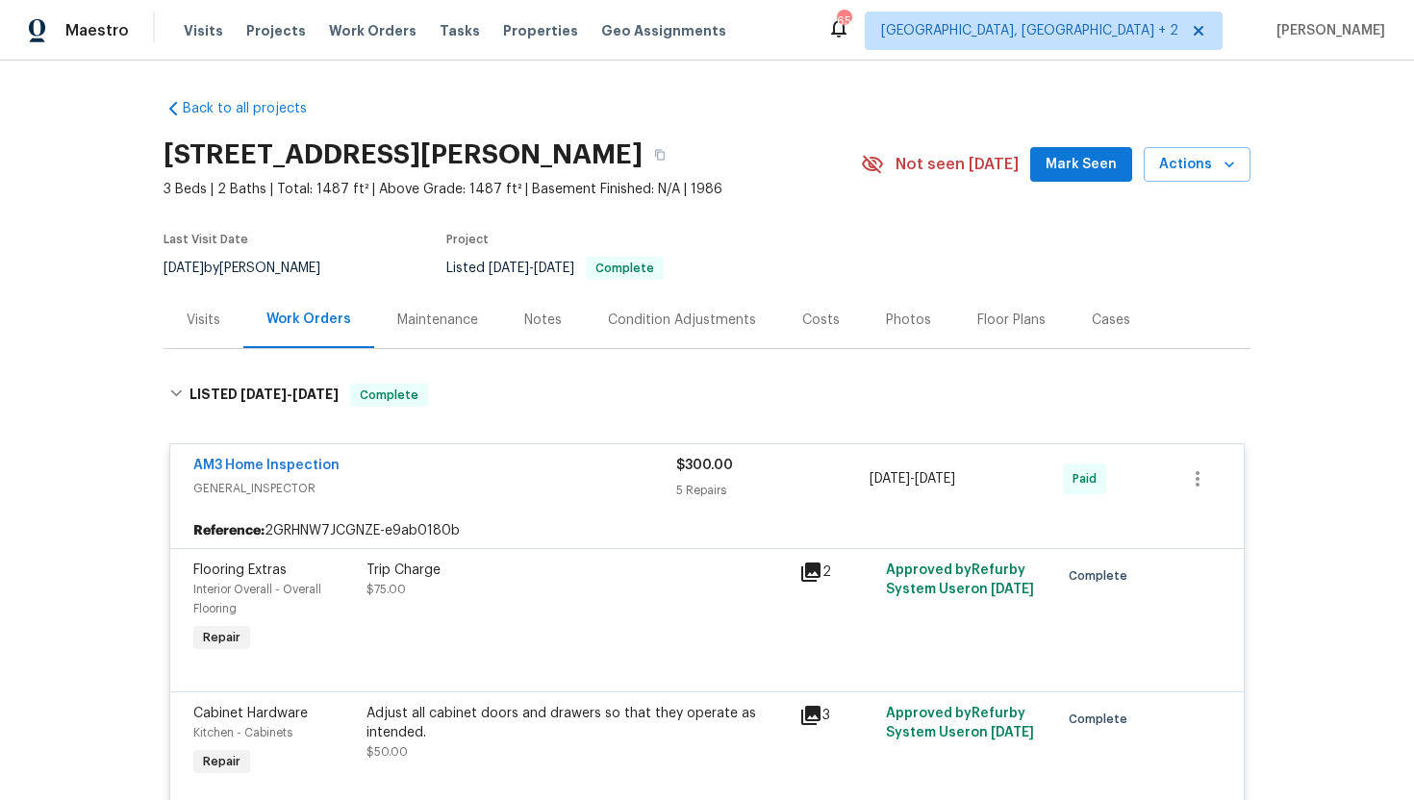
click at [207, 328] on div "Visits" at bounding box center [204, 320] width 34 height 19
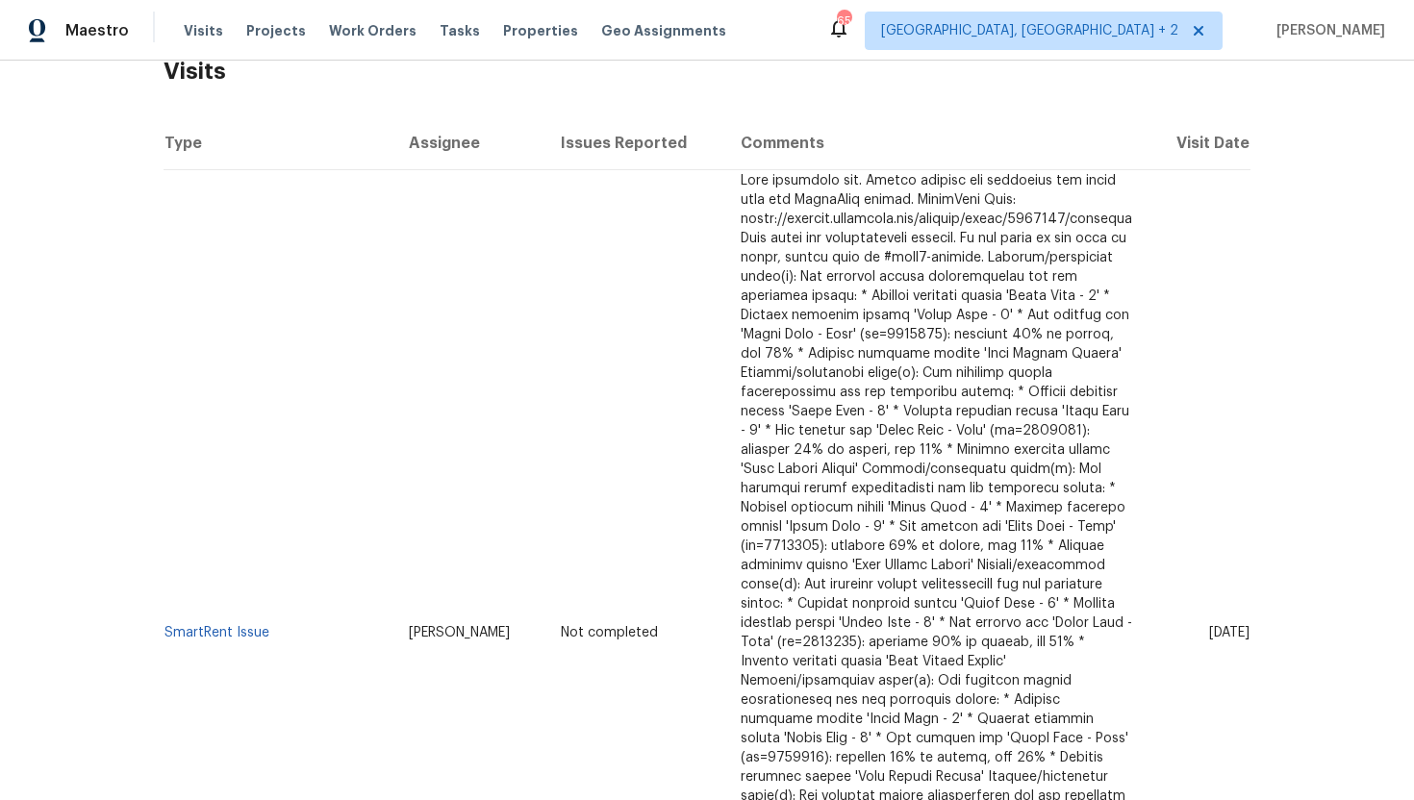
scroll to position [665, 0]
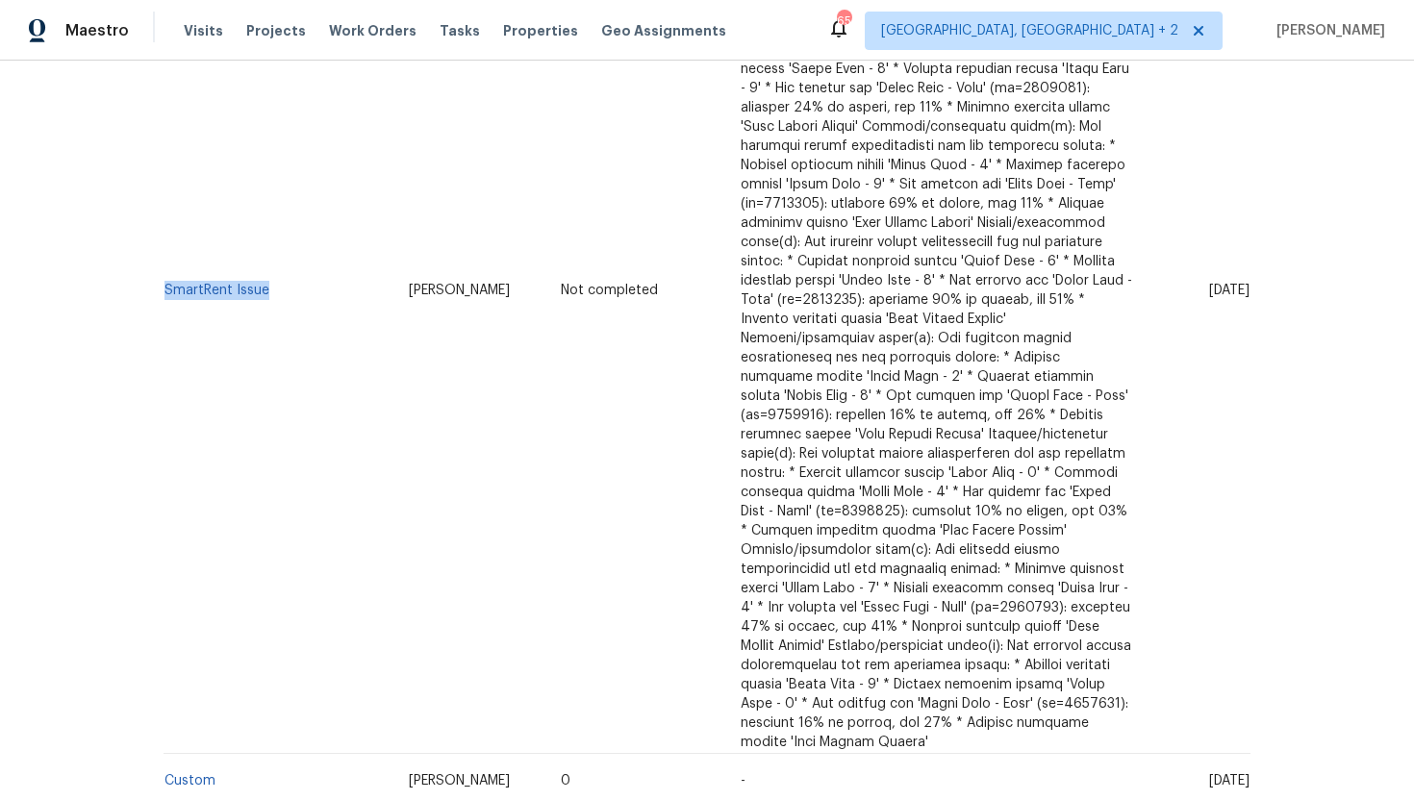
drag, startPoint x: 286, startPoint y: 267, endPoint x: 152, endPoint y: 267, distance: 133.7
click at [152, 267] on div "Back to all projects 2579 Bishop Ave, Fremont, CA 94536 3 Beds | 2 Baths | Tota…" at bounding box center [707, 431] width 1414 height 740
copy section "Visits Type Assignee Issues Reported Comments Visit Date SmartRent Issue"
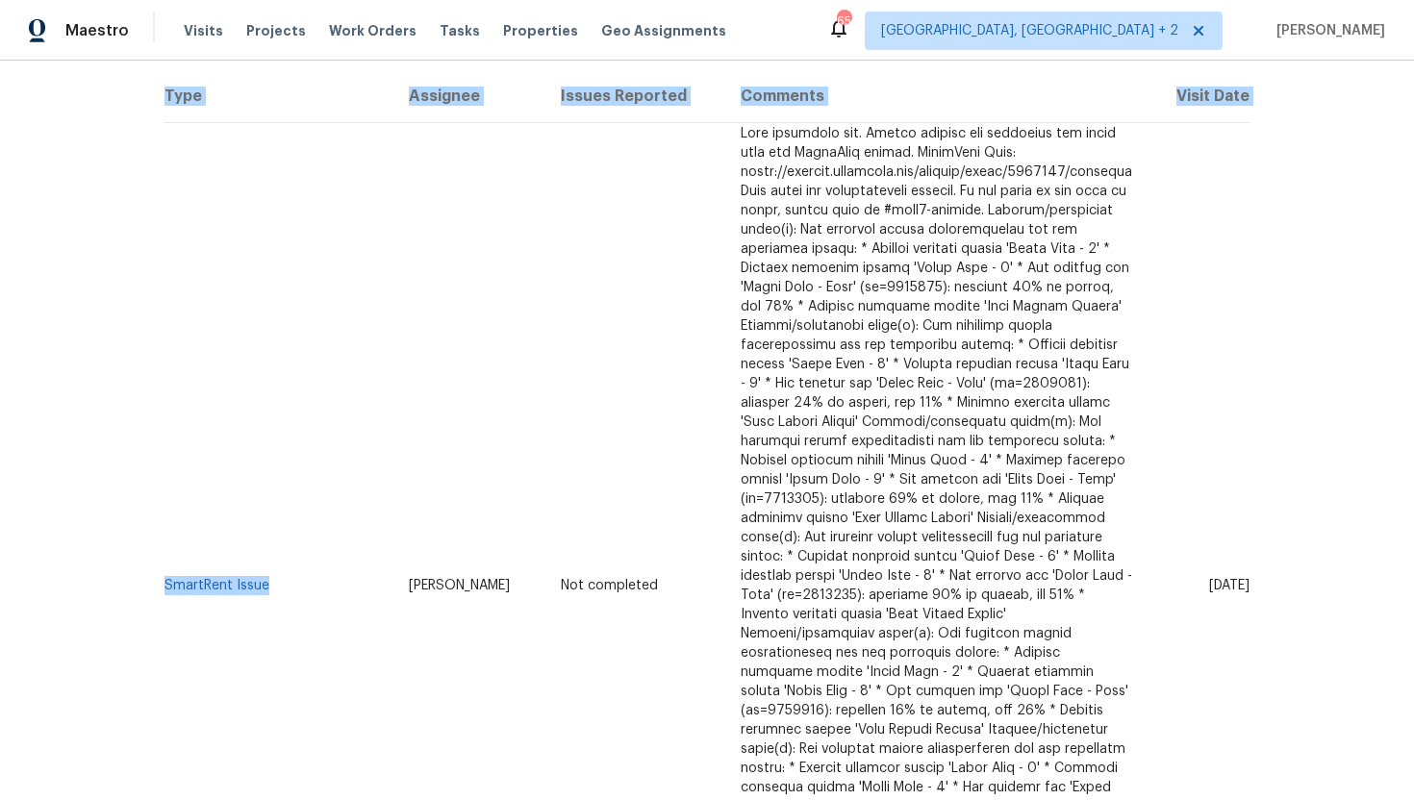
scroll to position [0, 0]
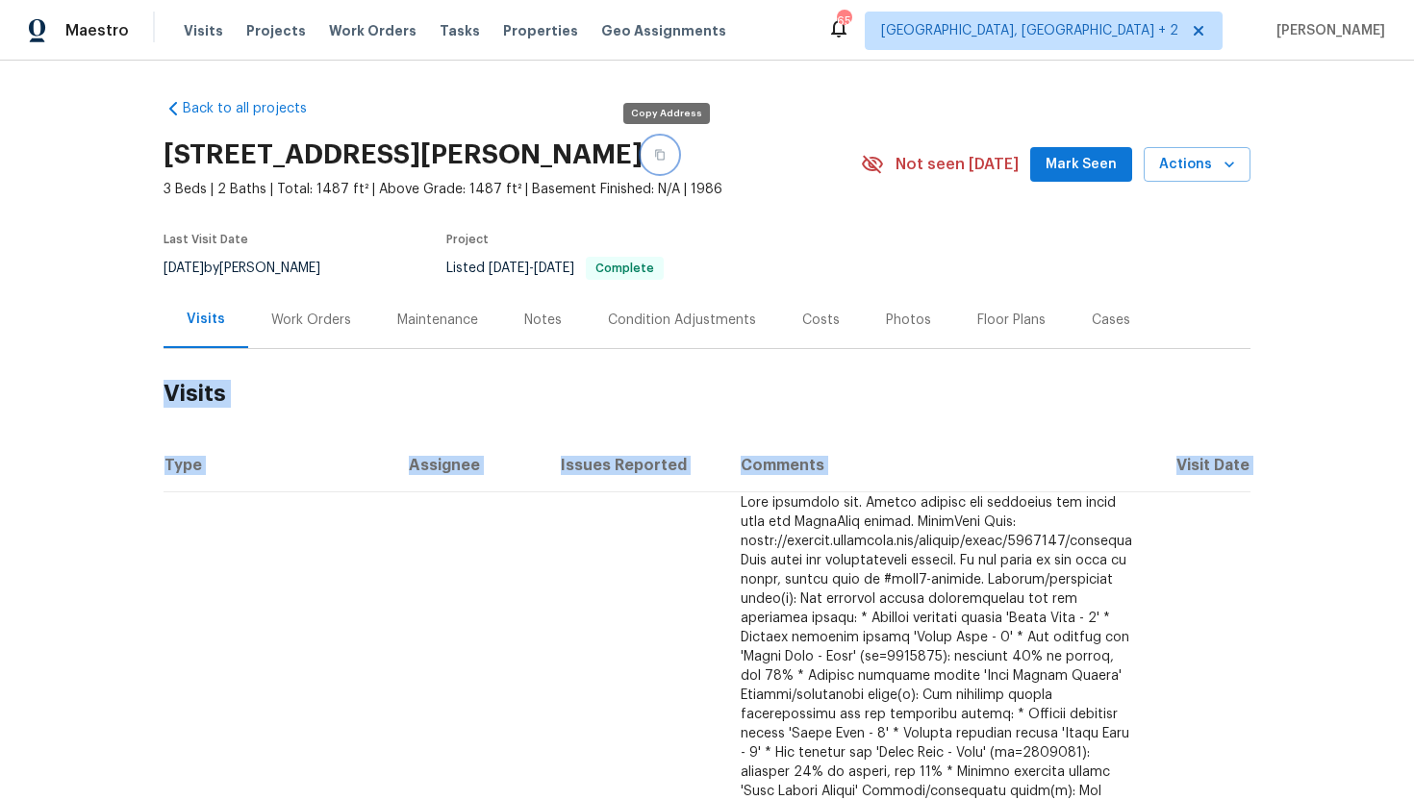
click at [661, 151] on icon "button" at bounding box center [660, 155] width 12 height 12
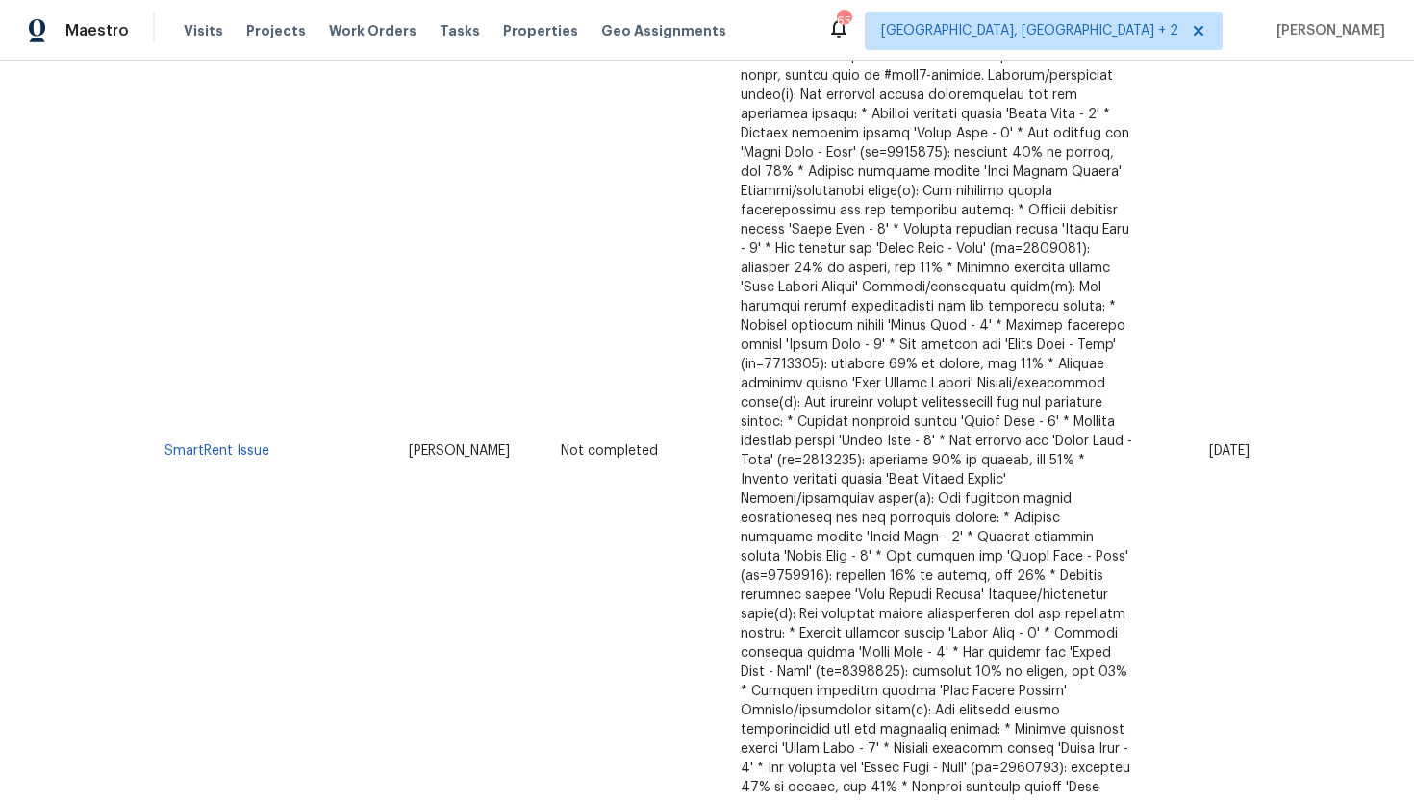
scroll to position [374, 0]
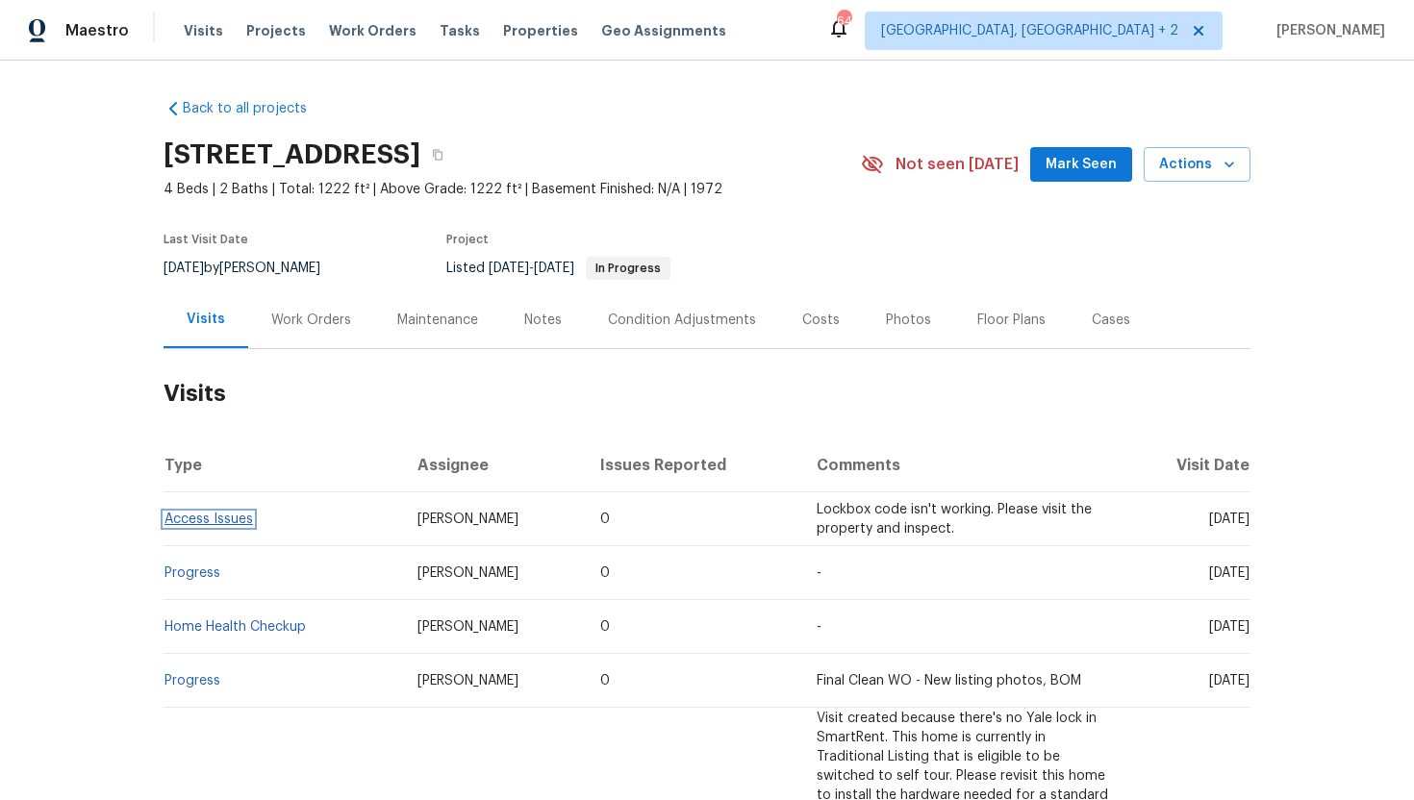
click at [236, 521] on link "Access Issues" at bounding box center [209, 519] width 89 height 13
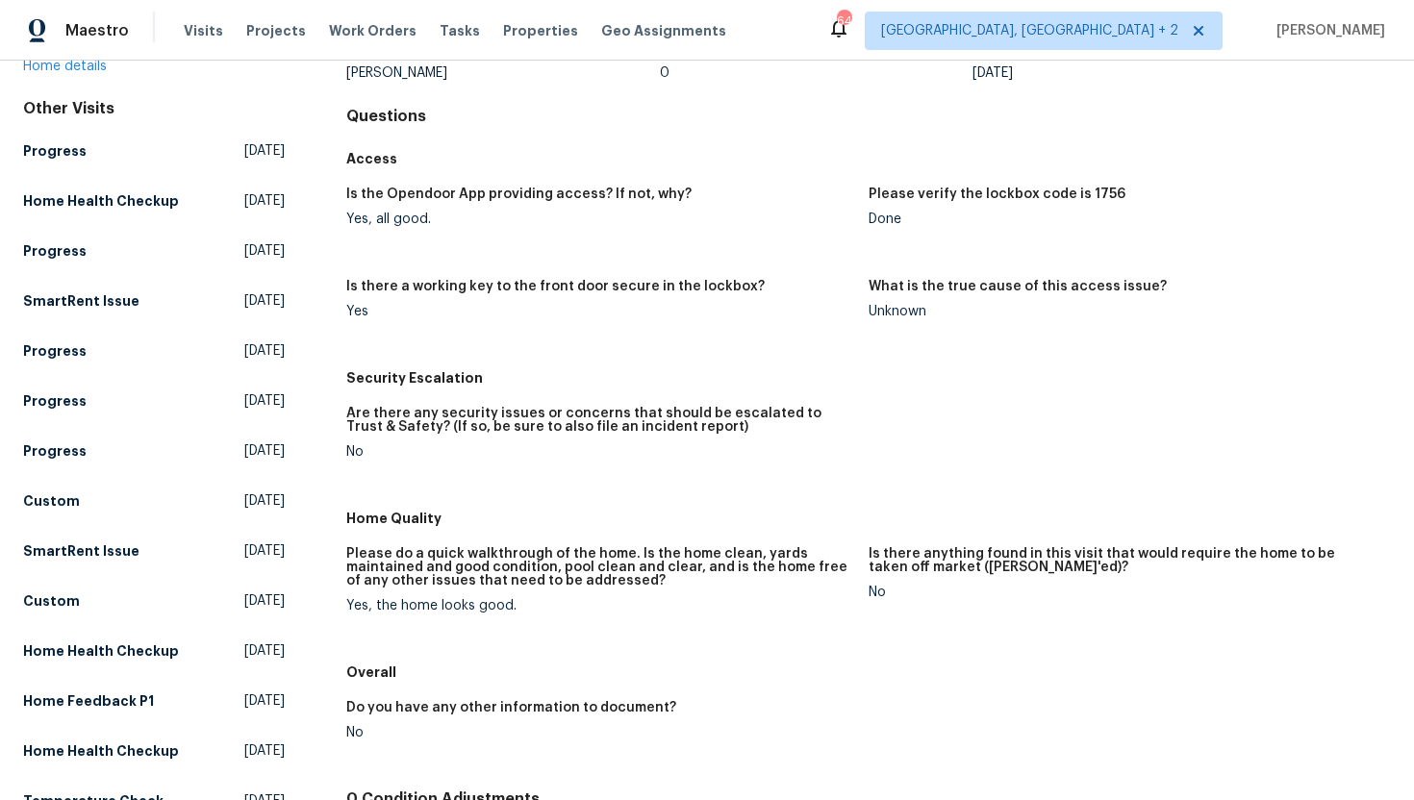
scroll to position [543, 0]
